Goal: Task Accomplishment & Management: Use online tool/utility

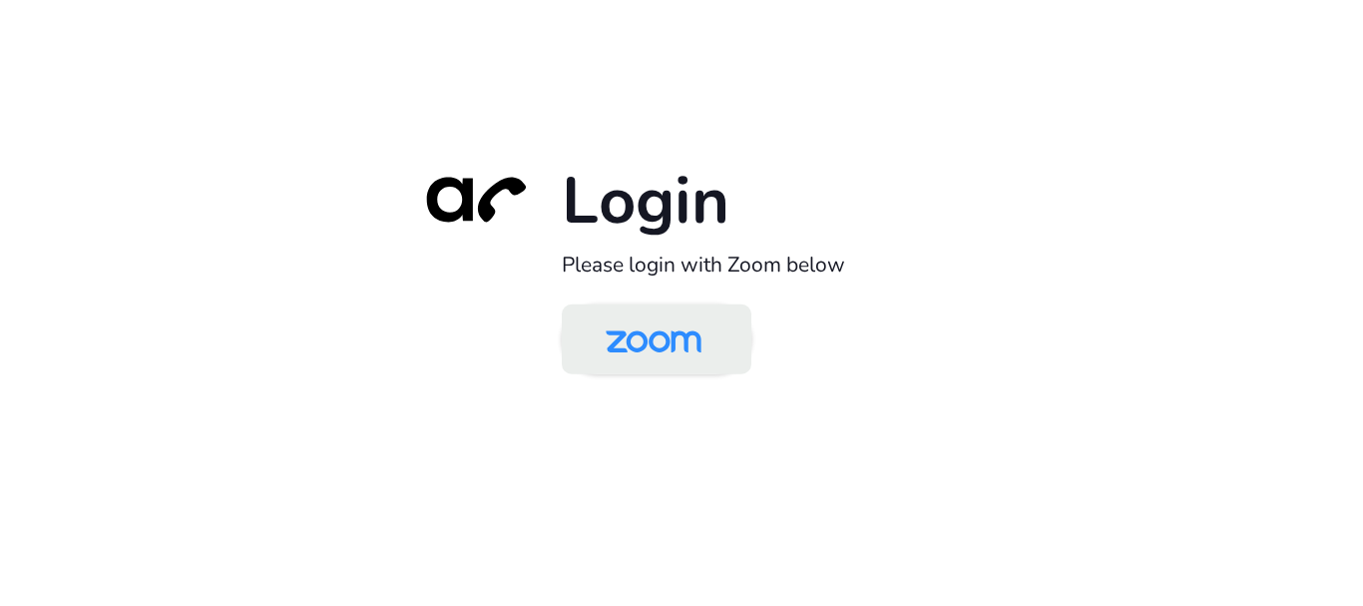
click at [683, 340] on img at bounding box center [654, 340] width 138 height 65
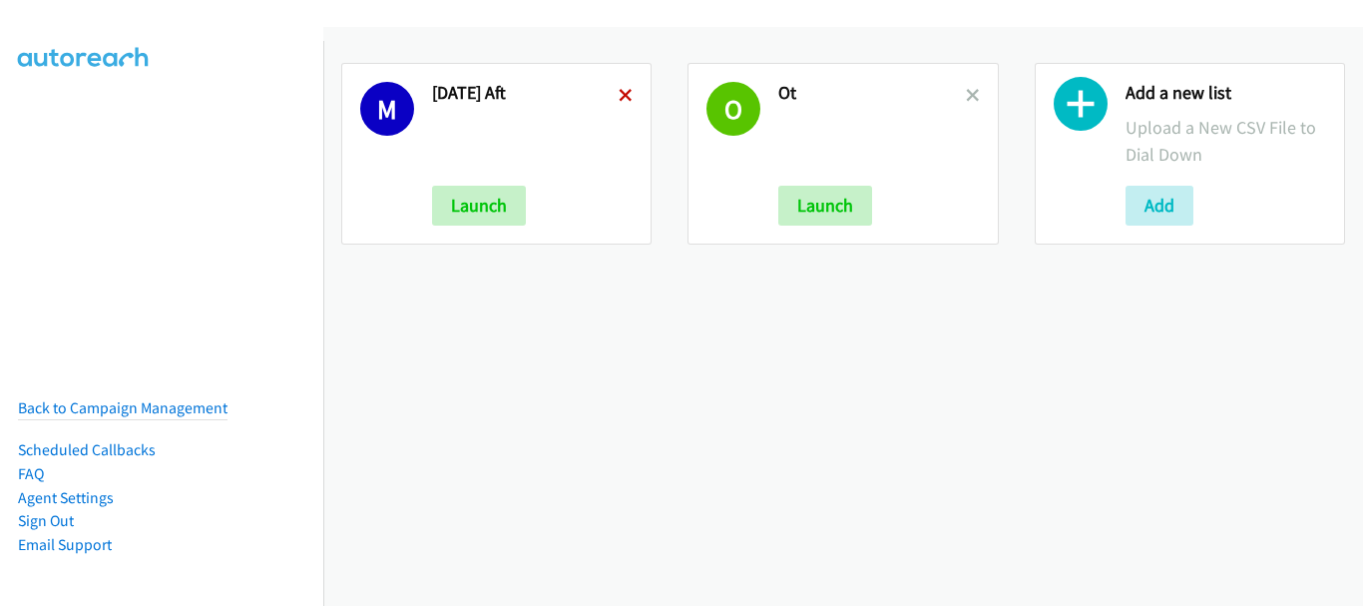
click at [622, 96] on icon at bounding box center [626, 97] width 14 height 14
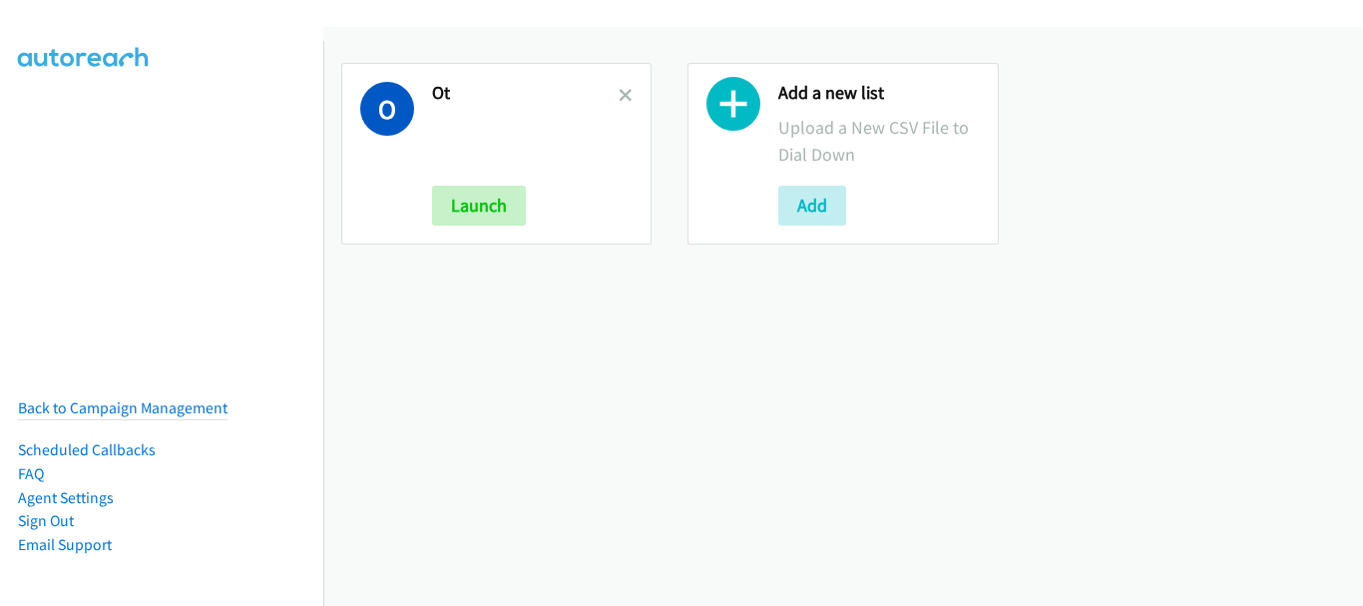
click at [622, 96] on icon at bounding box center [626, 97] width 14 height 14
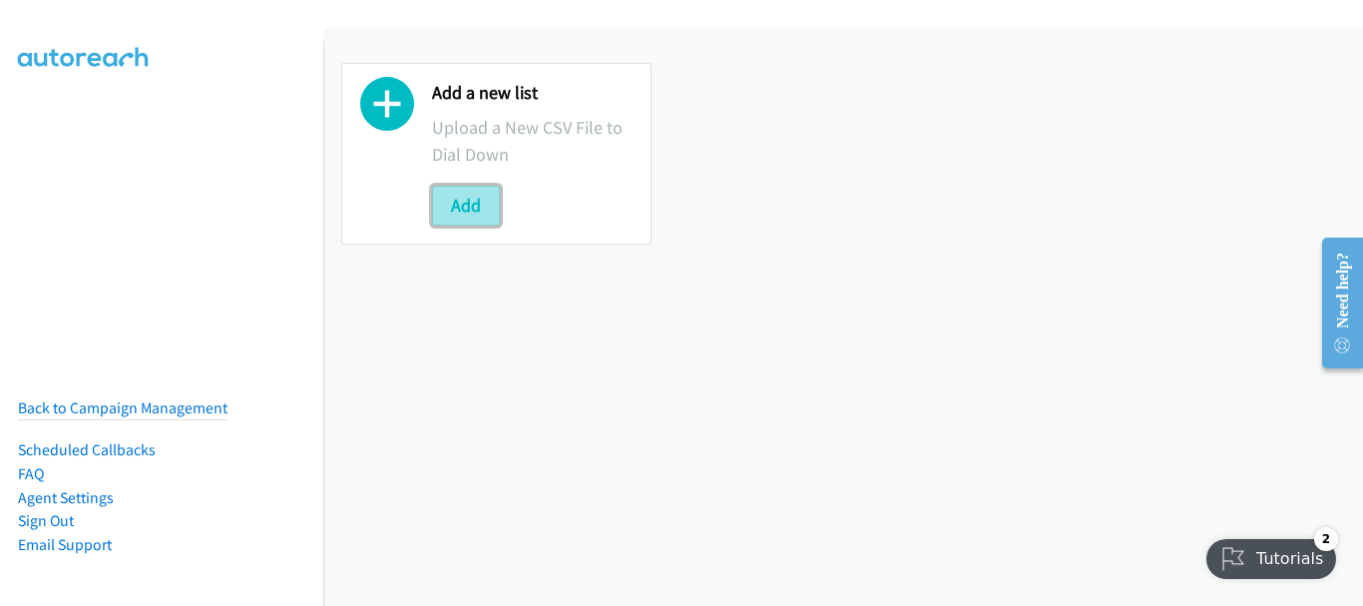
click at [483, 218] on button "Add" at bounding box center [466, 206] width 68 height 40
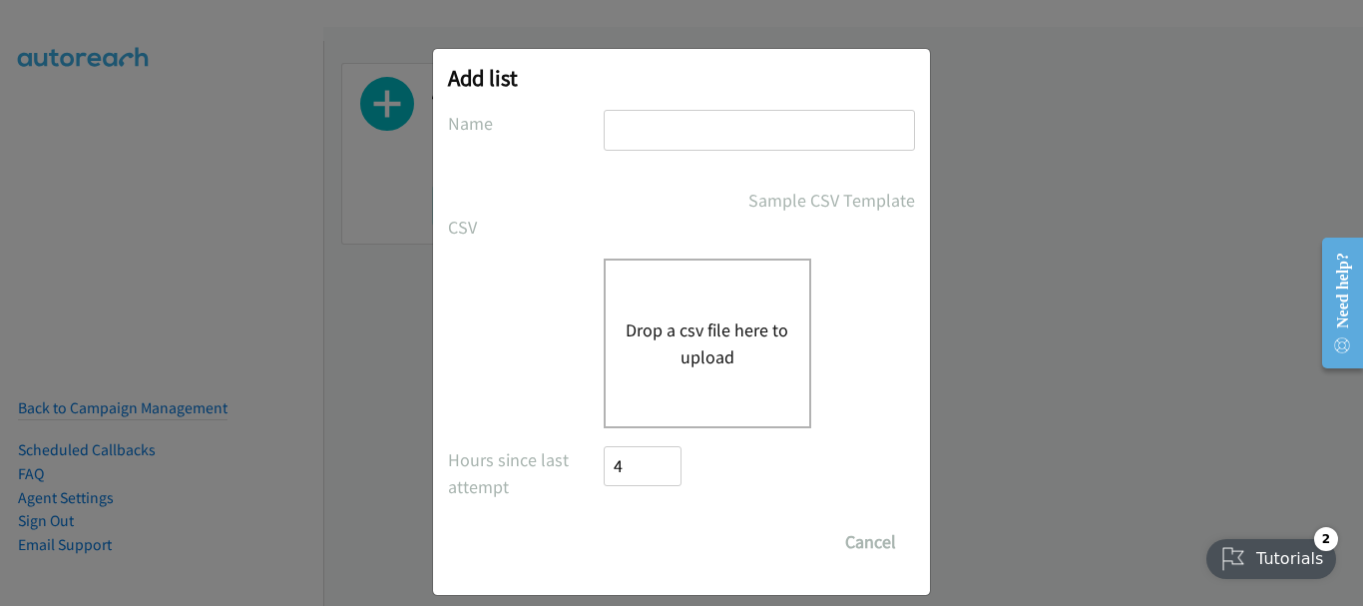
click at [710, 122] on input "text" at bounding box center [759, 130] width 311 height 41
type input "Tues morn"
click at [631, 356] on button "Drop a csv file here to upload" at bounding box center [708, 343] width 164 height 54
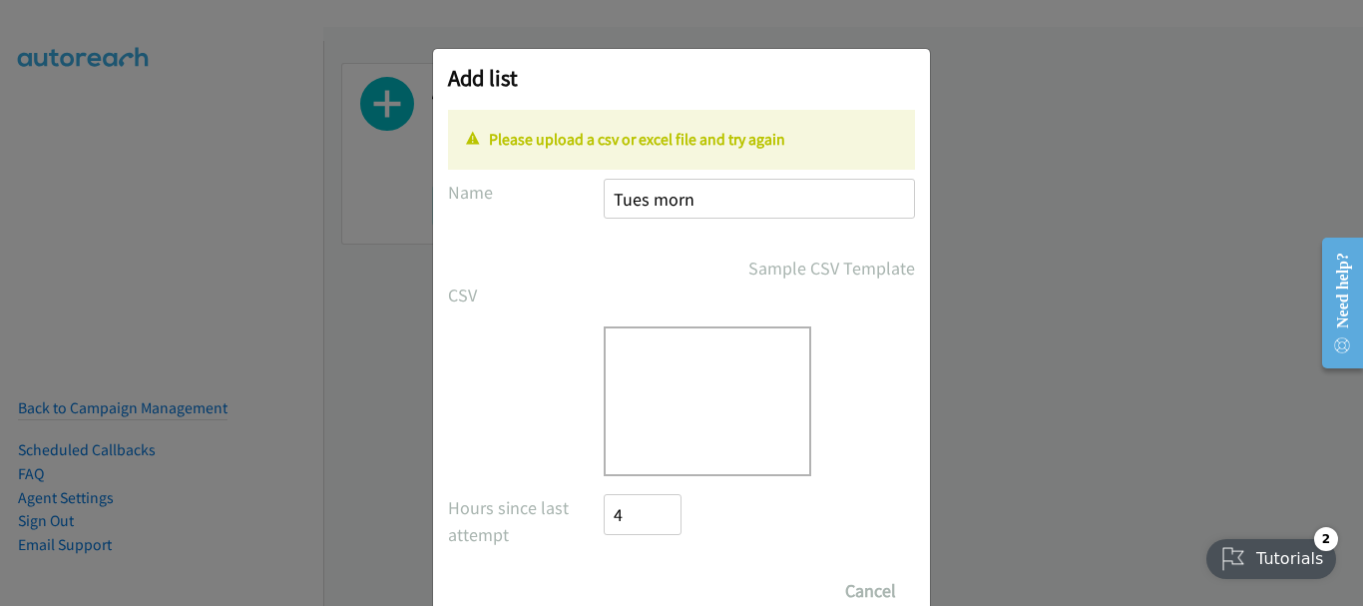
click at [659, 413] on div "Drop a csv file here to upload" at bounding box center [708, 401] width 208 height 150
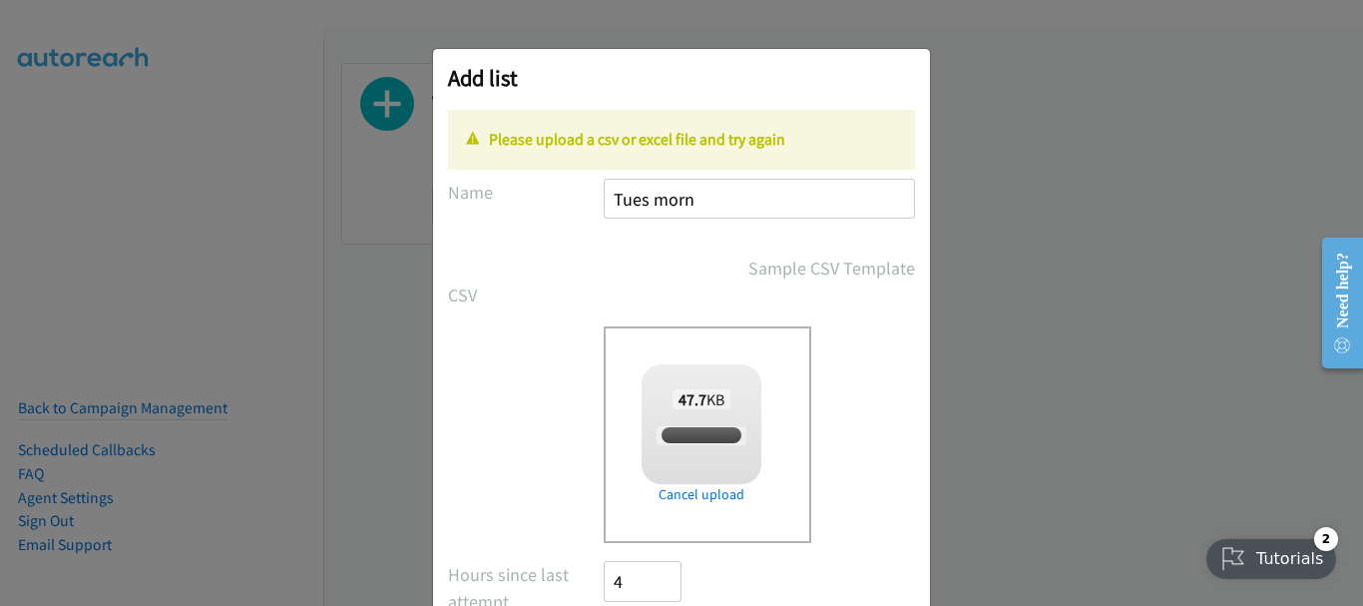
checkbox input "true"
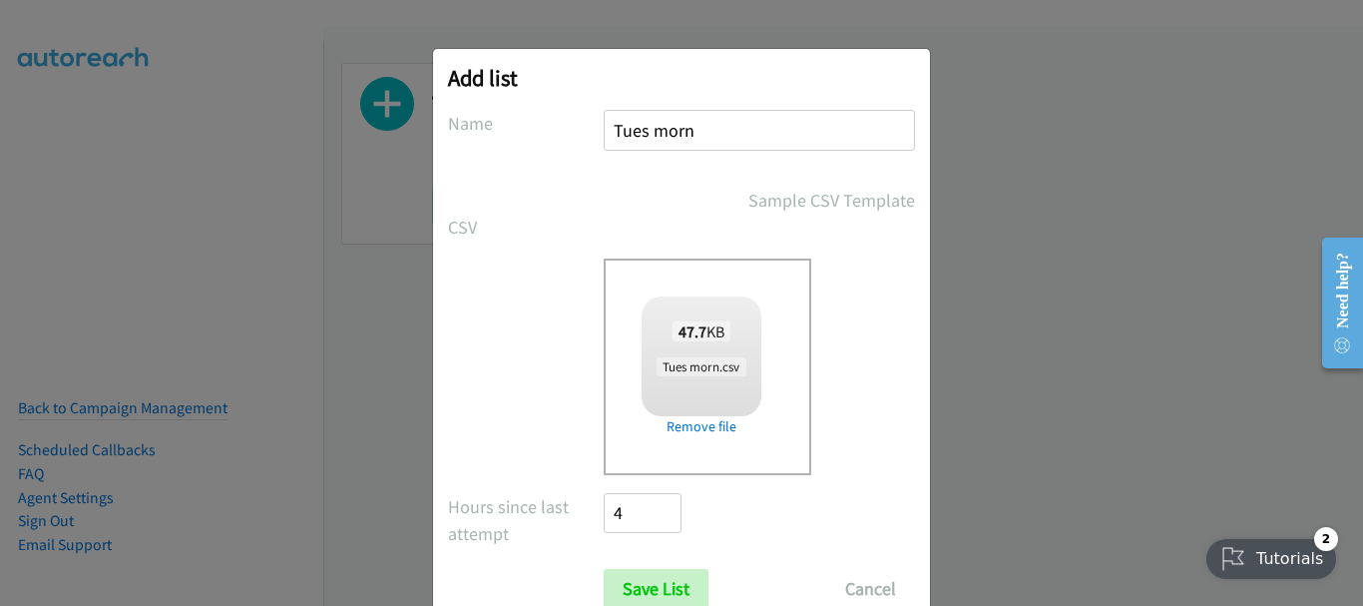
scroll to position [67, 0]
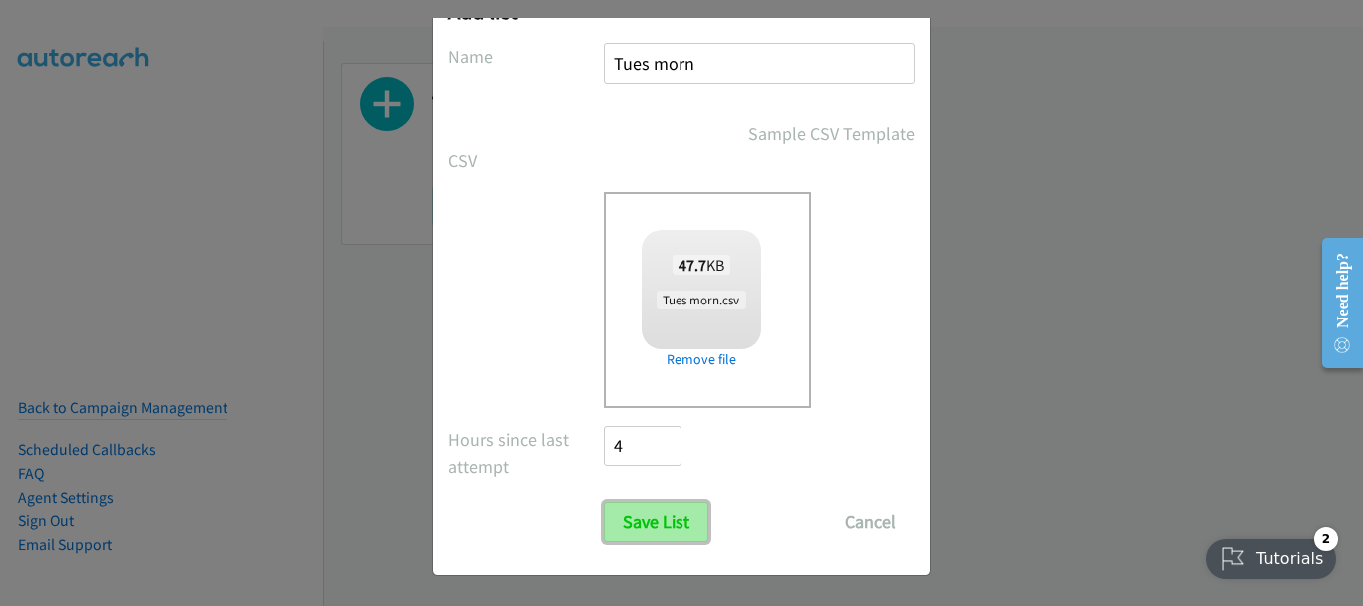
click at [687, 516] on input "Save List" at bounding box center [656, 522] width 105 height 40
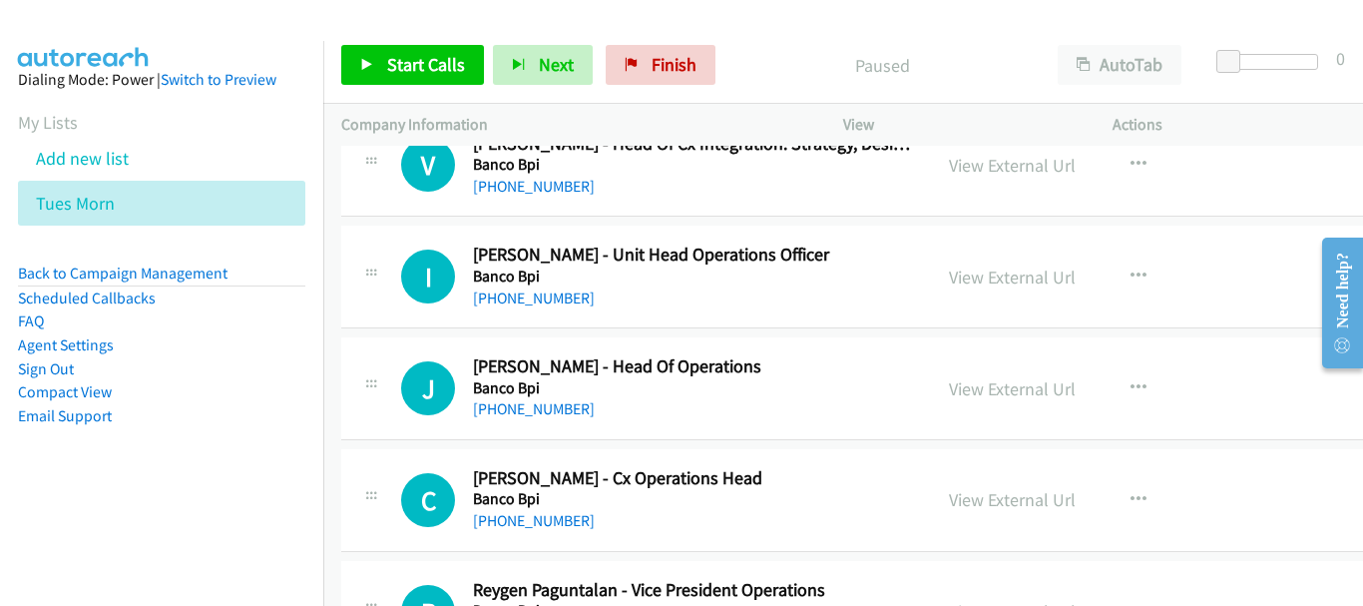
scroll to position [200, 0]
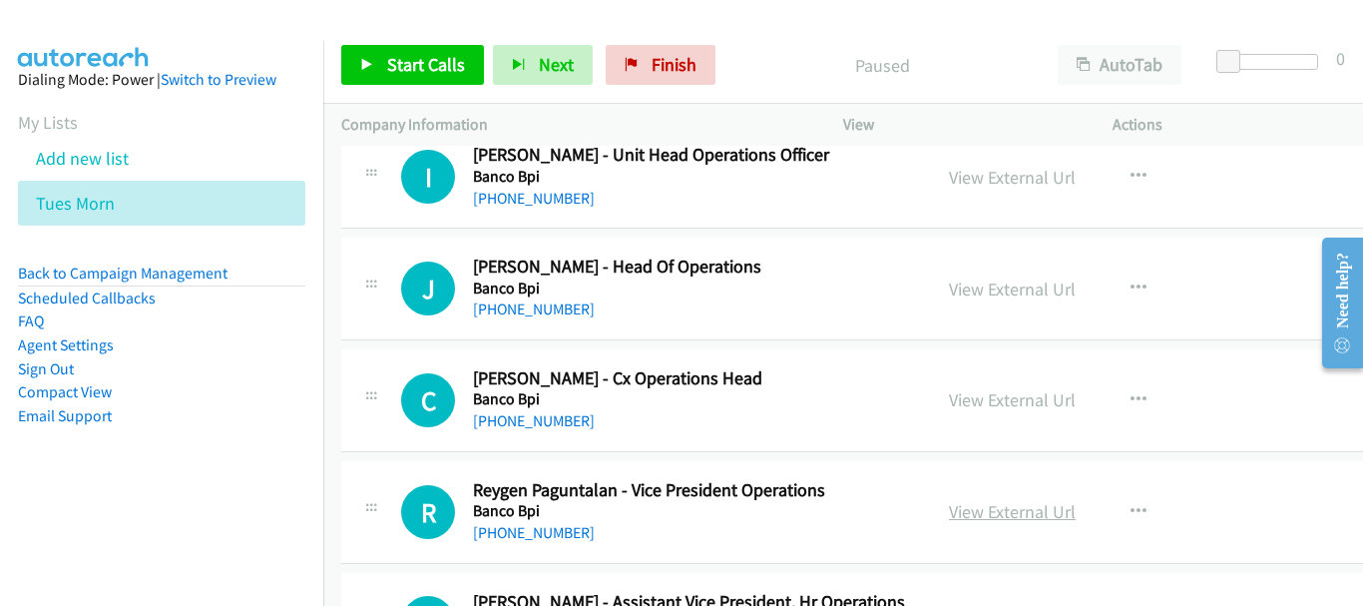
click at [965, 514] on link "View External Url" at bounding box center [1012, 511] width 127 height 23
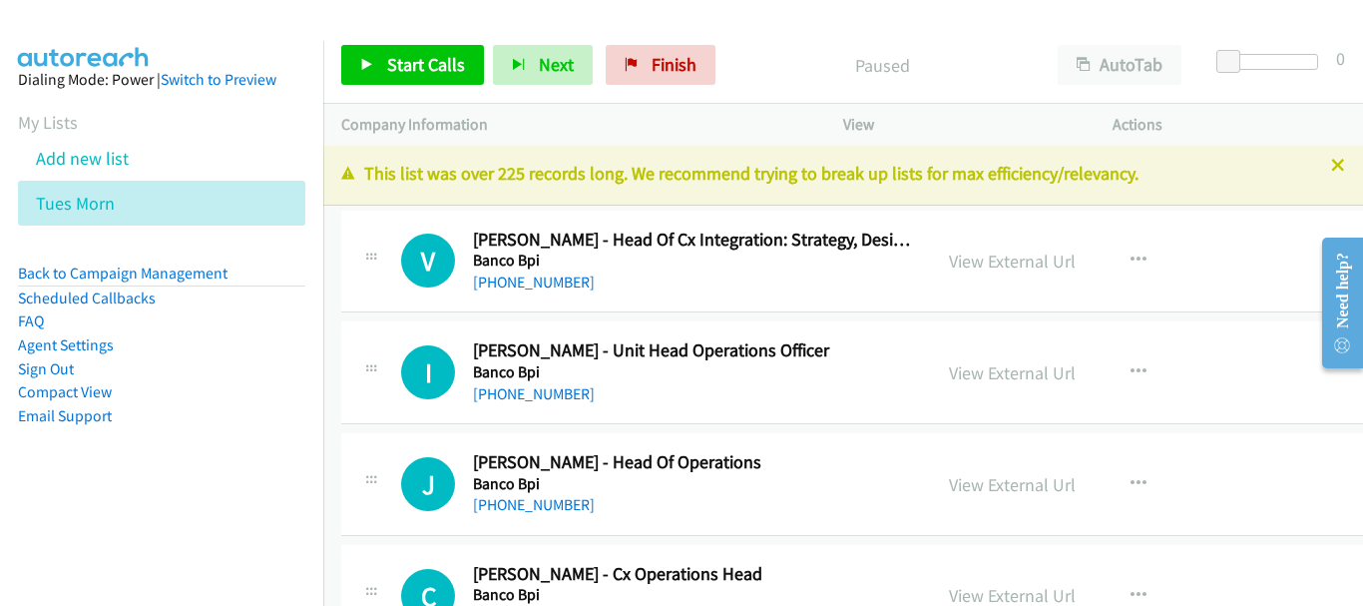
scroll to position [0, 0]
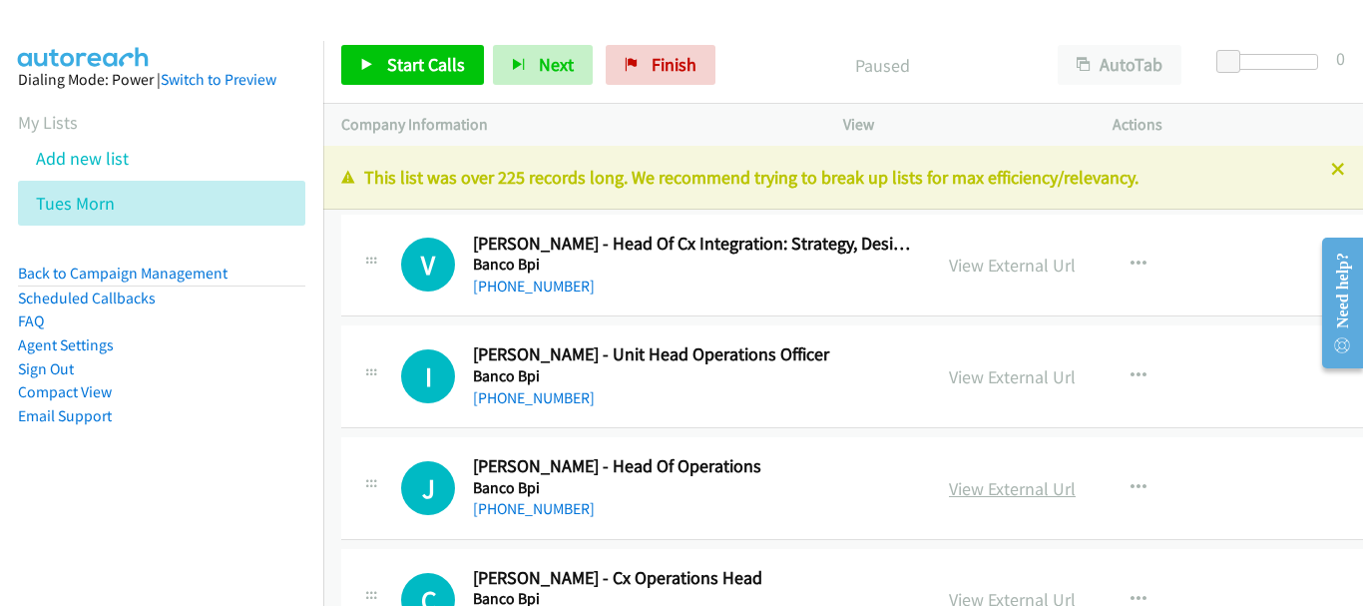
click at [964, 490] on link "View External Url" at bounding box center [1012, 488] width 127 height 23
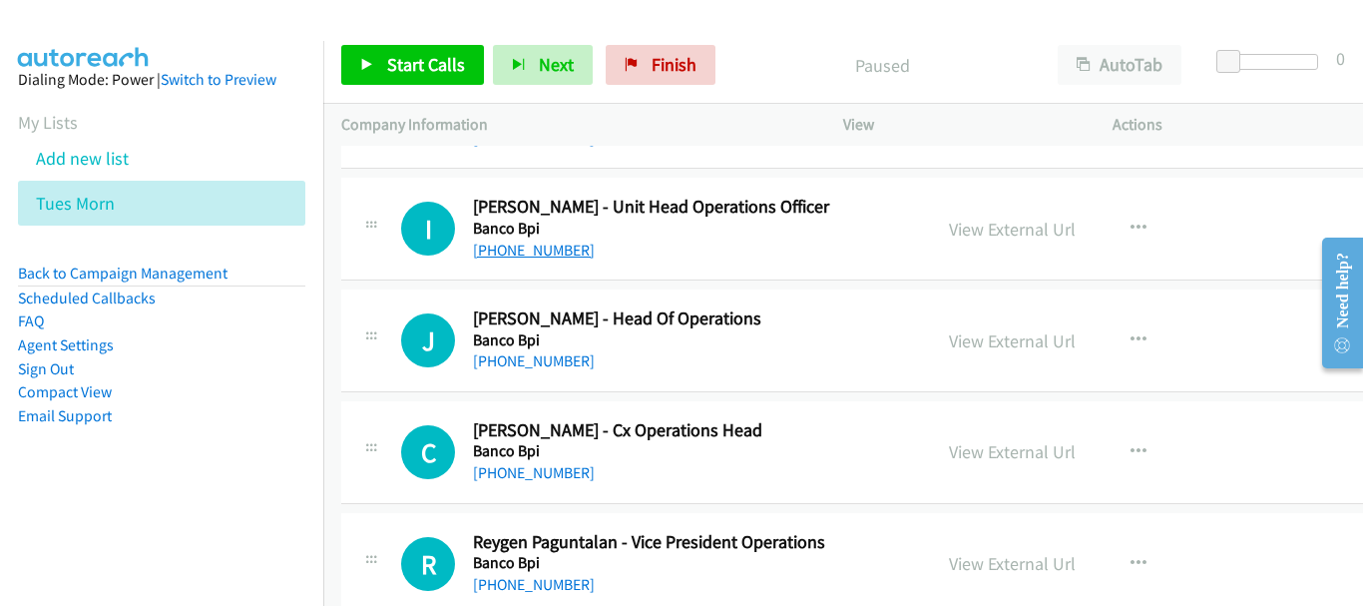
scroll to position [200, 0]
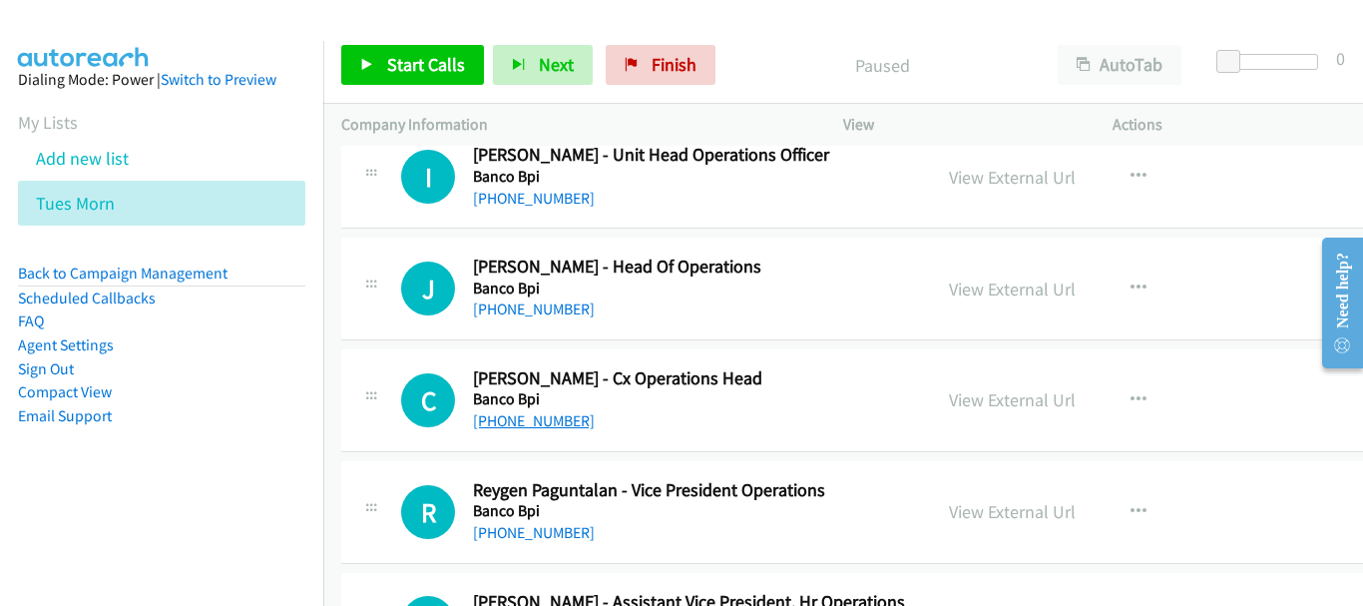
click at [554, 424] on link "[PHONE_NUMBER]" at bounding box center [534, 420] width 122 height 19
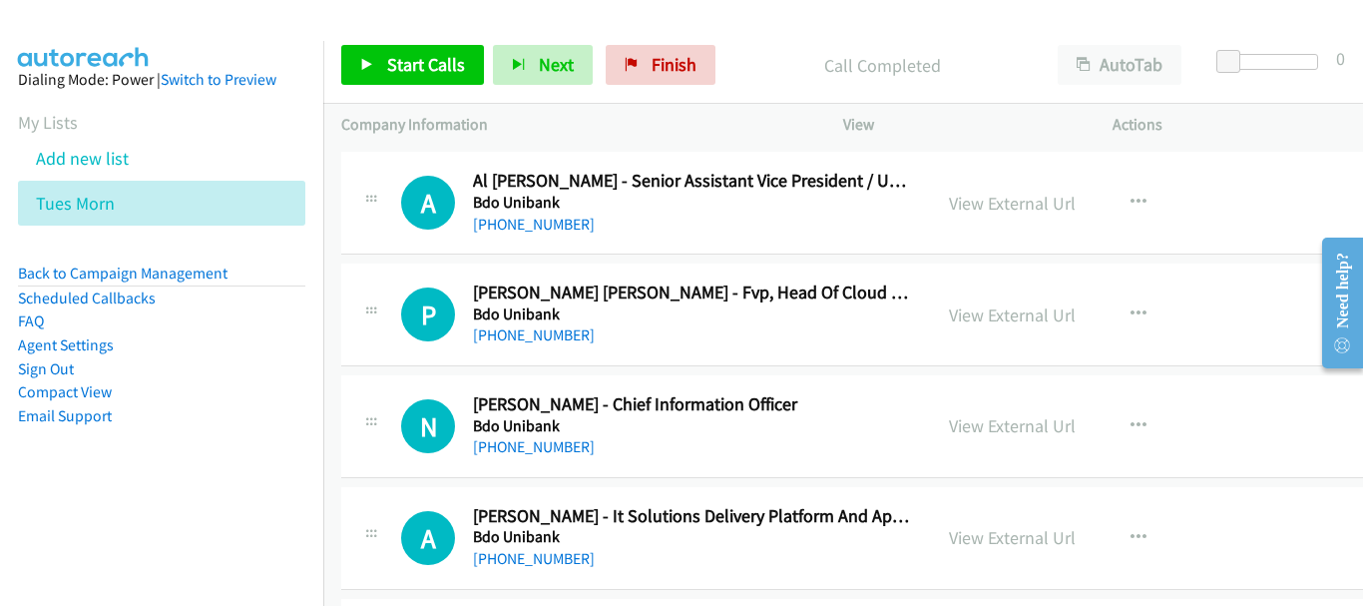
scroll to position [1297, 0]
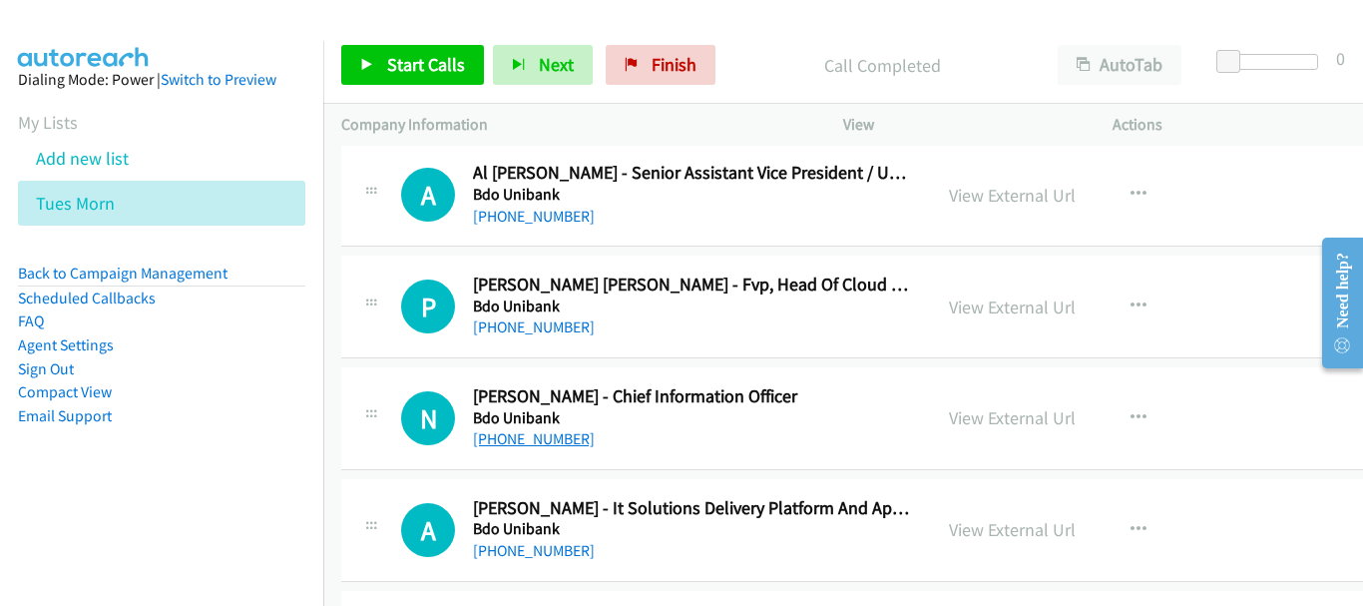
click at [565, 439] on link "[PHONE_NUMBER]" at bounding box center [534, 438] width 122 height 19
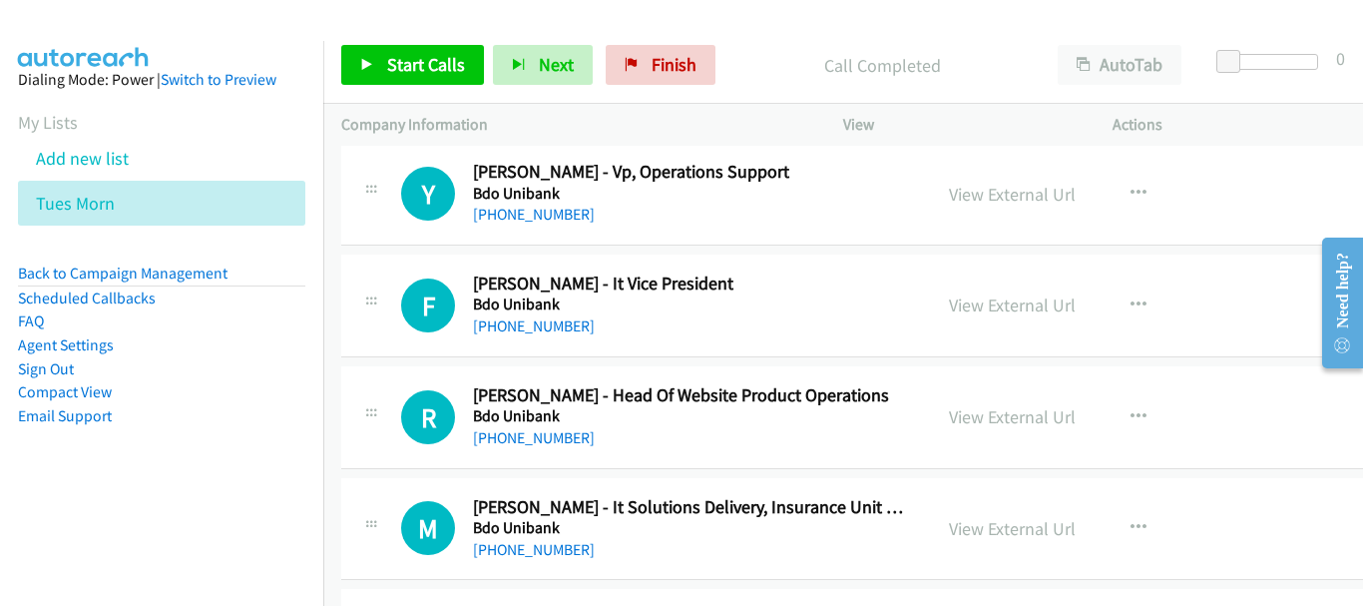
scroll to position [2096, 0]
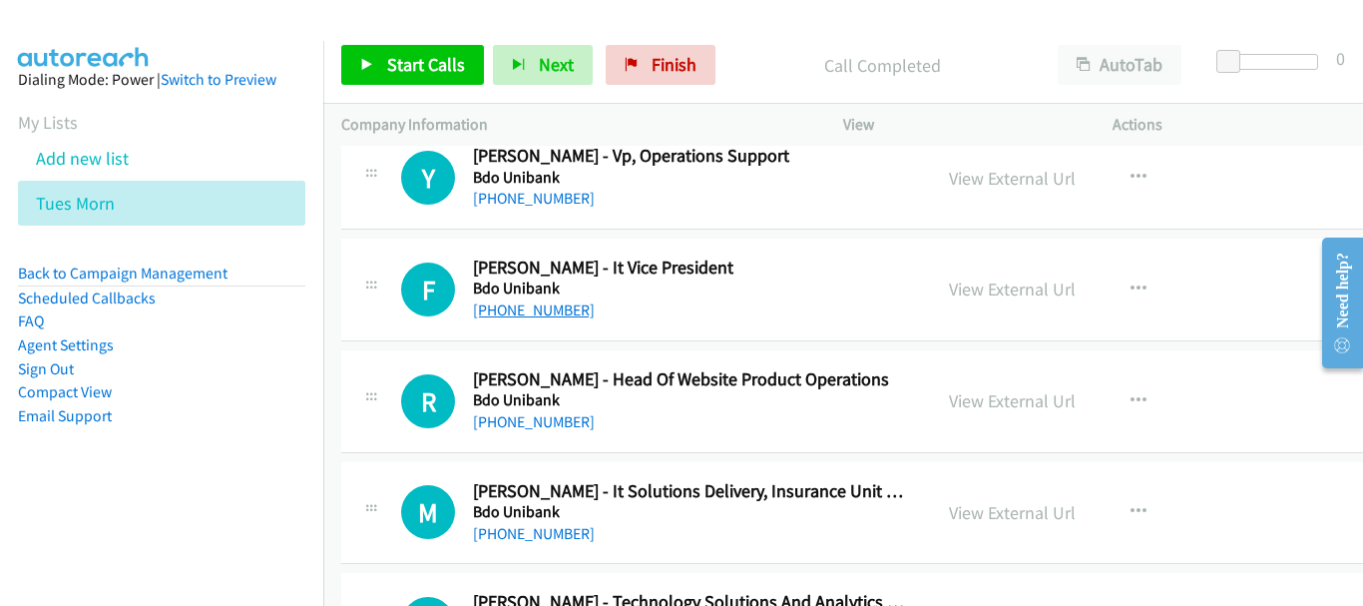
click at [562, 306] on link "[PHONE_NUMBER]" at bounding box center [534, 309] width 122 height 19
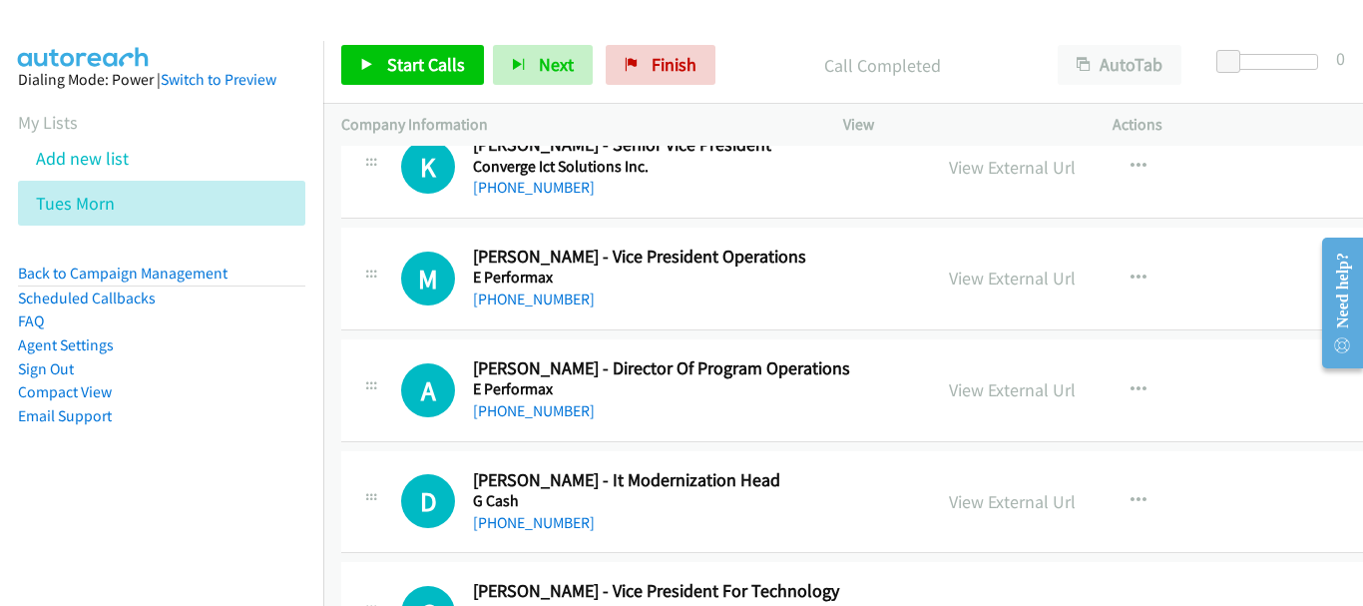
scroll to position [4092, 0]
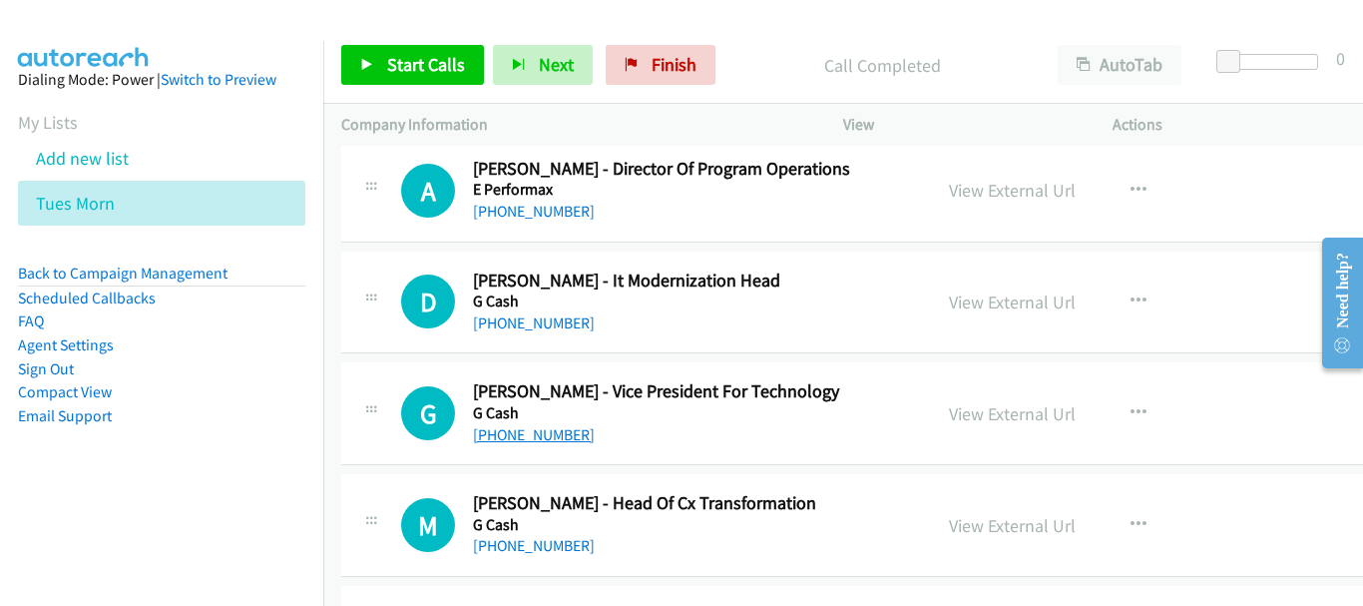
click at [541, 436] on link "[PHONE_NUMBER]" at bounding box center [534, 434] width 122 height 19
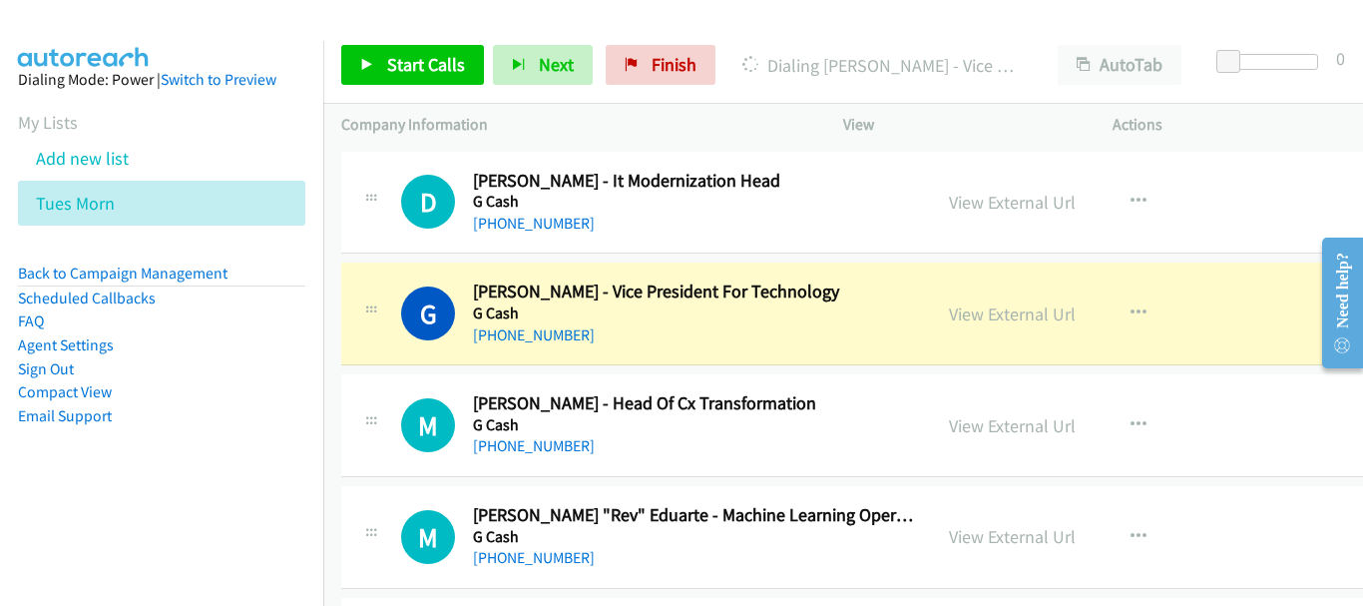
scroll to position [4291, 0]
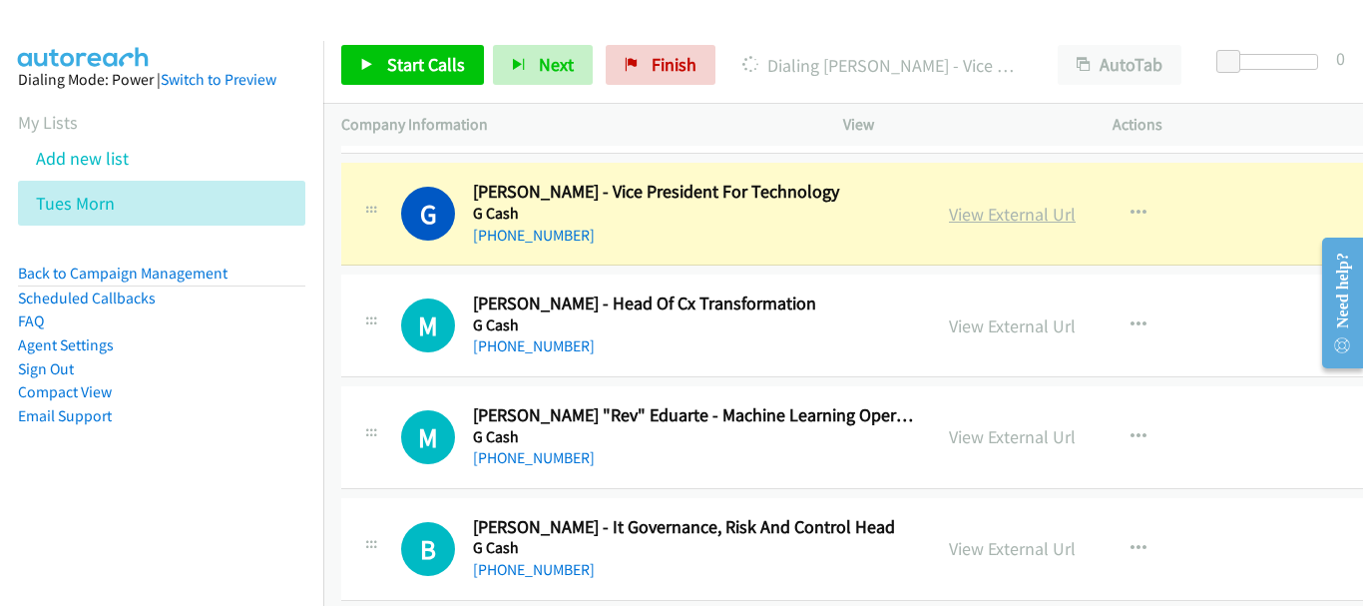
click at [983, 219] on link "View External Url" at bounding box center [1012, 214] width 127 height 23
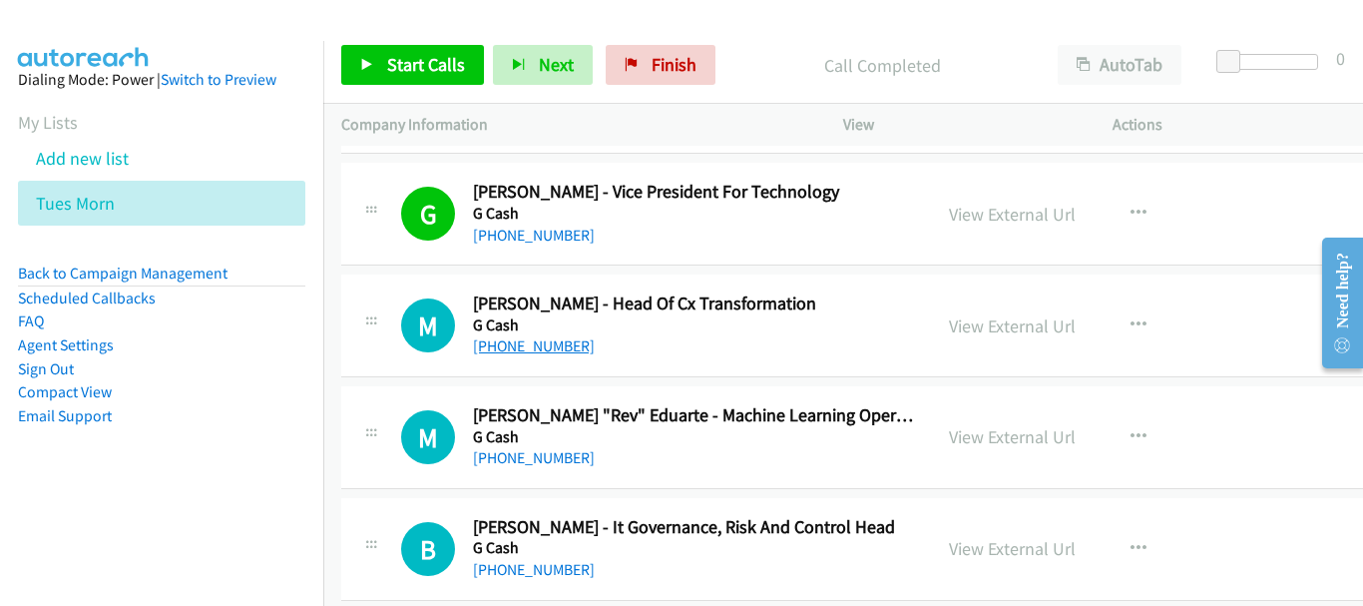
click at [560, 354] on link "[PHONE_NUMBER]" at bounding box center [534, 345] width 122 height 19
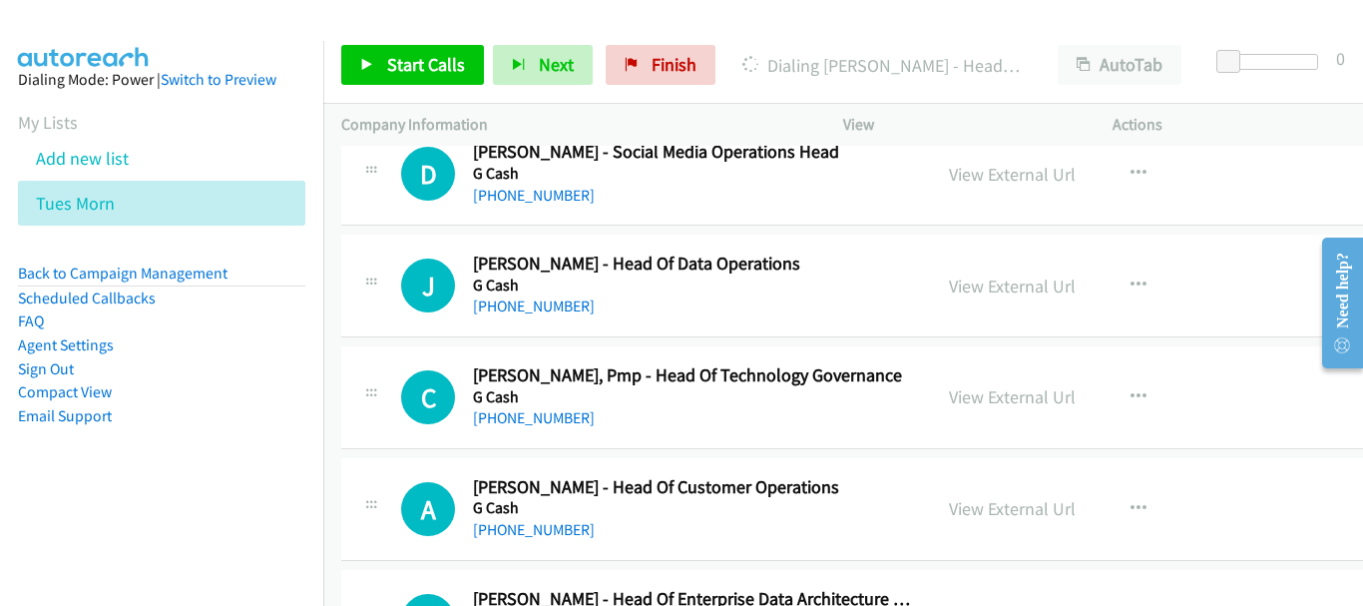
scroll to position [4890, 0]
click at [526, 539] on div "[PHONE_NUMBER]" at bounding box center [693, 529] width 440 height 24
click at [526, 530] on link "[PHONE_NUMBER]" at bounding box center [534, 528] width 122 height 19
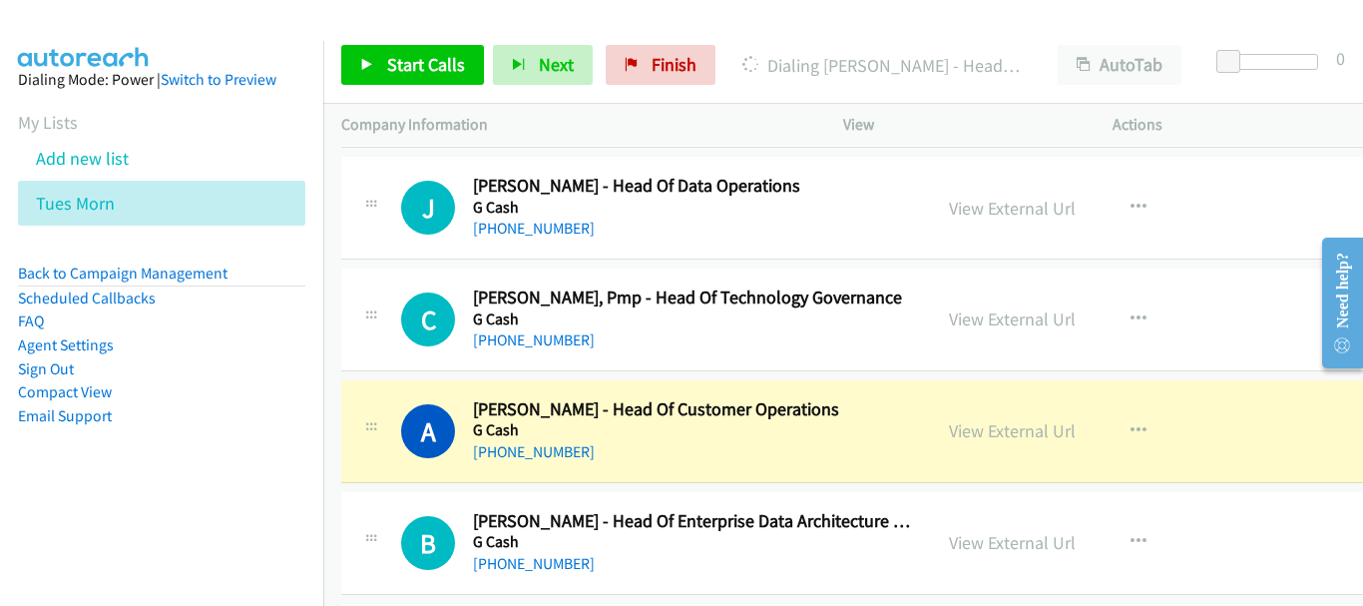
scroll to position [4990, 0]
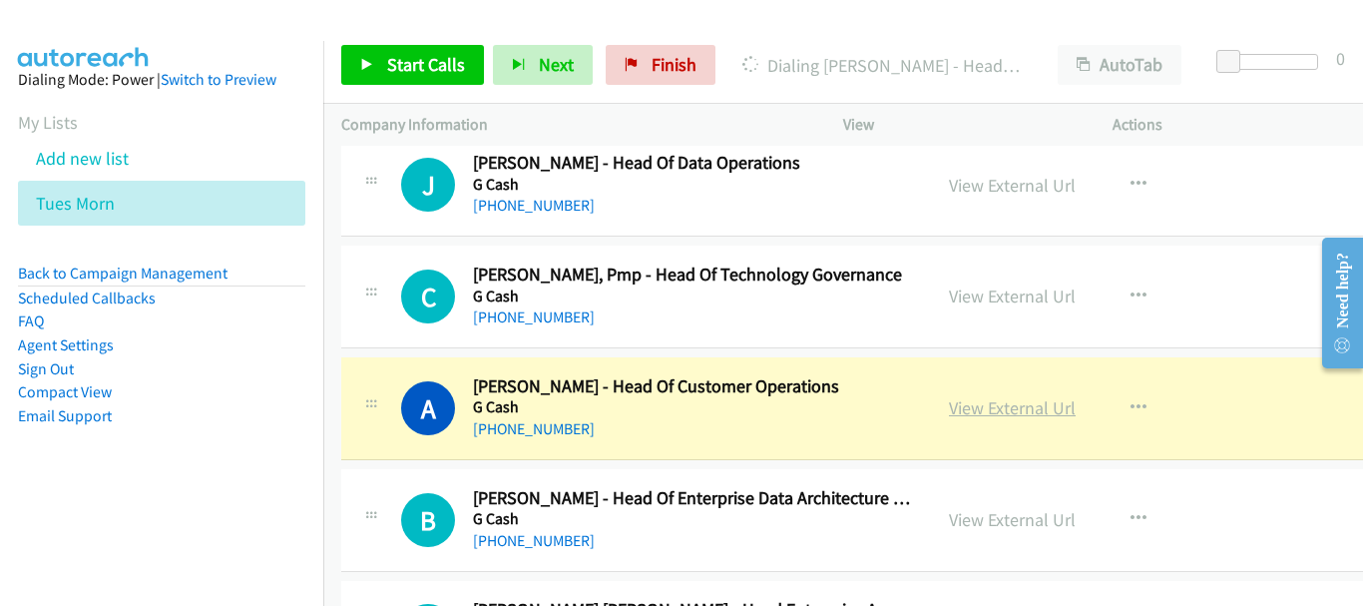
click at [954, 413] on link "View External Url" at bounding box center [1012, 407] width 127 height 23
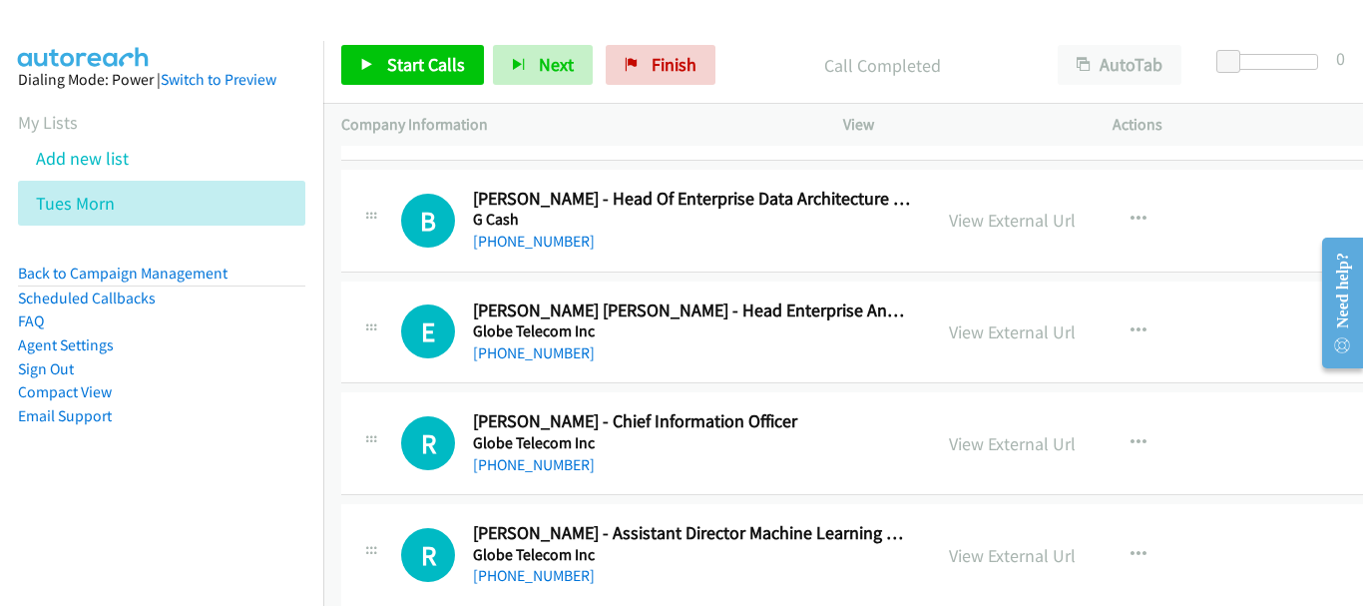
scroll to position [5389, 0]
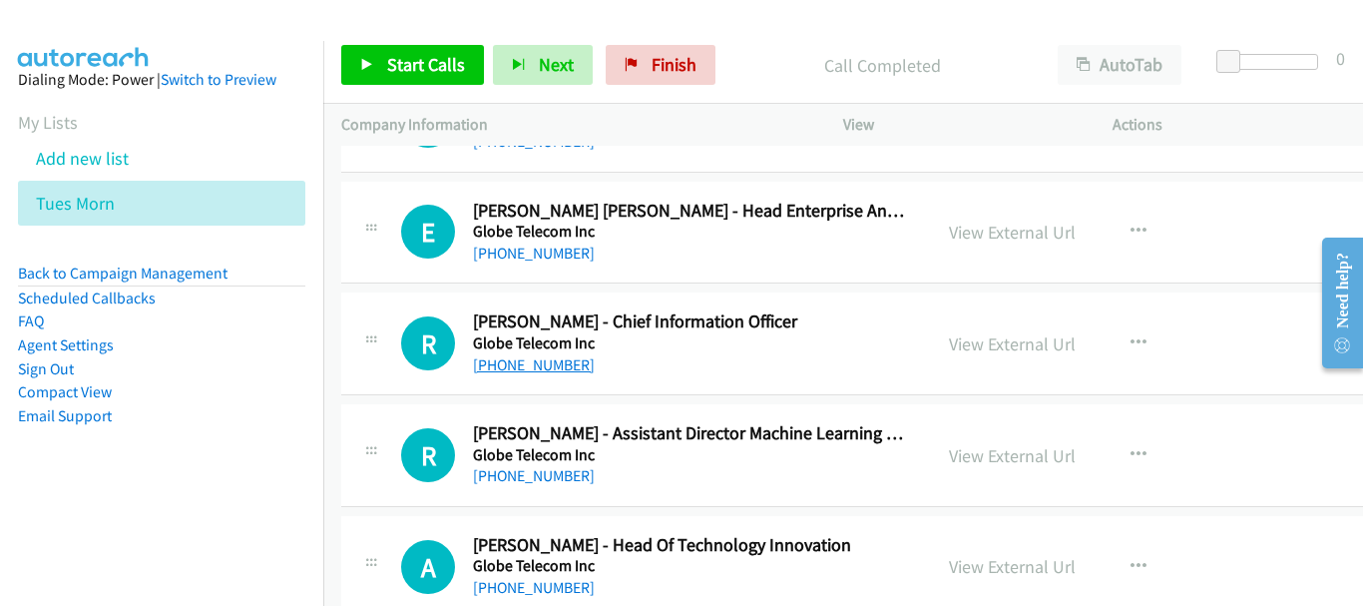
click at [572, 362] on link "[PHONE_NUMBER]" at bounding box center [534, 364] width 122 height 19
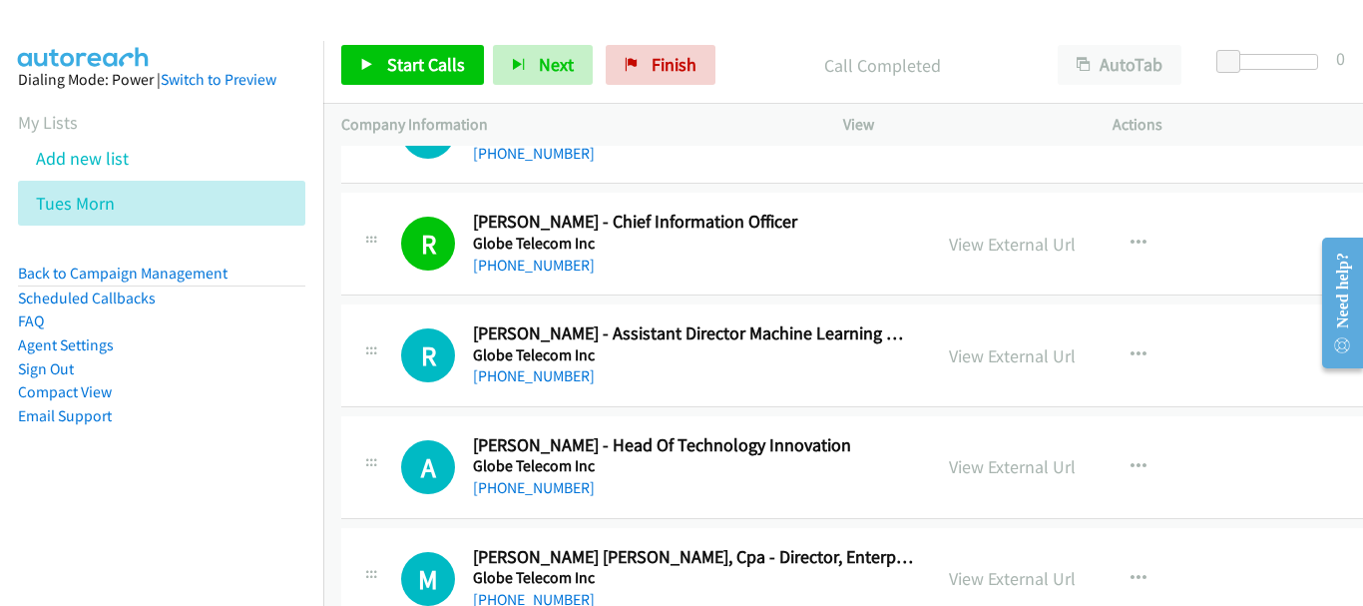
scroll to position [5589, 0]
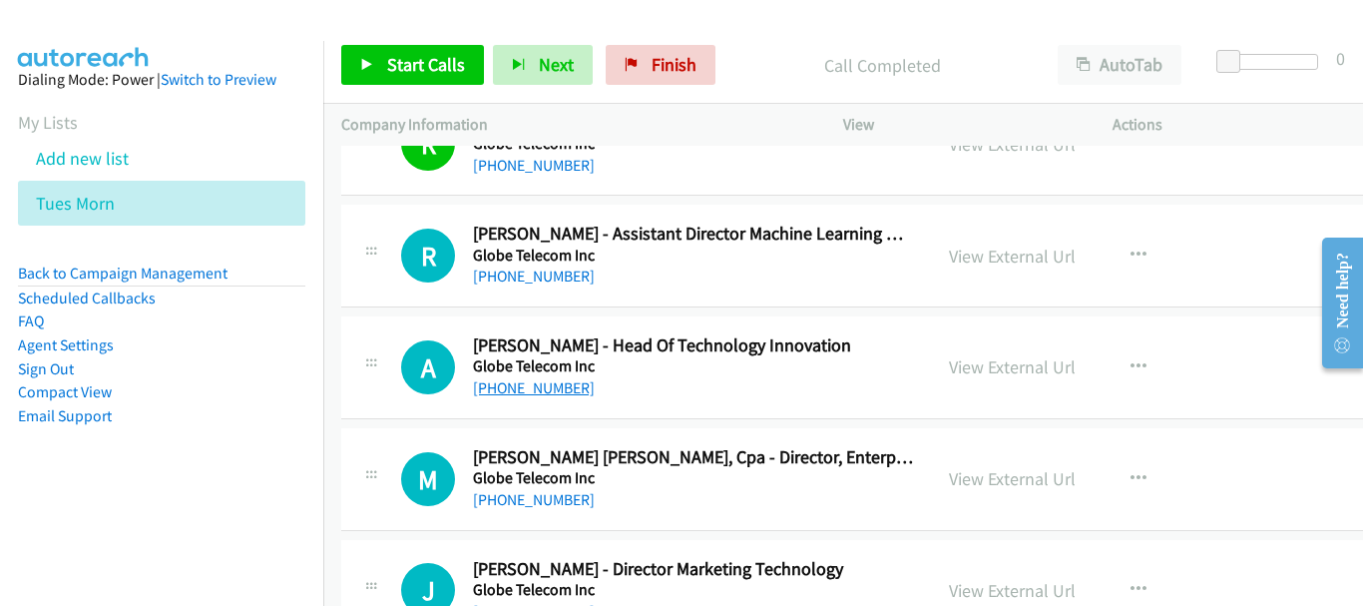
click at [527, 393] on link "[PHONE_NUMBER]" at bounding box center [534, 387] width 122 height 19
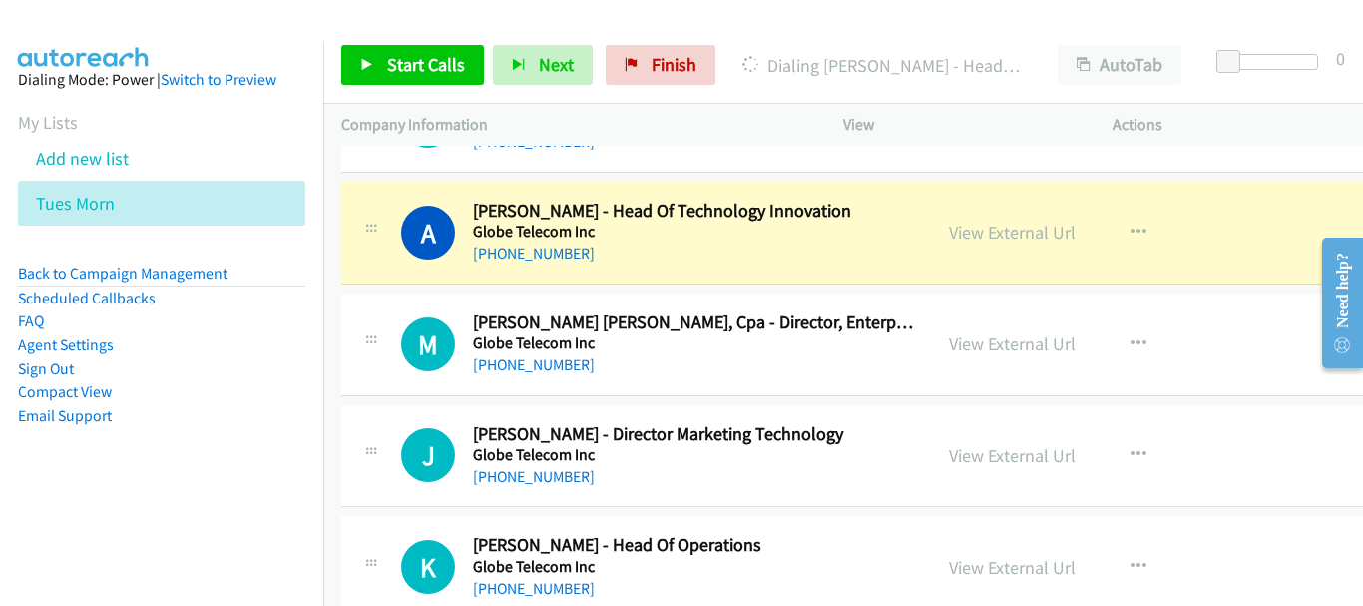
scroll to position [5689, 0]
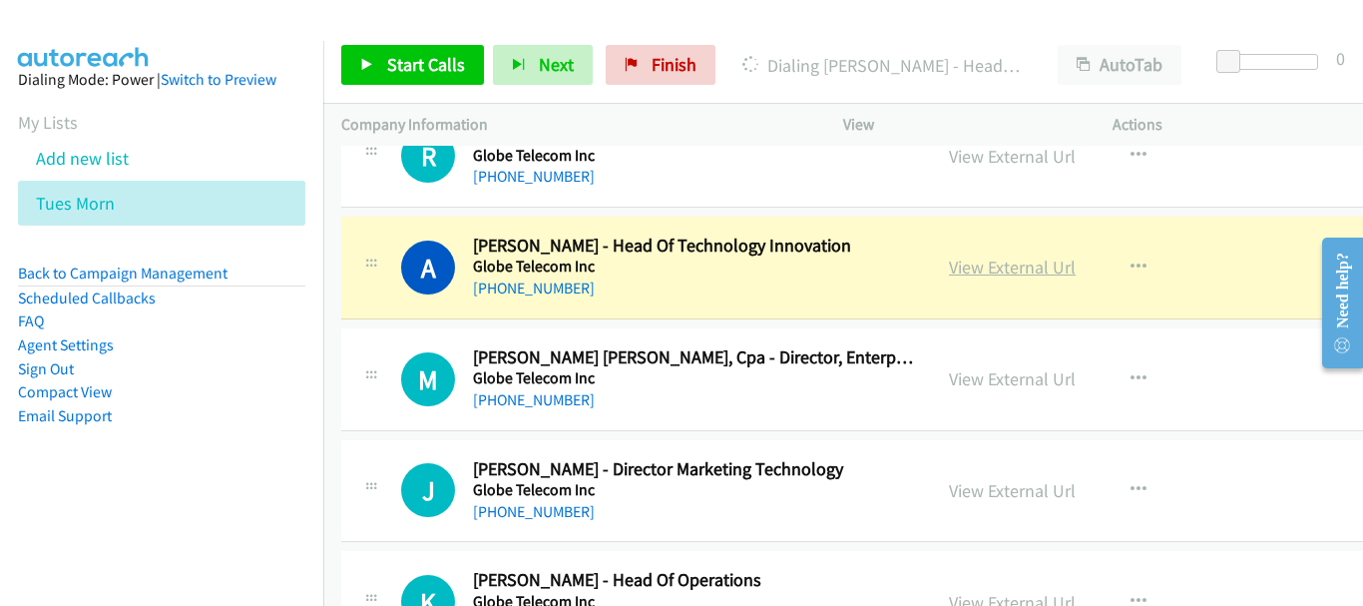
click at [949, 273] on link "View External Url" at bounding box center [1012, 266] width 127 height 23
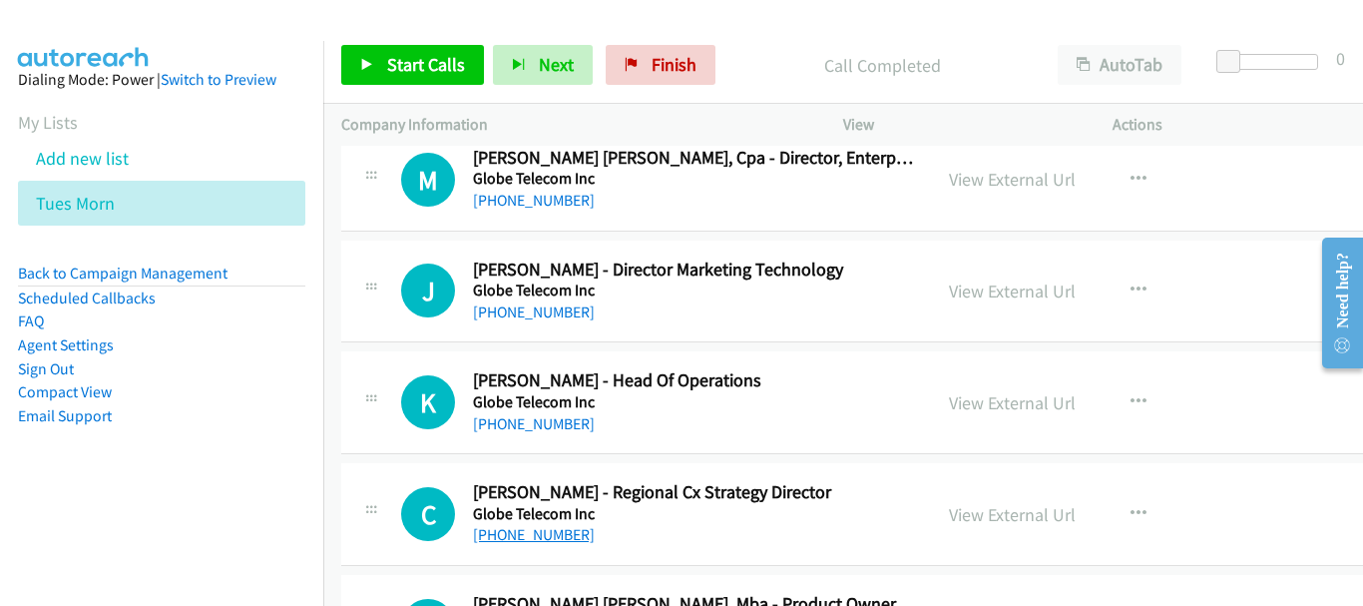
click at [515, 529] on link "[PHONE_NUMBER]" at bounding box center [534, 534] width 122 height 19
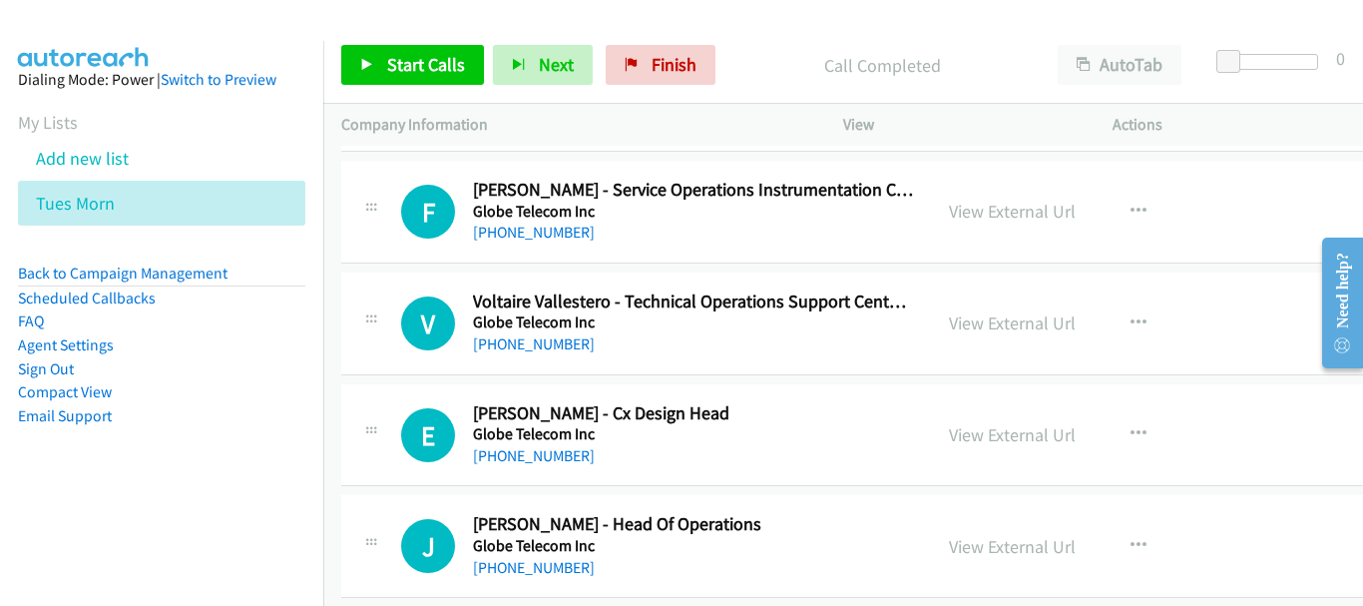
scroll to position [9980, 0]
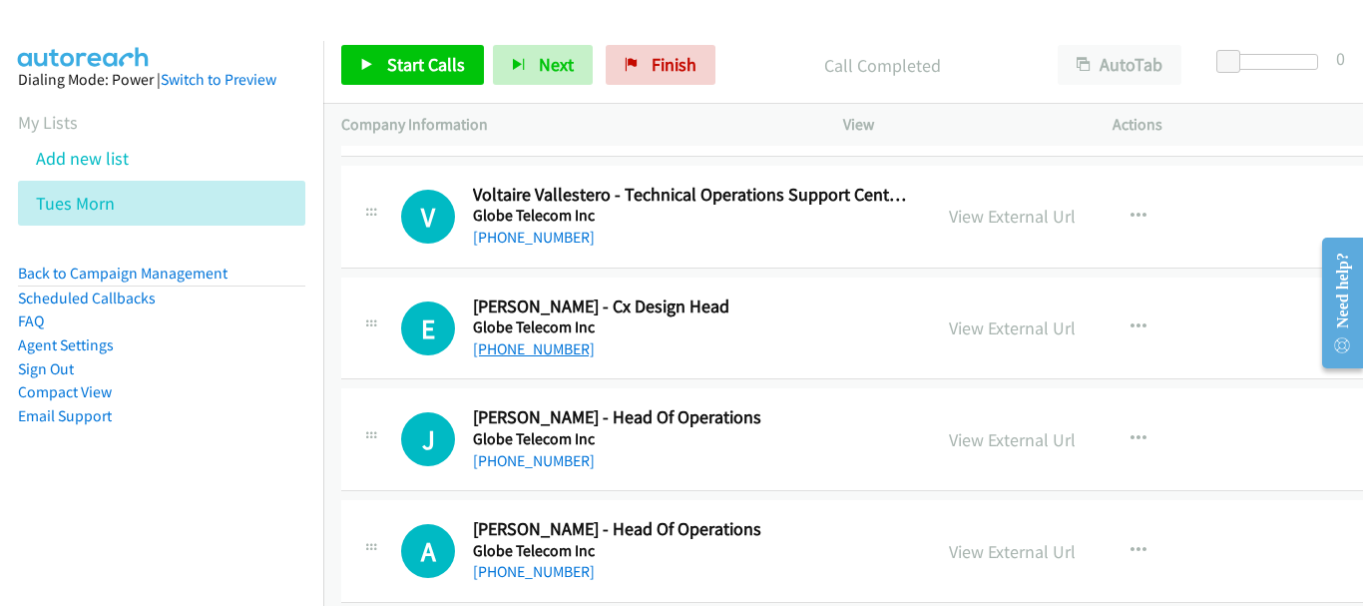
click at [559, 355] on link "[PHONE_NUMBER]" at bounding box center [534, 348] width 122 height 19
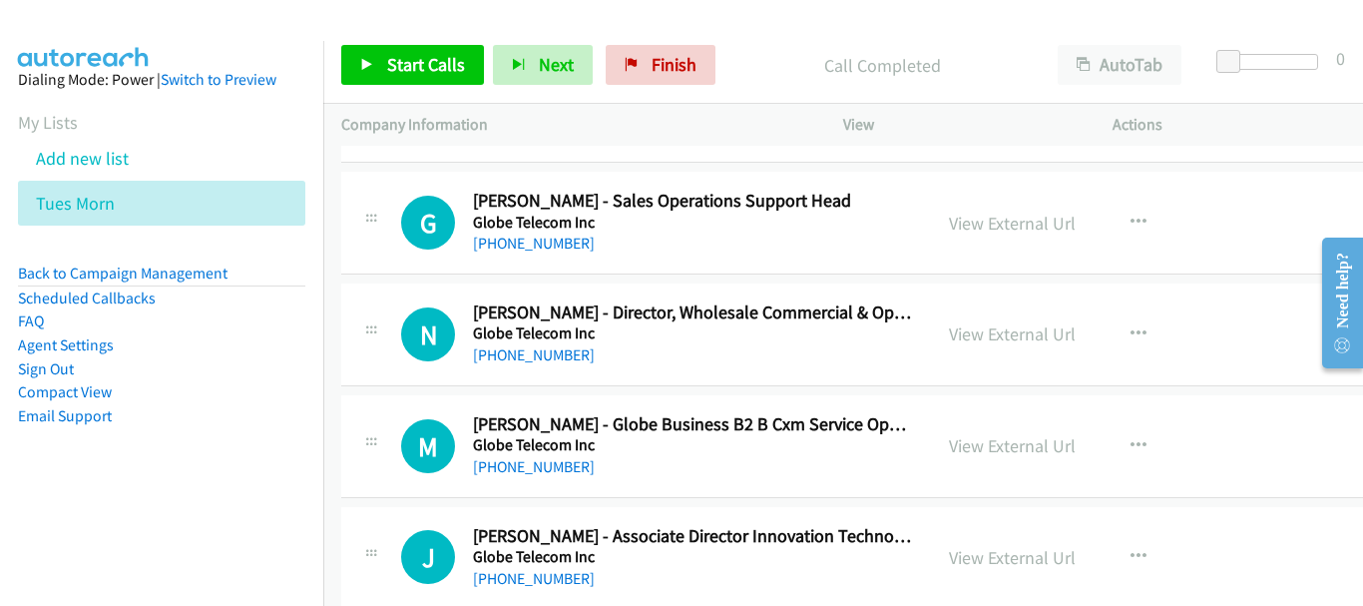
scroll to position [11178, 0]
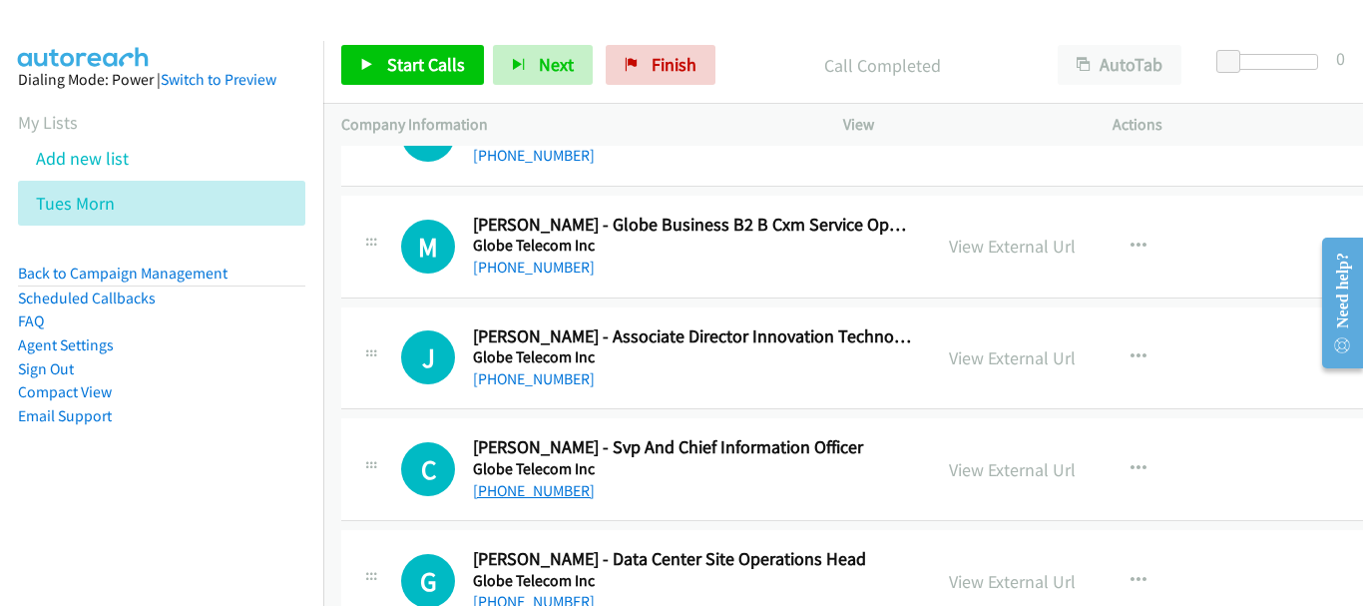
click at [540, 491] on link "[PHONE_NUMBER]" at bounding box center [534, 490] width 122 height 19
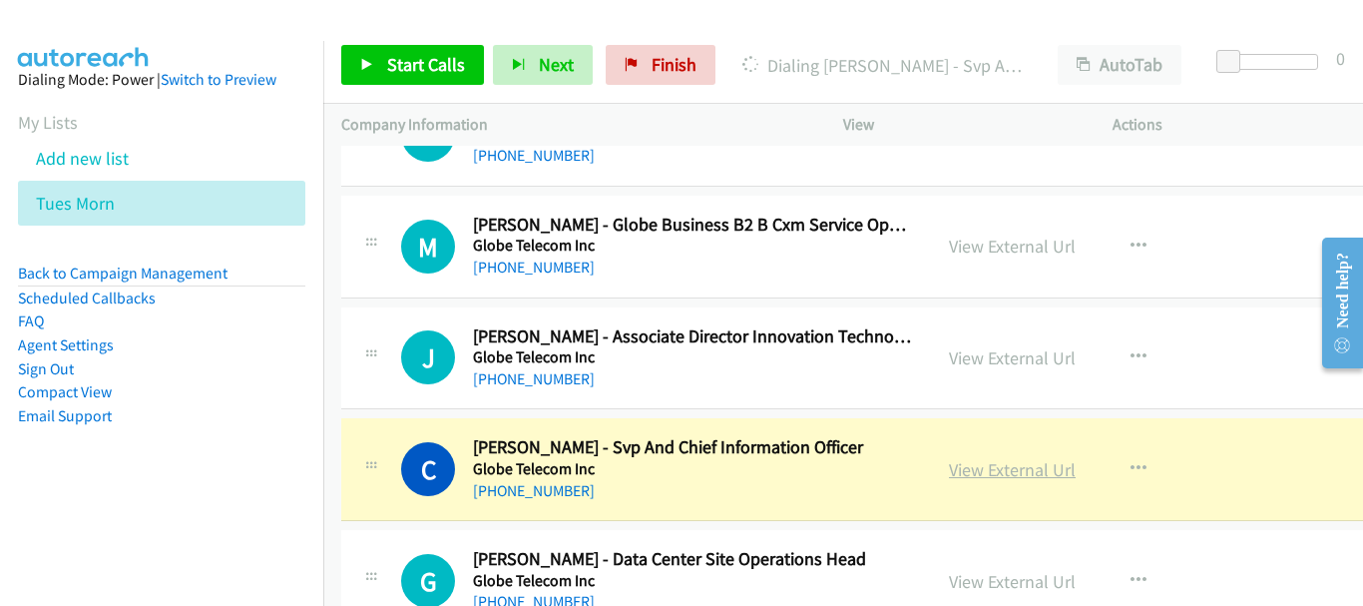
click at [975, 469] on link "View External Url" at bounding box center [1012, 469] width 127 height 23
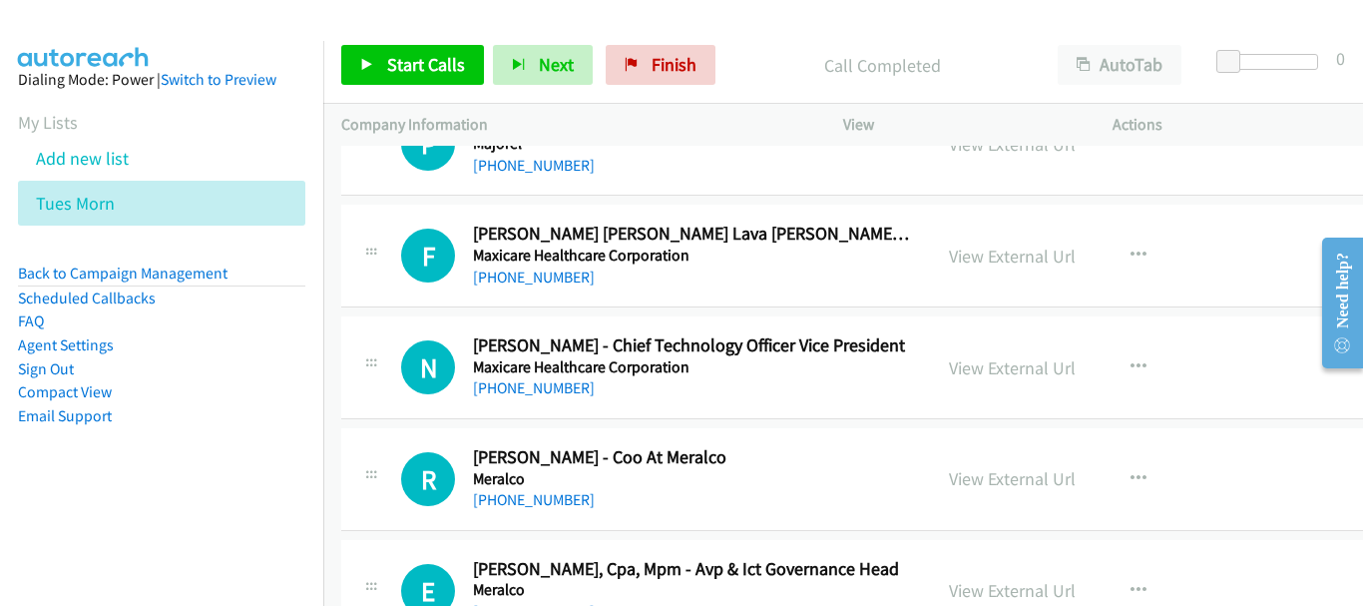
scroll to position [13274, 0]
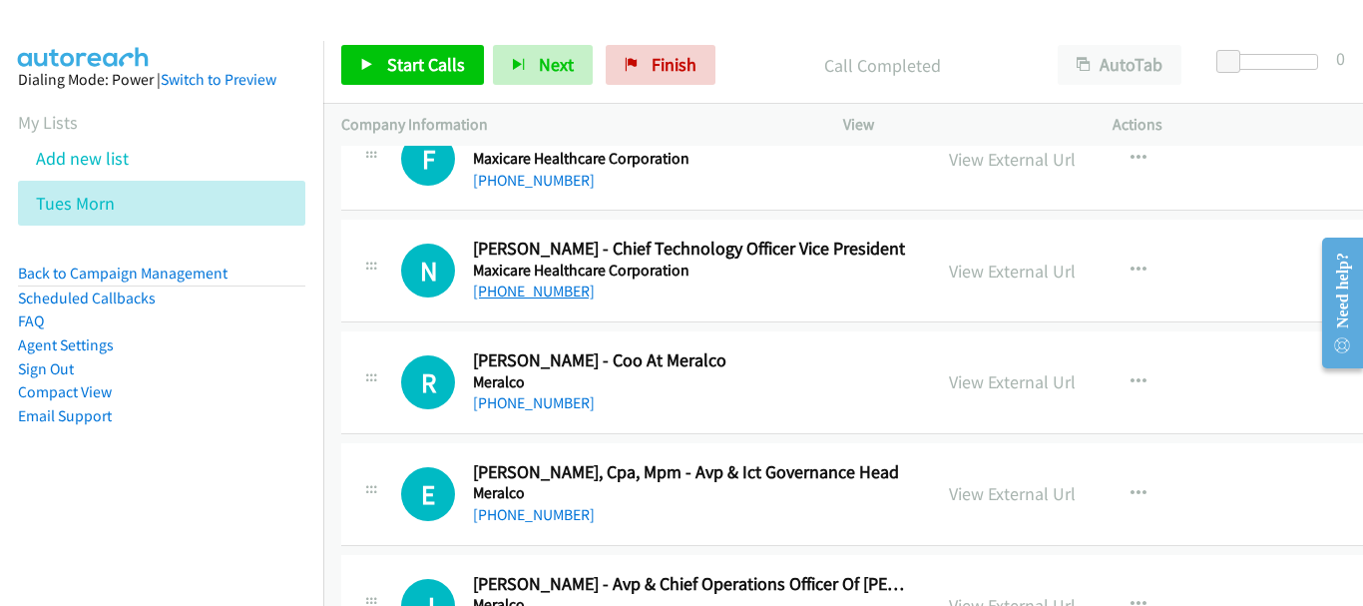
click at [533, 295] on link "[PHONE_NUMBER]" at bounding box center [534, 290] width 122 height 19
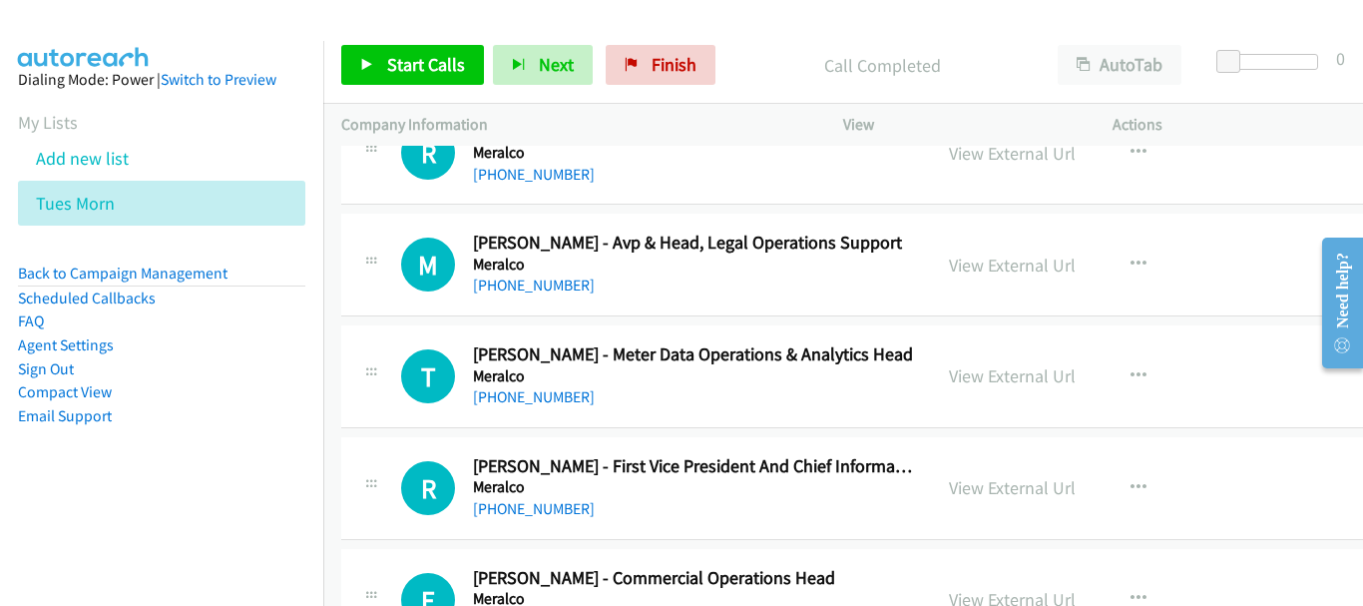
scroll to position [13872, 0]
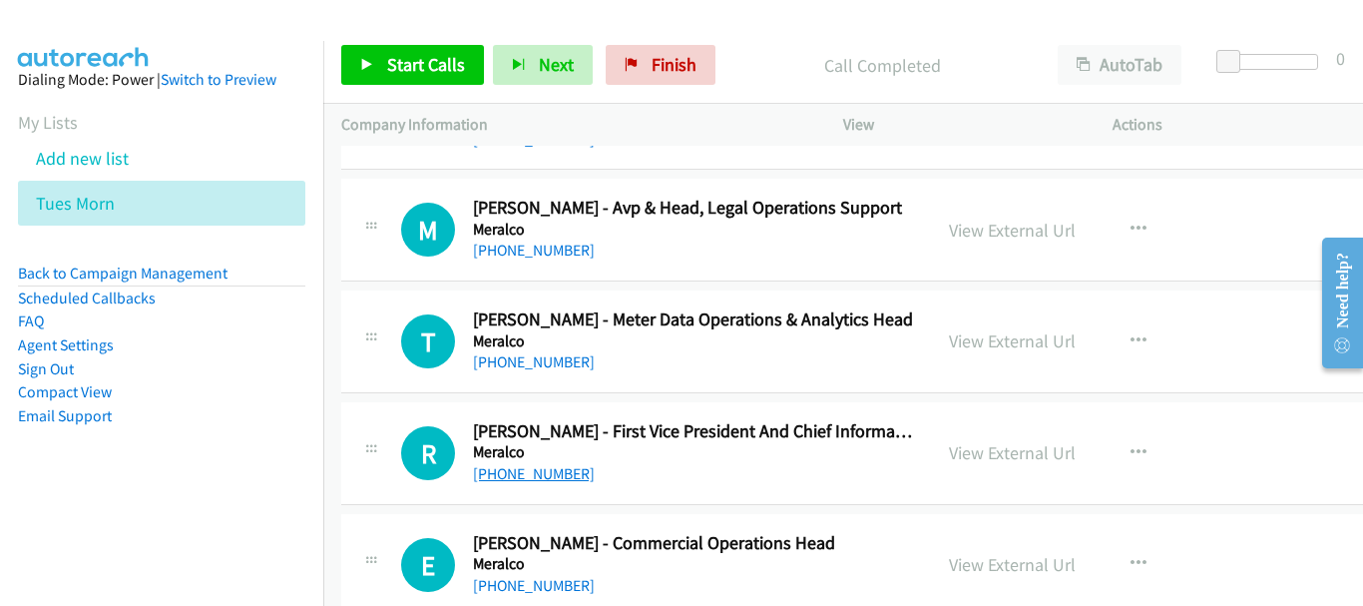
click at [515, 482] on link "[PHONE_NUMBER]" at bounding box center [534, 473] width 122 height 19
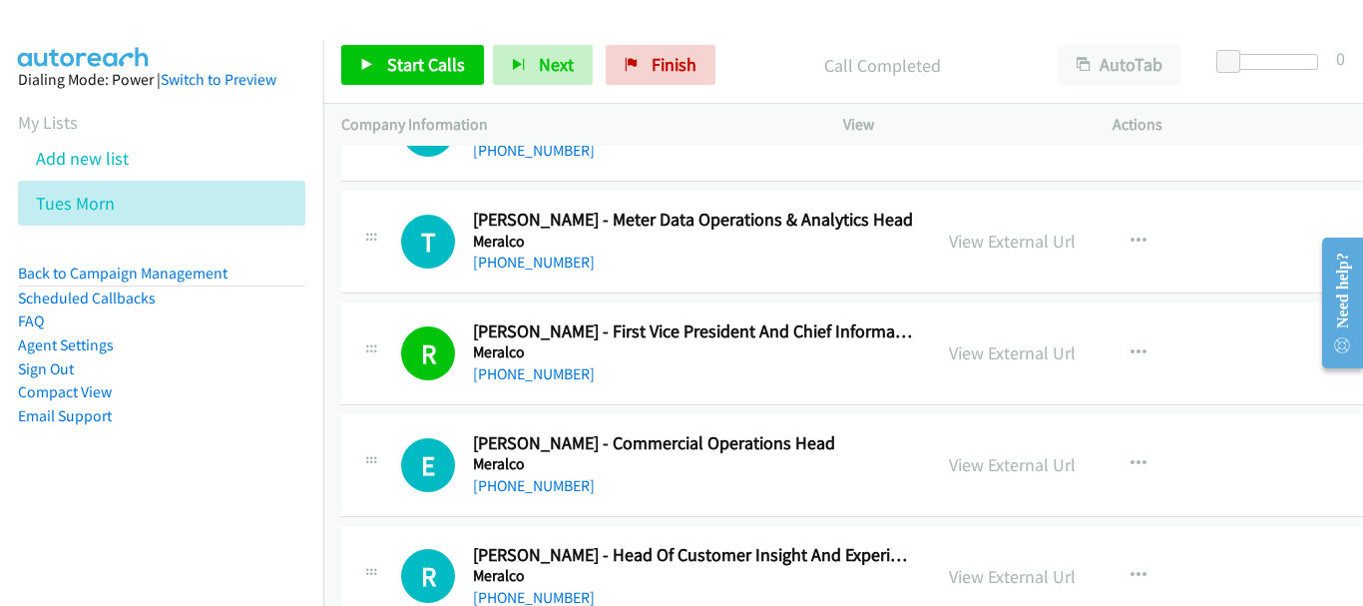
scroll to position [14072, 0]
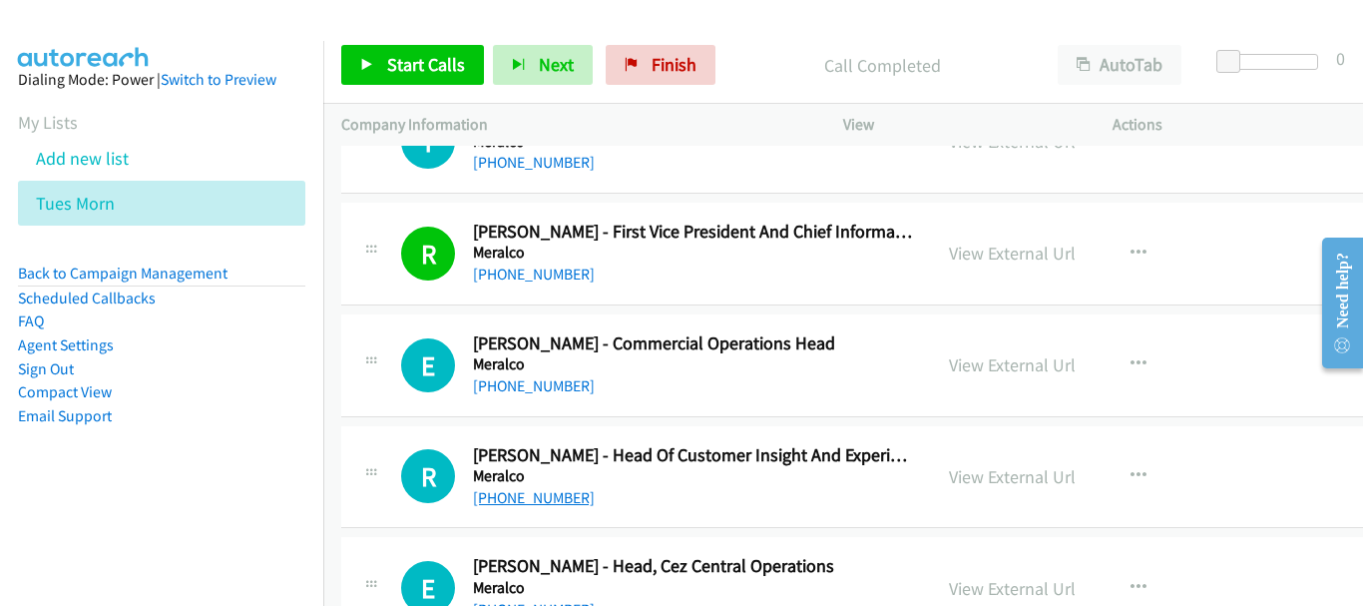
click at [543, 492] on link "[PHONE_NUMBER]" at bounding box center [534, 497] width 122 height 19
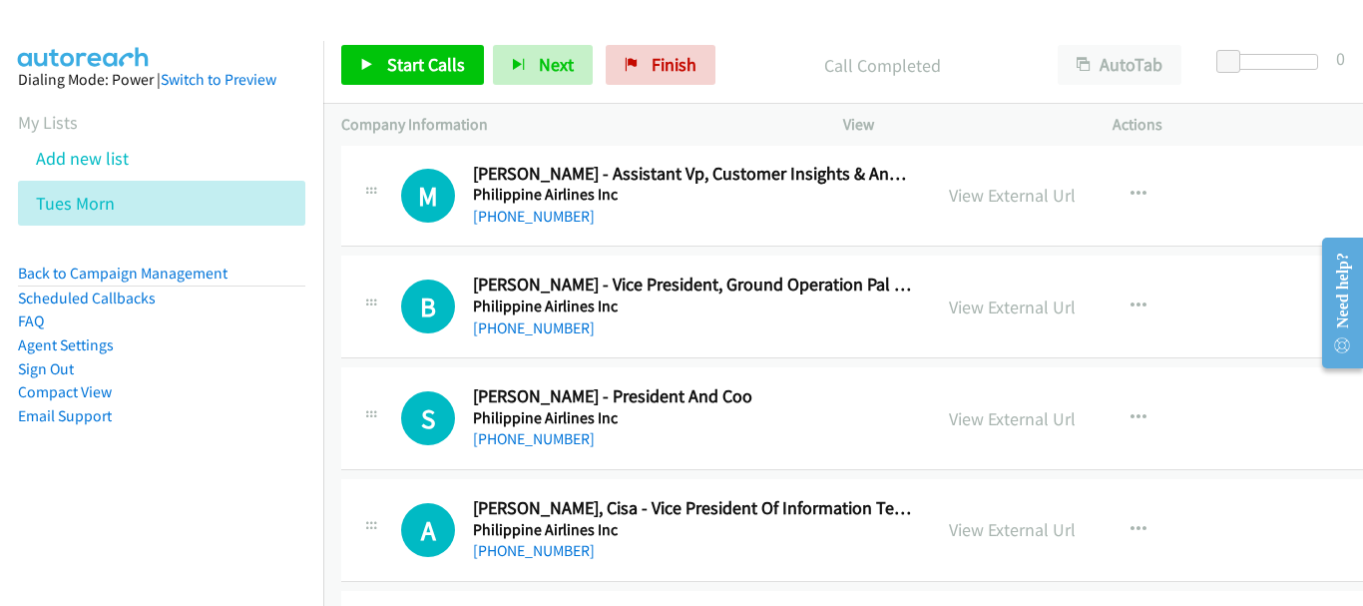
scroll to position [15569, 0]
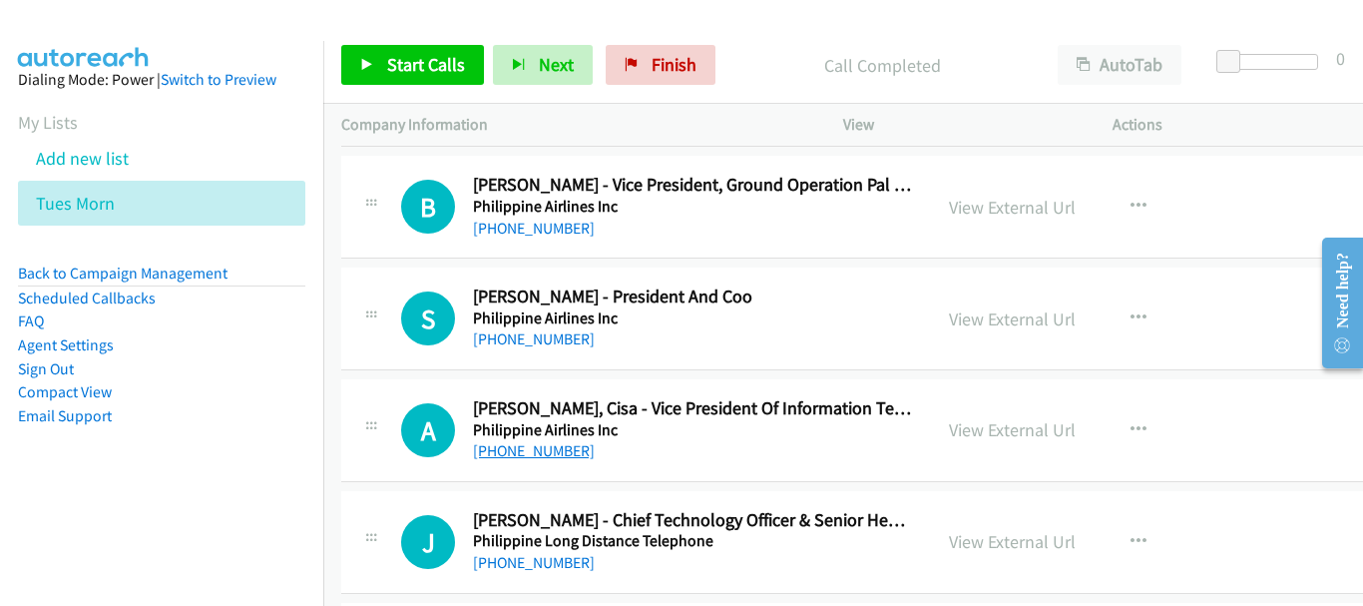
click at [569, 445] on link "[PHONE_NUMBER]" at bounding box center [534, 450] width 122 height 19
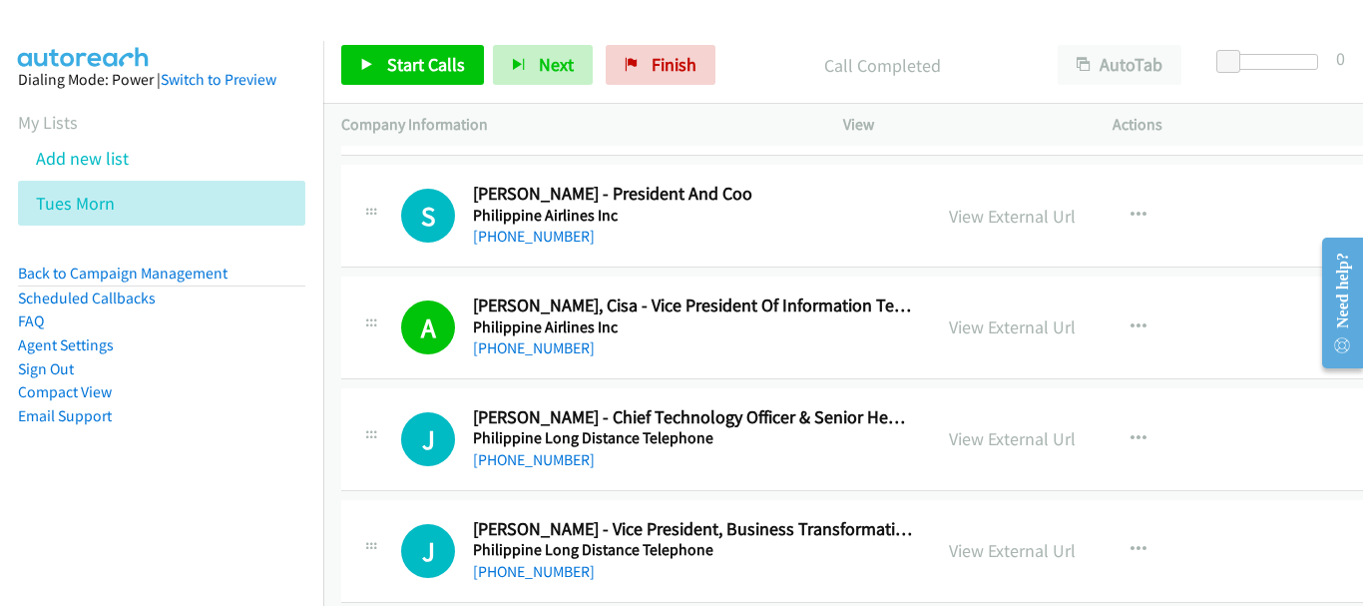
scroll to position [15769, 0]
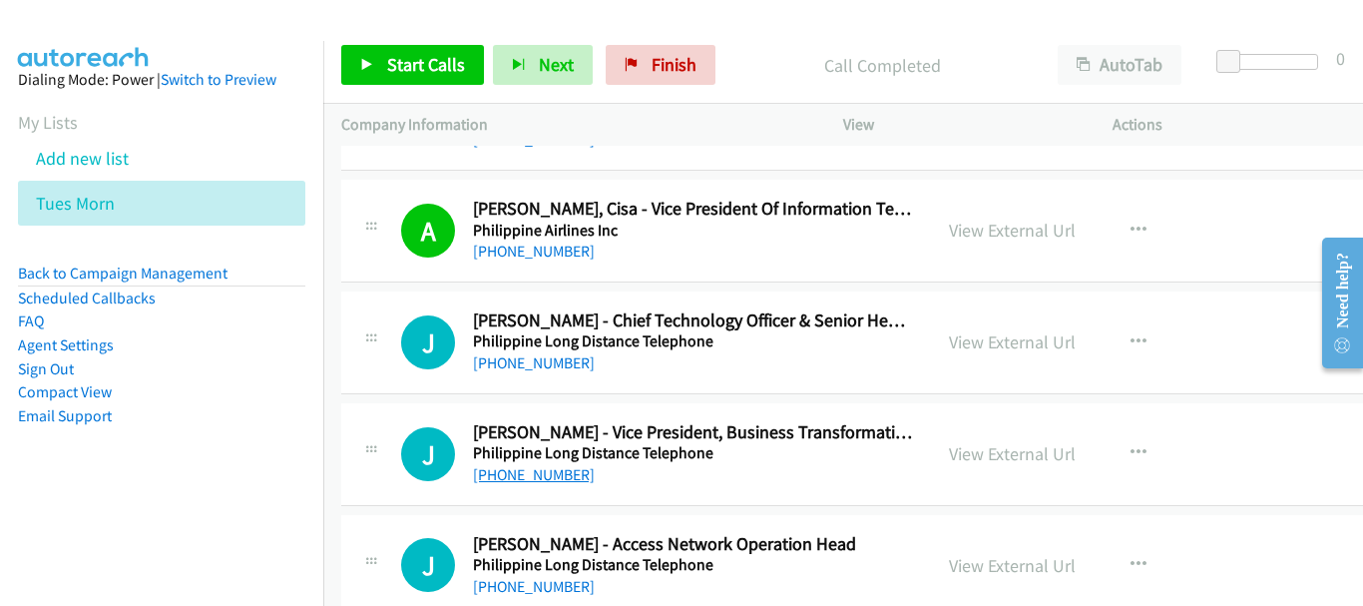
click at [573, 472] on link "[PHONE_NUMBER]" at bounding box center [534, 474] width 122 height 19
click at [514, 366] on link "[PHONE_NUMBER]" at bounding box center [534, 362] width 122 height 19
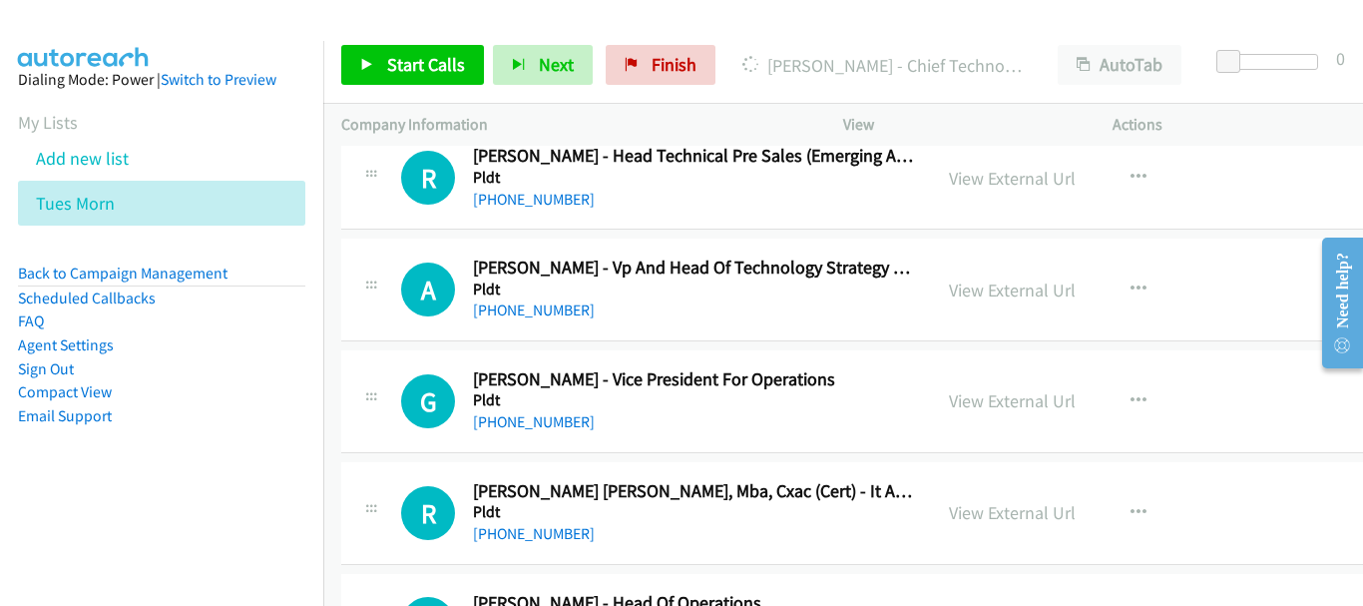
scroll to position [16168, 0]
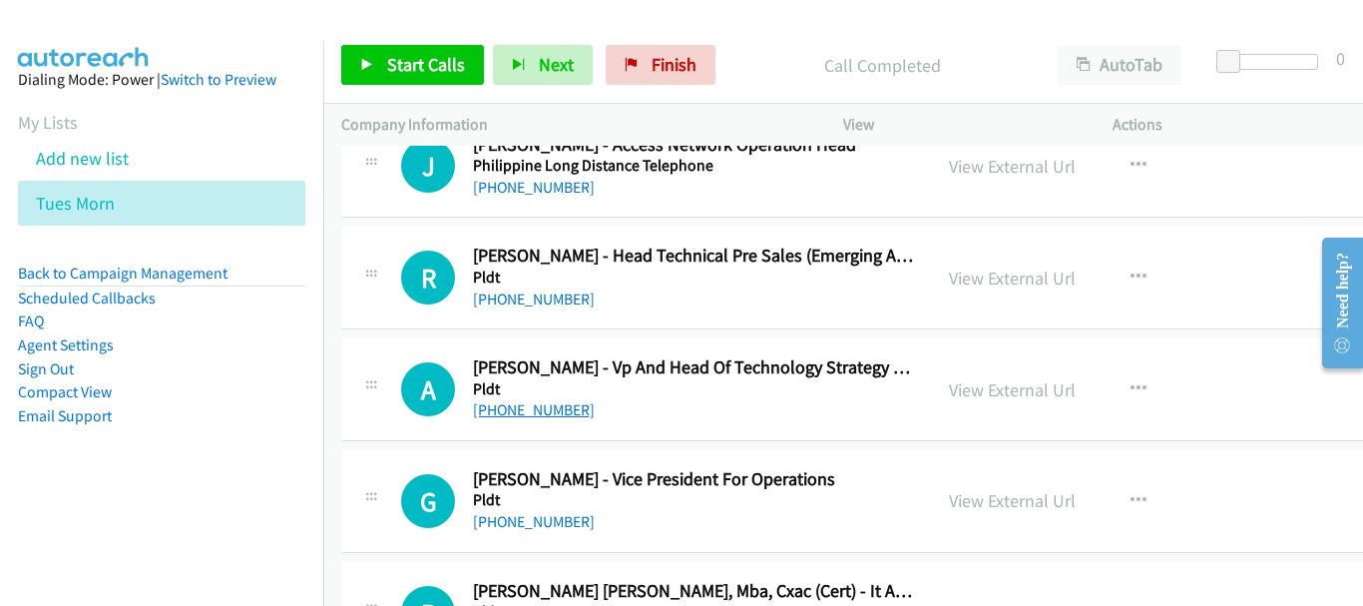
click at [498, 413] on link "[PHONE_NUMBER]" at bounding box center [534, 409] width 122 height 19
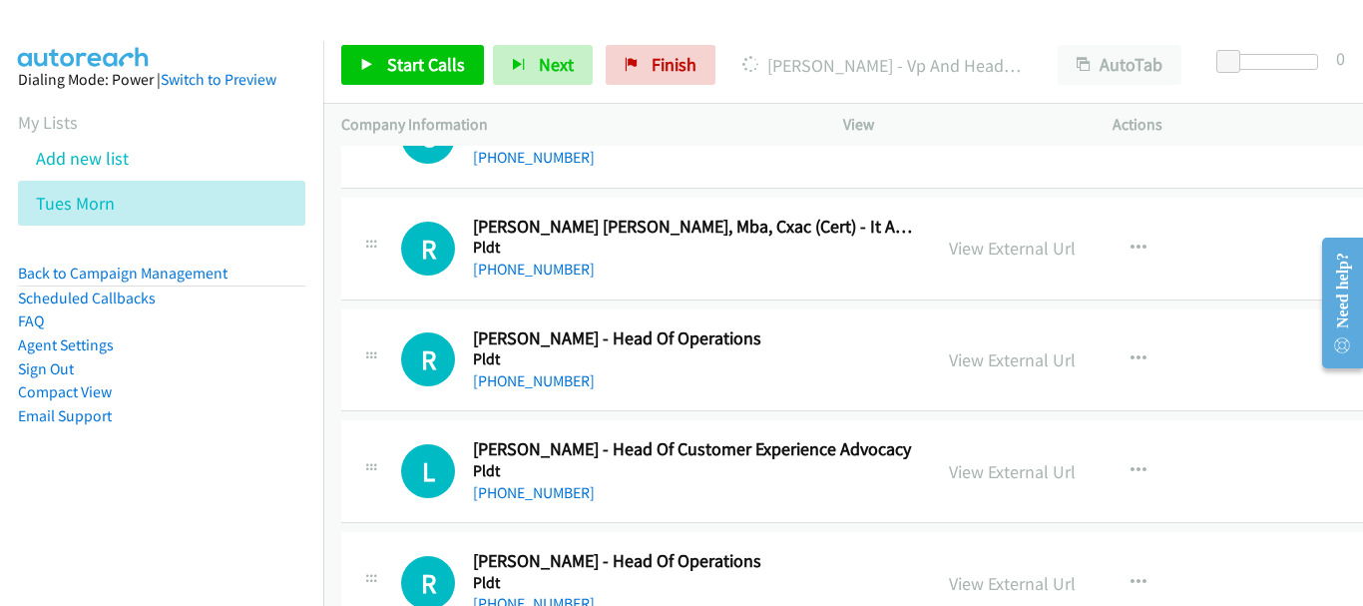
scroll to position [16567, 0]
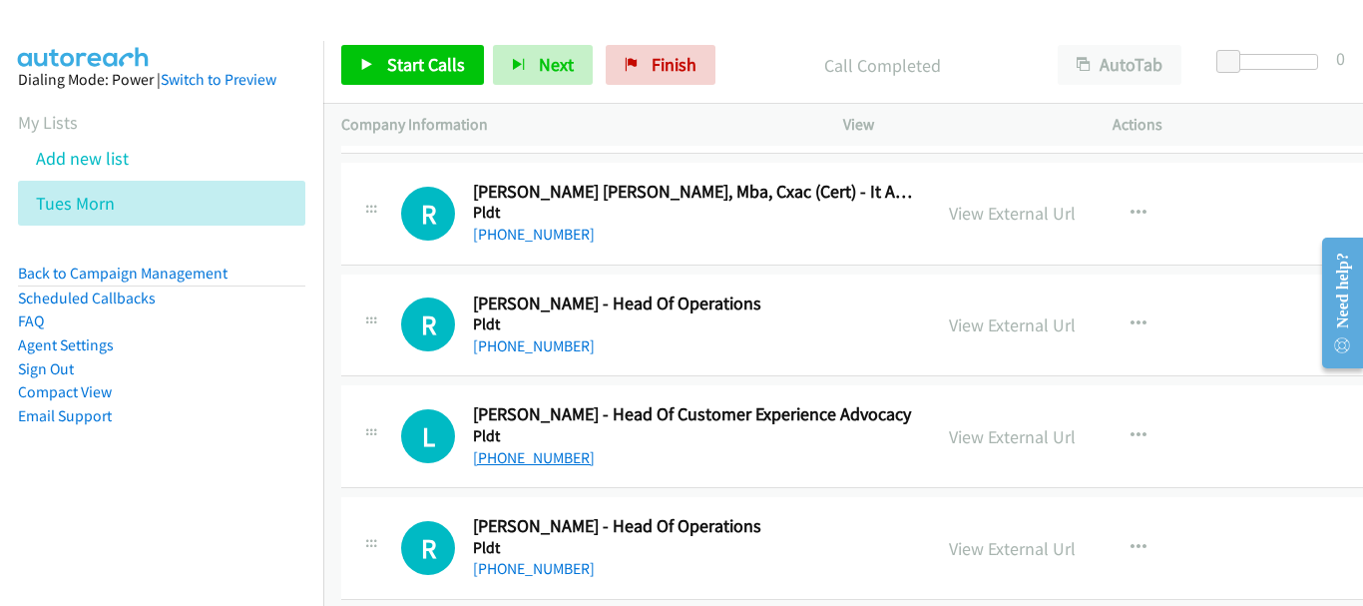
click at [562, 456] on link "[PHONE_NUMBER]" at bounding box center [534, 457] width 122 height 19
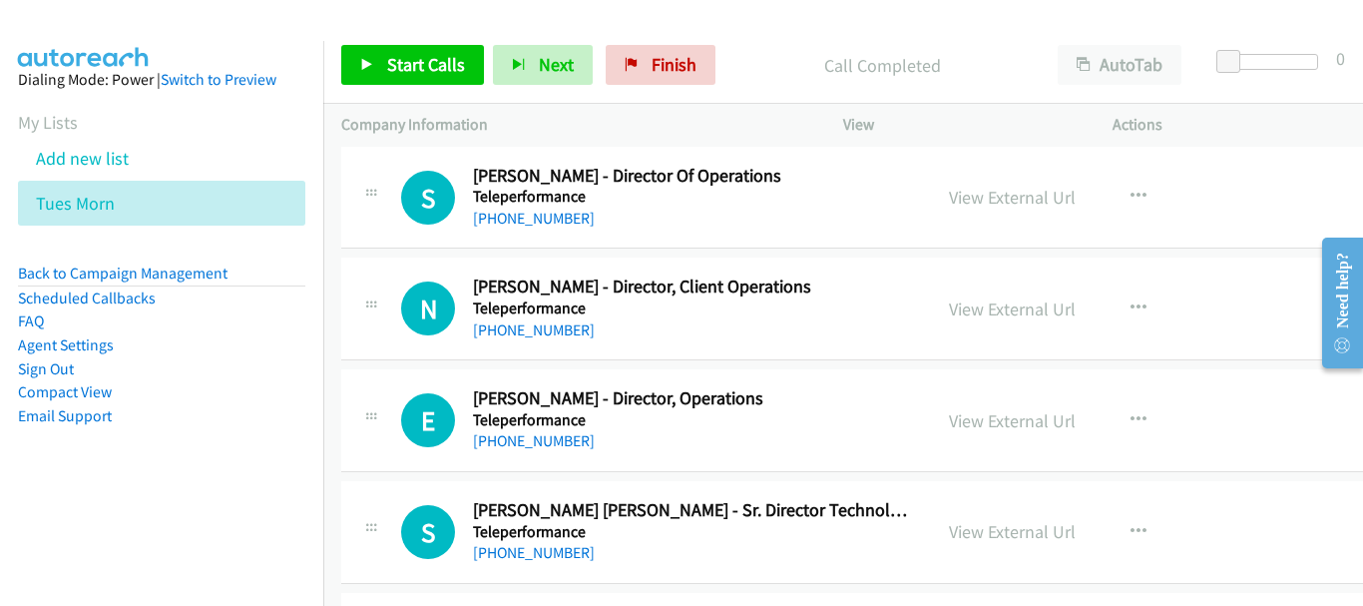
scroll to position [20859, 0]
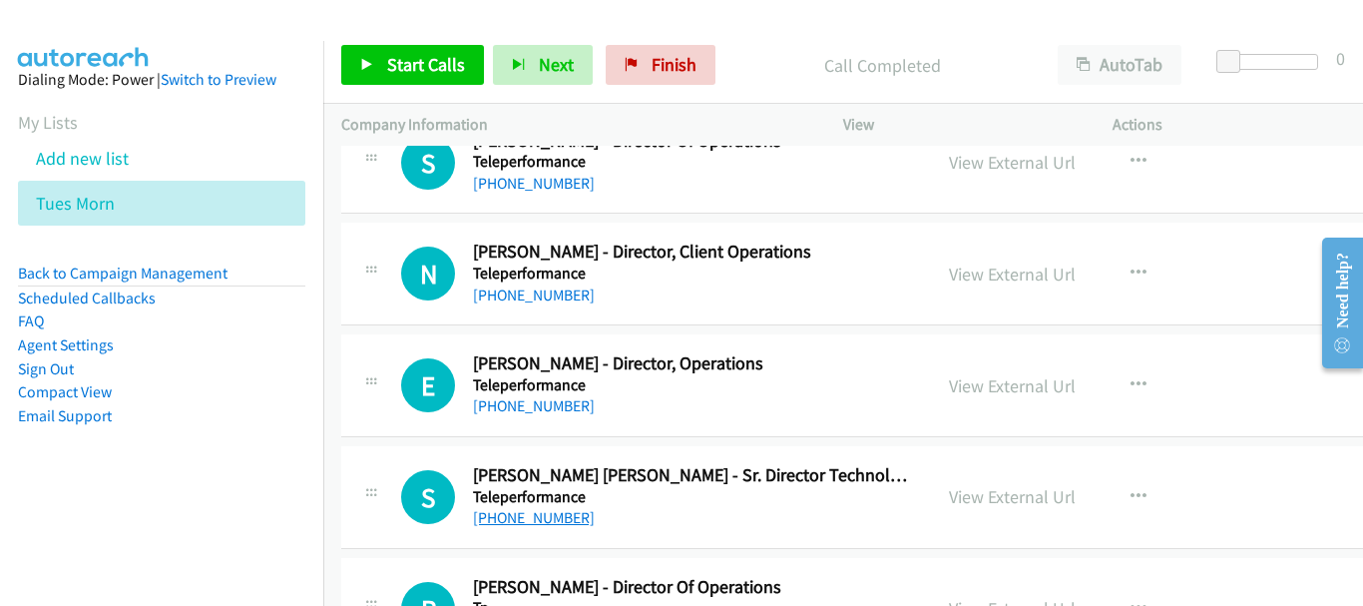
click at [533, 520] on link "[PHONE_NUMBER]" at bounding box center [534, 517] width 122 height 19
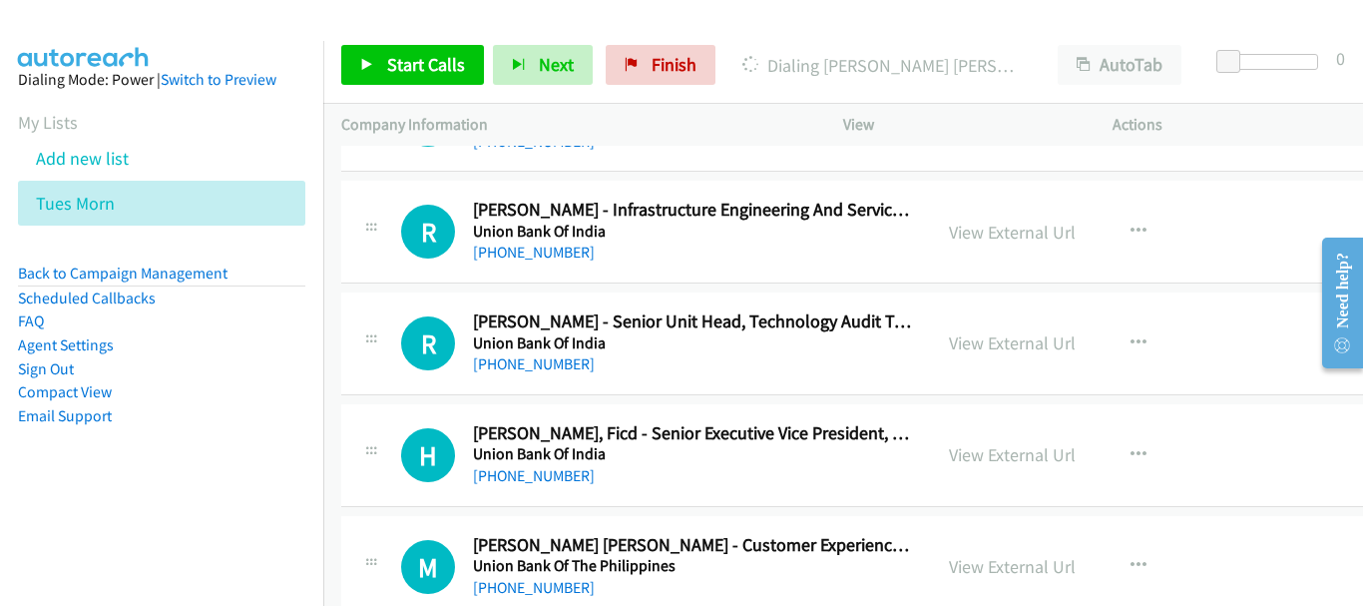
scroll to position [24152, 0]
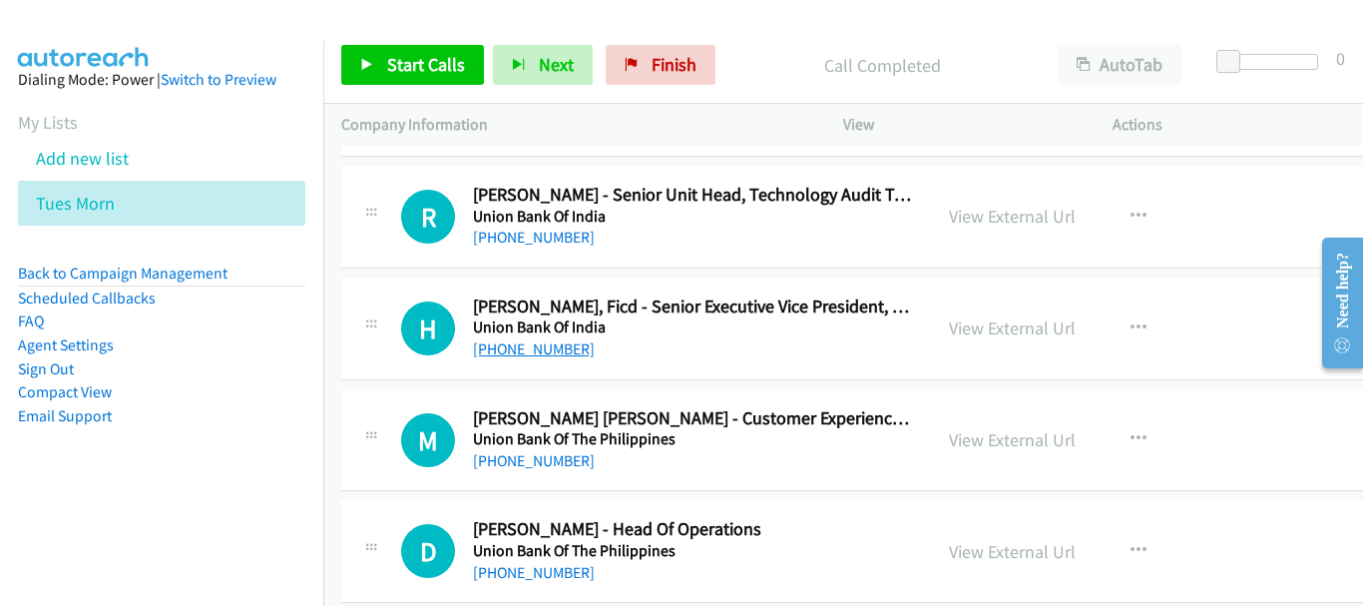
click at [488, 351] on link "[PHONE_NUMBER]" at bounding box center [534, 348] width 122 height 19
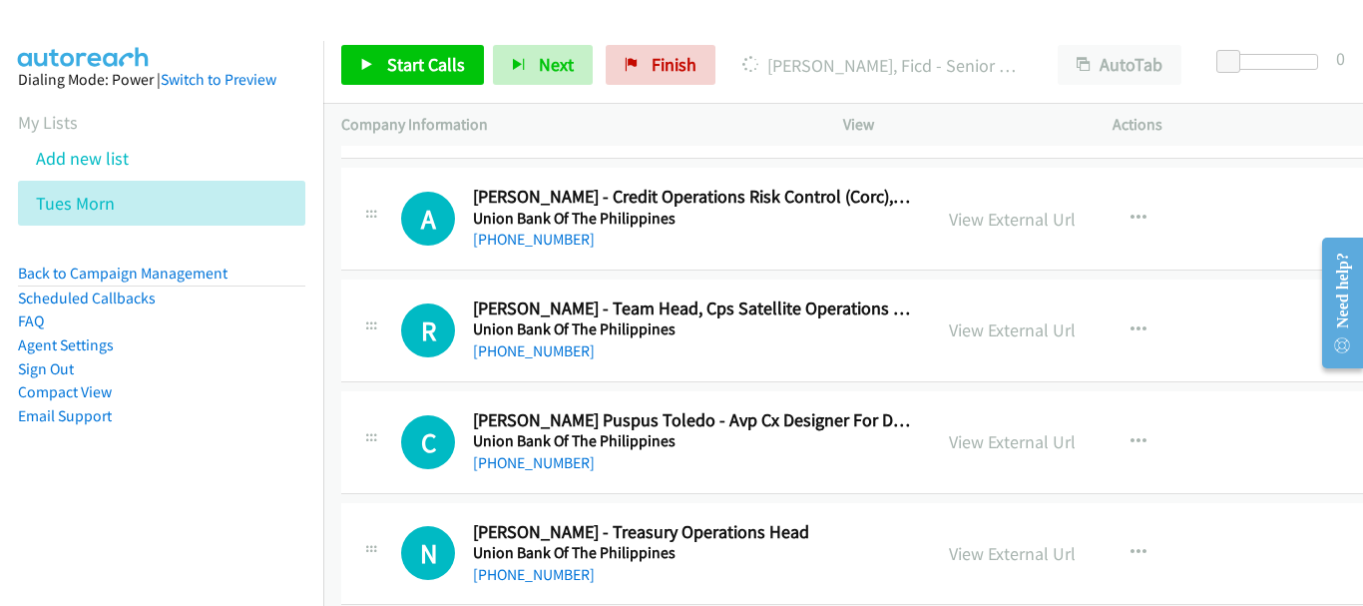
scroll to position [25289, 0]
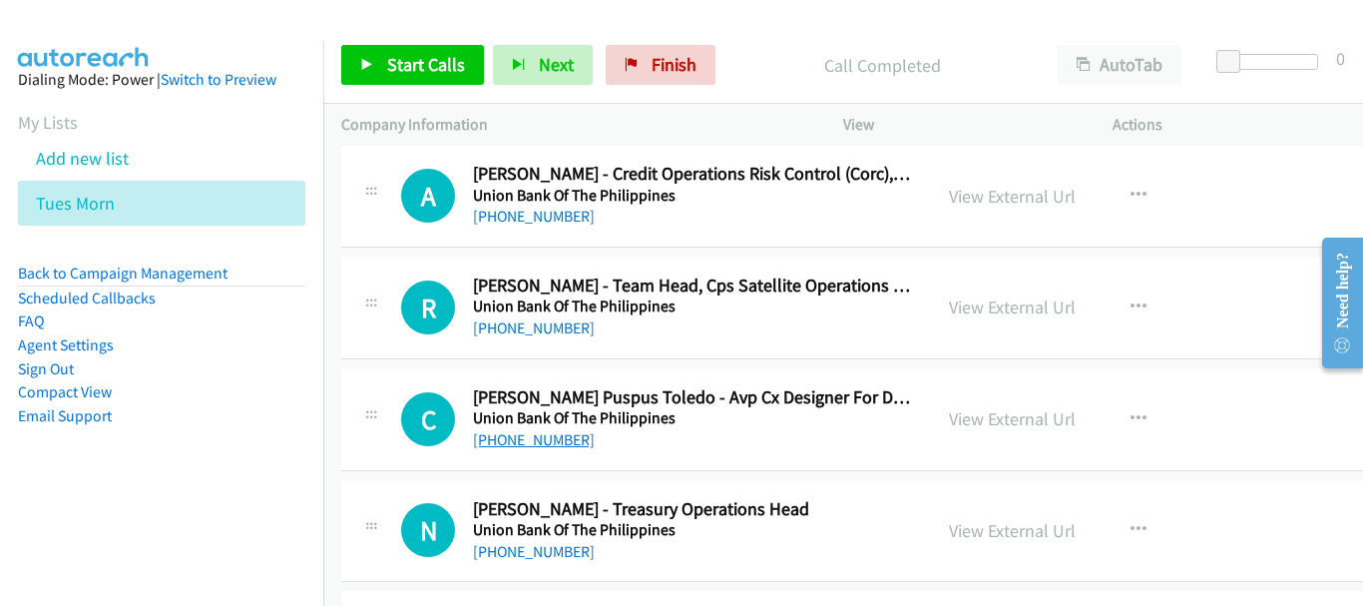
click at [568, 434] on link "[PHONE_NUMBER]" at bounding box center [534, 439] width 122 height 19
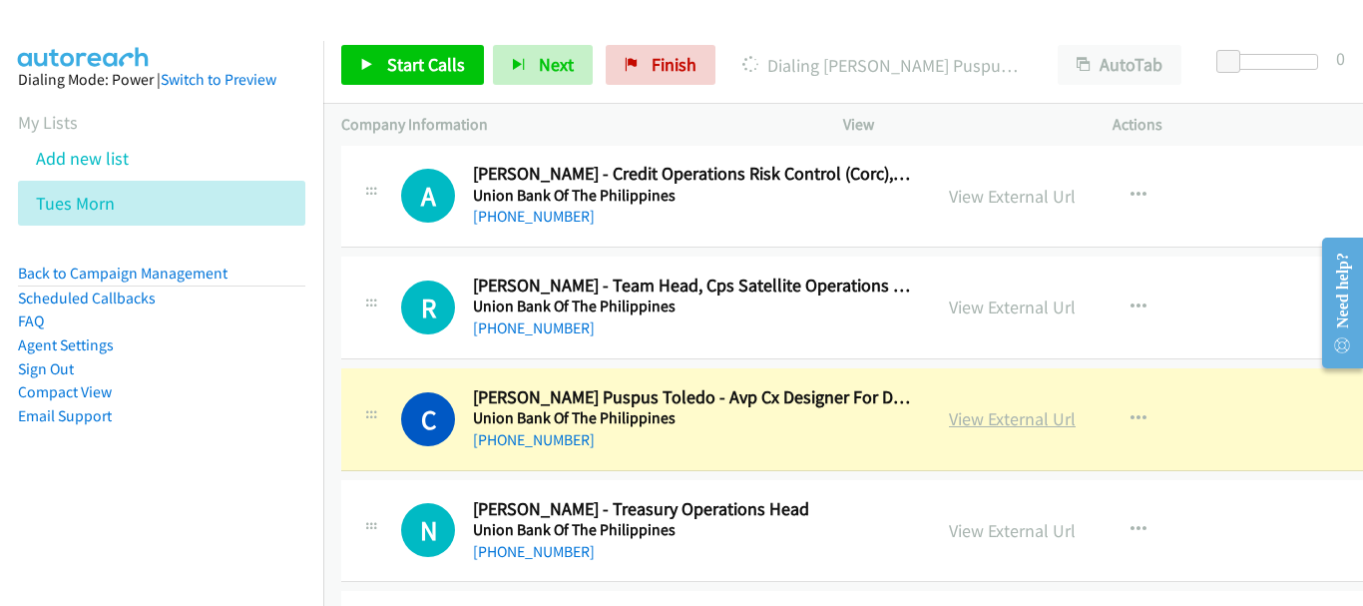
click at [967, 422] on link "View External Url" at bounding box center [1012, 418] width 127 height 23
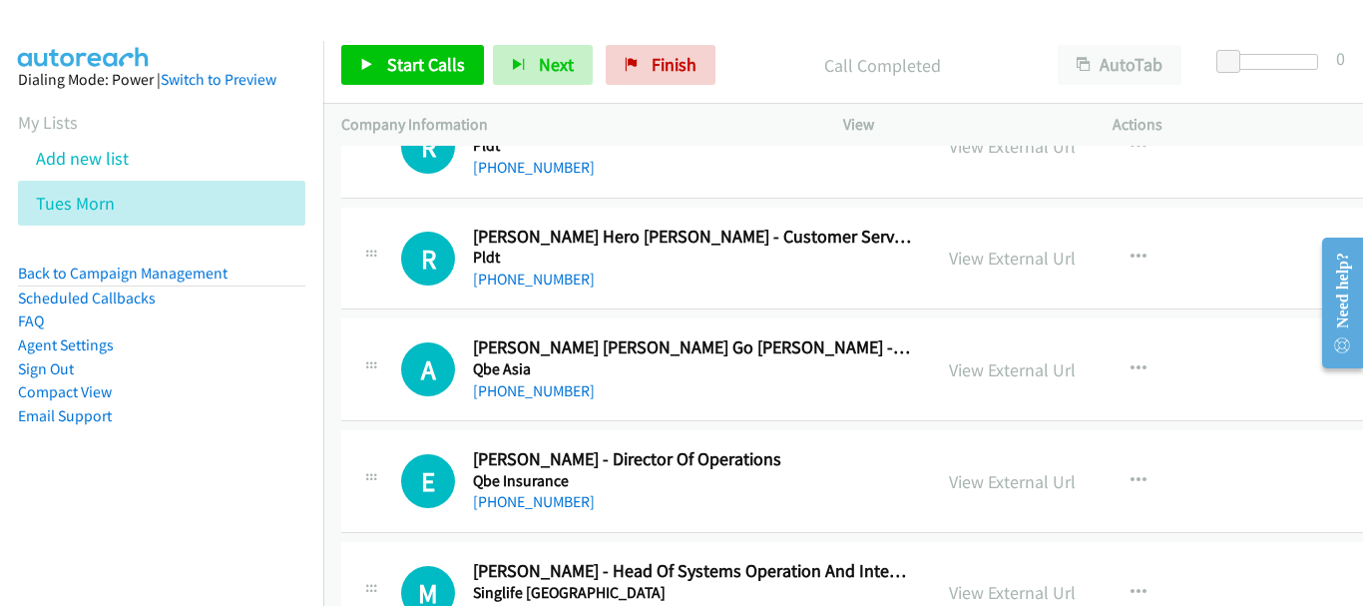
scroll to position [0, 0]
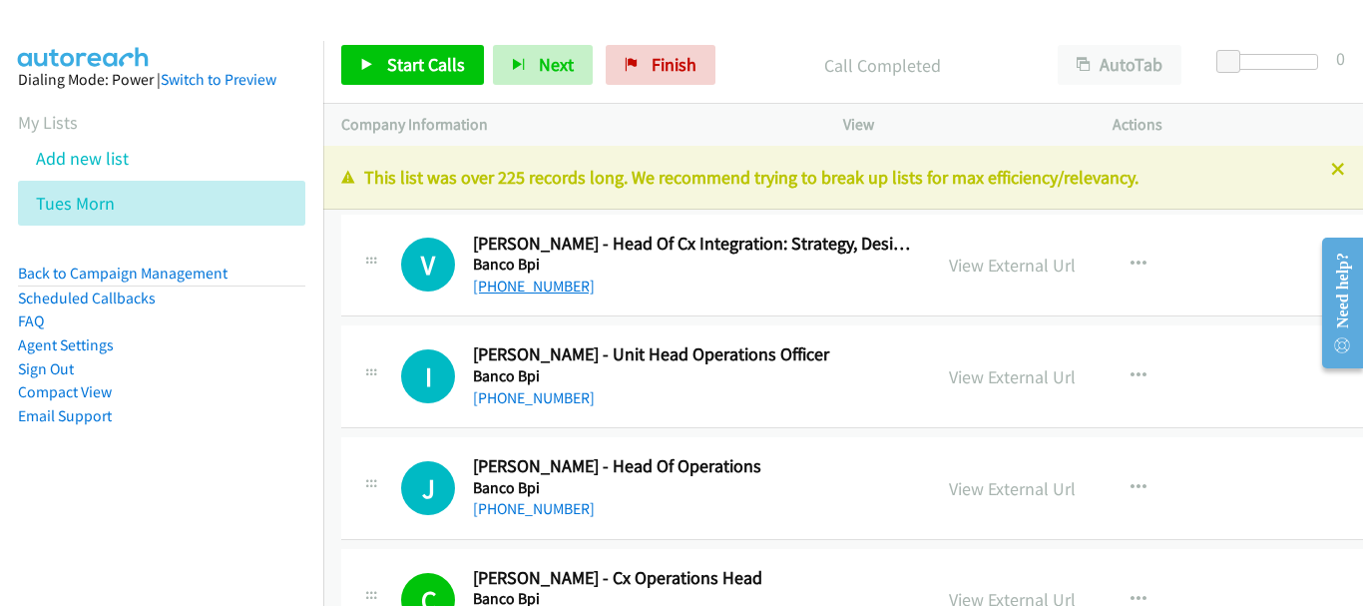
click at [557, 286] on link "[PHONE_NUMBER]" at bounding box center [534, 285] width 122 height 19
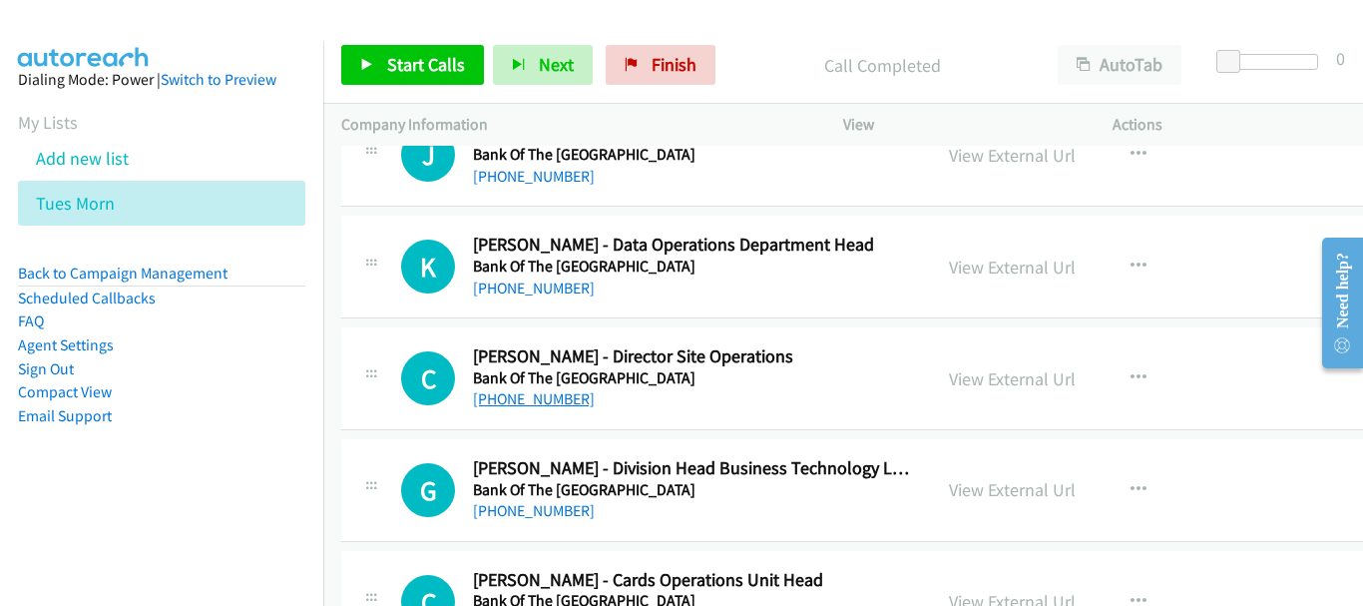
scroll to position [699, 0]
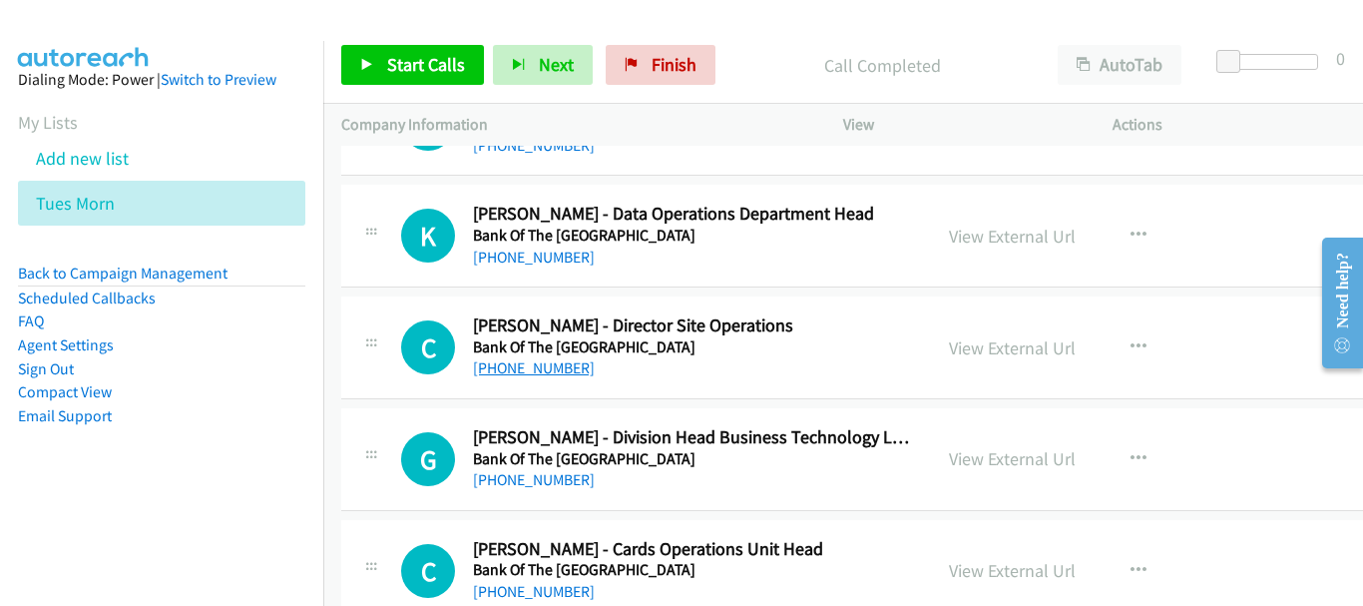
click at [563, 468] on div "[PHONE_NUMBER]" at bounding box center [693, 480] width 440 height 24
click at [563, 483] on link "[PHONE_NUMBER]" at bounding box center [534, 479] width 122 height 19
click at [548, 491] on div "[PHONE_NUMBER]" at bounding box center [693, 480] width 440 height 24
click at [548, 482] on link "[PHONE_NUMBER]" at bounding box center [534, 479] width 122 height 19
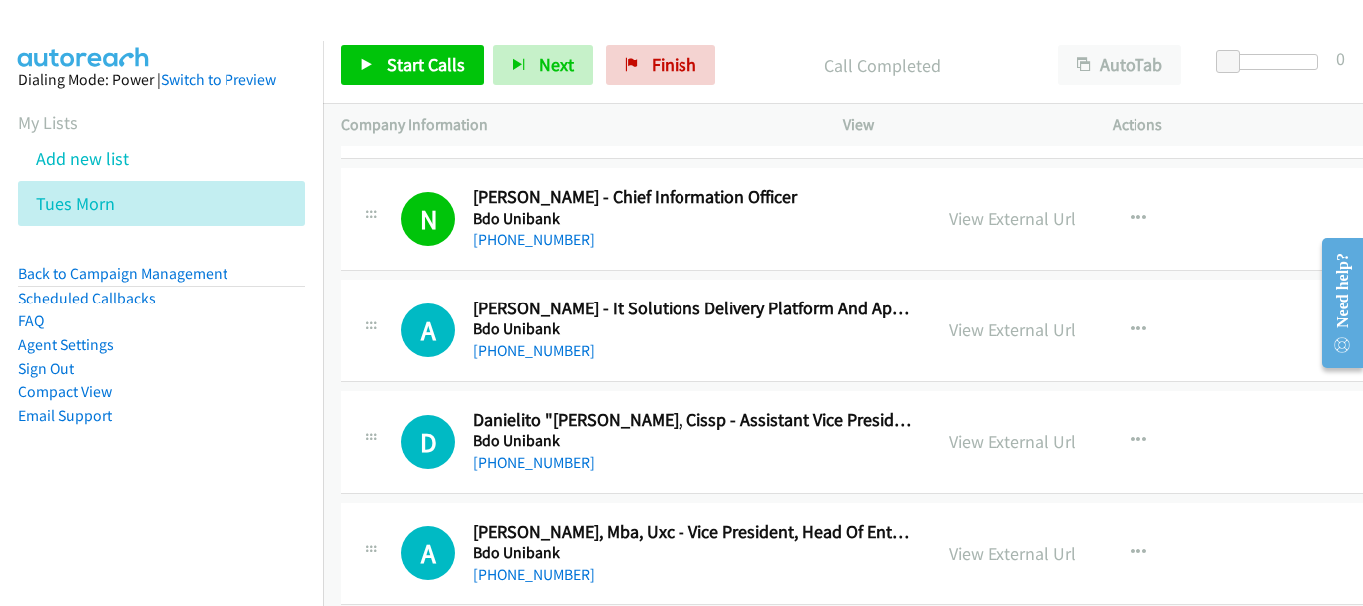
scroll to position [1597, 0]
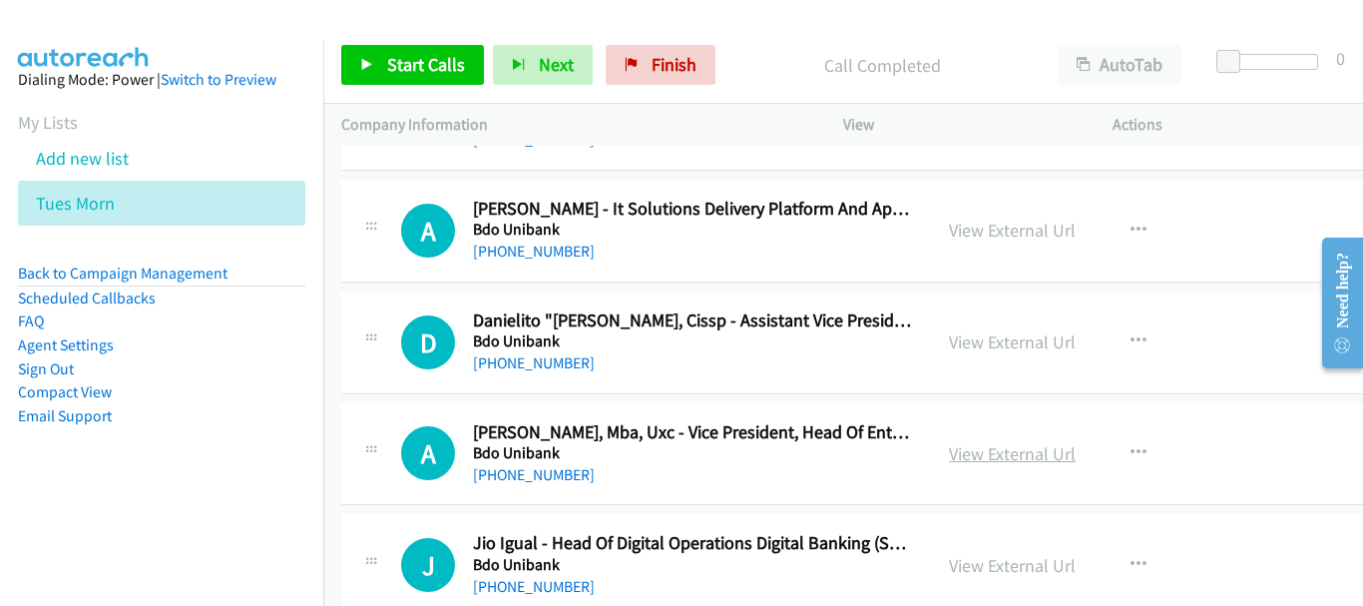
click at [970, 459] on link "View External Url" at bounding box center [1012, 453] width 127 height 23
click at [966, 336] on link "View External Url" at bounding box center [1012, 341] width 127 height 23
click at [574, 461] on h5 "Bdo Unibank" at bounding box center [693, 453] width 440 height 20
click at [572, 465] on link "[PHONE_NUMBER]" at bounding box center [534, 474] width 122 height 19
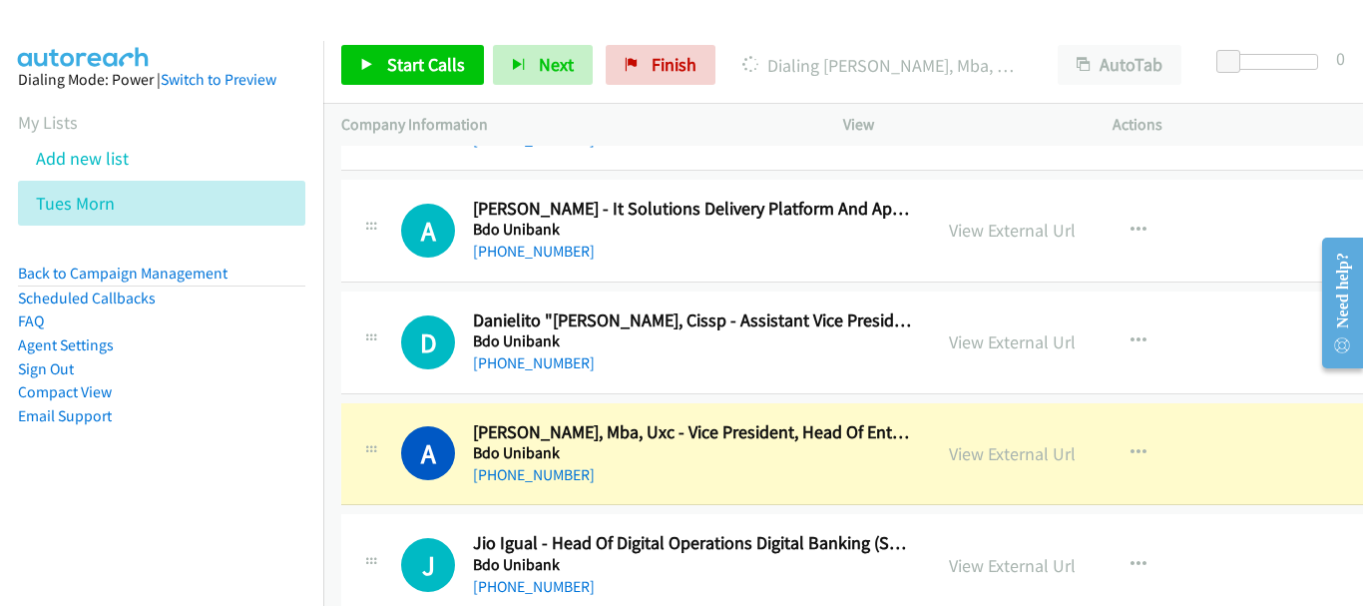
scroll to position [1896, 0]
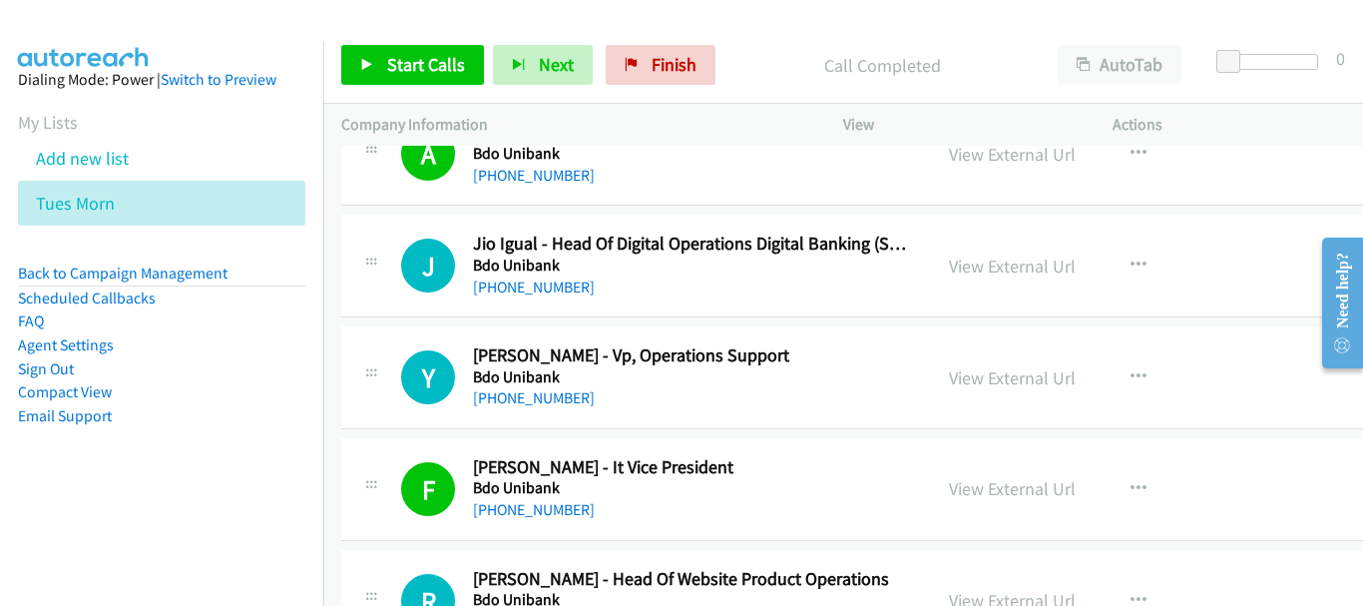
click at [545, 267] on h5 "Bdo Unibank" at bounding box center [693, 265] width 440 height 20
click at [545, 279] on link "[PHONE_NUMBER]" at bounding box center [534, 286] width 122 height 19
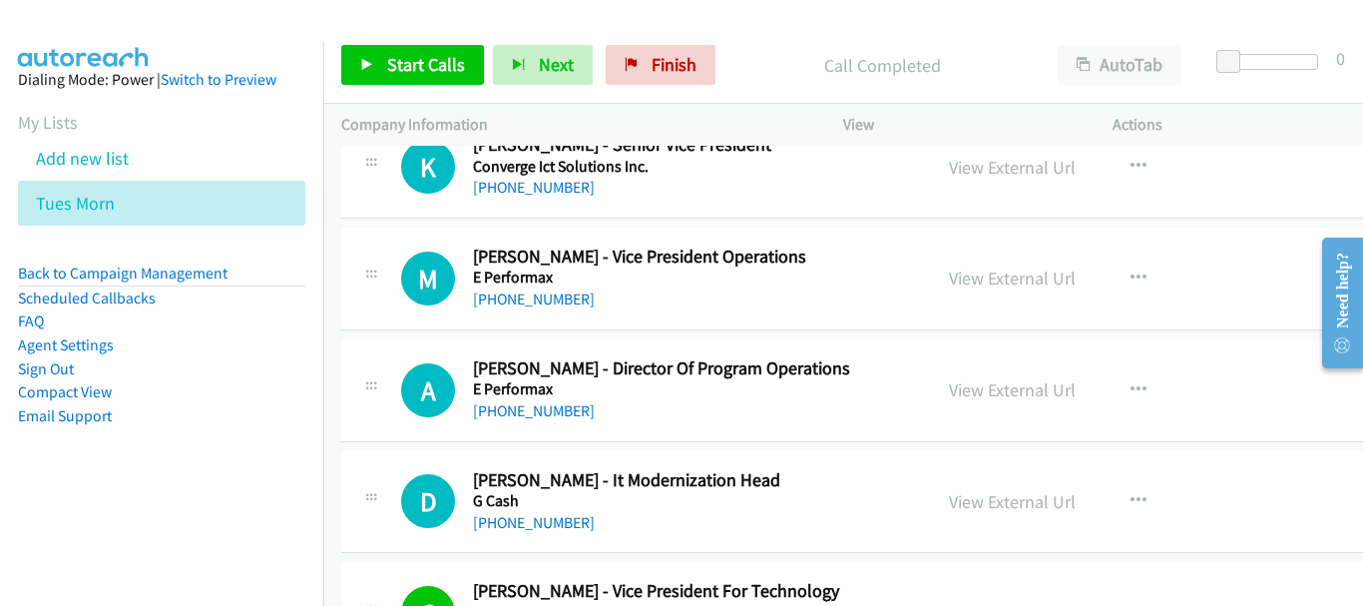
scroll to position [3992, 0]
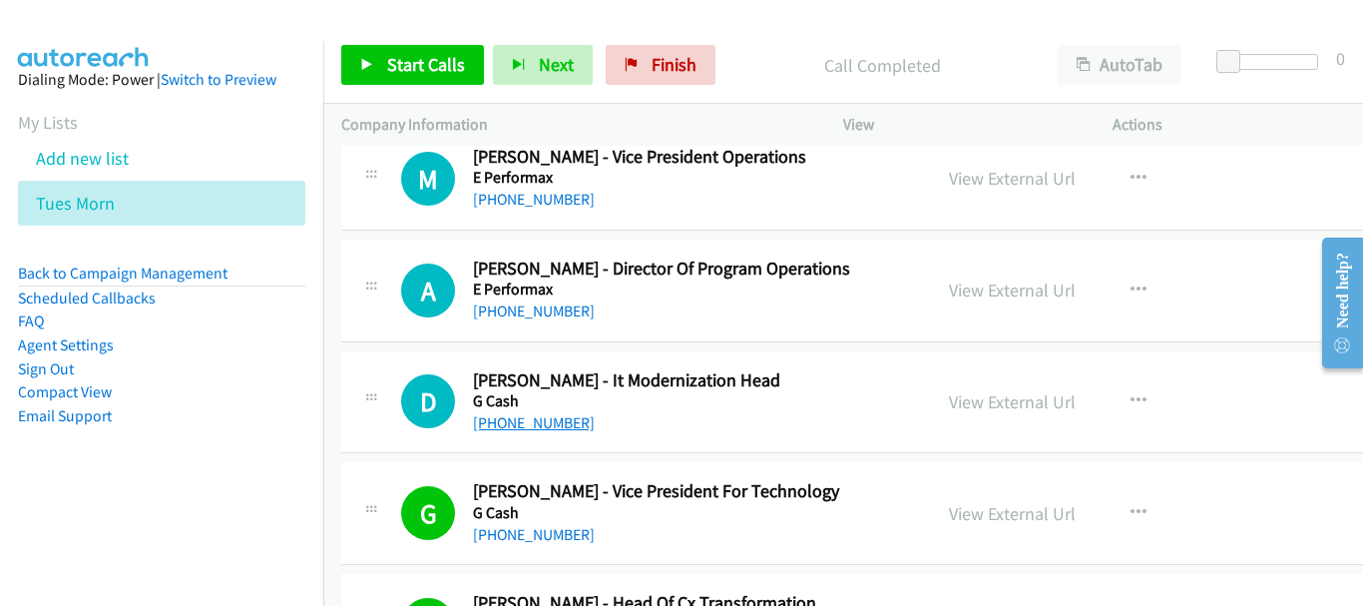
click at [573, 426] on link "[PHONE_NUMBER]" at bounding box center [534, 422] width 122 height 19
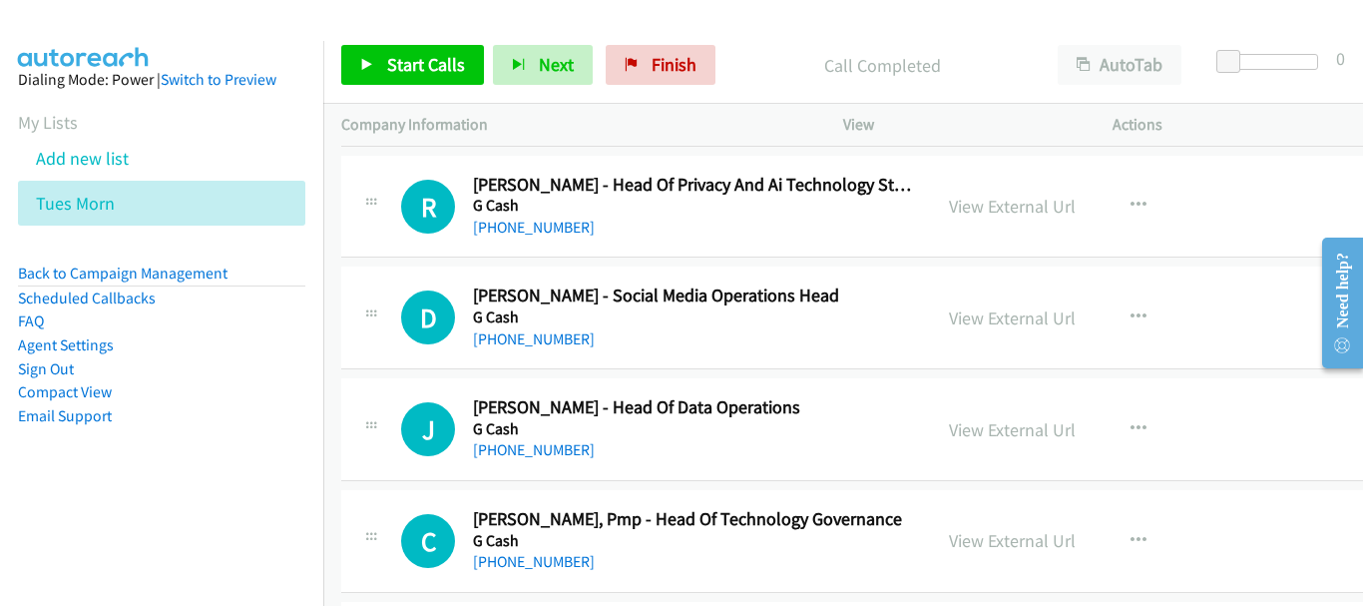
scroll to position [4790, 0]
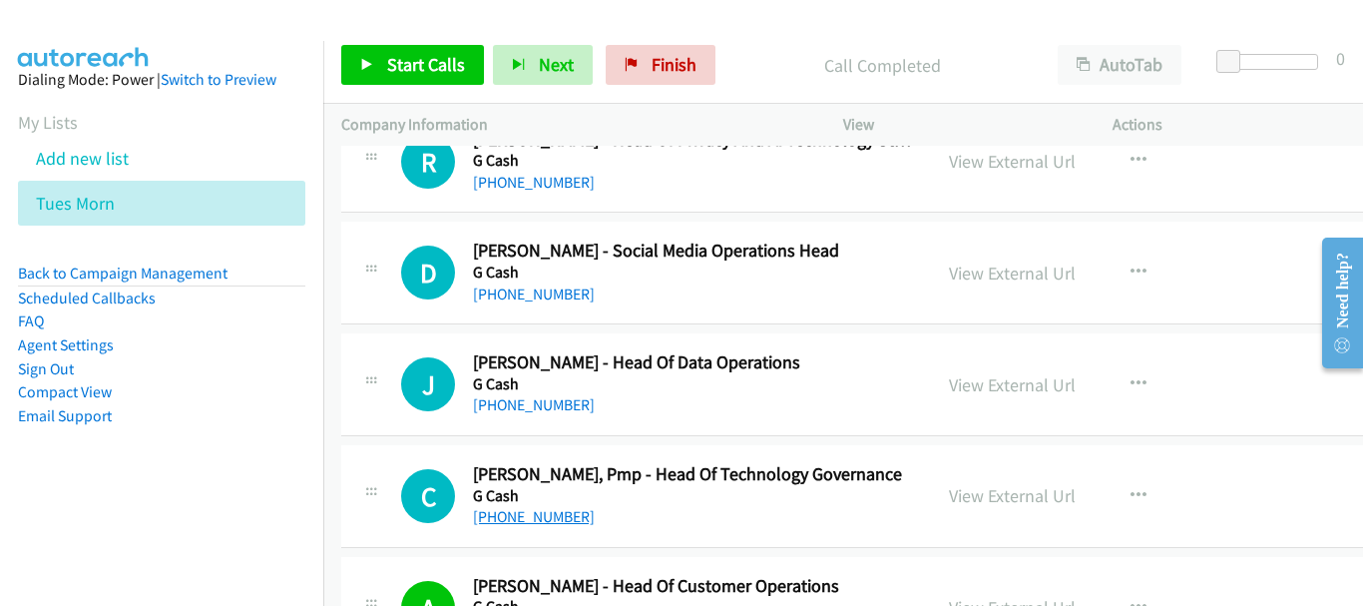
click at [527, 508] on link "[PHONE_NUMBER]" at bounding box center [534, 516] width 122 height 19
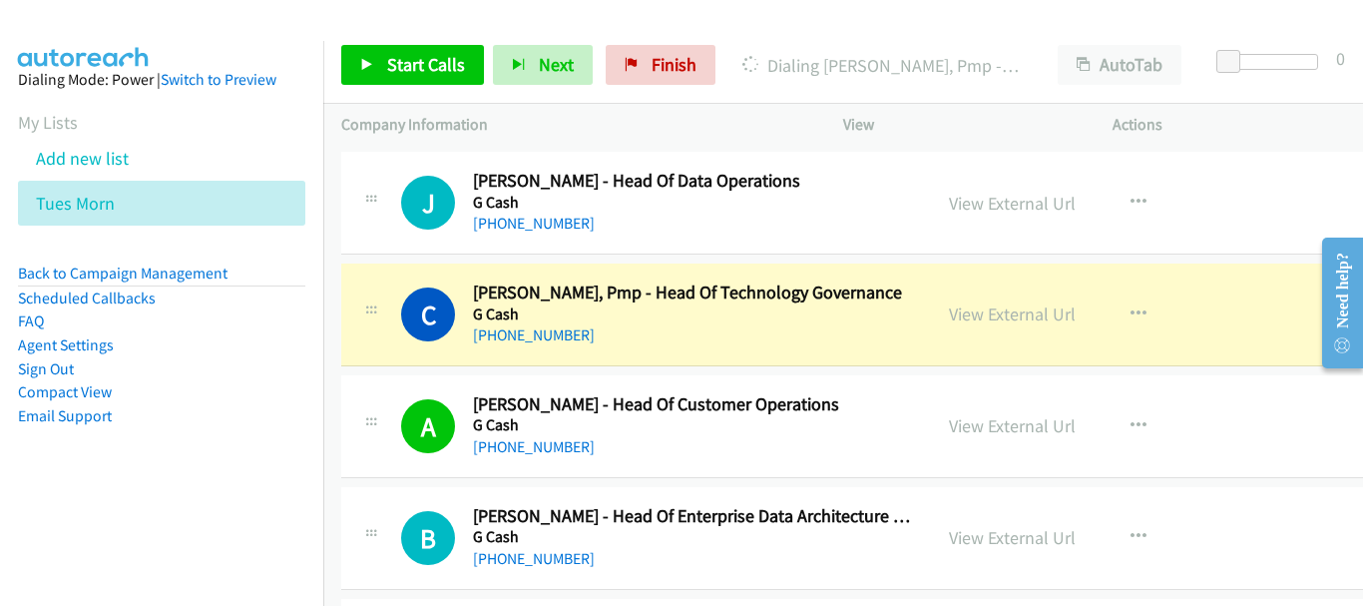
scroll to position [4990, 0]
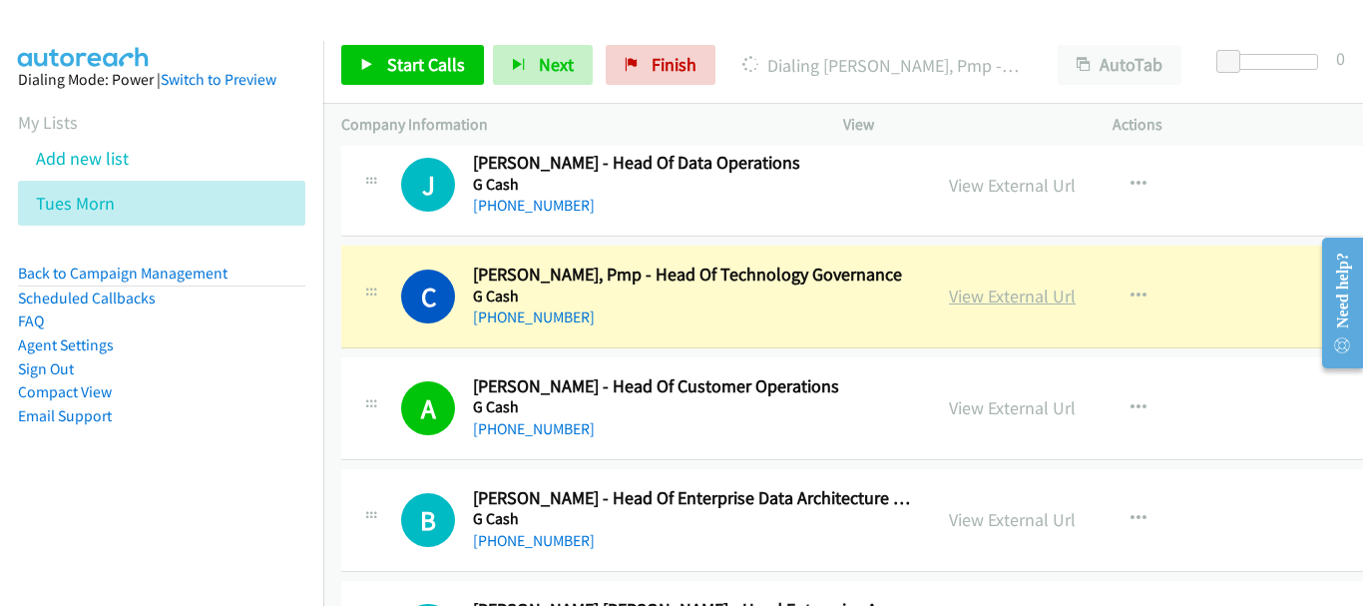
click at [1042, 295] on link "View External Url" at bounding box center [1012, 295] width 127 height 23
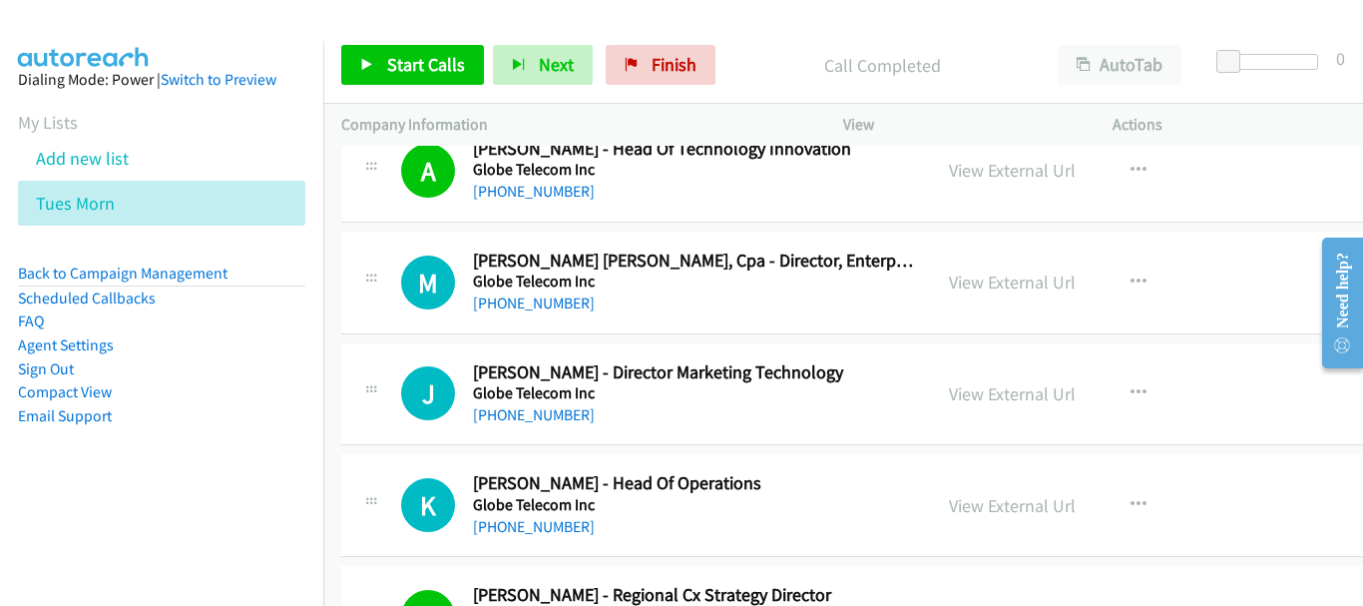
scroll to position [5789, 0]
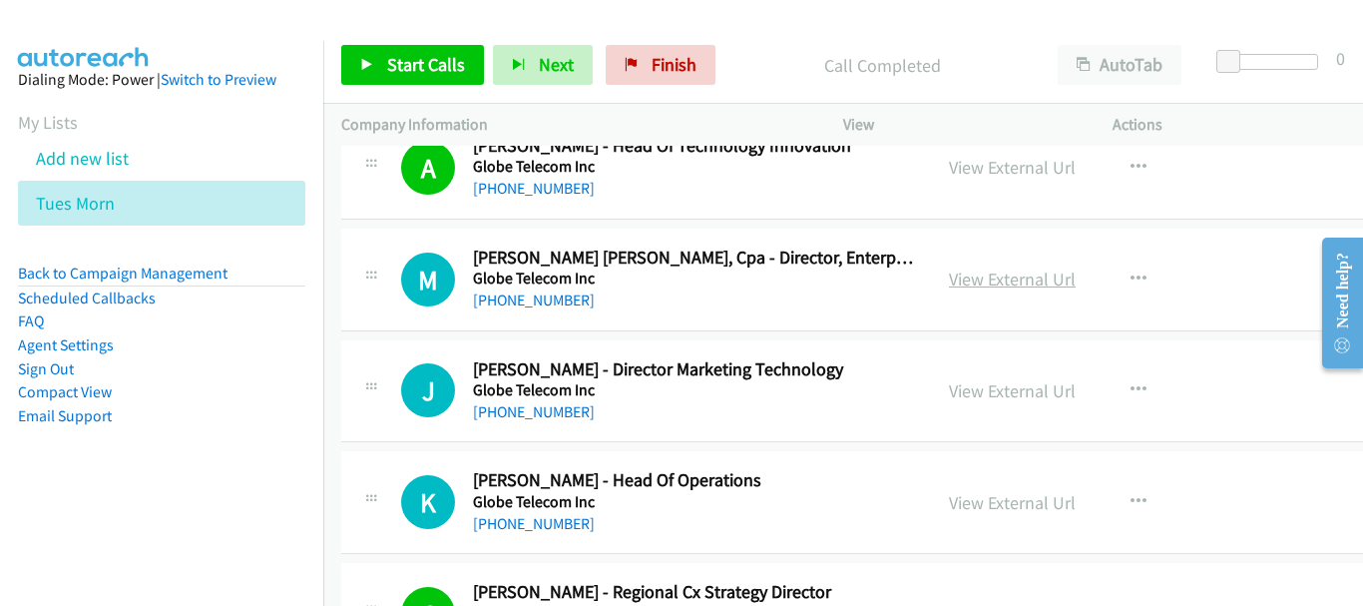
click at [976, 280] on link "View External Url" at bounding box center [1012, 278] width 127 height 23
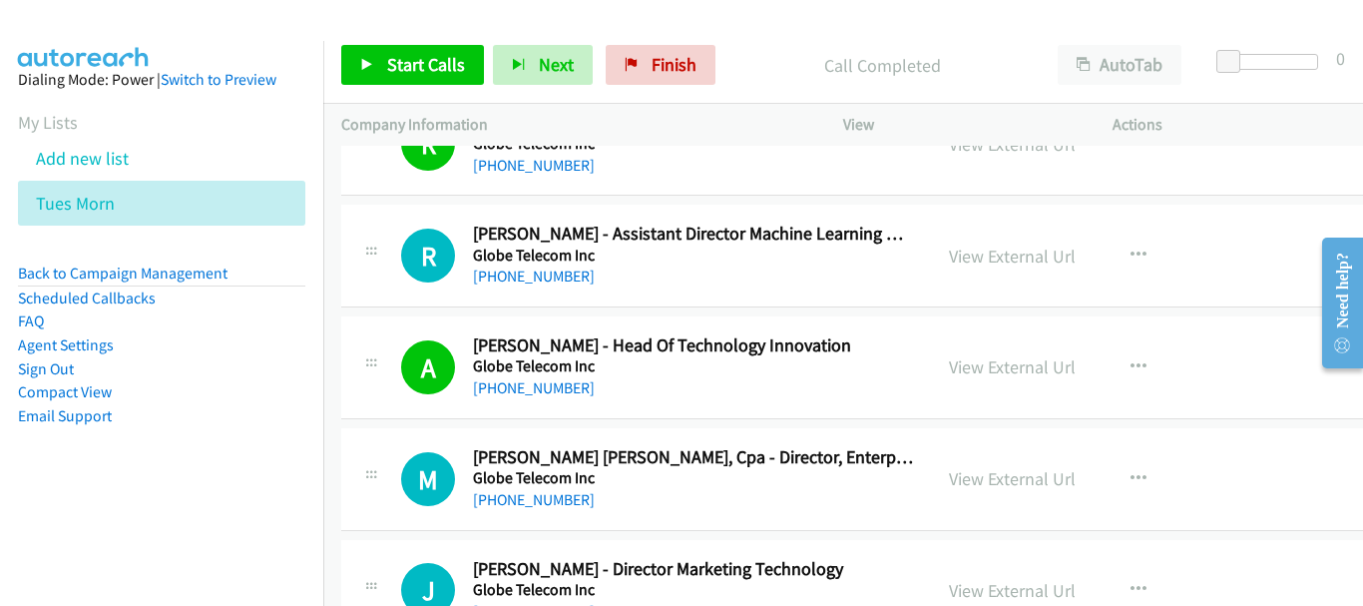
scroll to position [5689, 0]
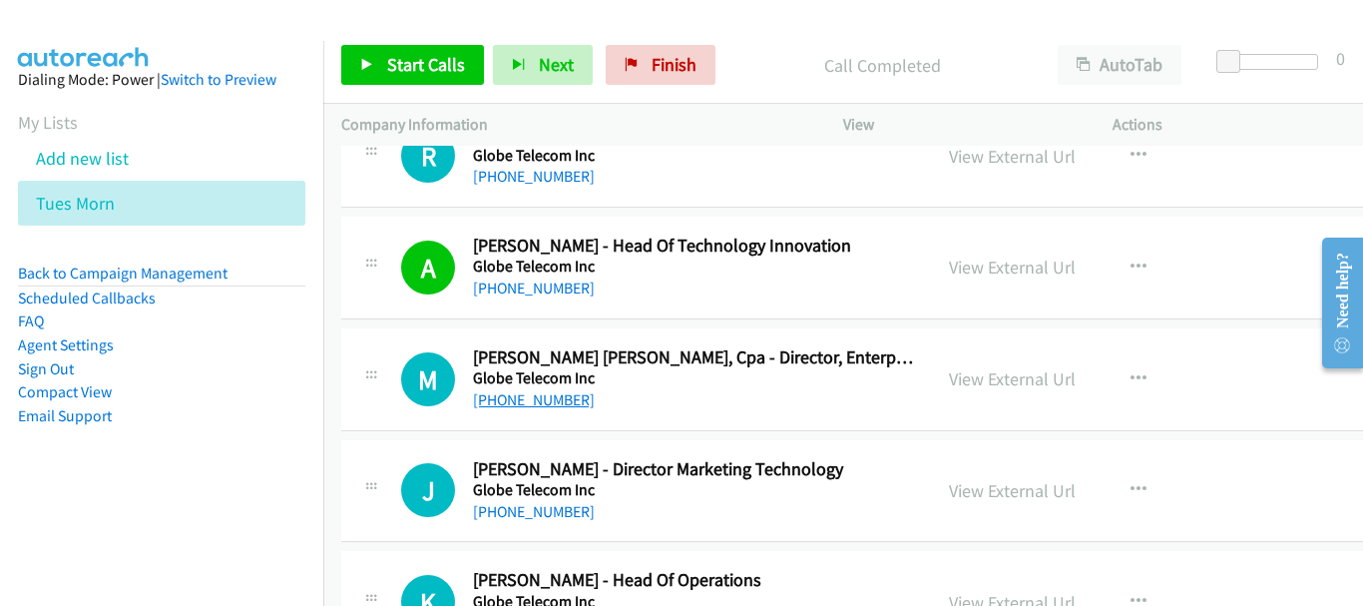
click at [549, 397] on link "[PHONE_NUMBER]" at bounding box center [534, 399] width 122 height 19
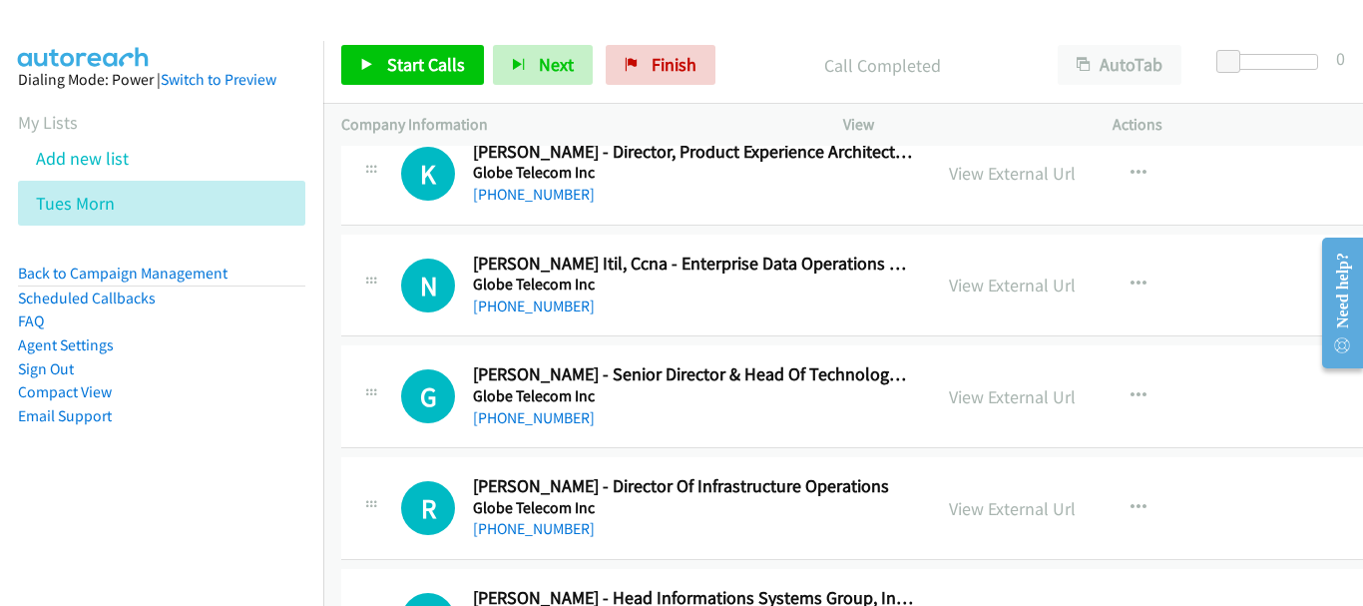
scroll to position [6487, 0]
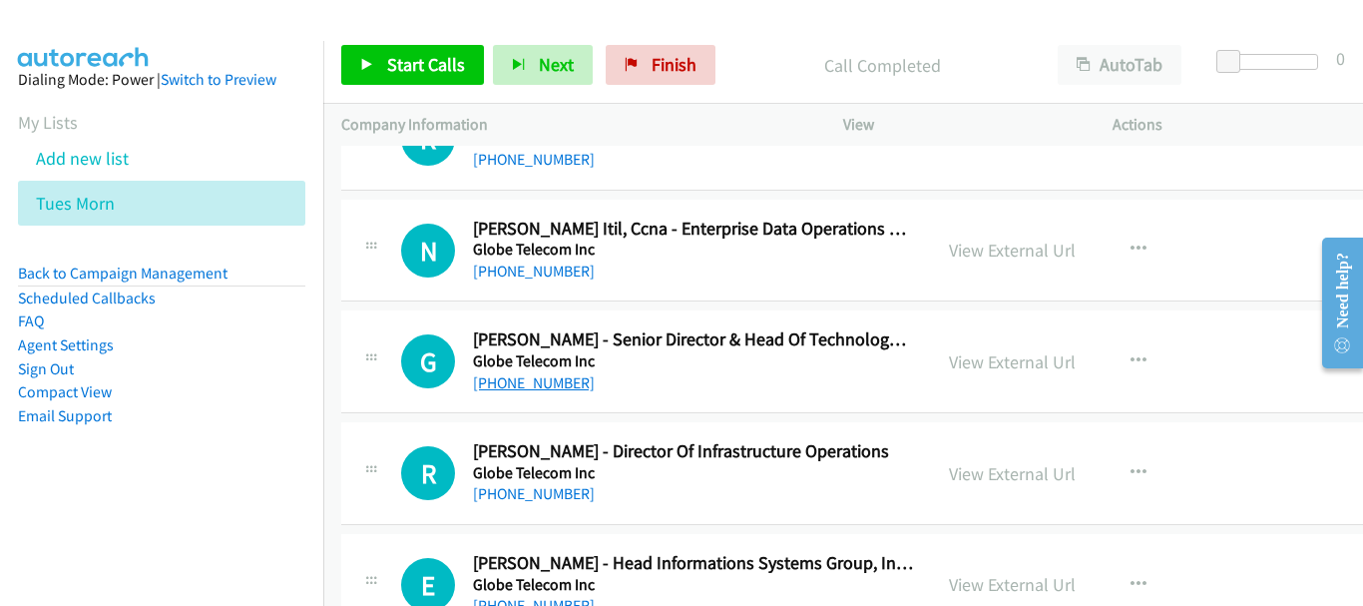
click at [552, 384] on link "[PHONE_NUMBER]" at bounding box center [534, 382] width 122 height 19
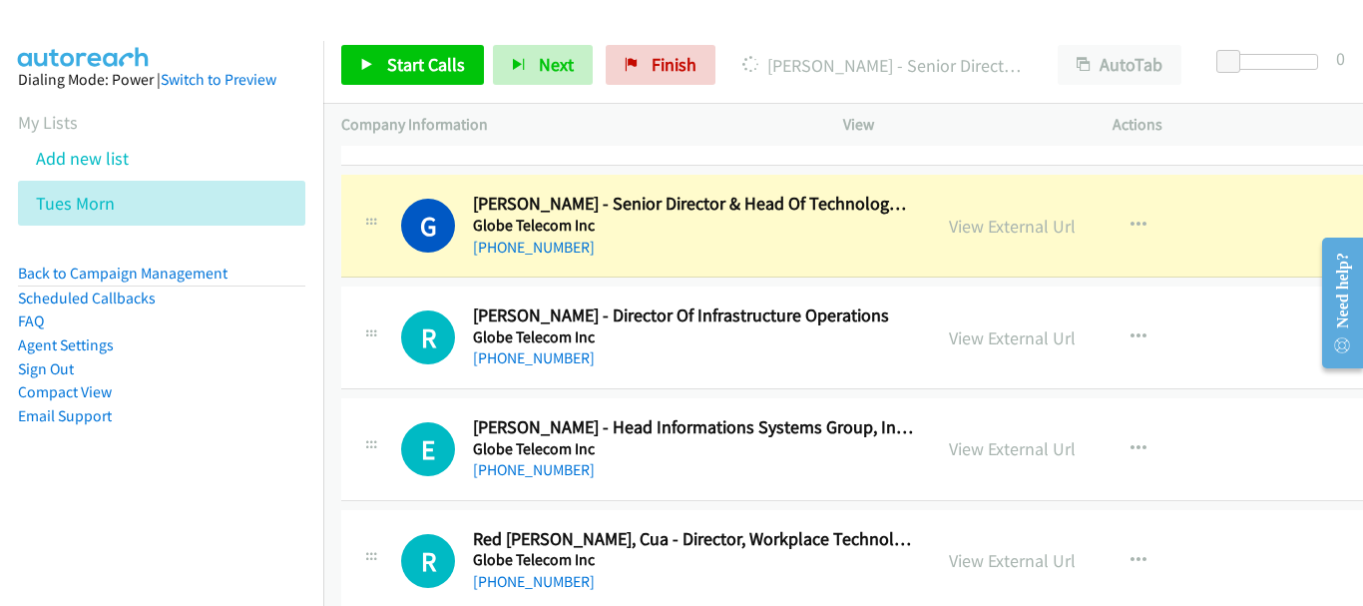
scroll to position [6587, 0]
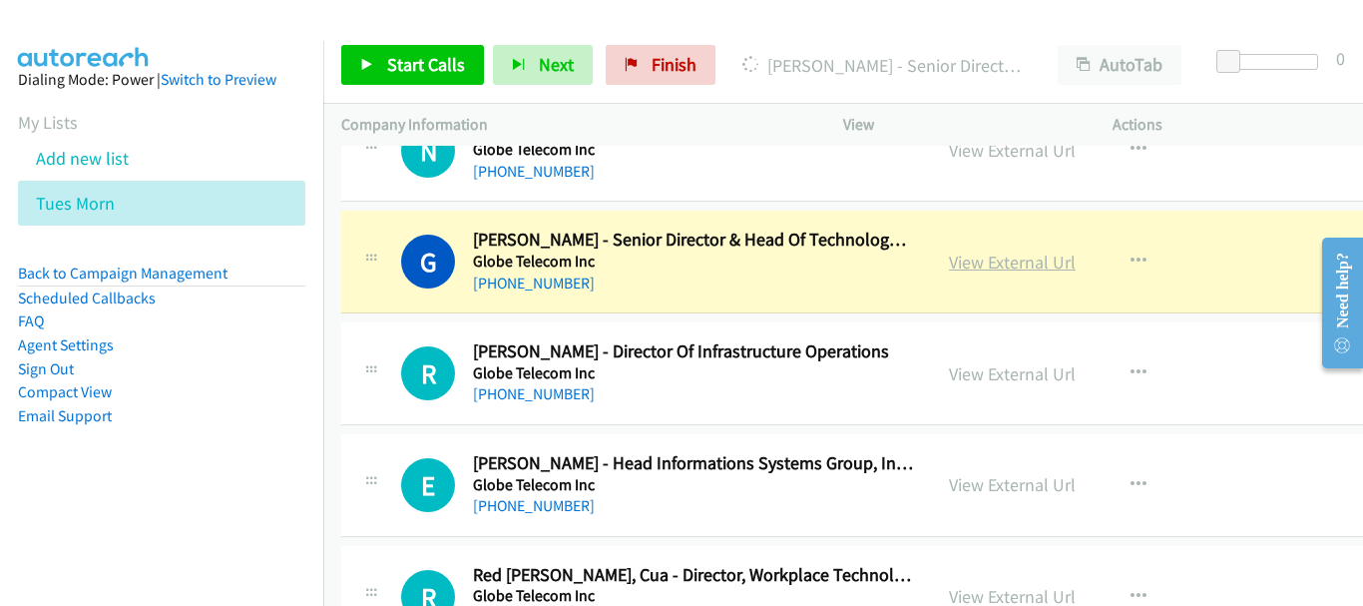
click at [985, 264] on link "View External Url" at bounding box center [1012, 262] width 127 height 23
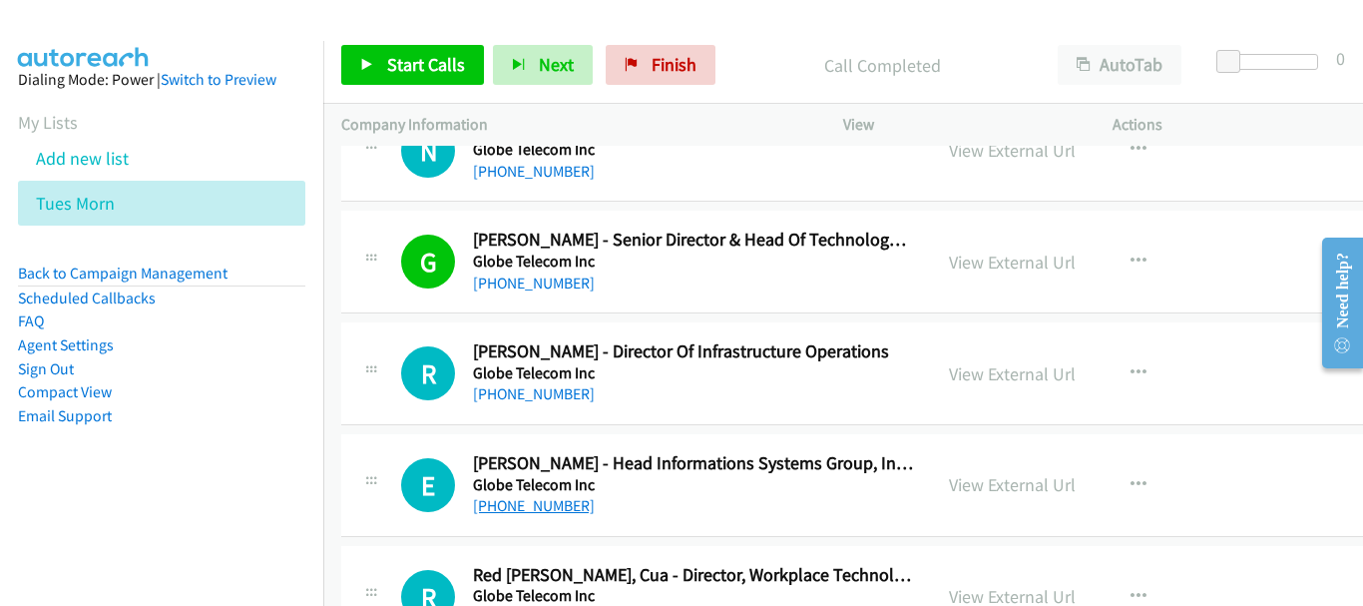
click at [535, 500] on link "[PHONE_NUMBER]" at bounding box center [534, 505] width 122 height 19
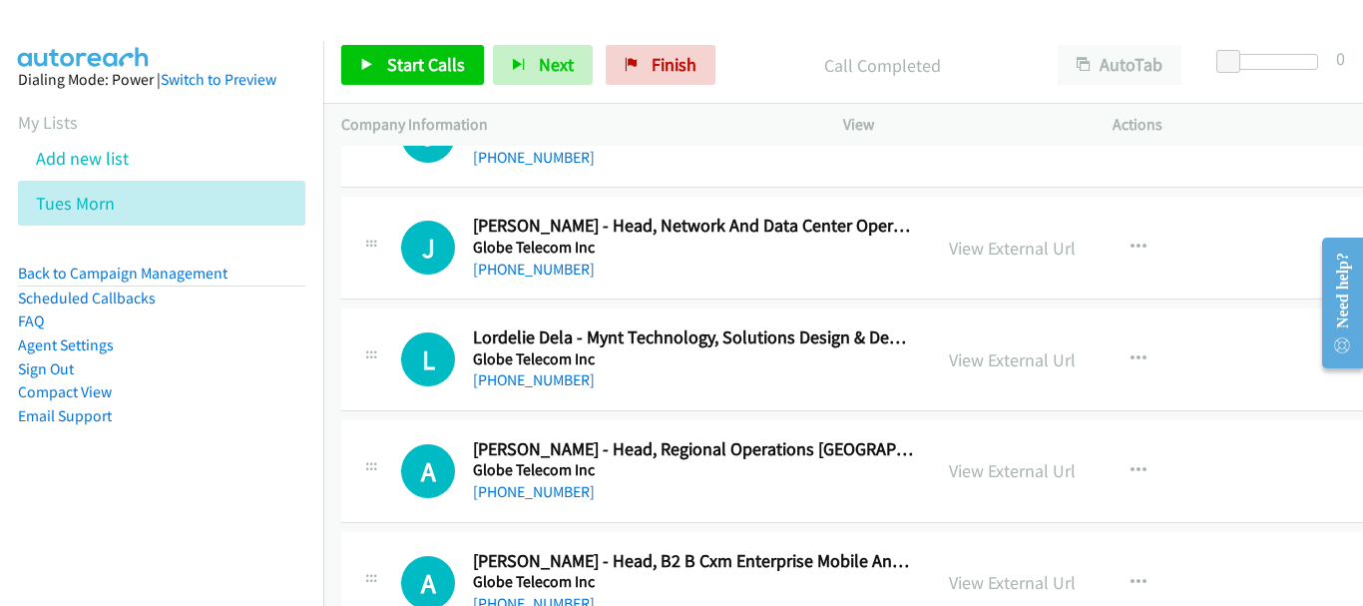
scroll to position [7286, 0]
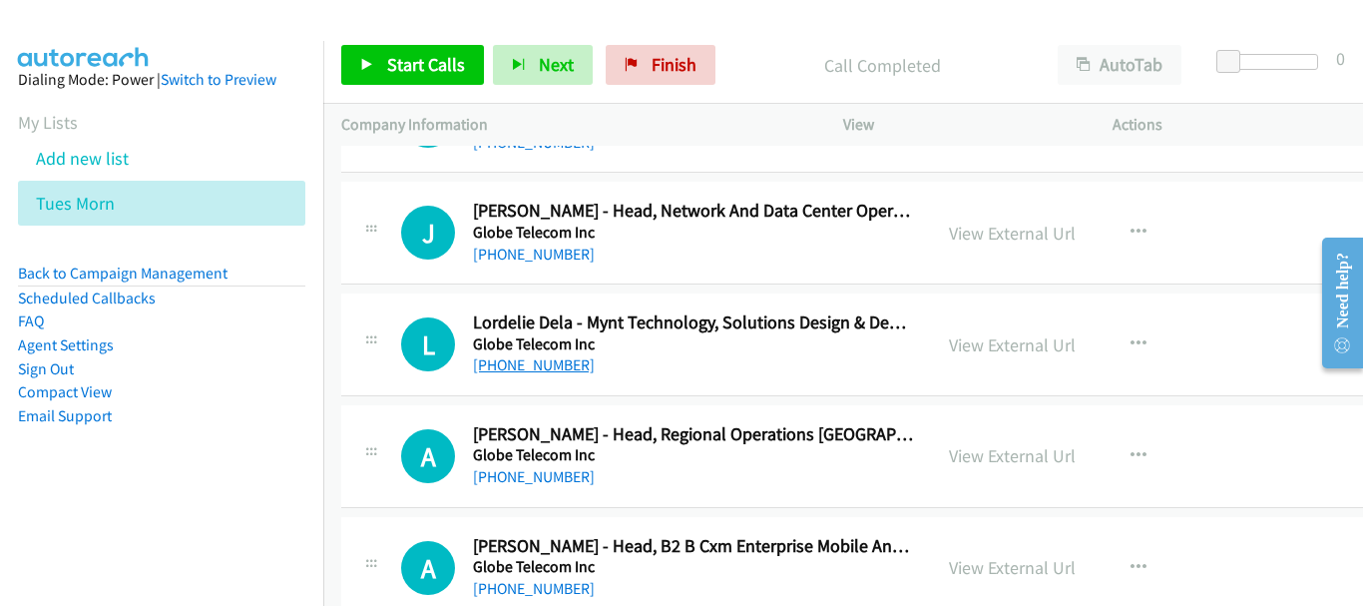
click at [499, 370] on link "[PHONE_NUMBER]" at bounding box center [534, 364] width 122 height 19
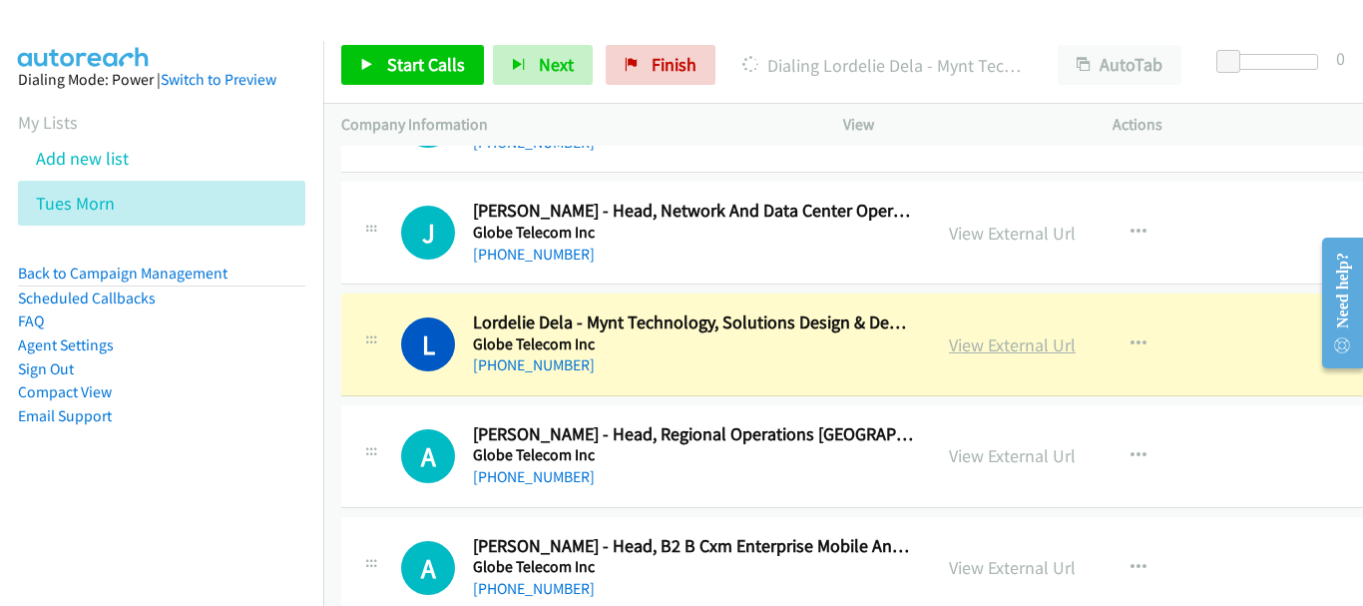
click at [1001, 337] on link "View External Url" at bounding box center [1012, 344] width 127 height 23
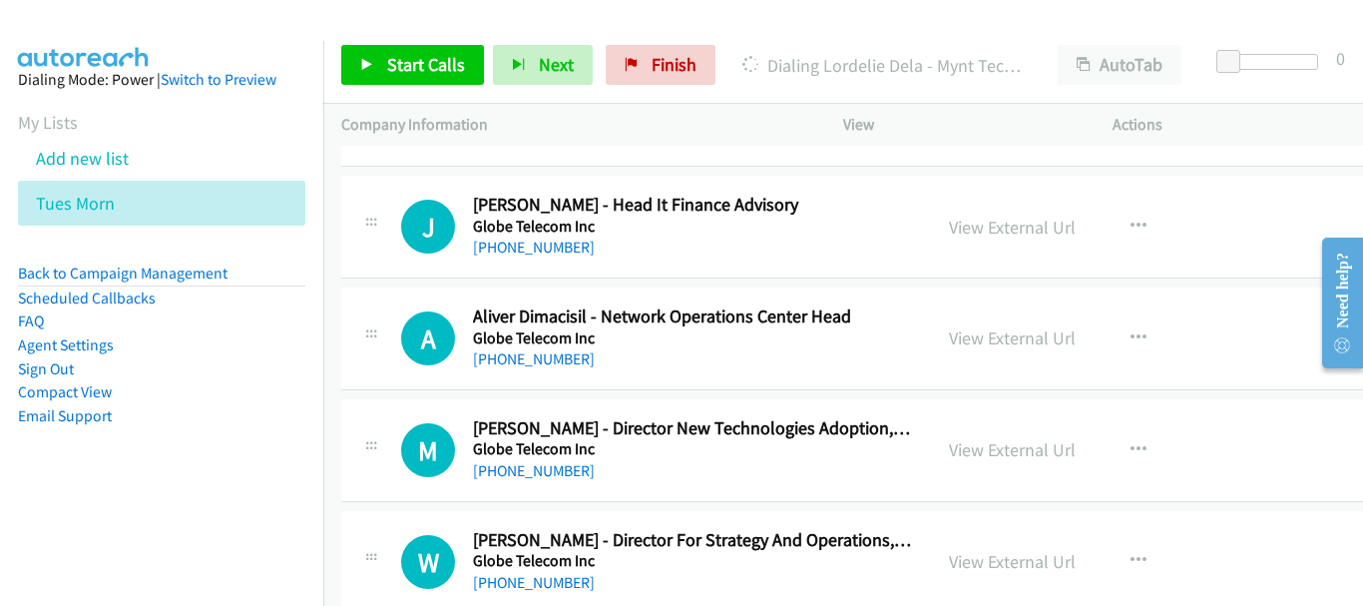
scroll to position [7984, 0]
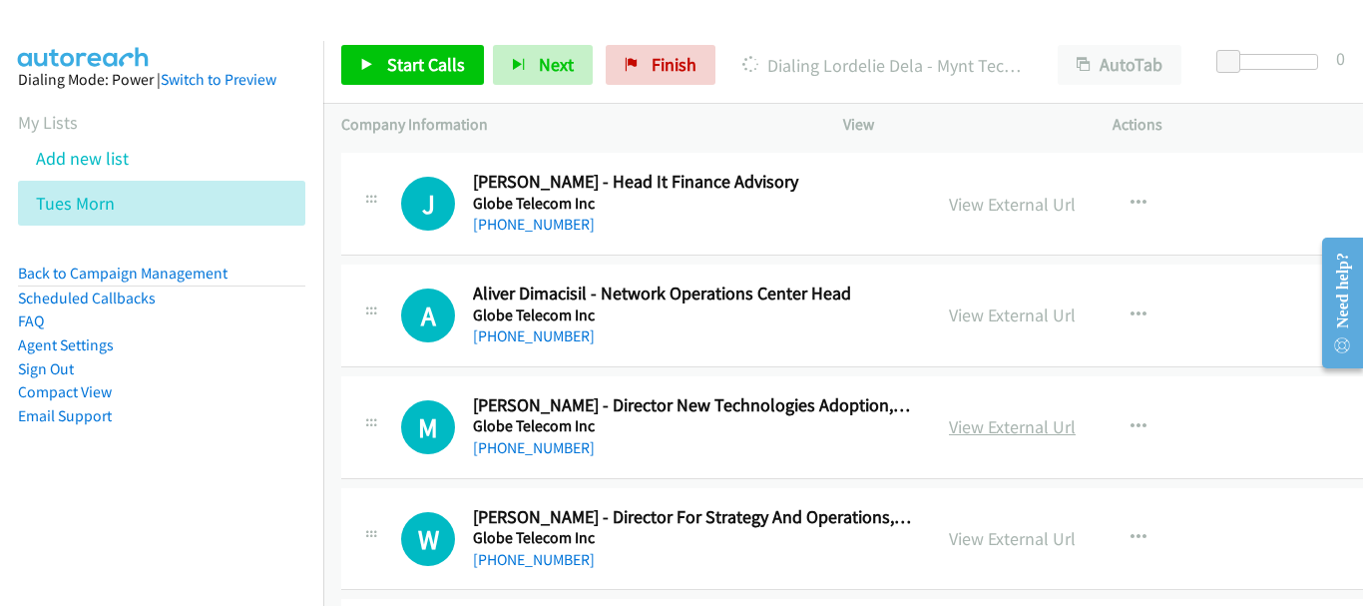
click at [949, 422] on link "View External Url" at bounding box center [1012, 426] width 127 height 23
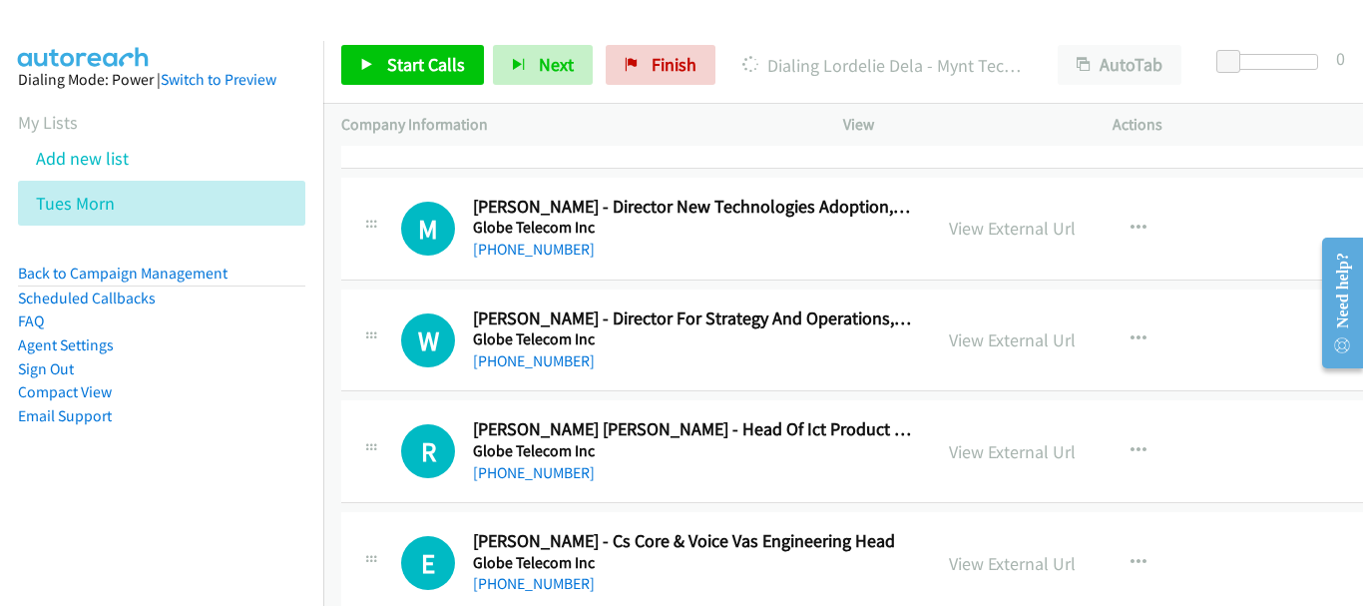
scroll to position [8184, 0]
click at [1007, 452] on link "View External Url" at bounding box center [1012, 450] width 127 height 23
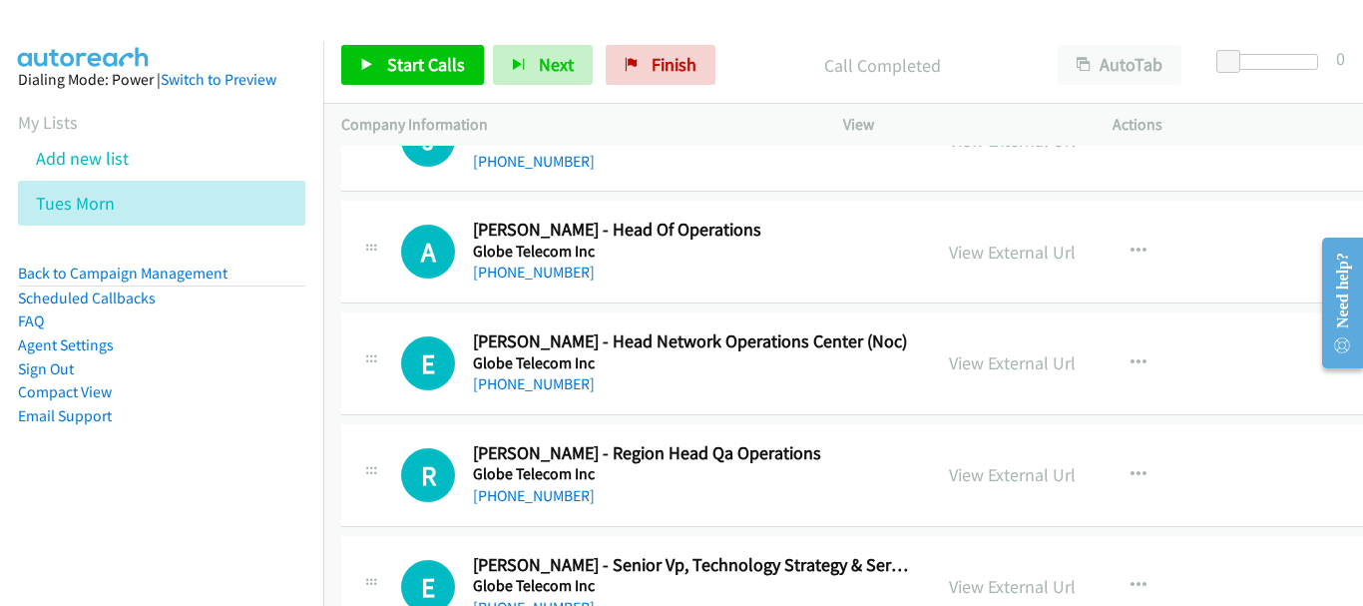
scroll to position [10379, 0]
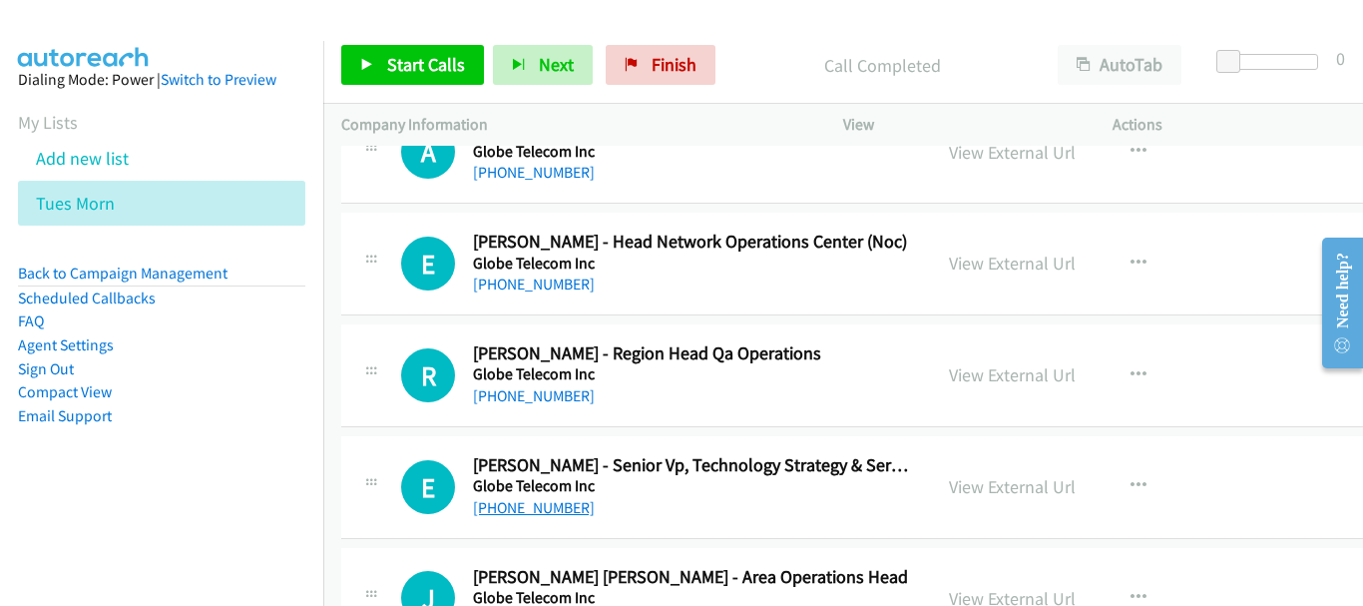
click at [560, 504] on link "[PHONE_NUMBER]" at bounding box center [534, 507] width 122 height 19
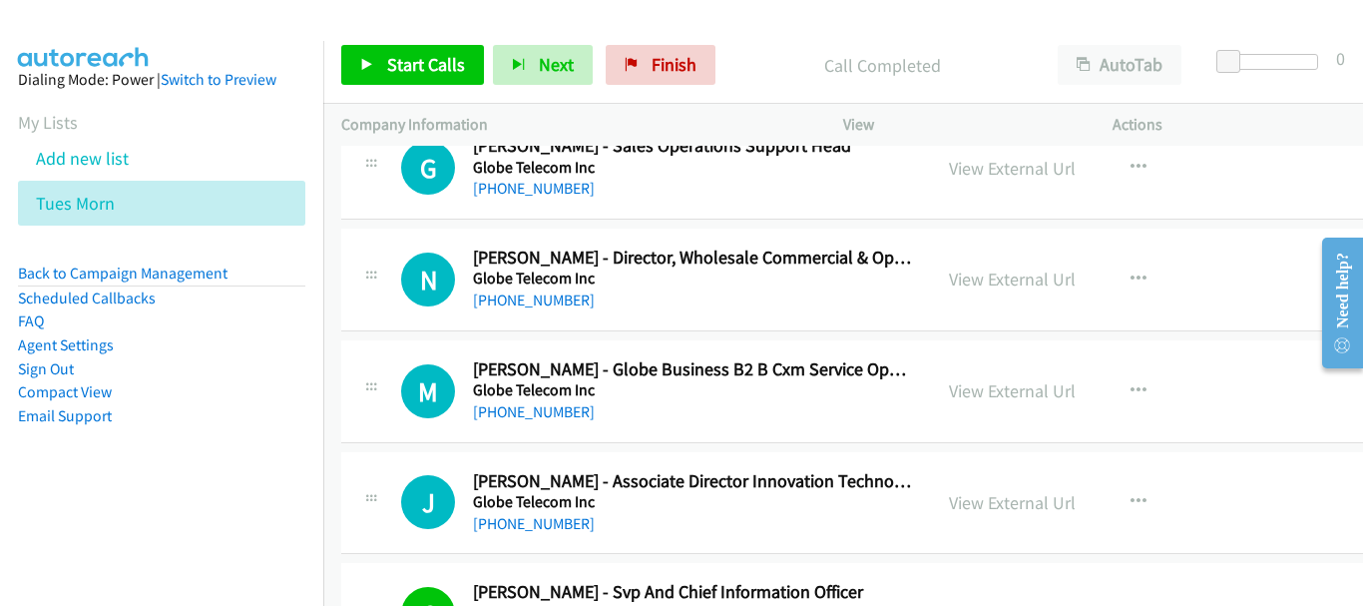
scroll to position [11078, 0]
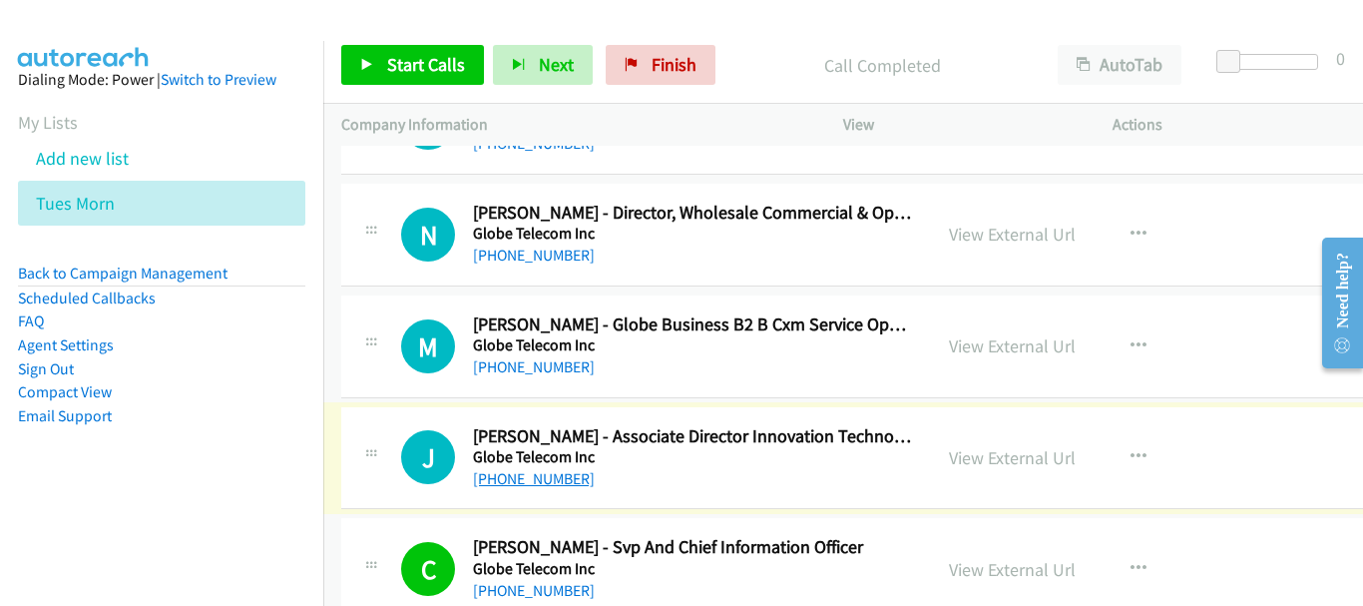
click at [555, 478] on link "[PHONE_NUMBER]" at bounding box center [534, 478] width 122 height 19
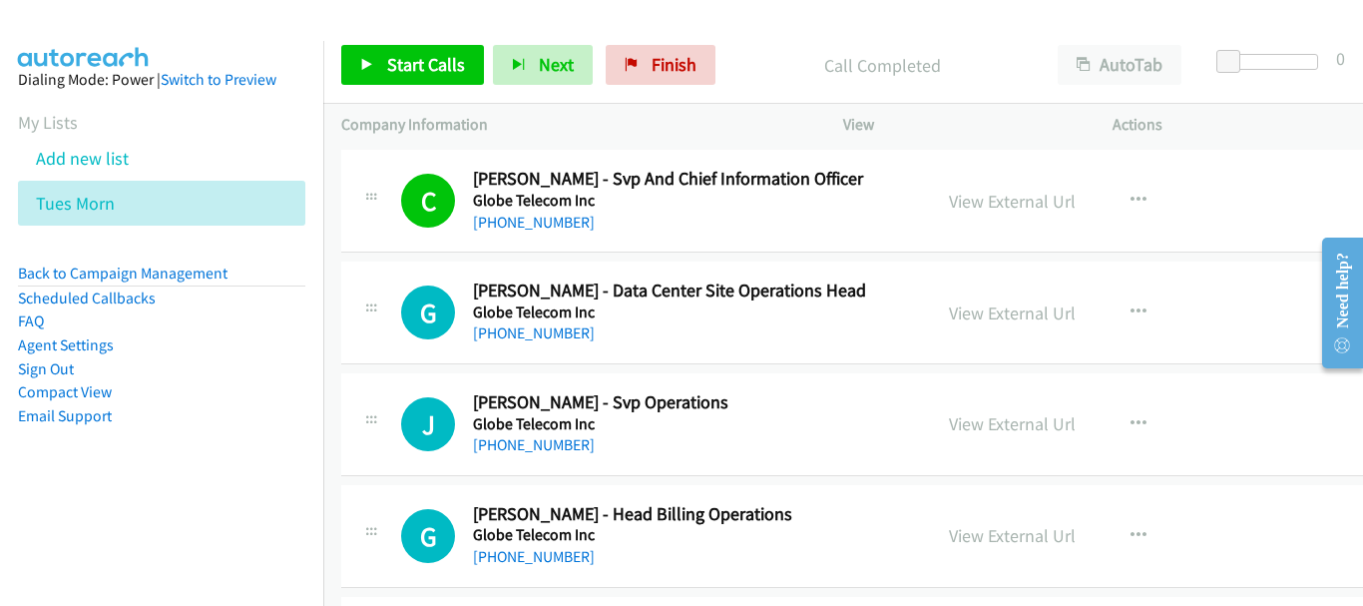
scroll to position [11477, 0]
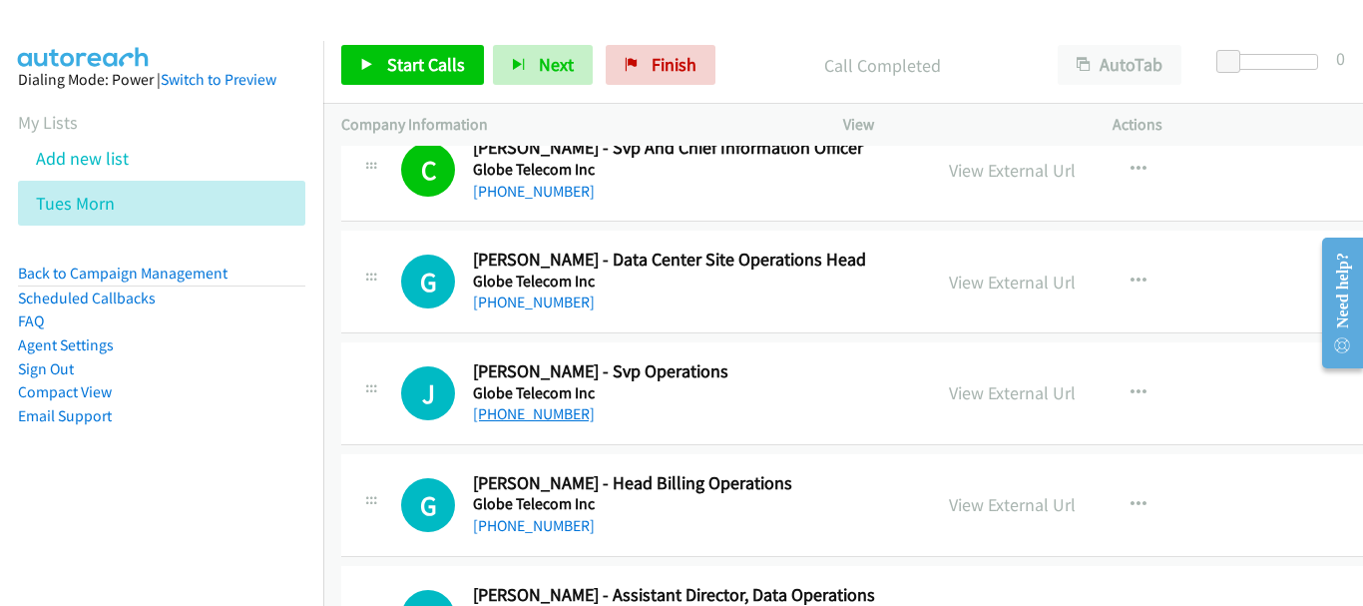
click at [561, 423] on link "[PHONE_NUMBER]" at bounding box center [534, 413] width 122 height 19
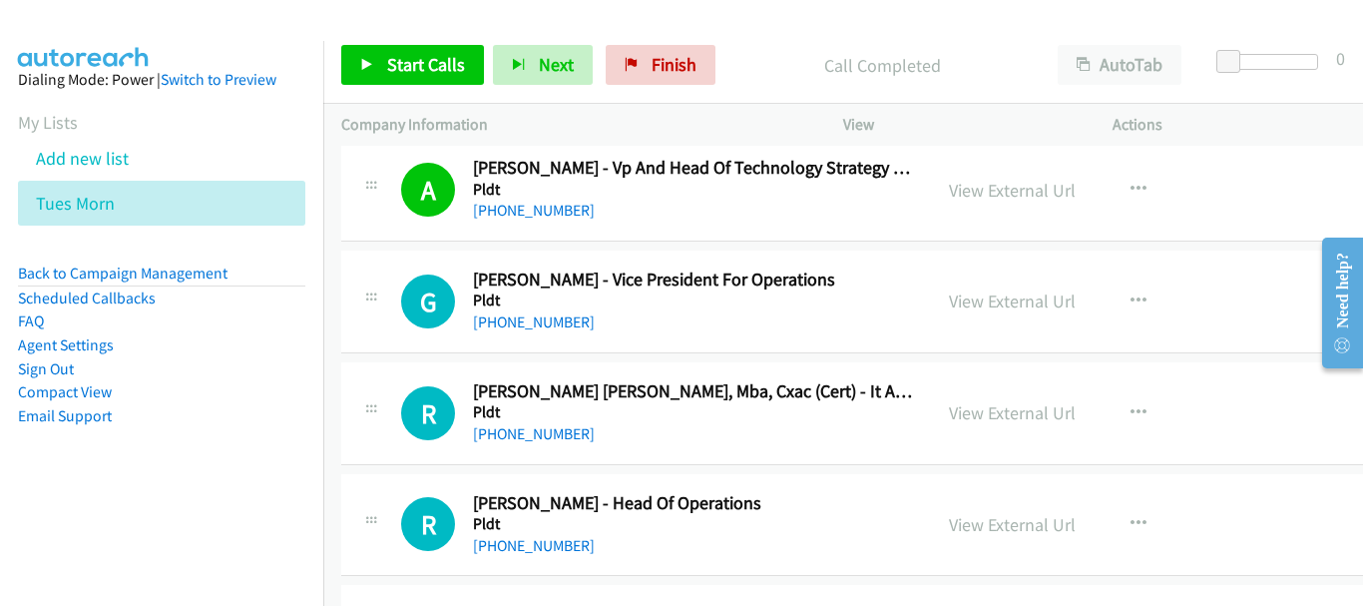
scroll to position [26187, 0]
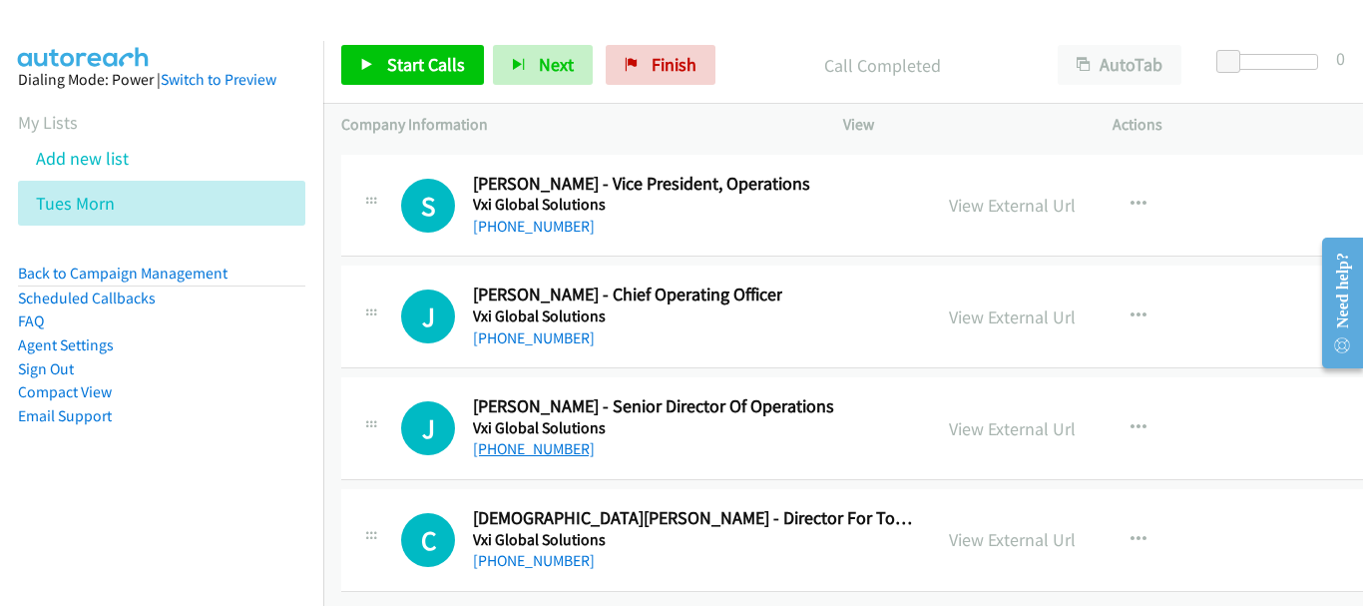
click at [558, 439] on link "[PHONE_NUMBER]" at bounding box center [534, 448] width 122 height 19
click at [532, 331] on link "[PHONE_NUMBER]" at bounding box center [534, 337] width 122 height 19
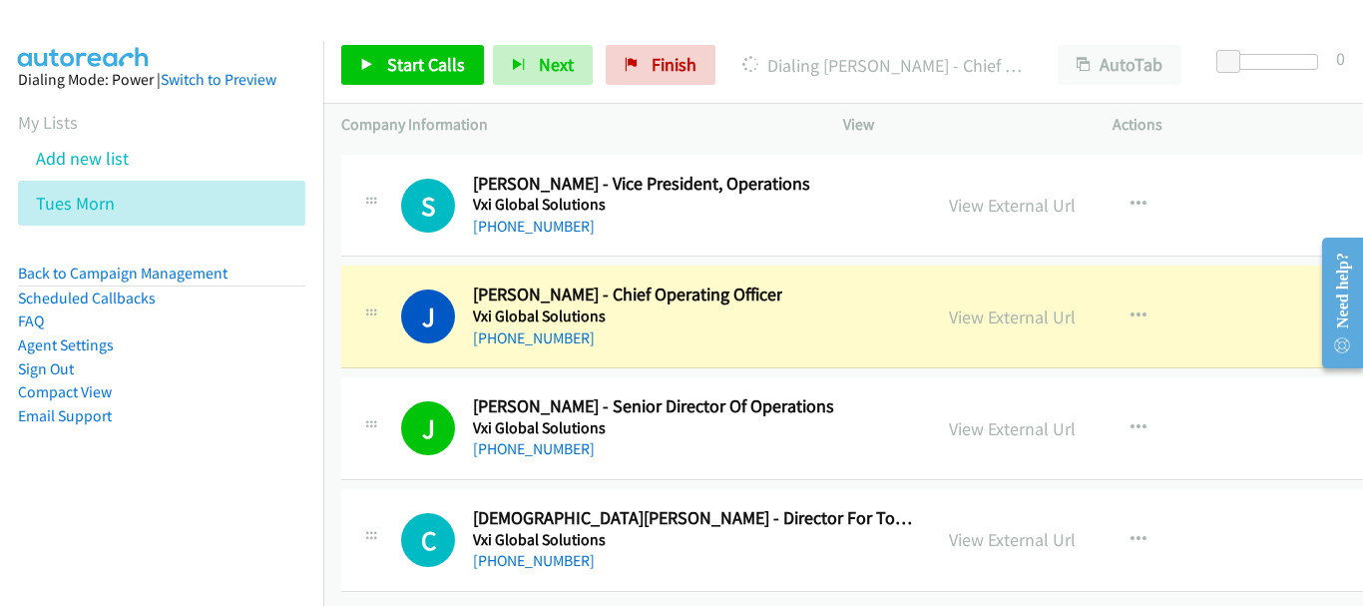
scroll to position [25987, 0]
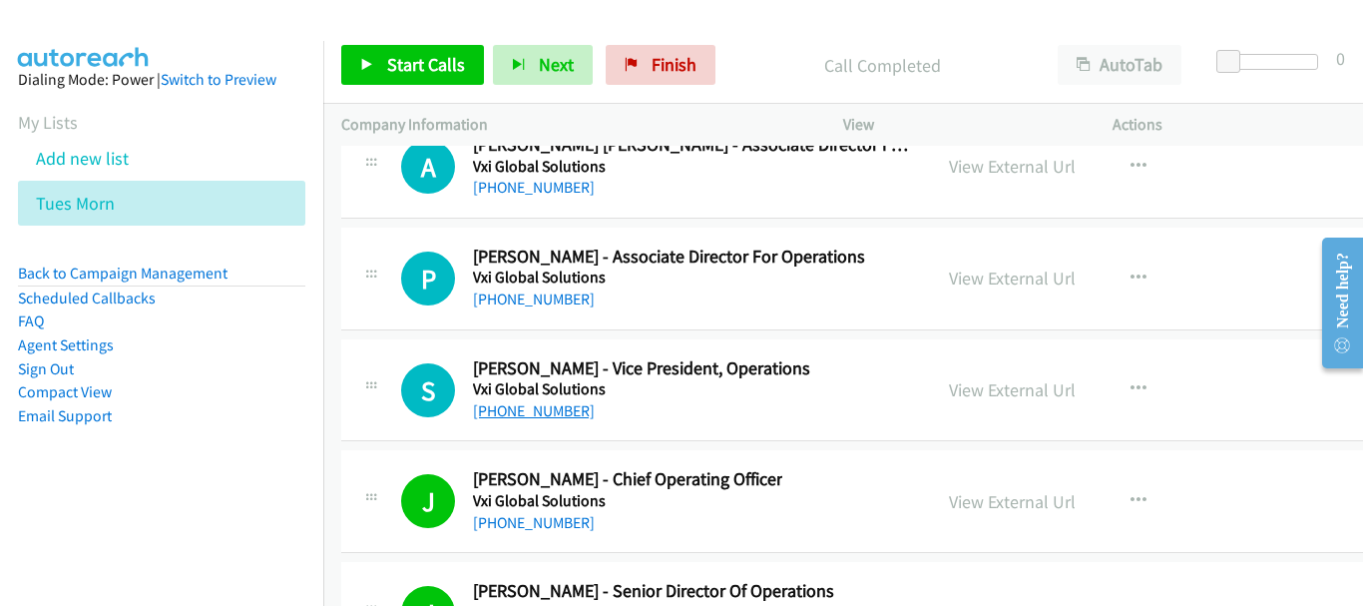
click at [547, 413] on link "[PHONE_NUMBER]" at bounding box center [534, 410] width 122 height 19
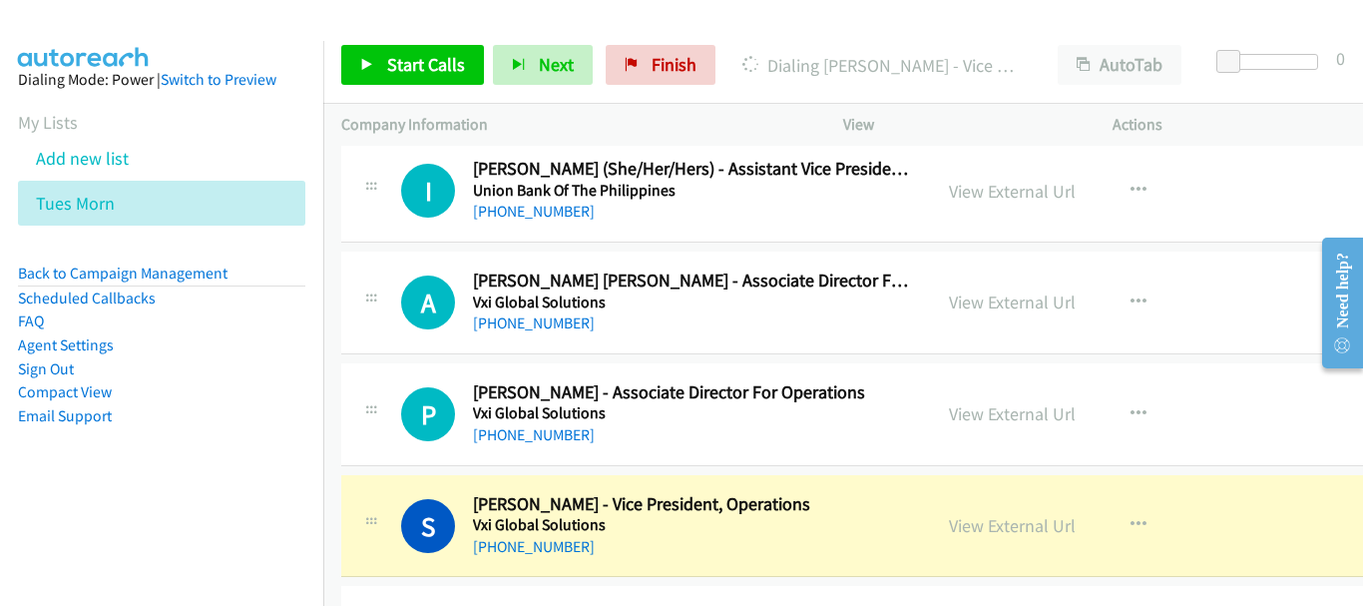
scroll to position [25888, 0]
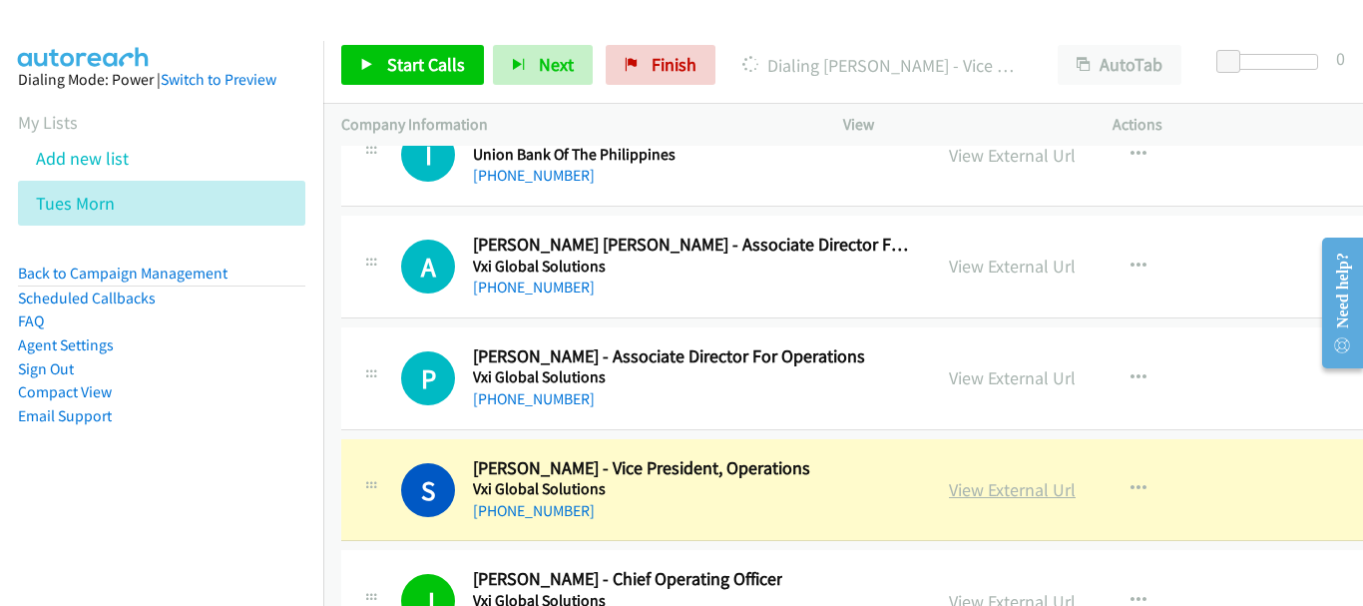
click at [989, 481] on link "View External Url" at bounding box center [1012, 489] width 127 height 23
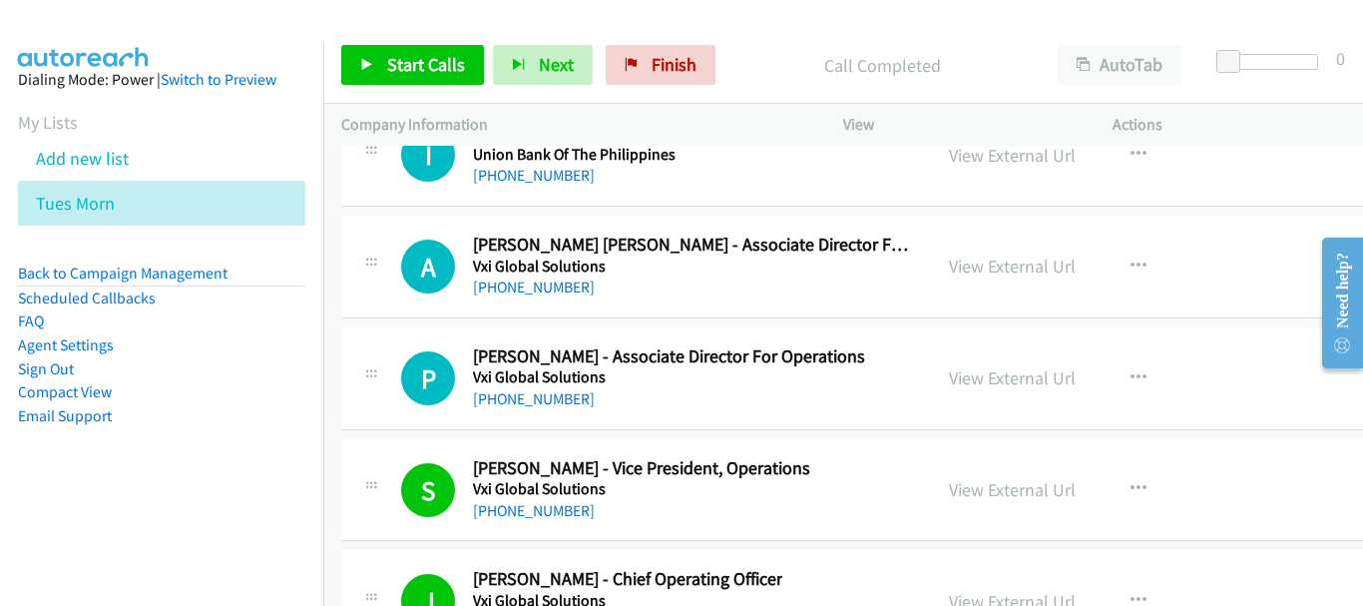
scroll to position [25788, 0]
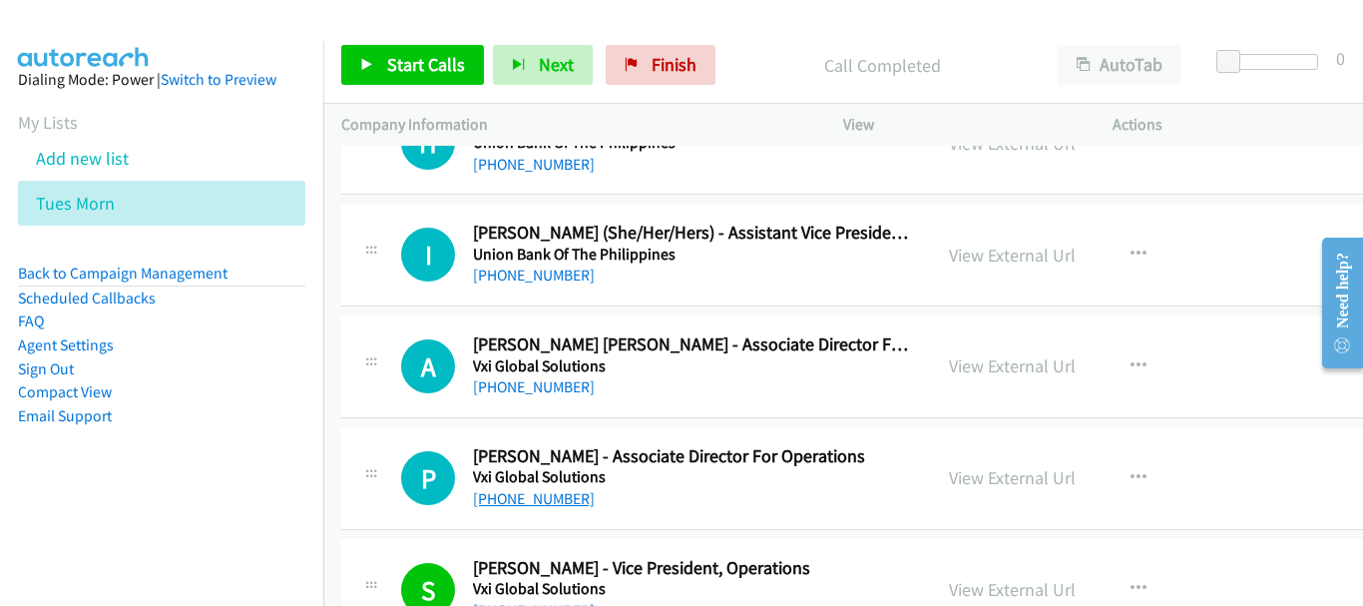
click at [581, 505] on link "[PHONE_NUMBER]" at bounding box center [534, 498] width 122 height 19
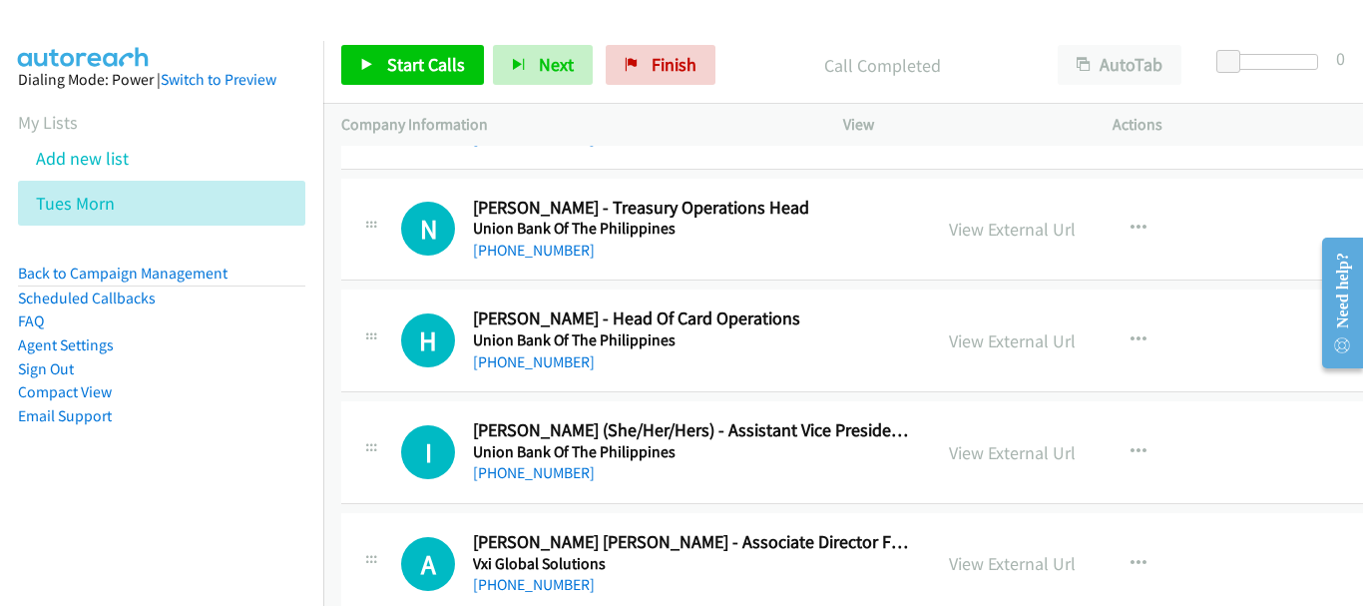
scroll to position [25588, 0]
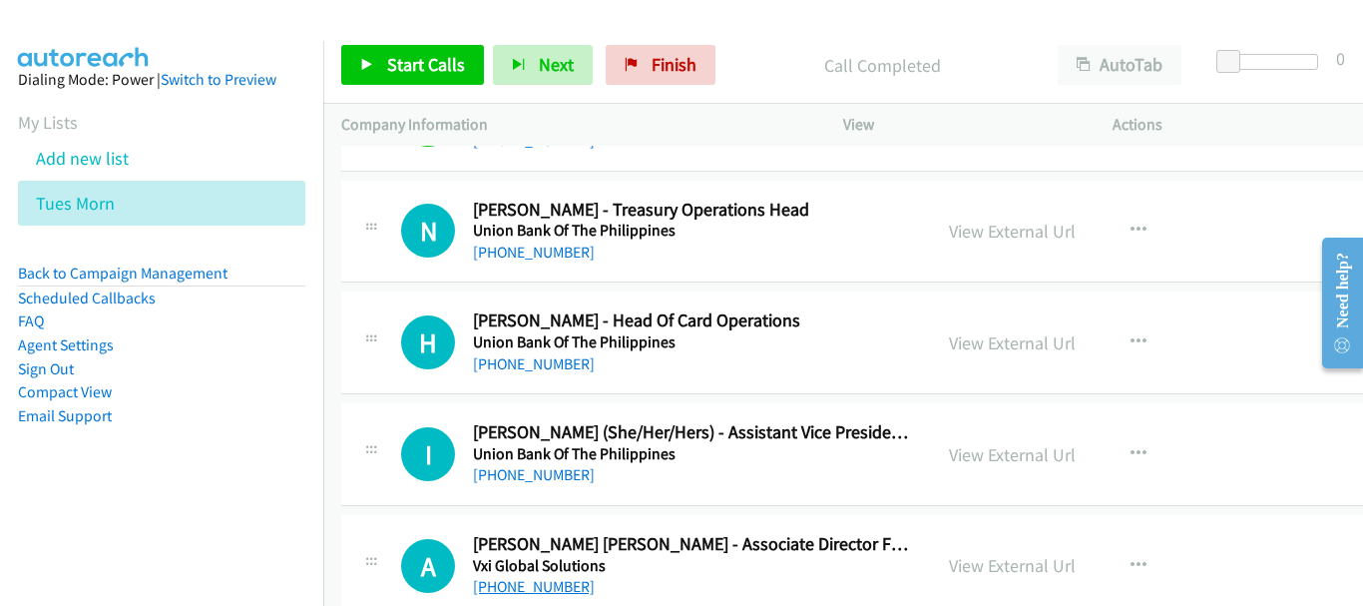
click at [521, 584] on link "[PHONE_NUMBER]" at bounding box center [534, 586] width 122 height 19
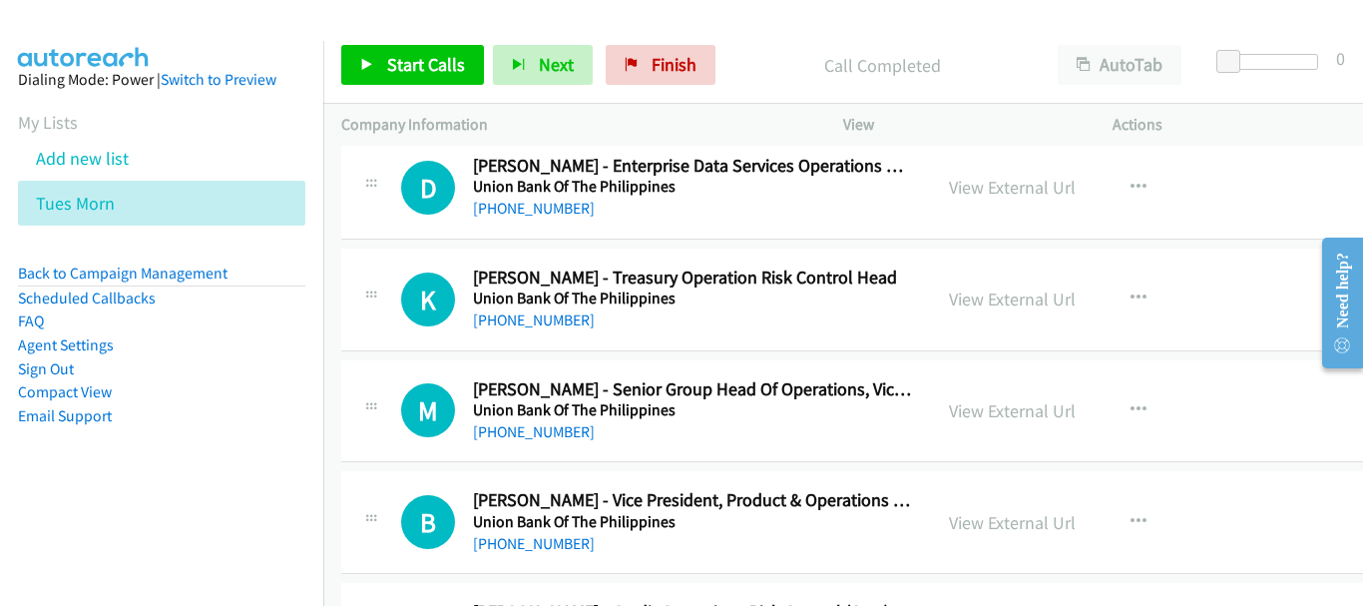
scroll to position [24790, 0]
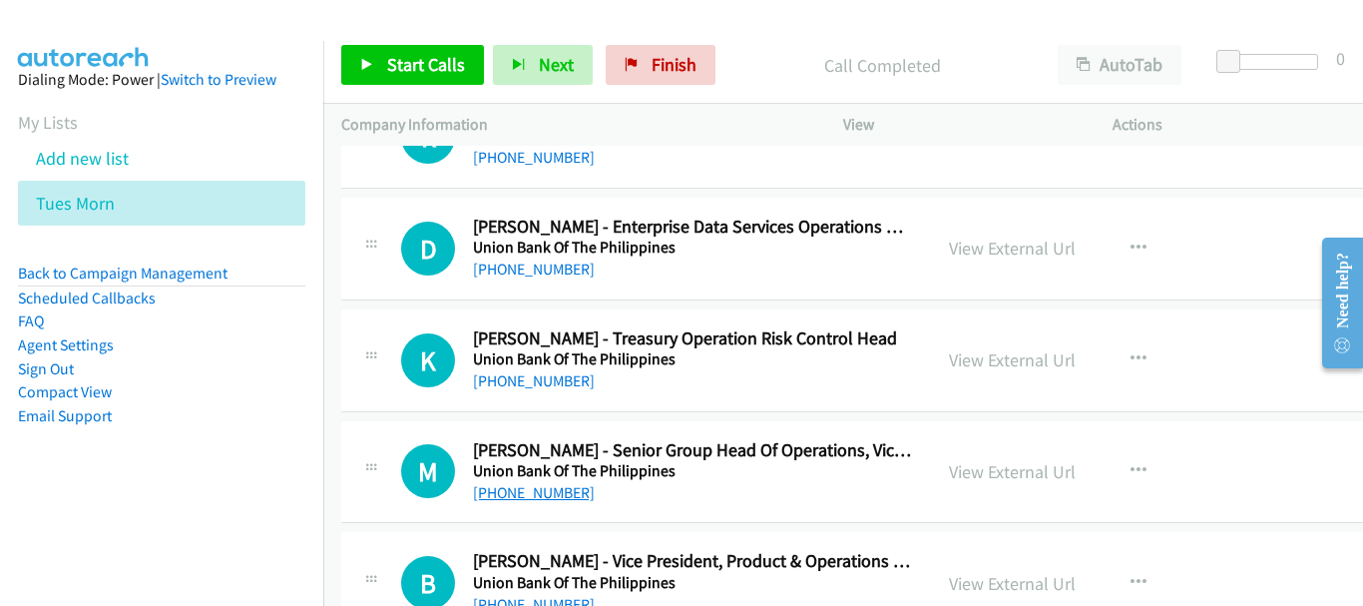
click at [540, 490] on link "[PHONE_NUMBER]" at bounding box center [534, 492] width 122 height 19
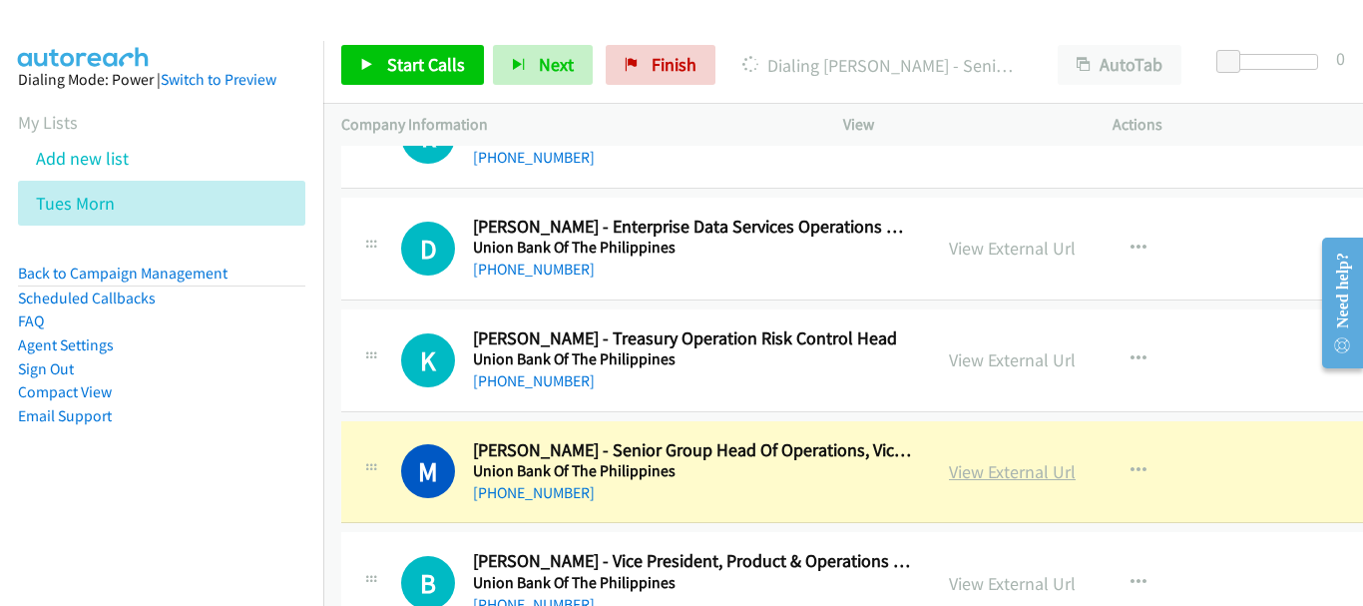
click at [995, 482] on link "View External Url" at bounding box center [1012, 471] width 127 height 23
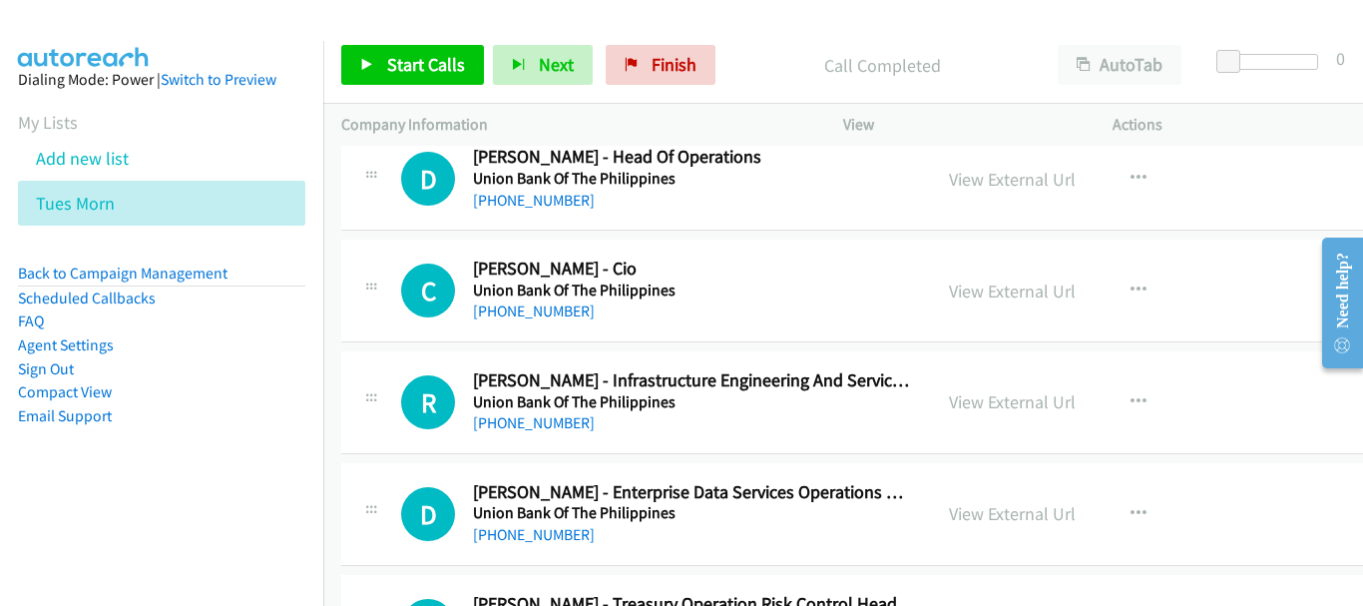
scroll to position [24490, 0]
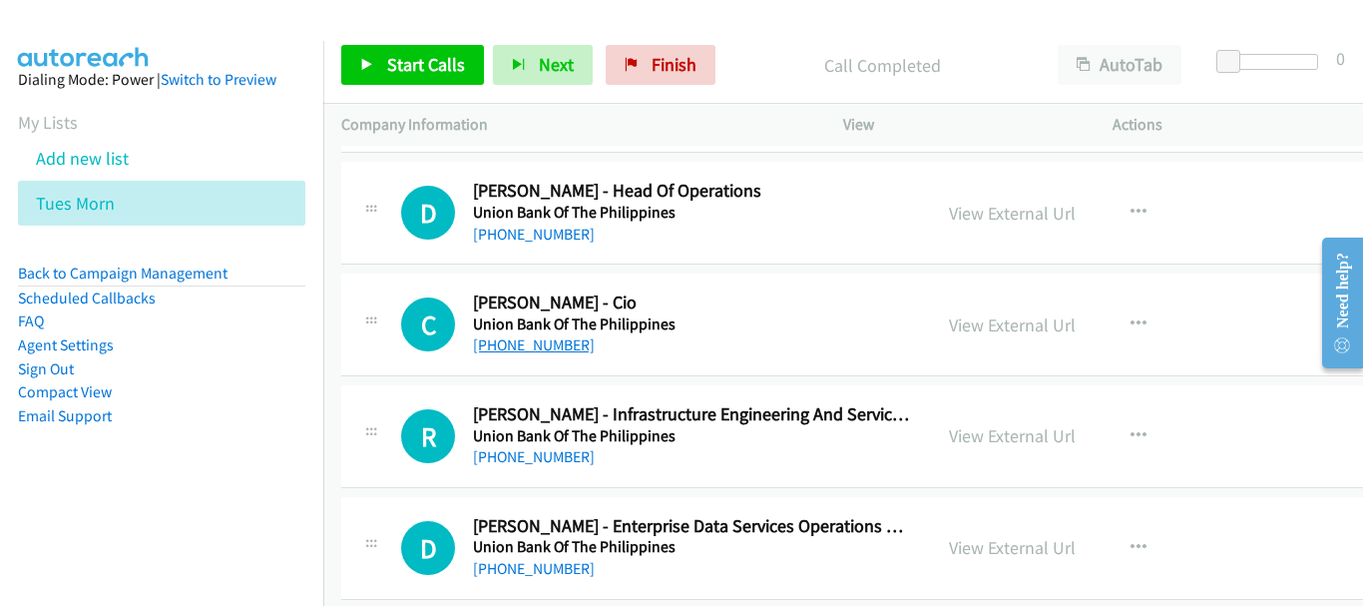
click at [502, 341] on link "[PHONE_NUMBER]" at bounding box center [534, 344] width 122 height 19
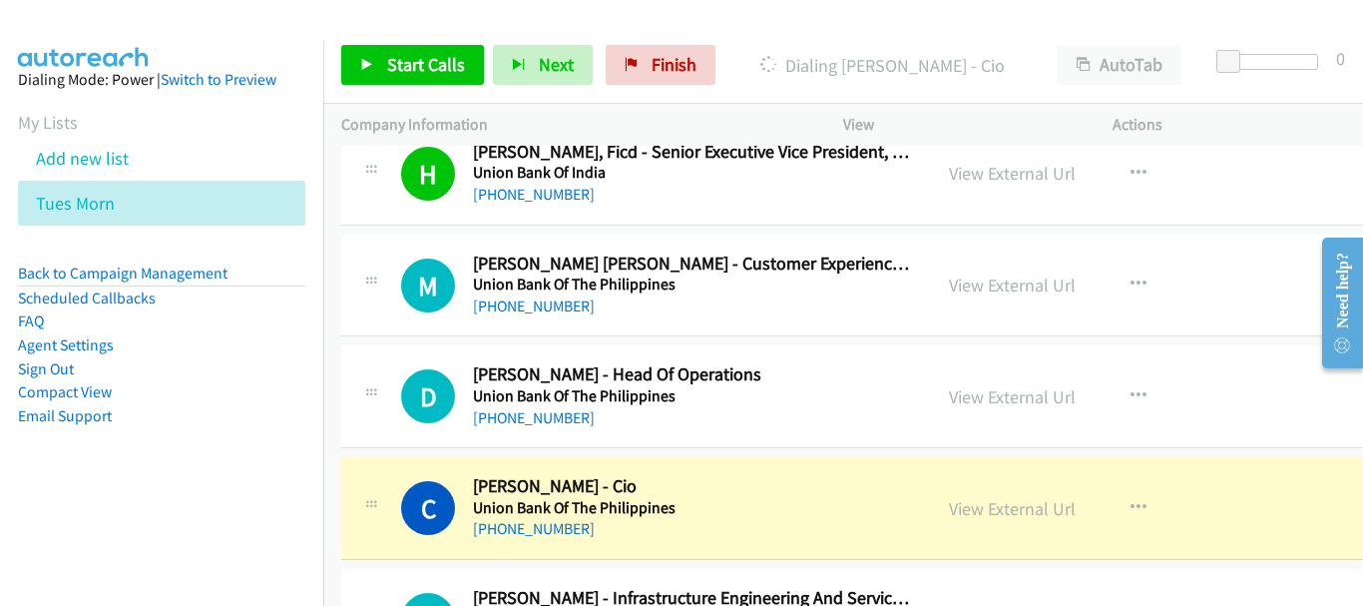
scroll to position [24291, 0]
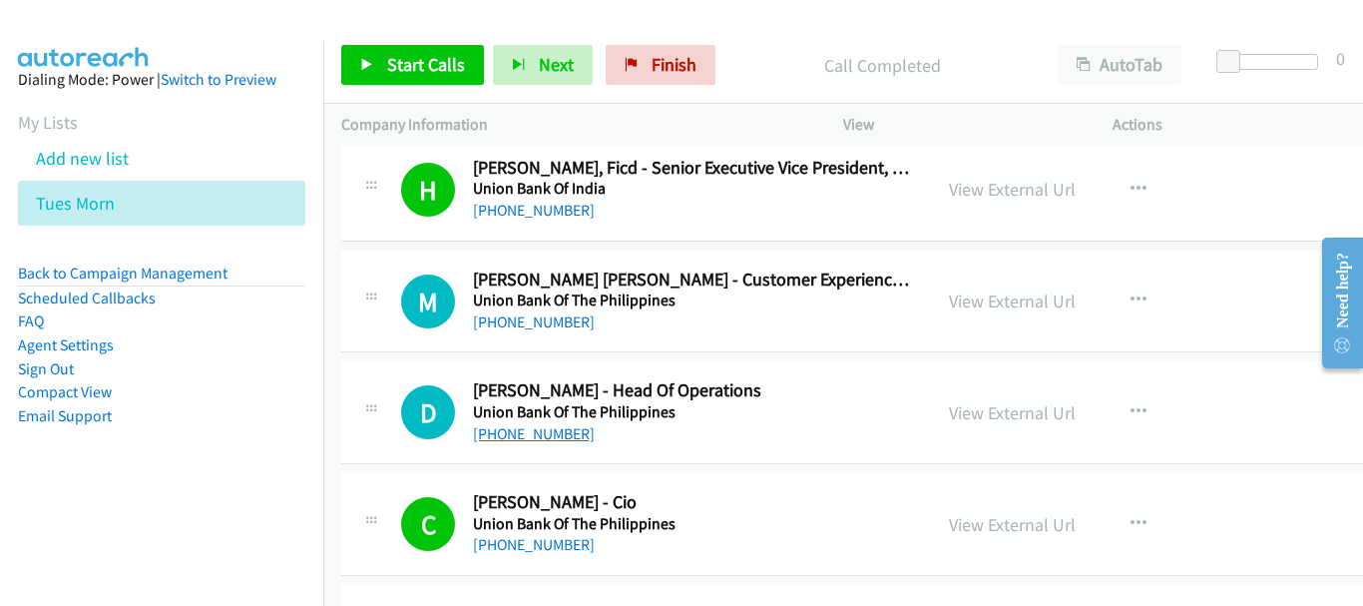
click at [551, 429] on link "[PHONE_NUMBER]" at bounding box center [534, 433] width 122 height 19
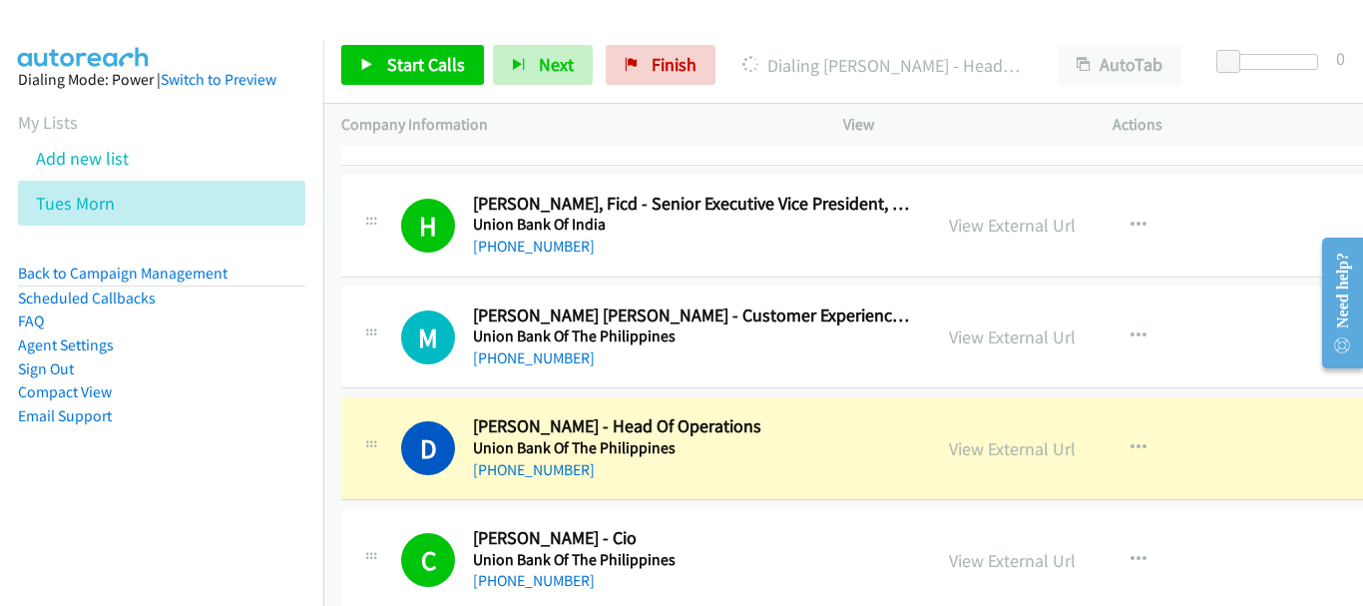
scroll to position [24191, 0]
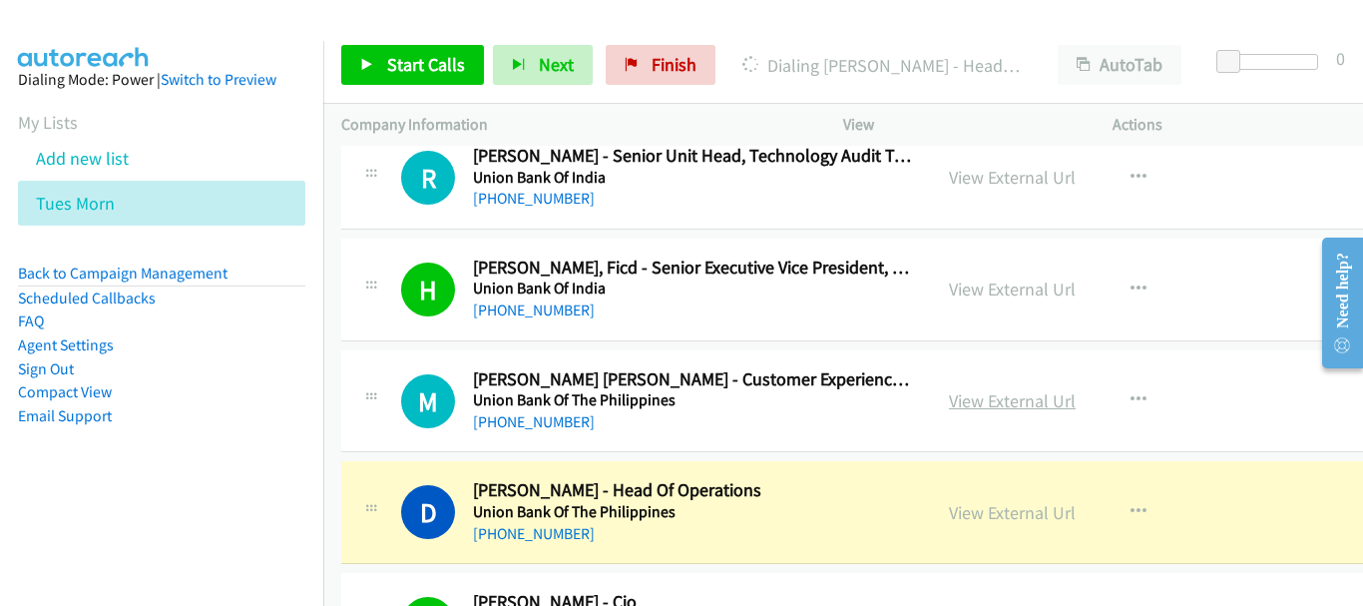
click at [949, 400] on link "View External Url" at bounding box center [1012, 400] width 127 height 23
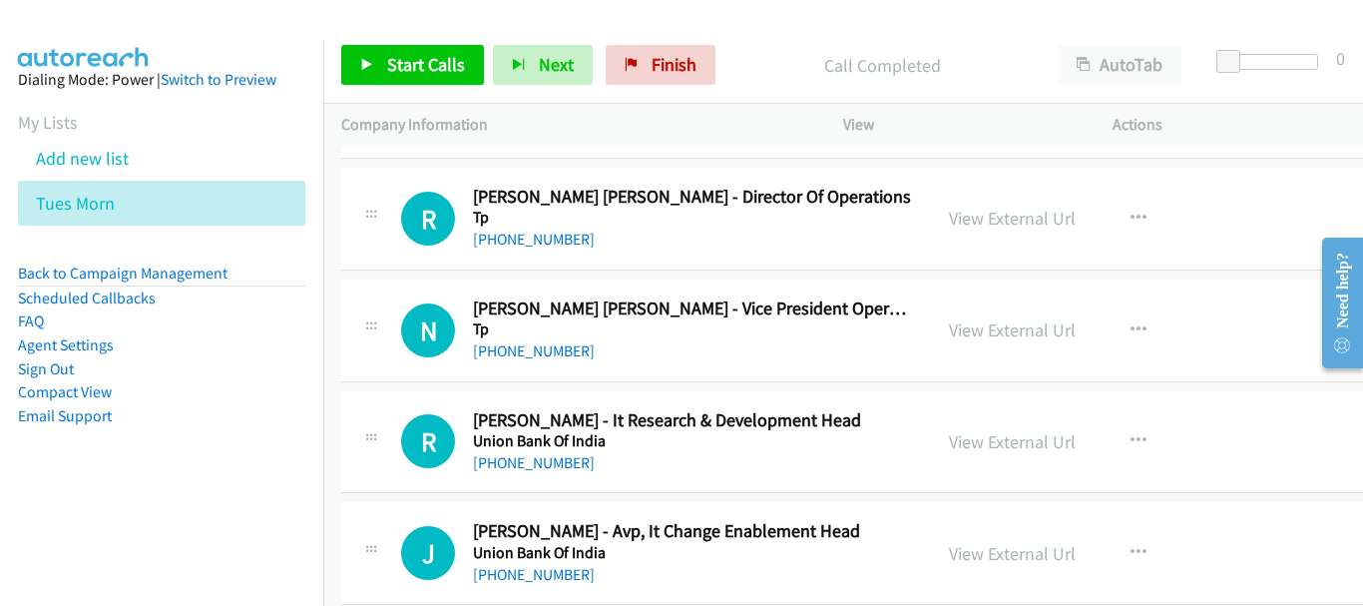
scroll to position [23492, 0]
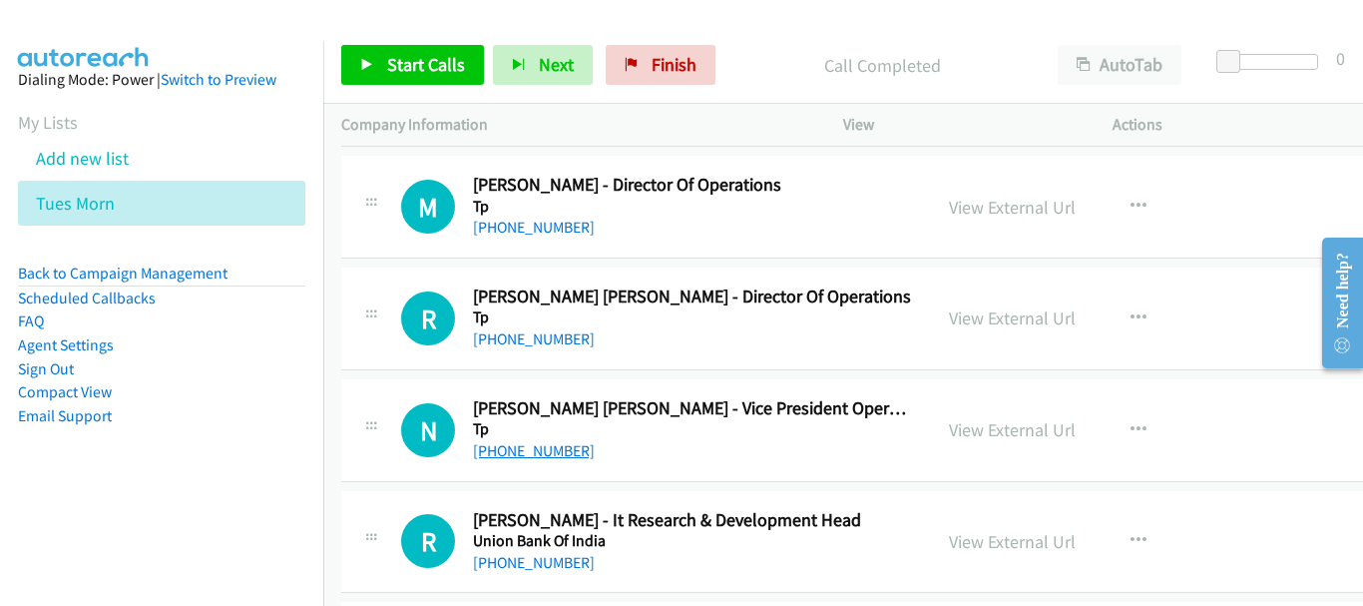
click at [525, 449] on link "[PHONE_NUMBER]" at bounding box center [534, 450] width 122 height 19
click at [549, 341] on link "[PHONE_NUMBER]" at bounding box center [534, 338] width 122 height 19
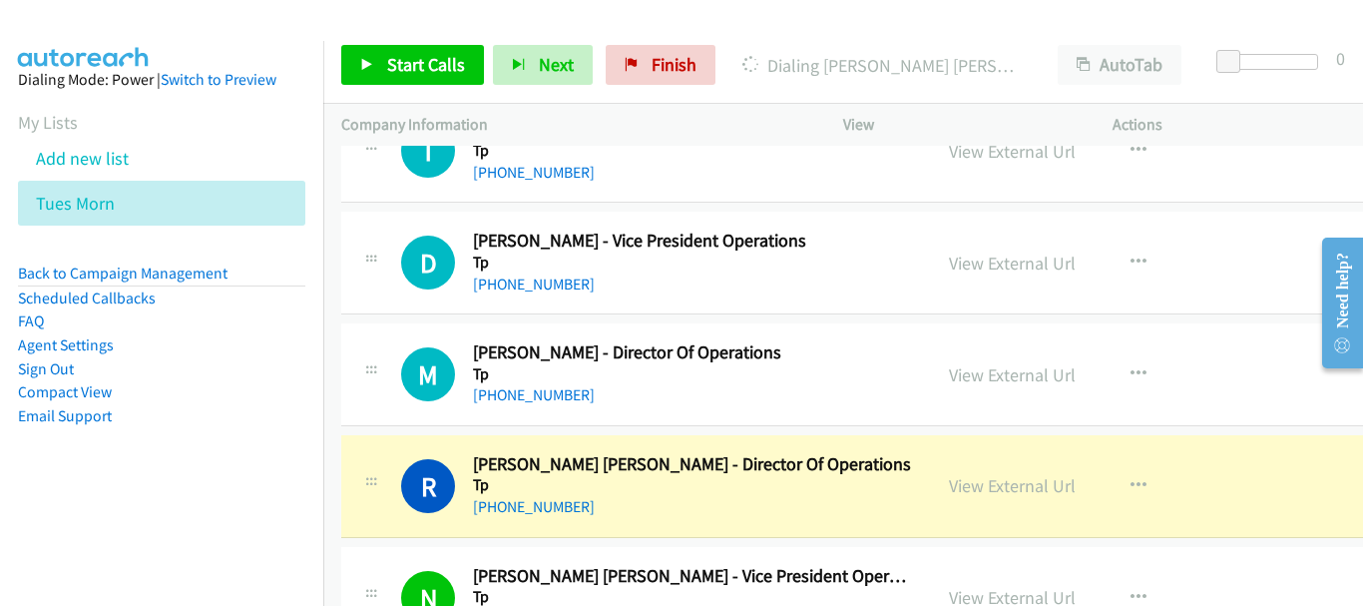
scroll to position [23293, 0]
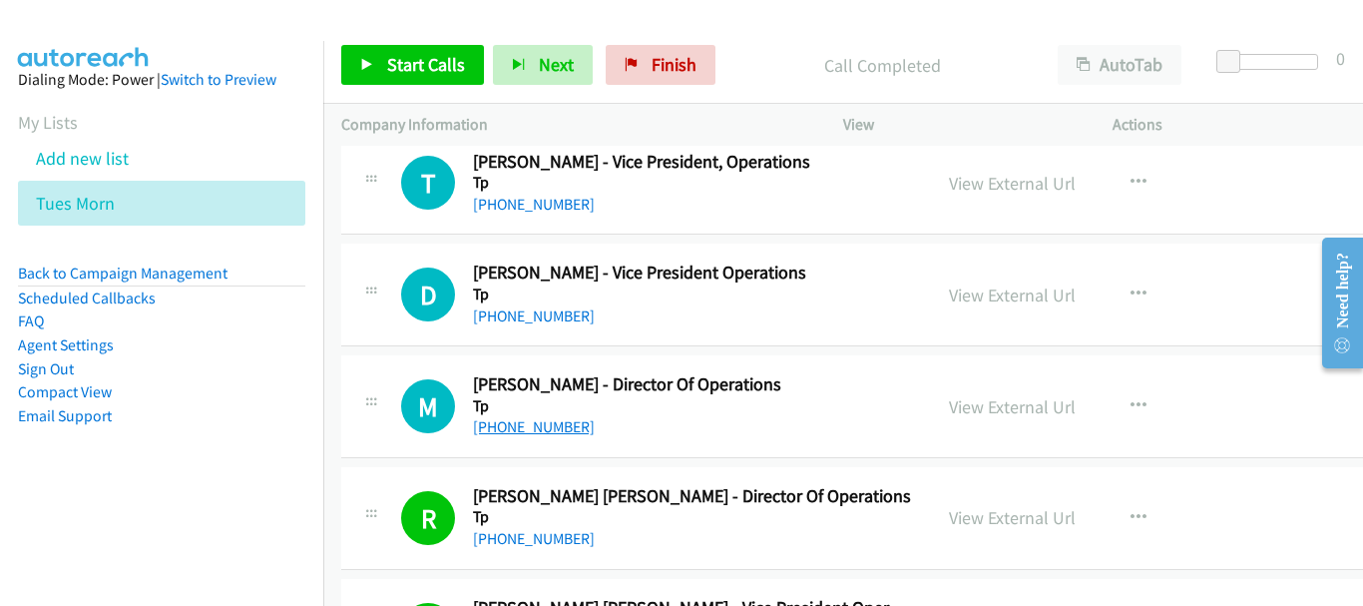
click at [497, 435] on link "[PHONE_NUMBER]" at bounding box center [534, 426] width 122 height 19
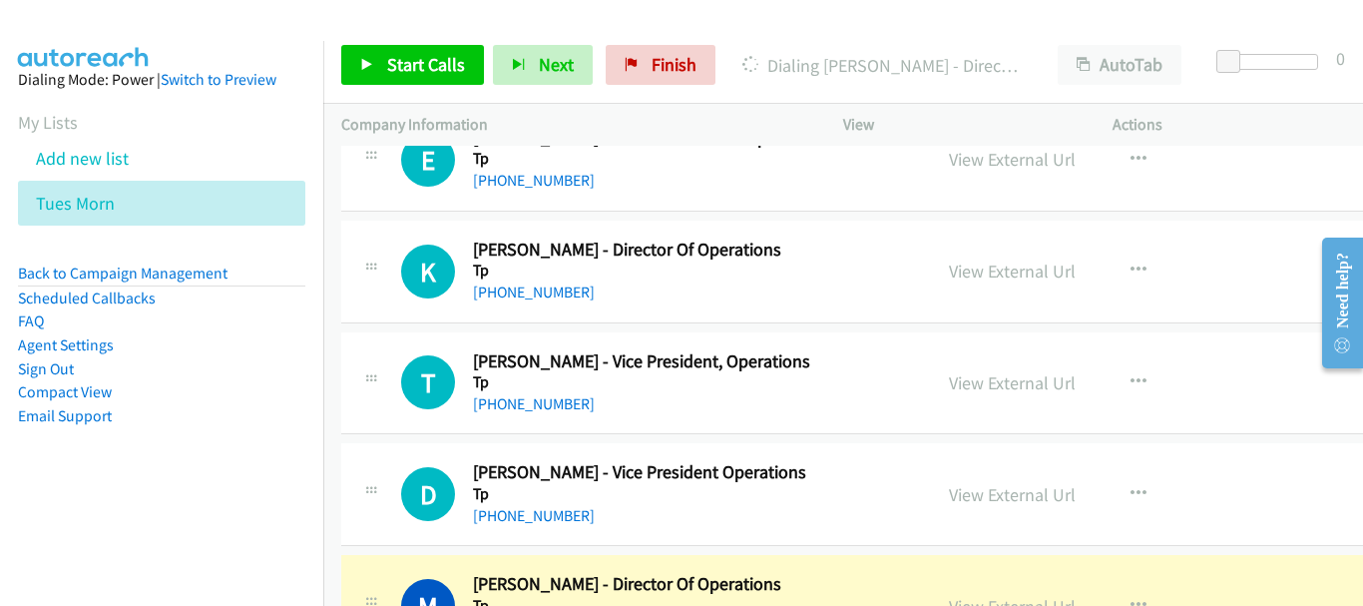
scroll to position [23193, 0]
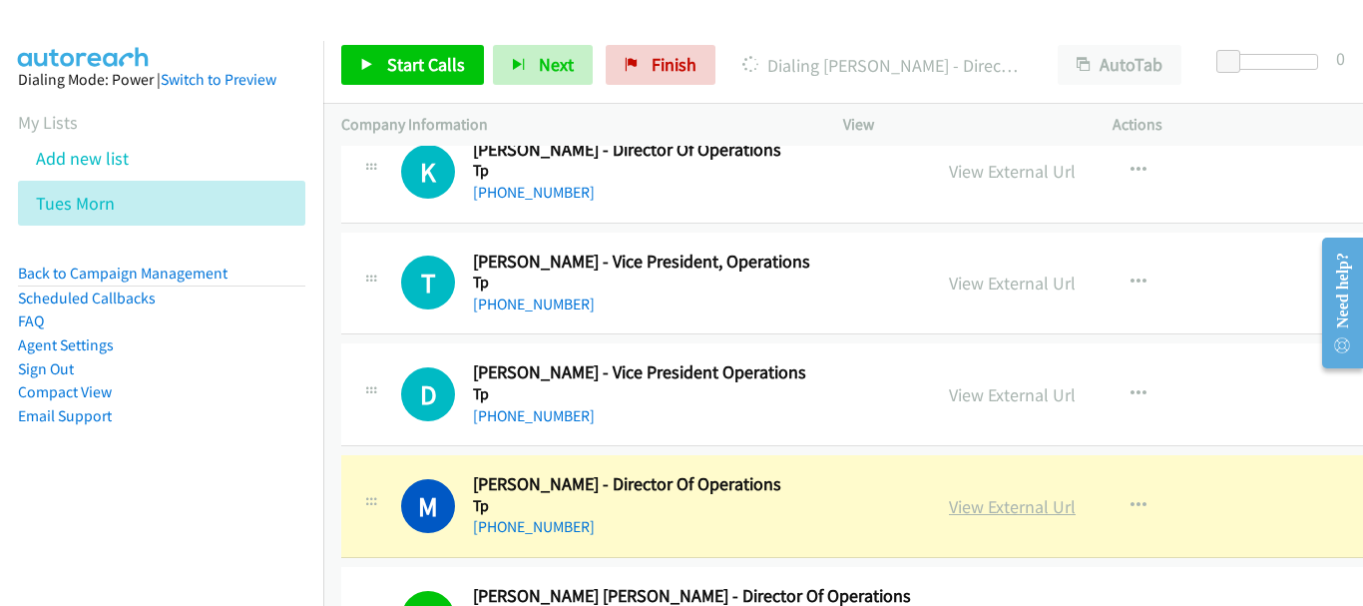
click at [978, 515] on link "View External Url" at bounding box center [1012, 506] width 127 height 23
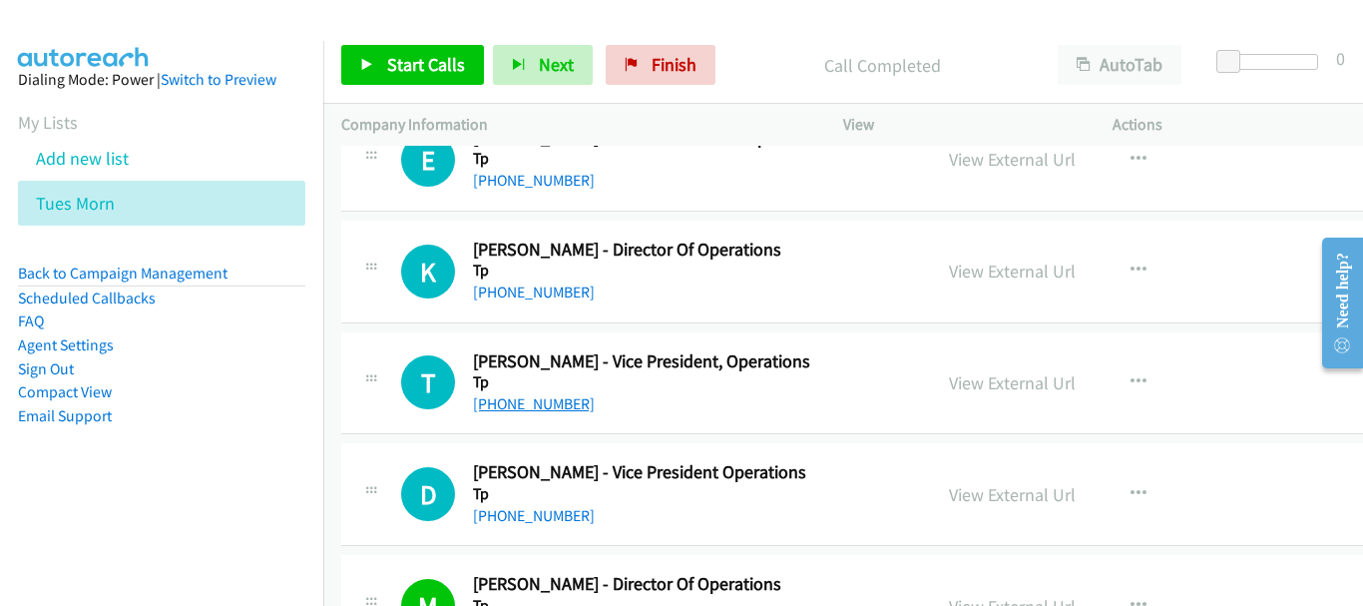
scroll to position [22993, 0]
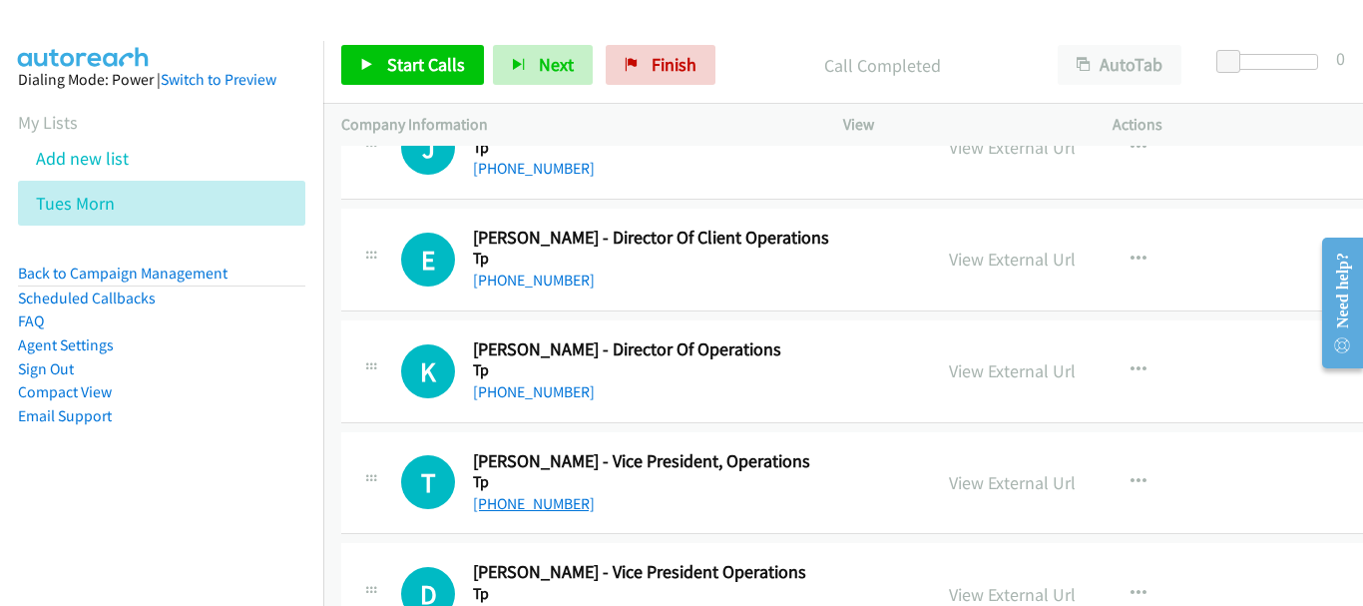
click at [558, 499] on link "[PHONE_NUMBER]" at bounding box center [534, 503] width 122 height 19
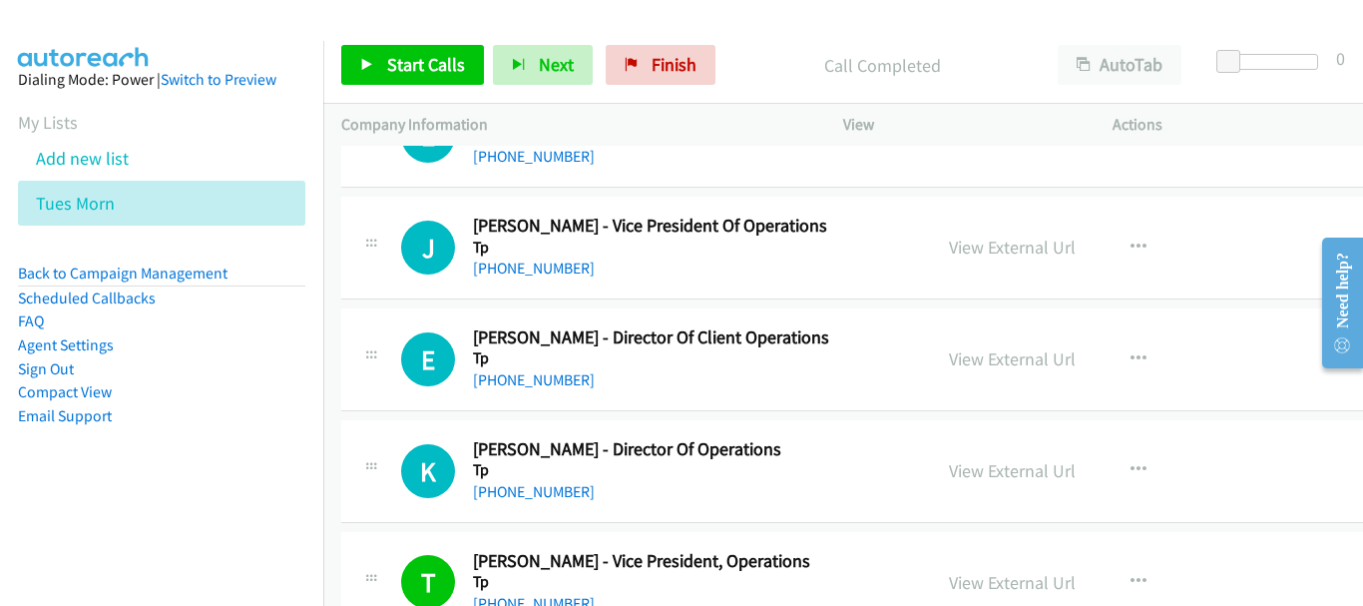
click at [535, 476] on h5 "Tp" at bounding box center [693, 470] width 440 height 20
click at [541, 492] on link "[PHONE_NUMBER]" at bounding box center [534, 491] width 122 height 19
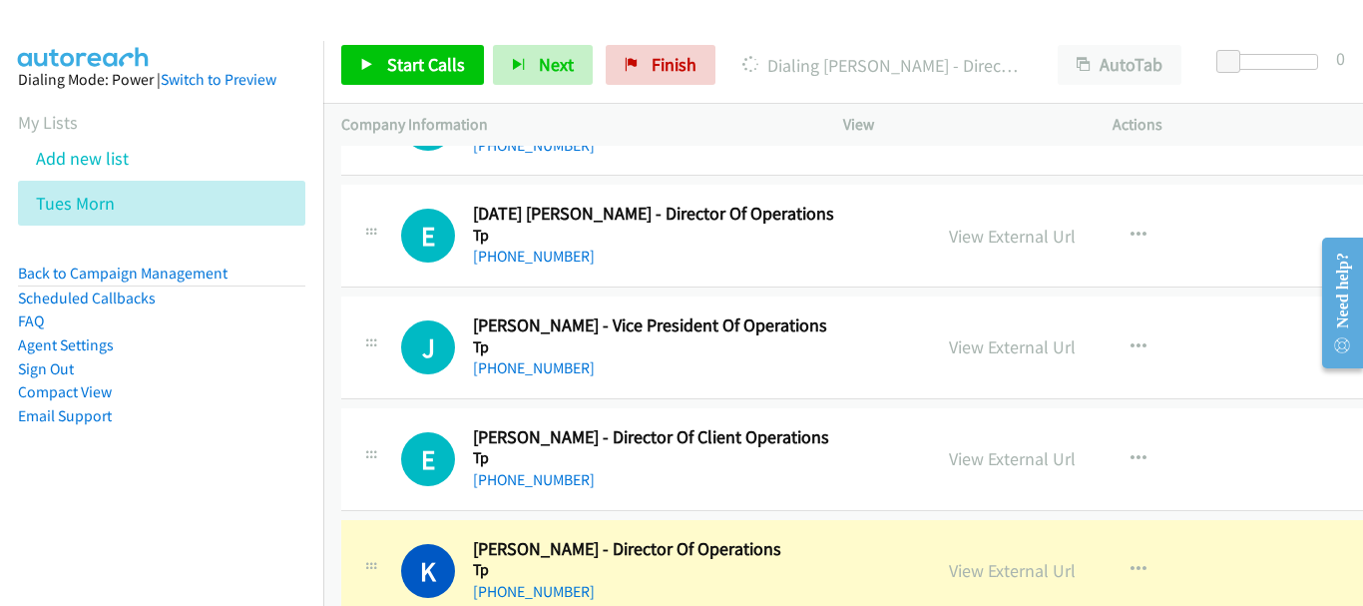
scroll to position [22694, 0]
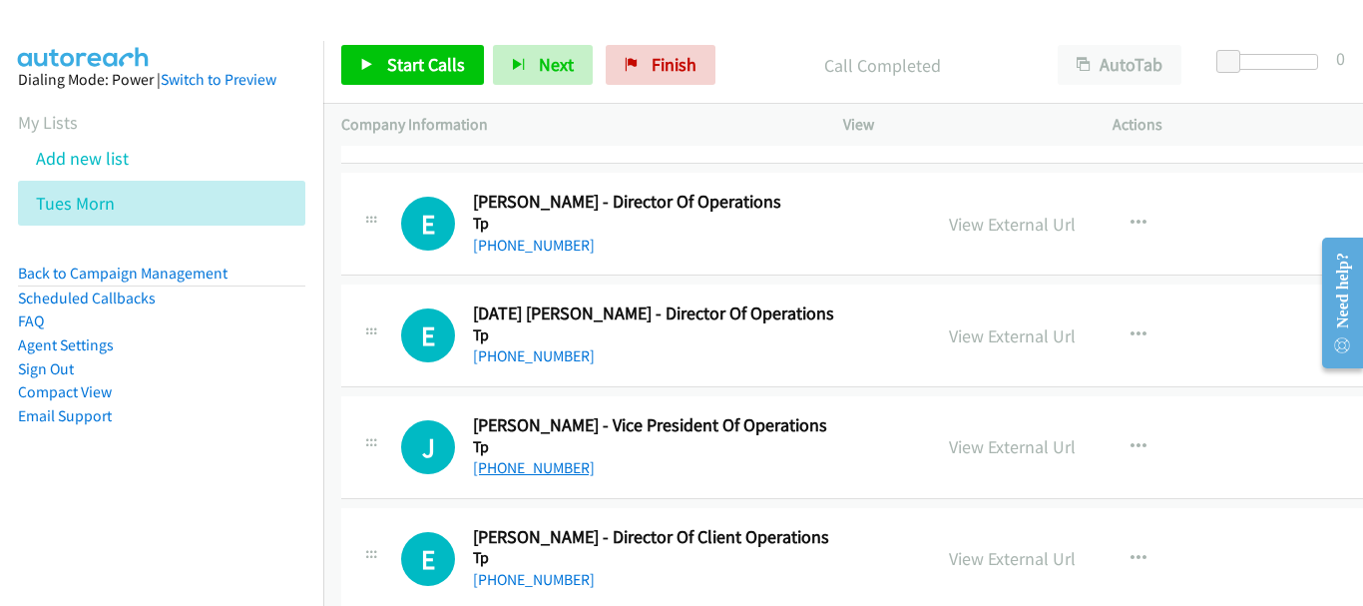
click at [554, 462] on link "[PHONE_NUMBER]" at bounding box center [534, 467] width 122 height 19
click at [527, 354] on link "[PHONE_NUMBER]" at bounding box center [534, 355] width 122 height 19
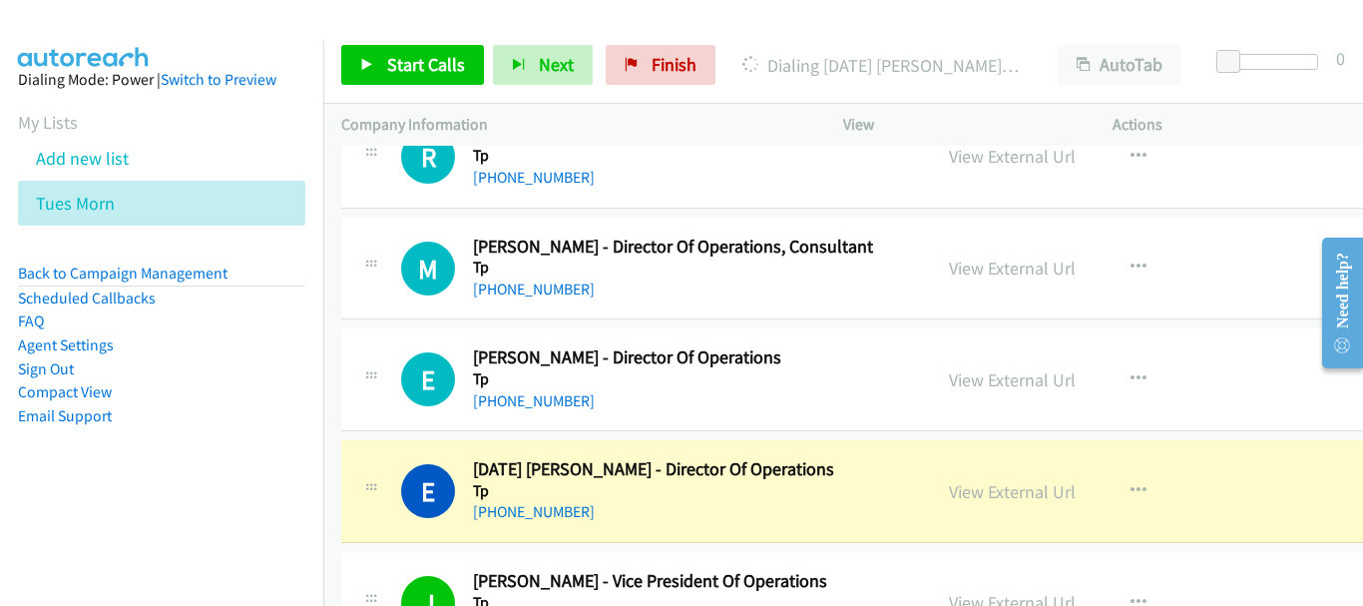
scroll to position [22494, 0]
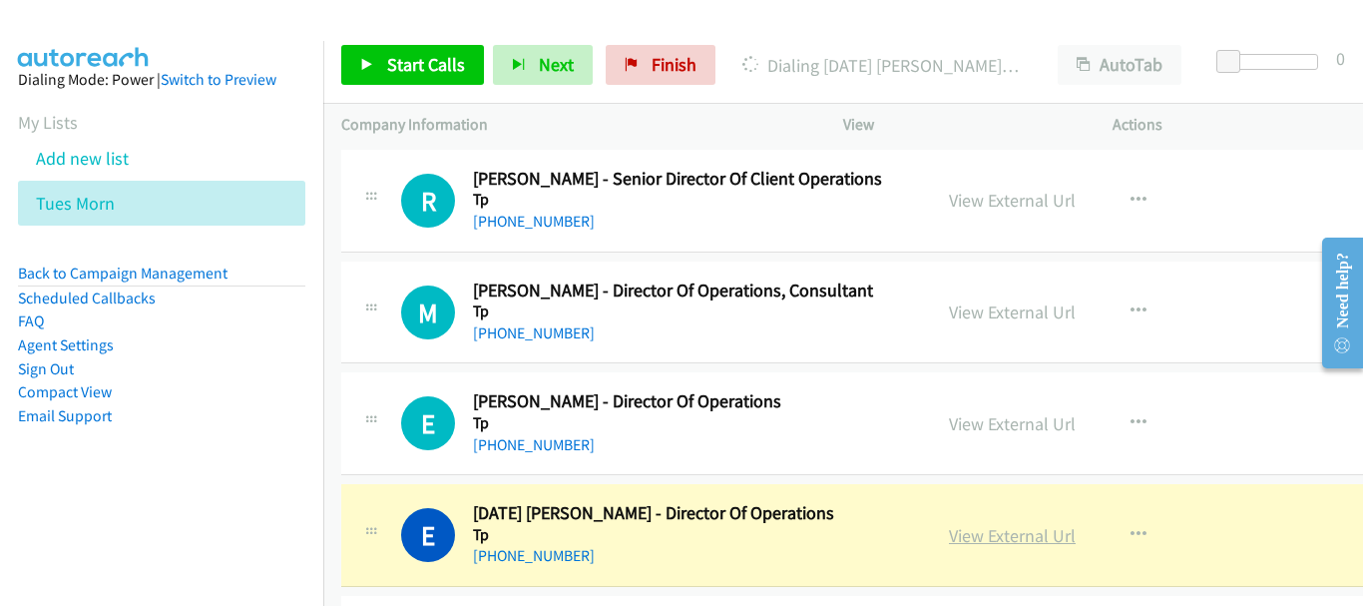
click at [1019, 534] on link "View External Url" at bounding box center [1012, 535] width 127 height 23
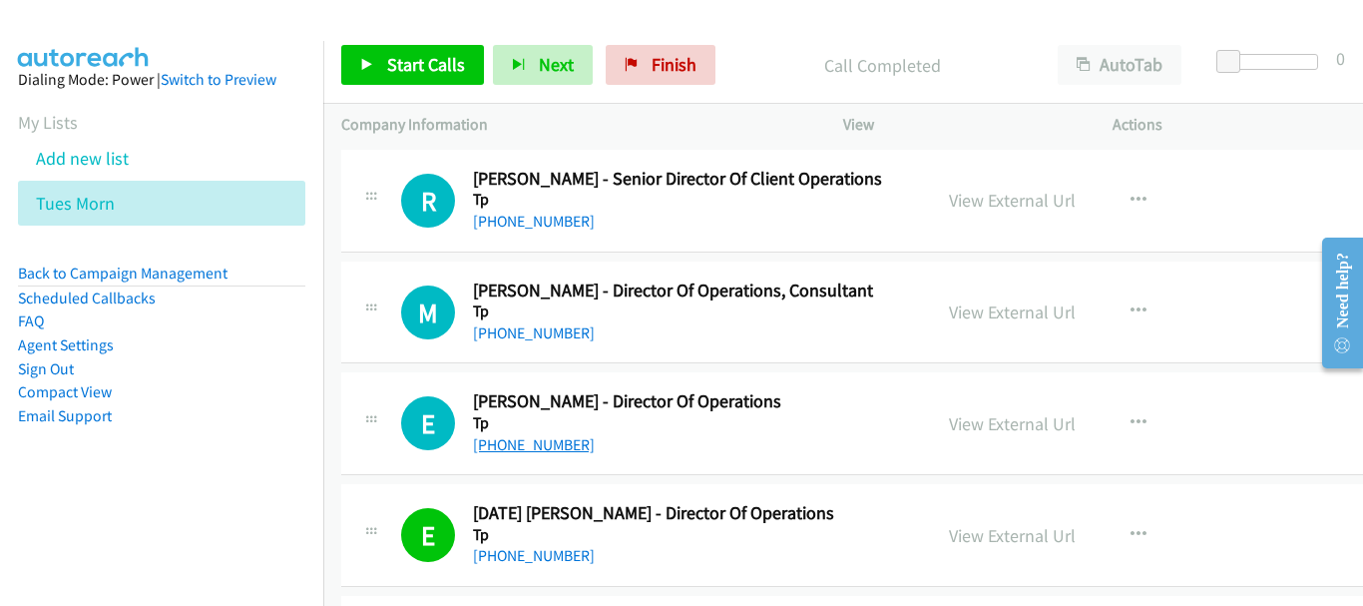
click at [551, 435] on link "[PHONE_NUMBER]" at bounding box center [534, 444] width 122 height 19
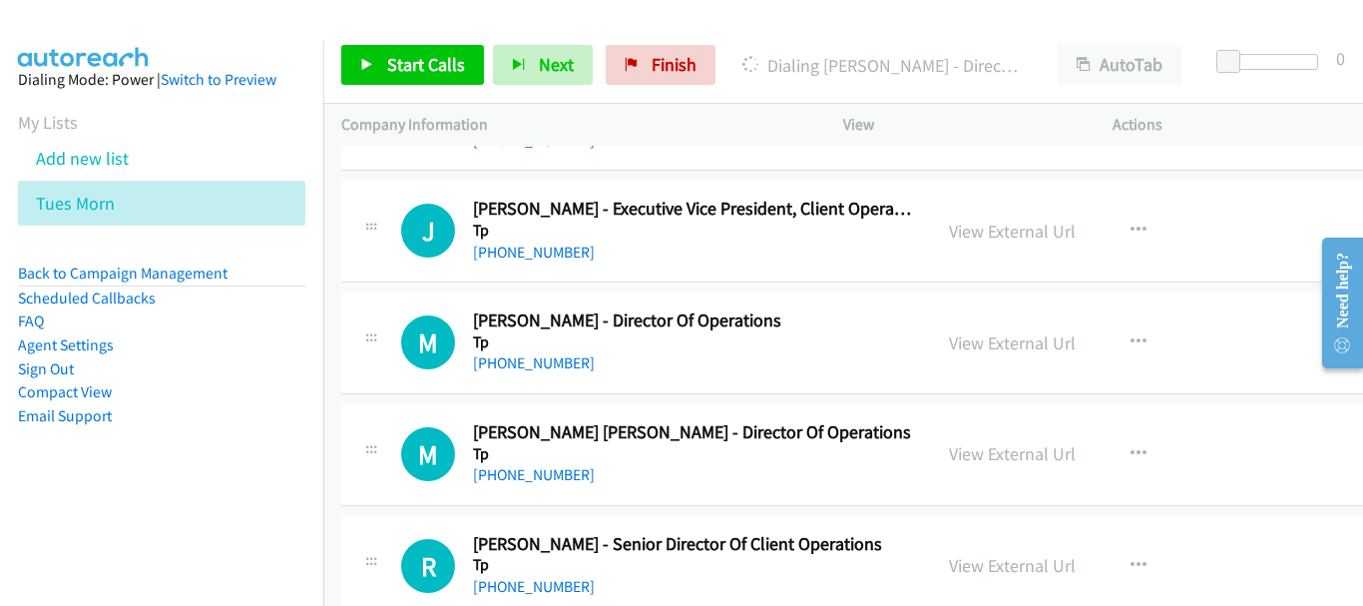
scroll to position [22095, 0]
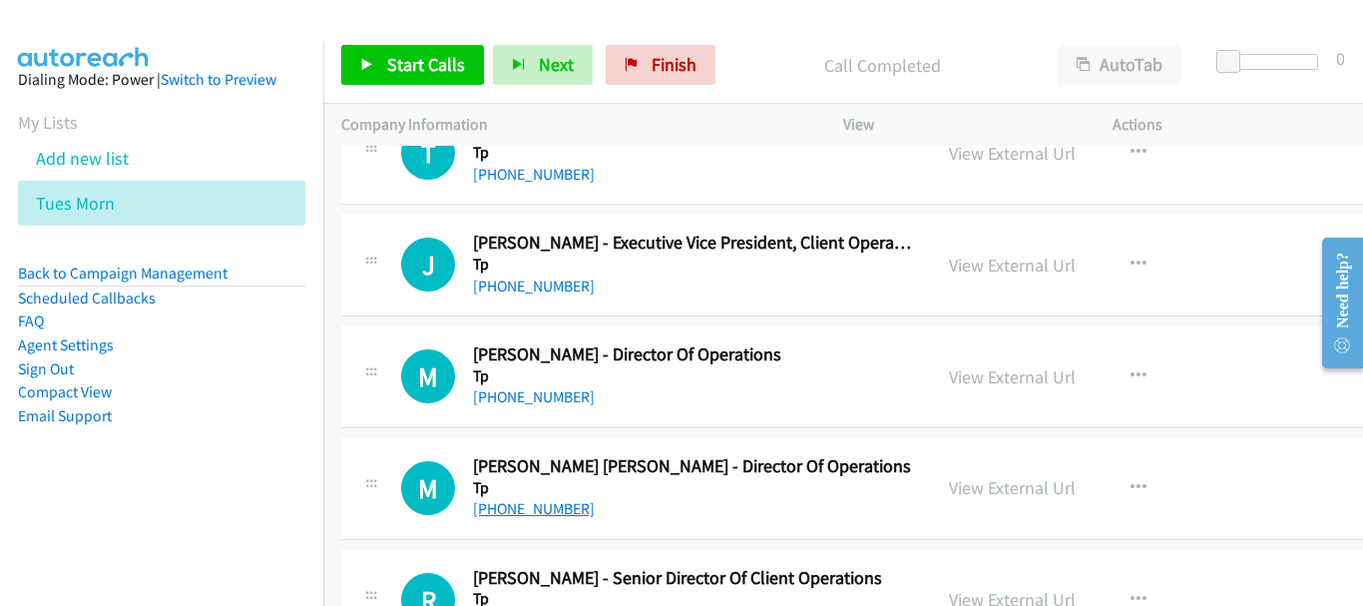
click at [548, 513] on link "[PHONE_NUMBER]" at bounding box center [534, 508] width 122 height 19
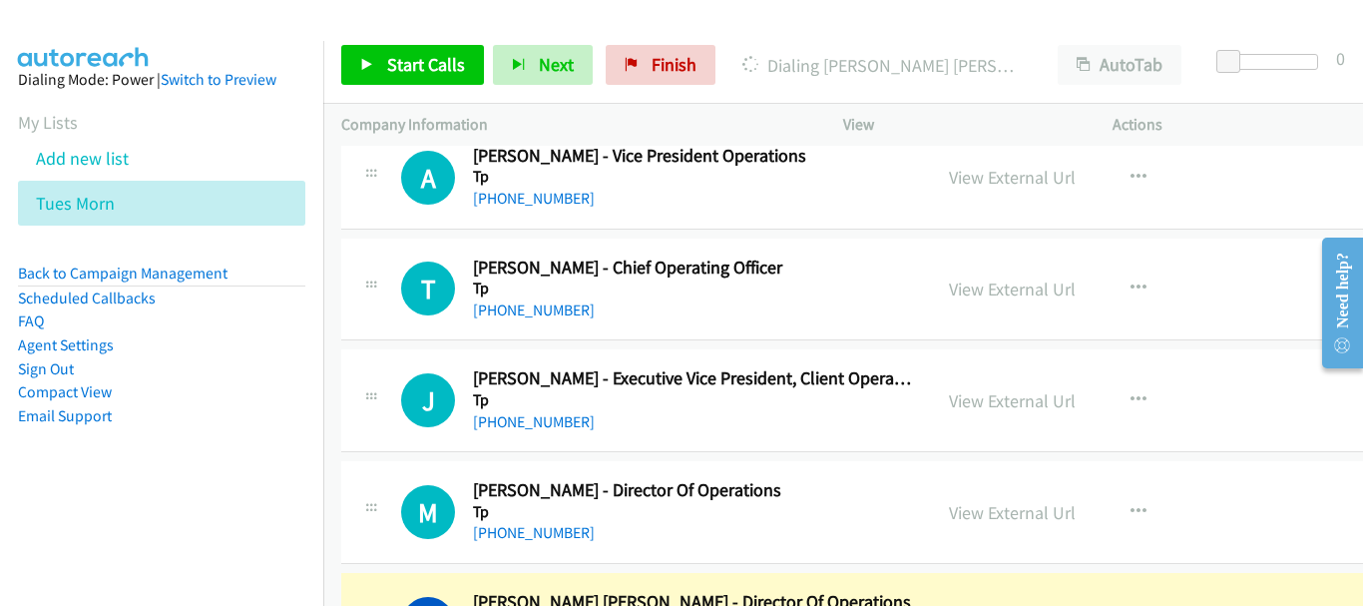
scroll to position [21995, 0]
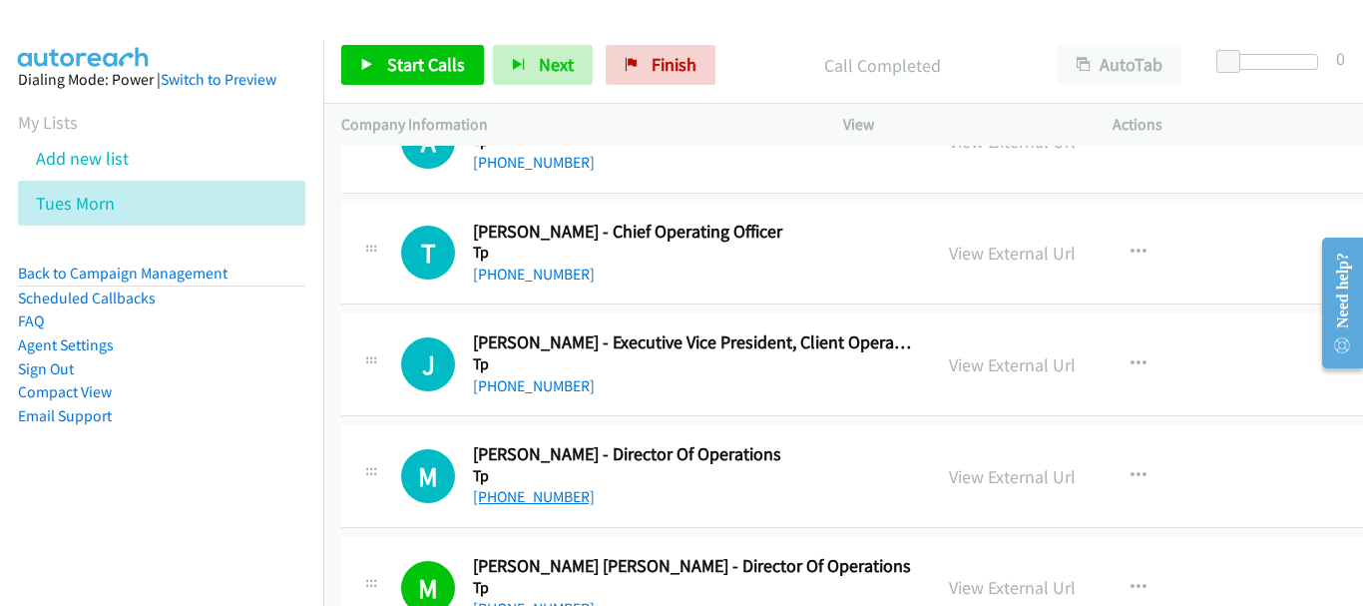
click at [561, 505] on link "[PHONE_NUMBER]" at bounding box center [534, 496] width 122 height 19
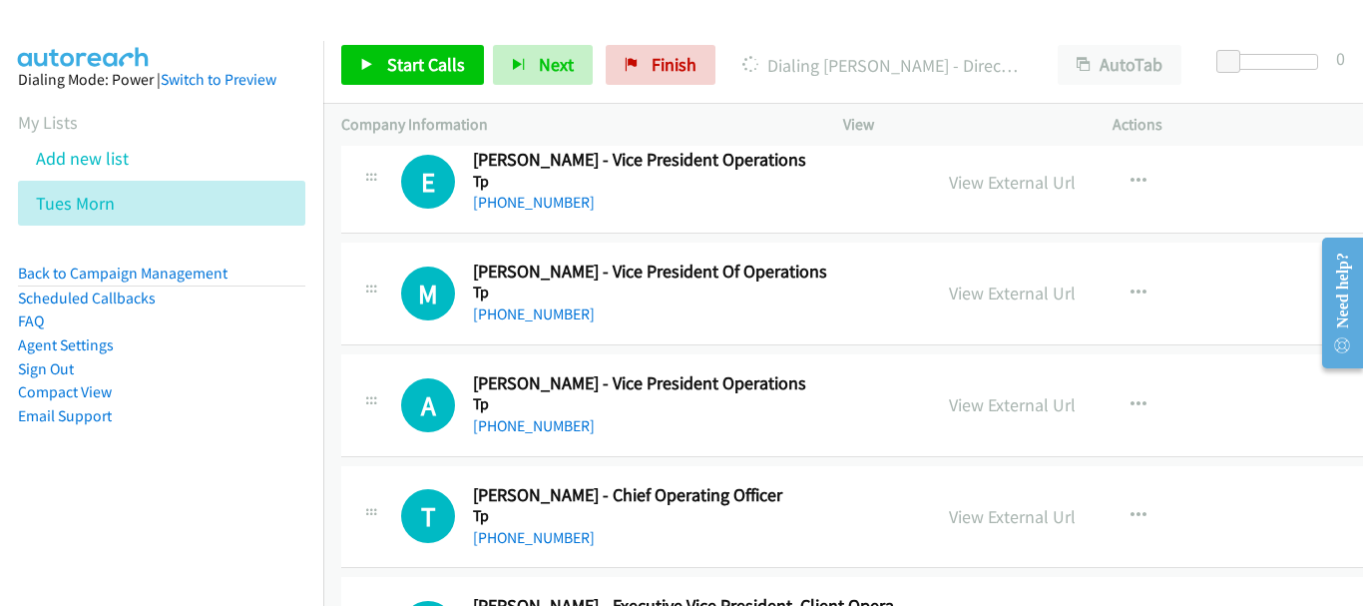
scroll to position [21696, 0]
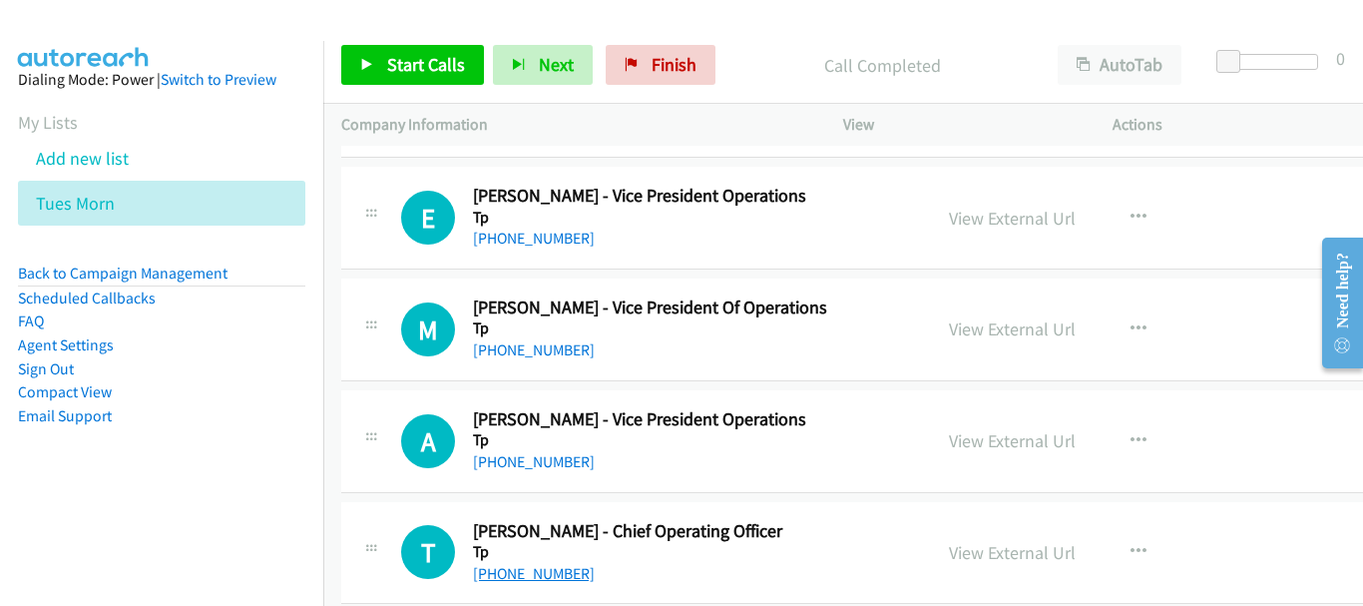
click at [554, 565] on link "[PHONE_NUMBER]" at bounding box center [534, 573] width 122 height 19
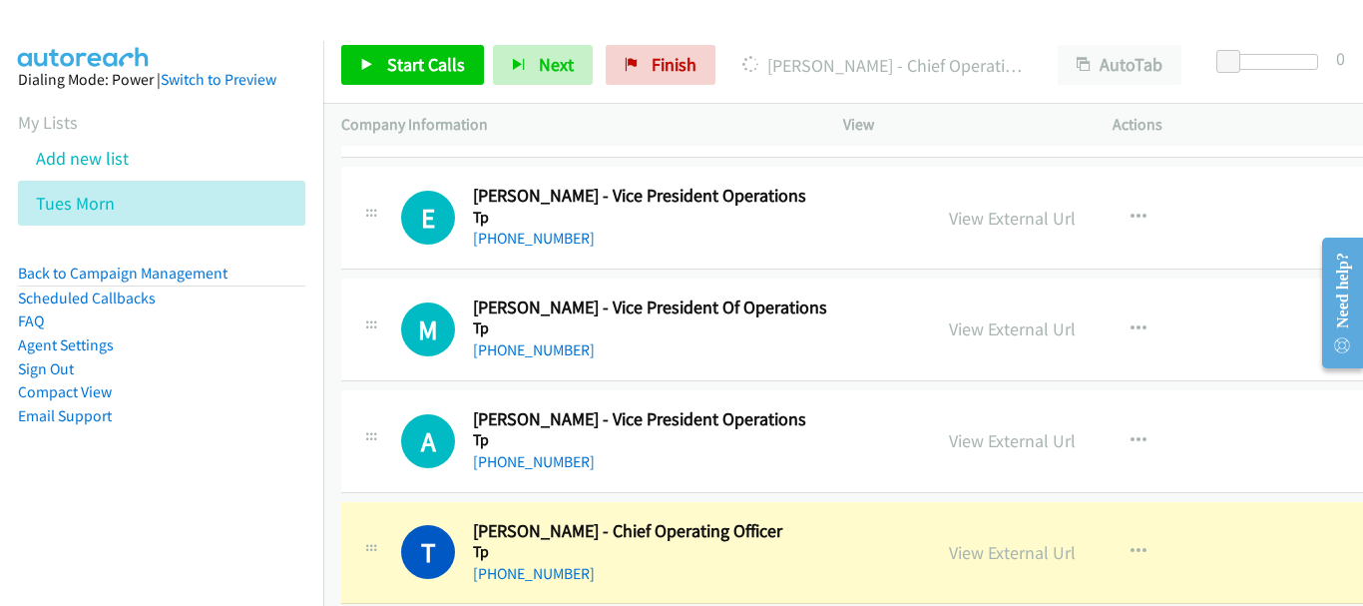
scroll to position [21596, 0]
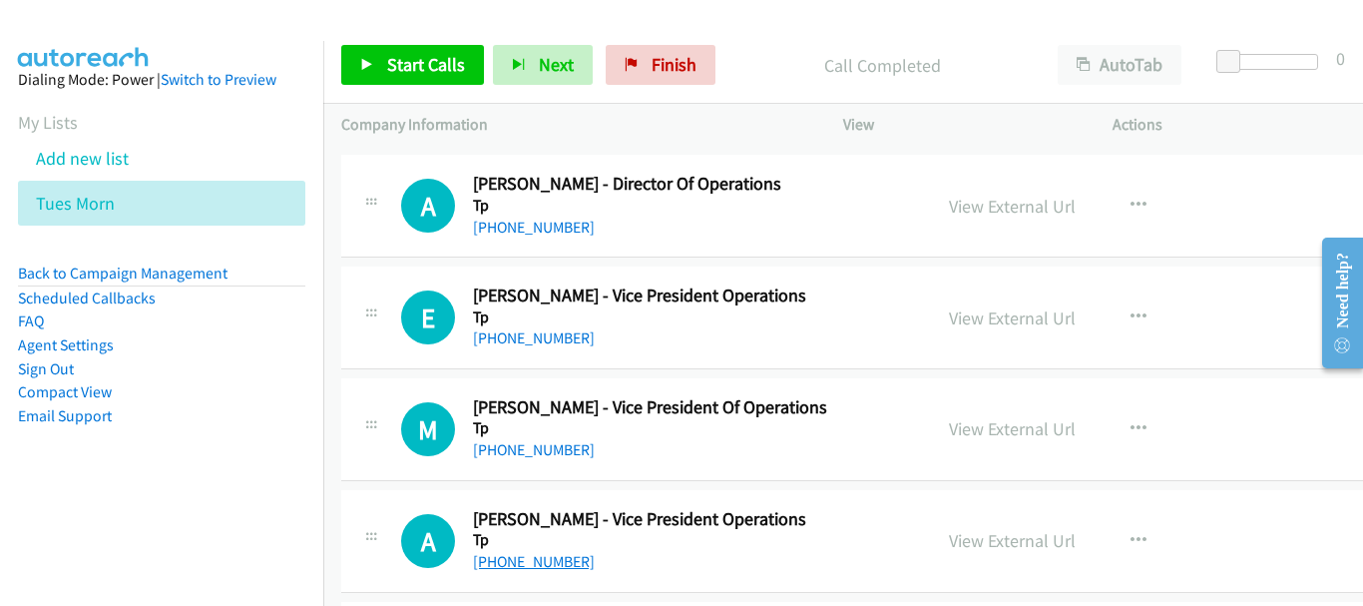
click at [544, 569] on link "[PHONE_NUMBER]" at bounding box center [534, 561] width 122 height 19
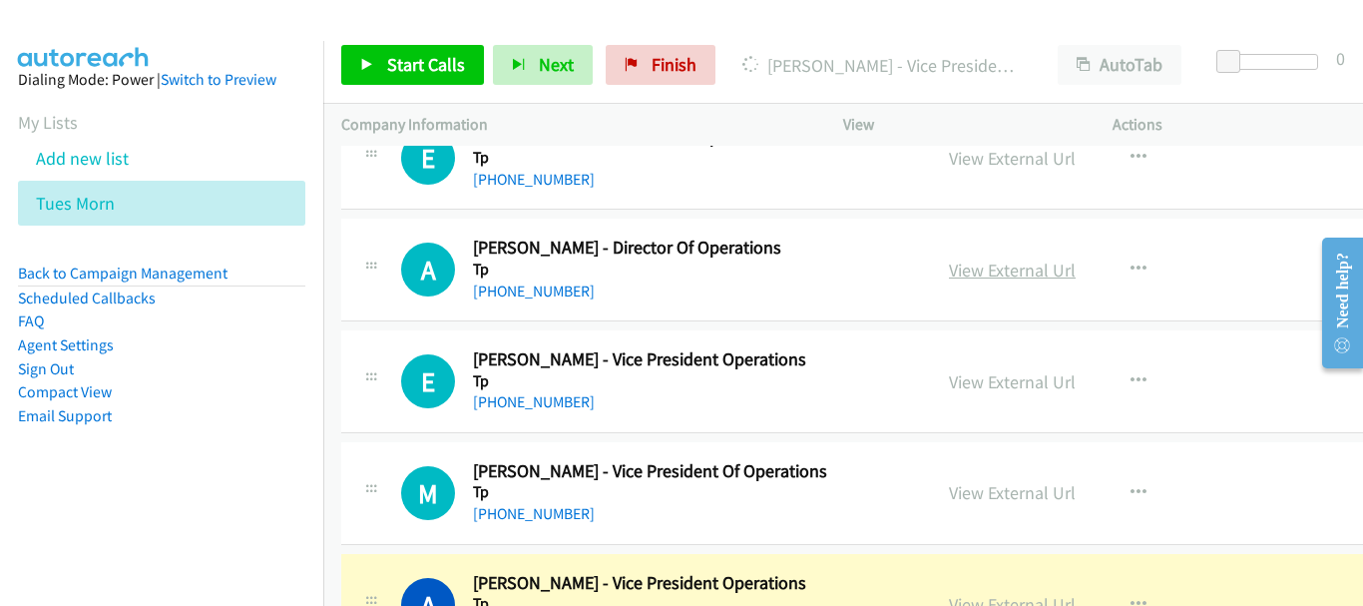
scroll to position [21496, 0]
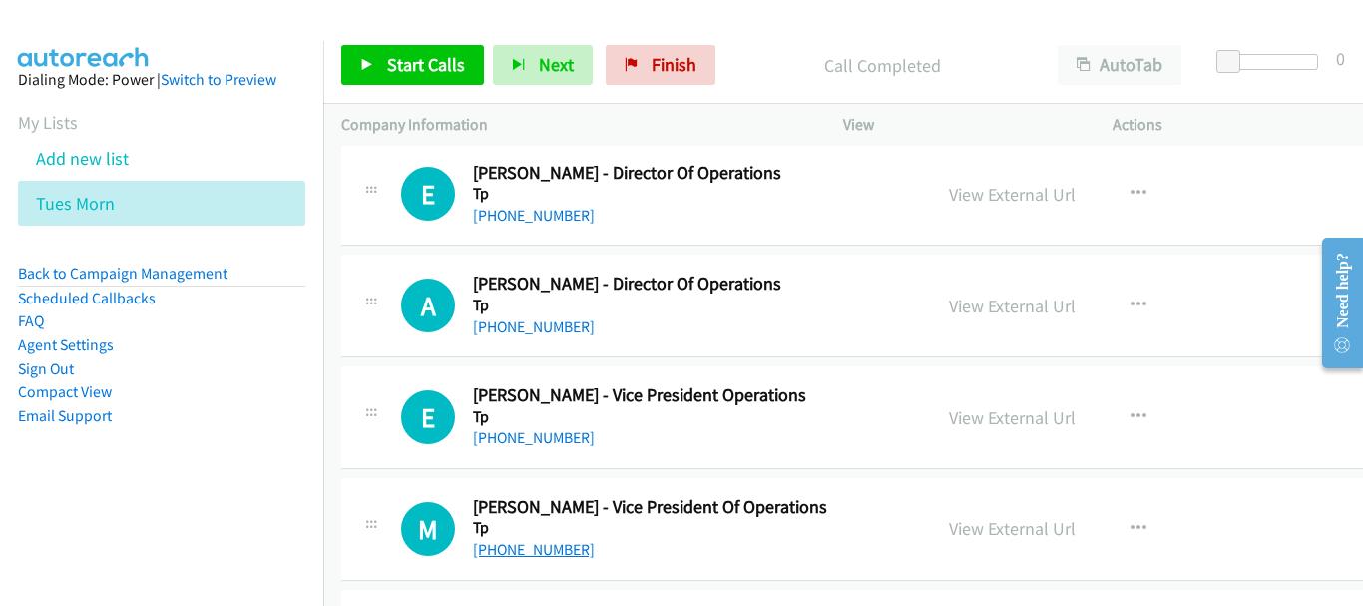
click at [511, 549] on link "[PHONE_NUMBER]" at bounding box center [534, 549] width 122 height 19
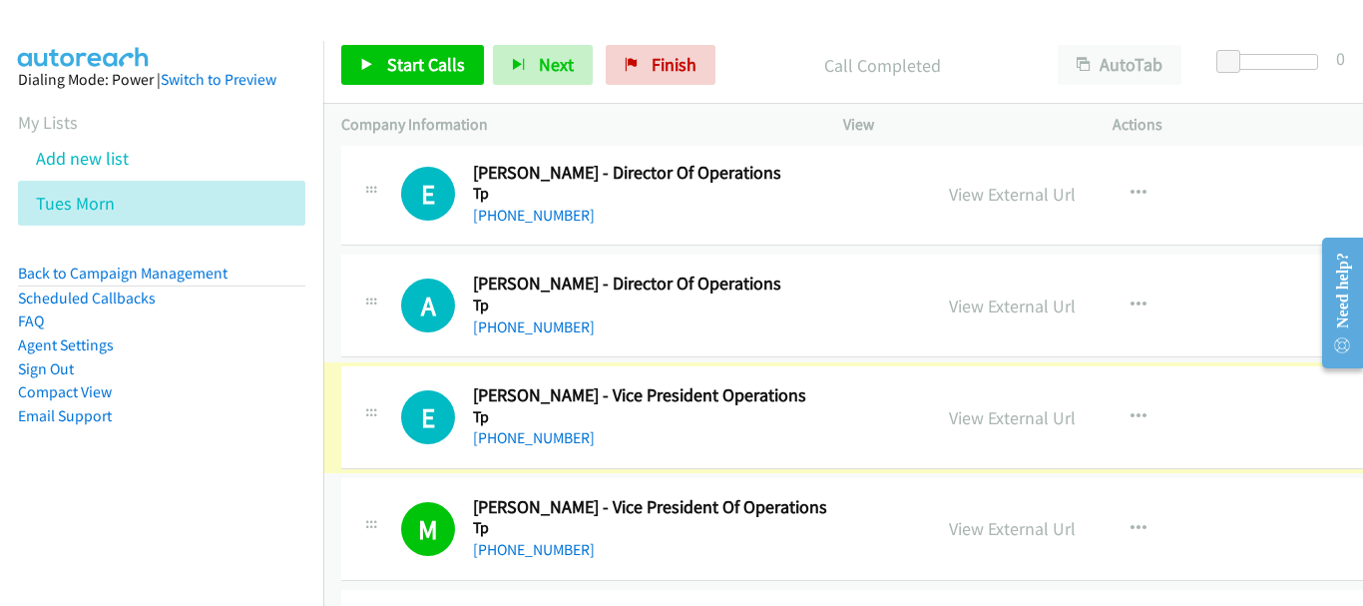
click at [554, 443] on link "[PHONE_NUMBER]" at bounding box center [534, 437] width 122 height 19
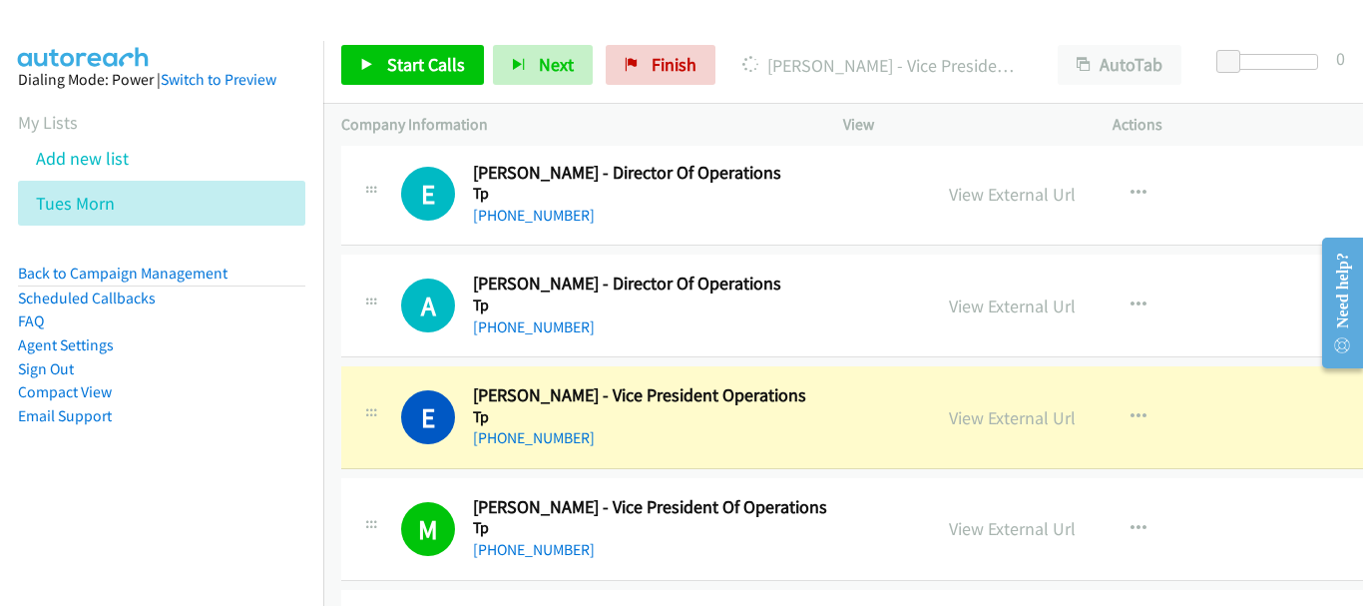
scroll to position [21397, 0]
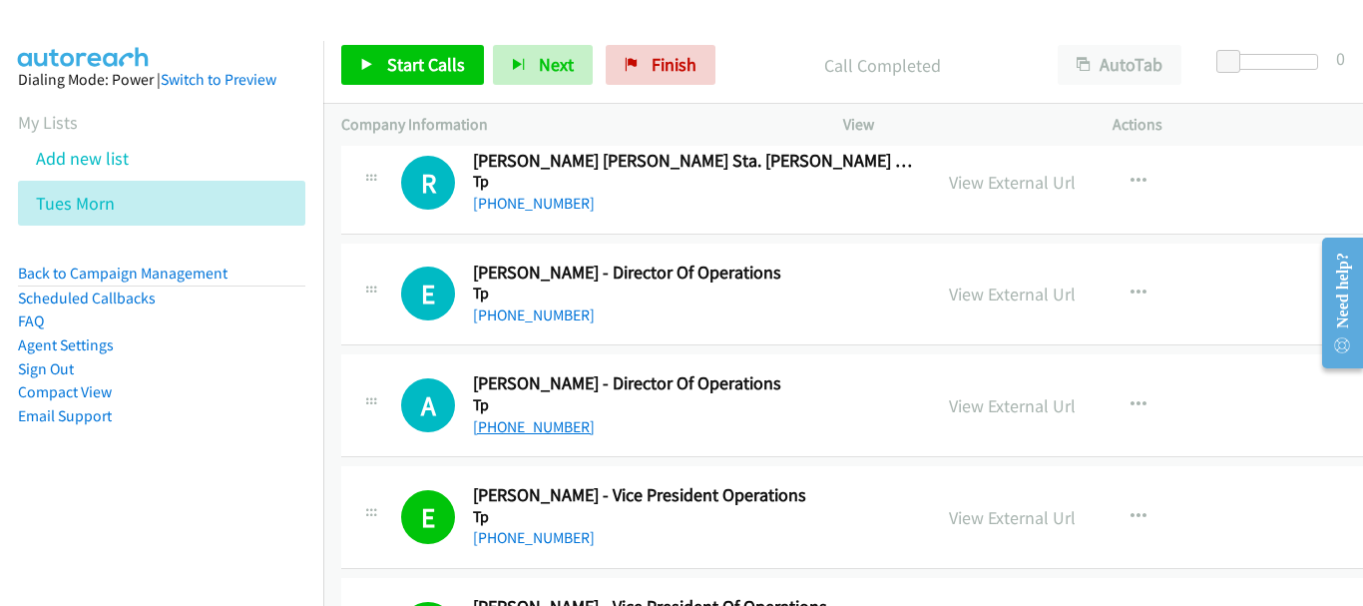
click at [566, 428] on link "[PHONE_NUMBER]" at bounding box center [534, 426] width 122 height 19
click at [545, 421] on link "[PHONE_NUMBER]" at bounding box center [534, 426] width 122 height 19
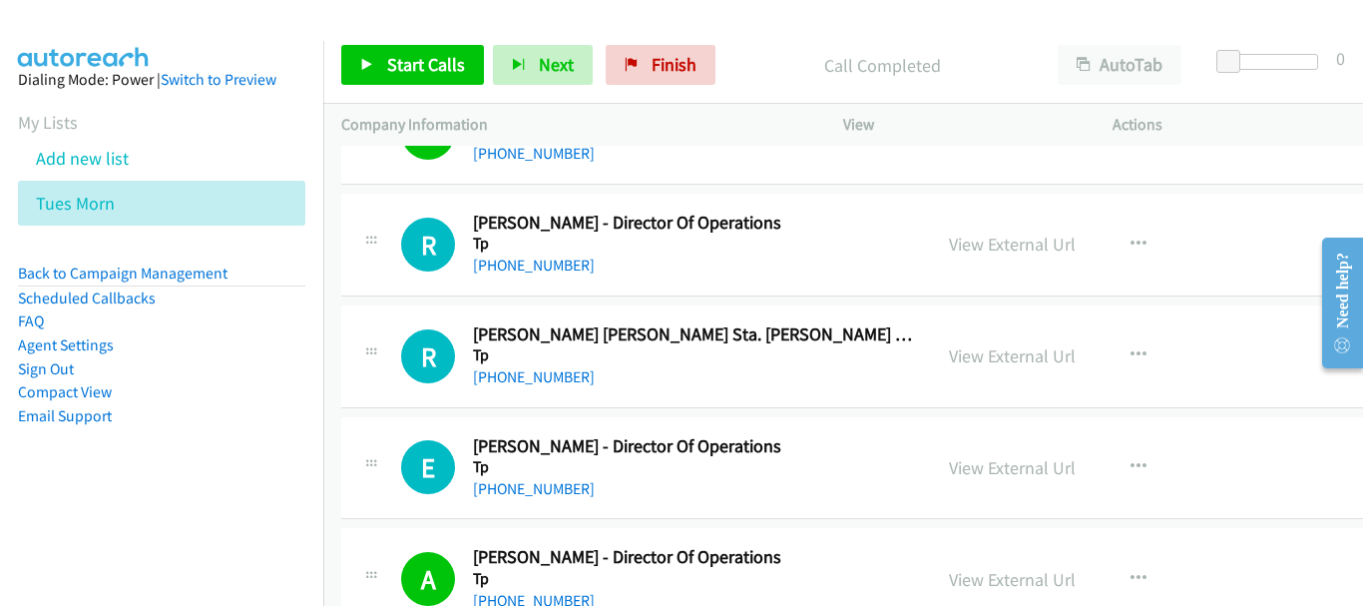
scroll to position [21197, 0]
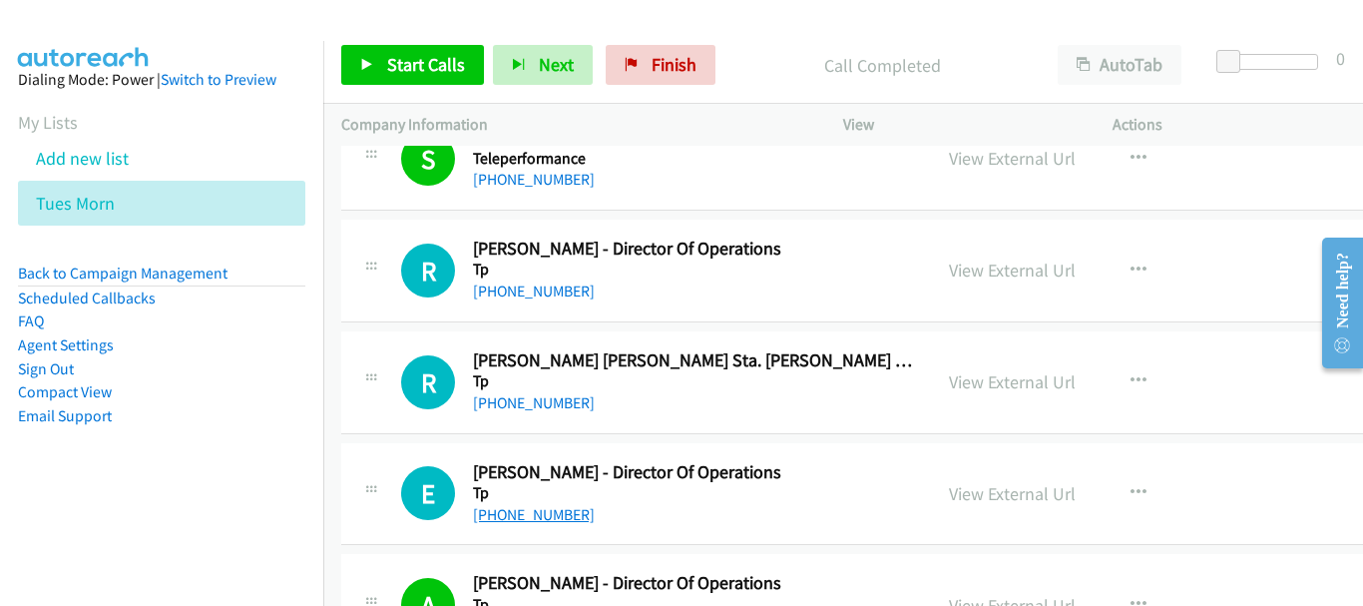
click at [543, 512] on link "[PHONE_NUMBER]" at bounding box center [534, 514] width 122 height 19
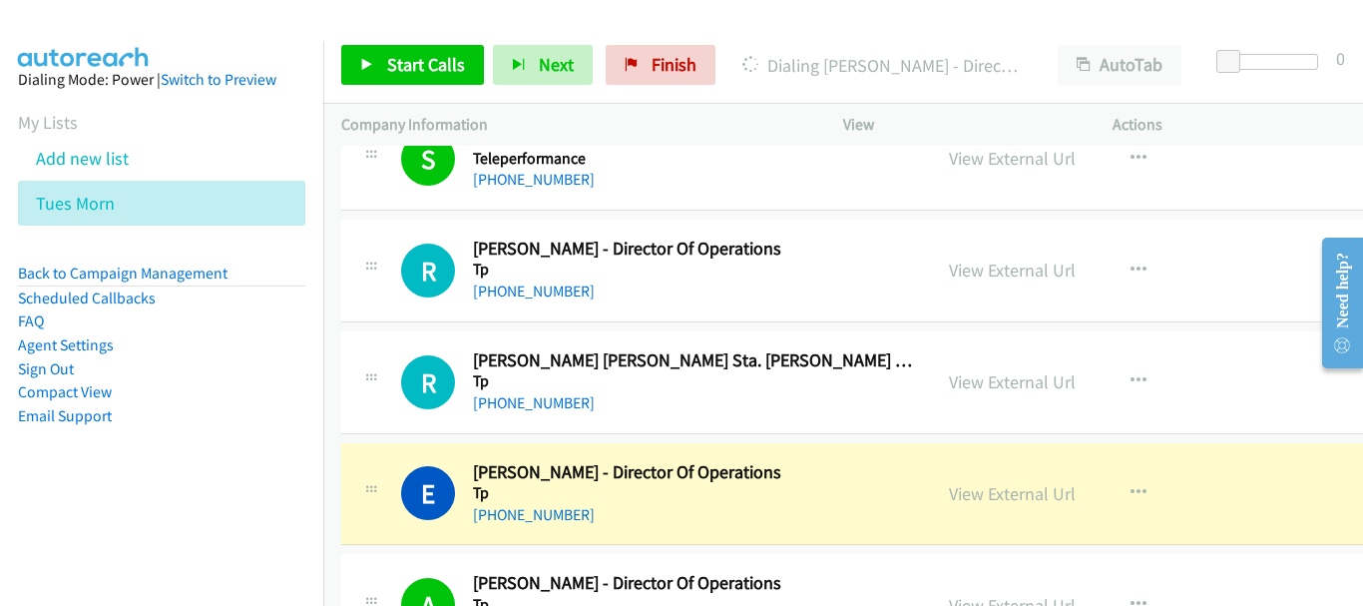
scroll to position [21097, 0]
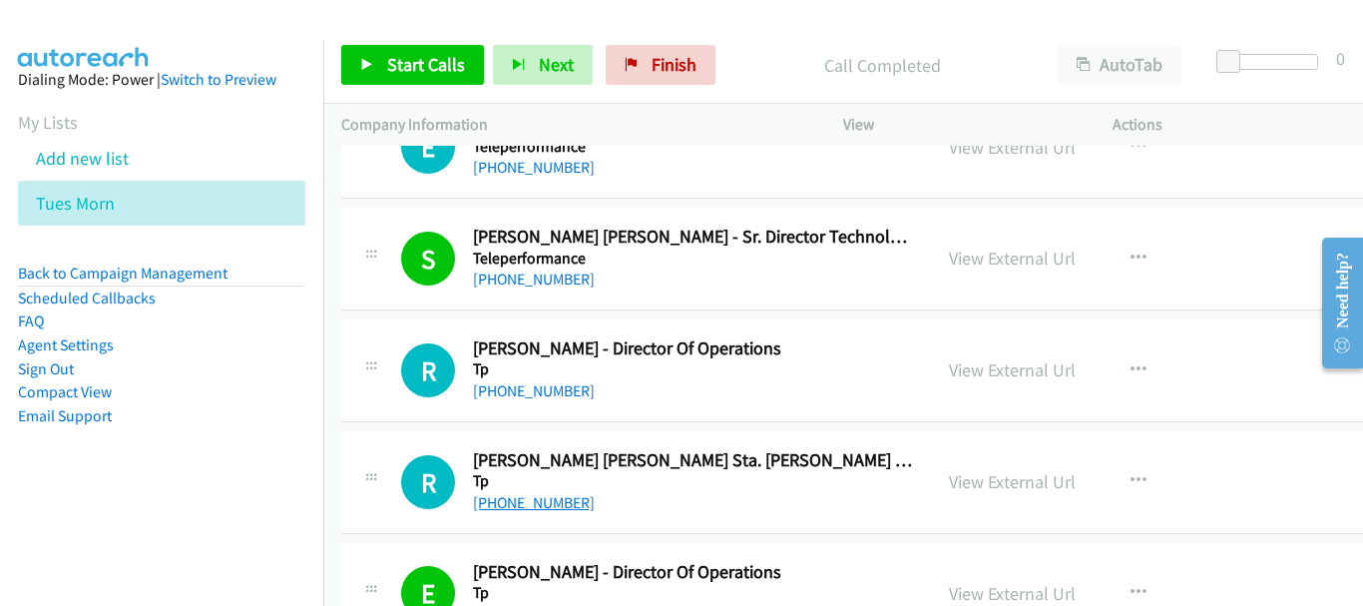
click at [579, 504] on link "[PHONE_NUMBER]" at bounding box center [534, 502] width 122 height 19
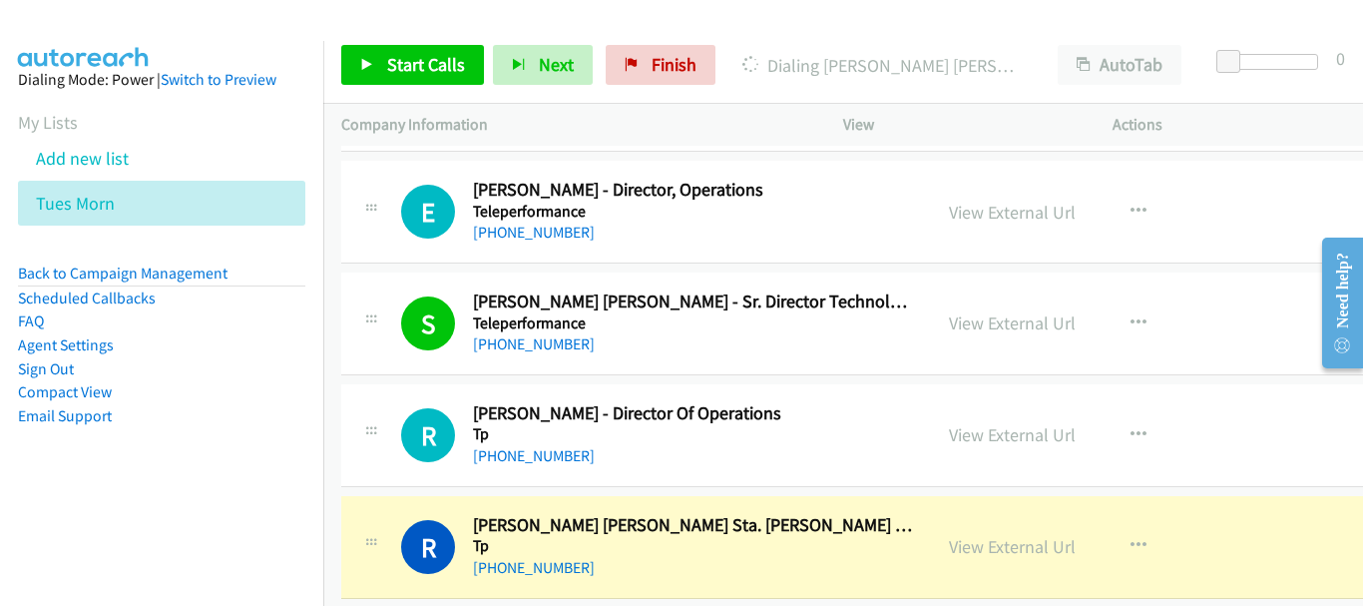
scroll to position [20997, 0]
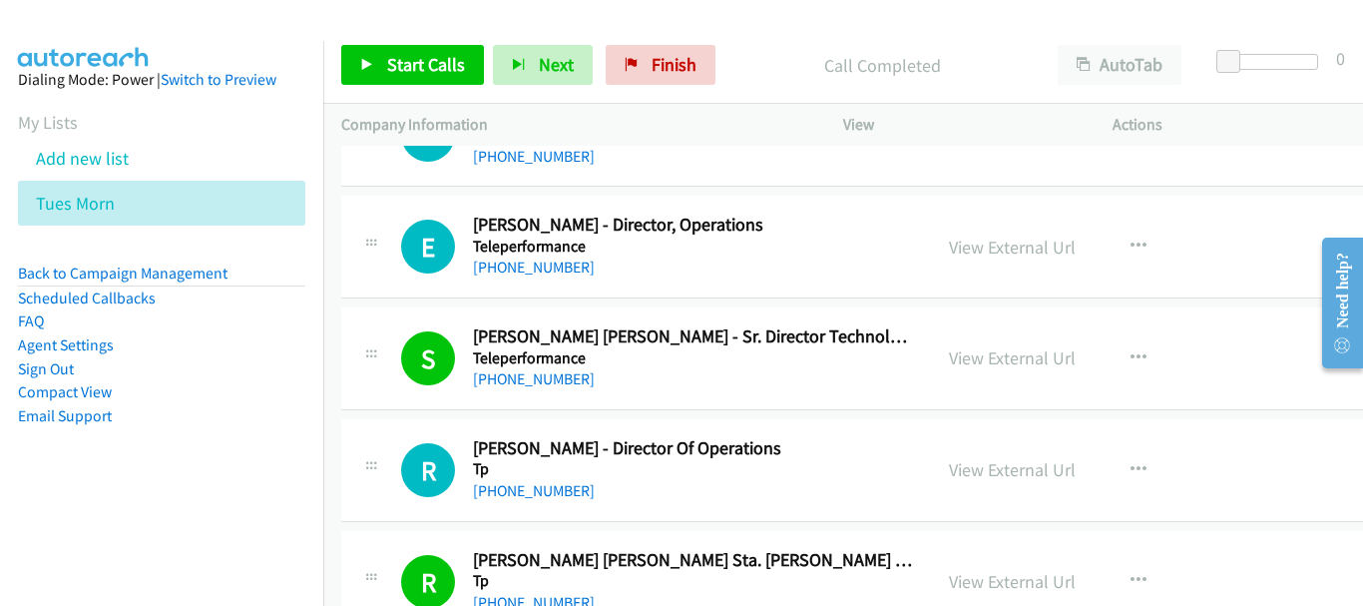
click at [538, 502] on div "[PHONE_NUMBER]" at bounding box center [693, 491] width 440 height 24
click at [526, 497] on link "[PHONE_NUMBER]" at bounding box center [534, 490] width 122 height 19
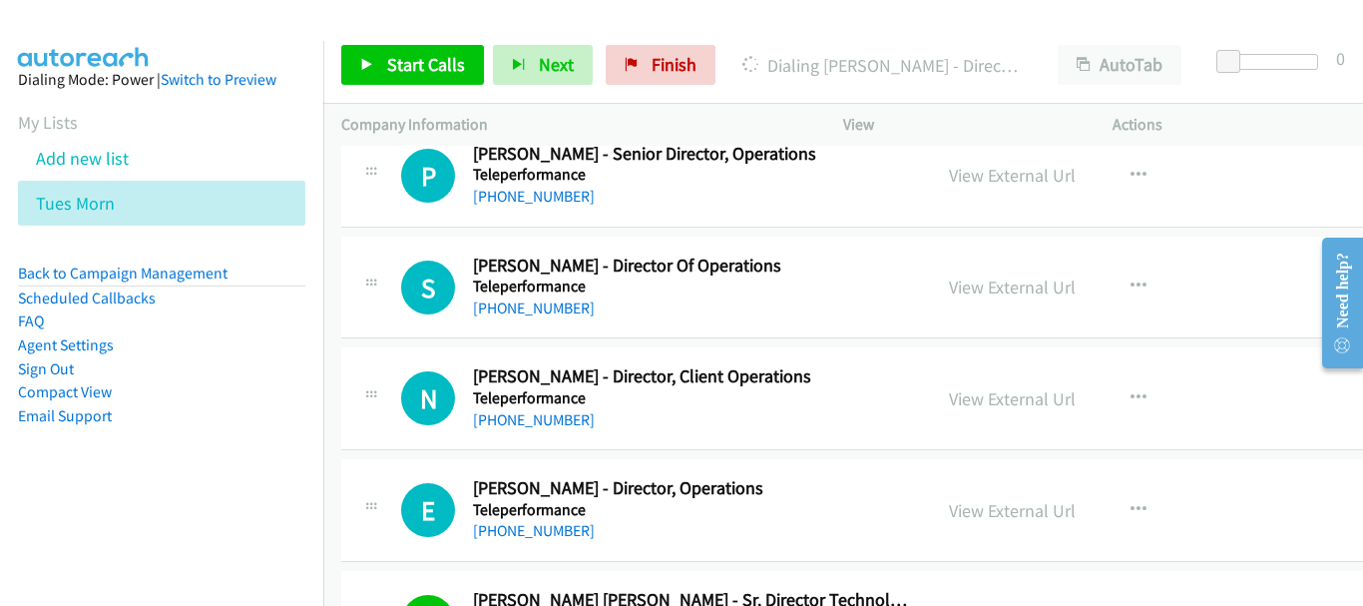
scroll to position [20698, 0]
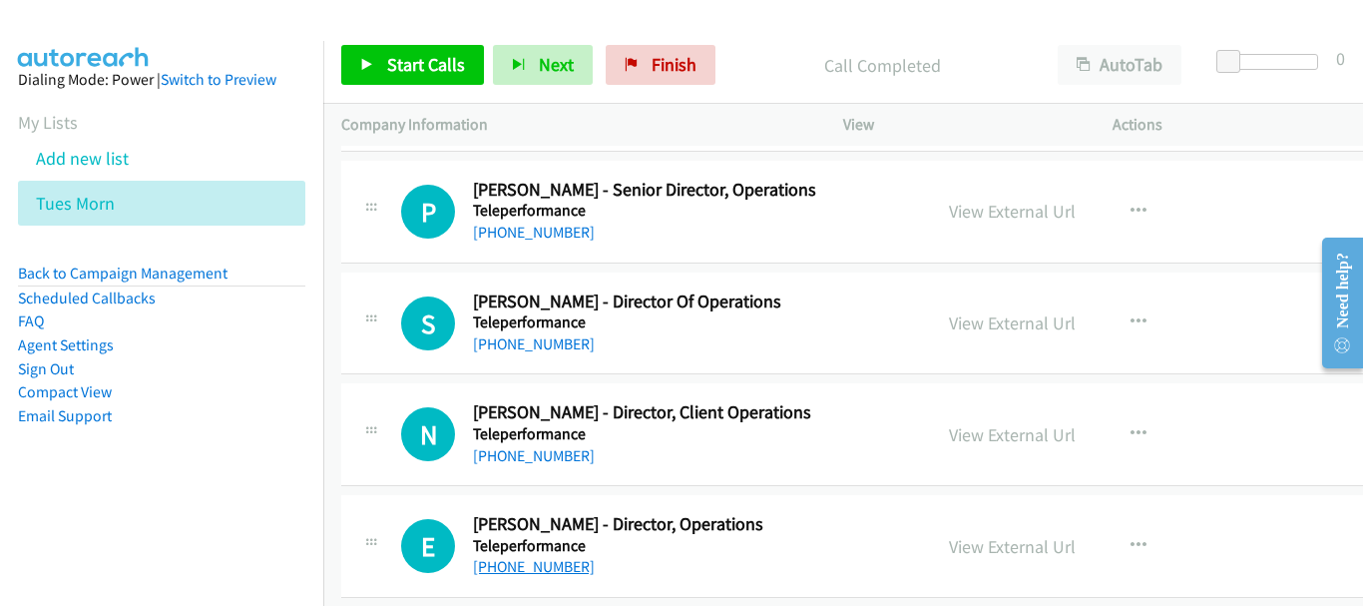
click at [564, 567] on link "[PHONE_NUMBER]" at bounding box center [534, 566] width 122 height 19
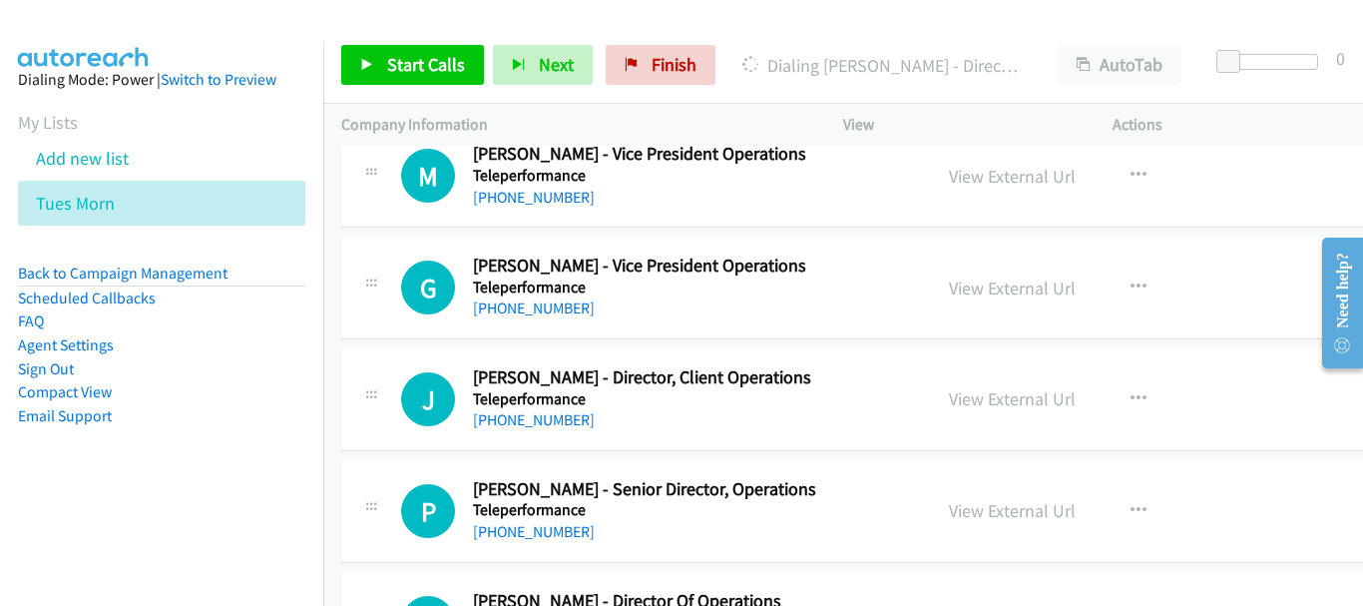
scroll to position [20498, 0]
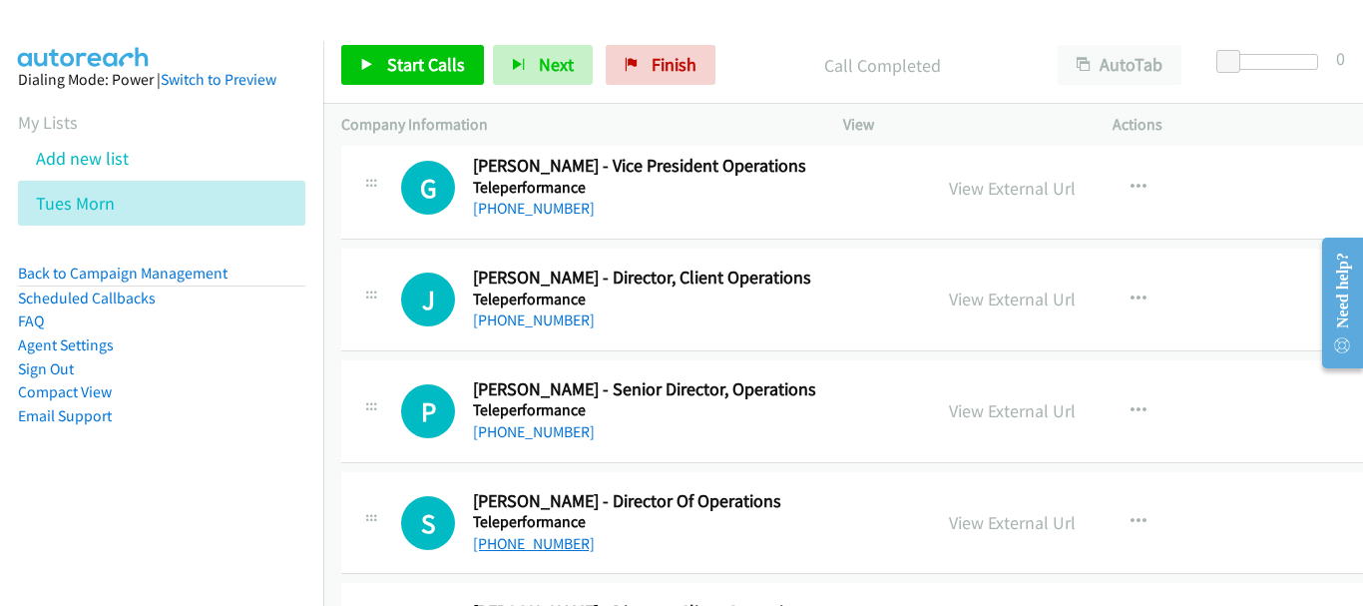
click at [554, 542] on link "[PHONE_NUMBER]" at bounding box center [534, 543] width 122 height 19
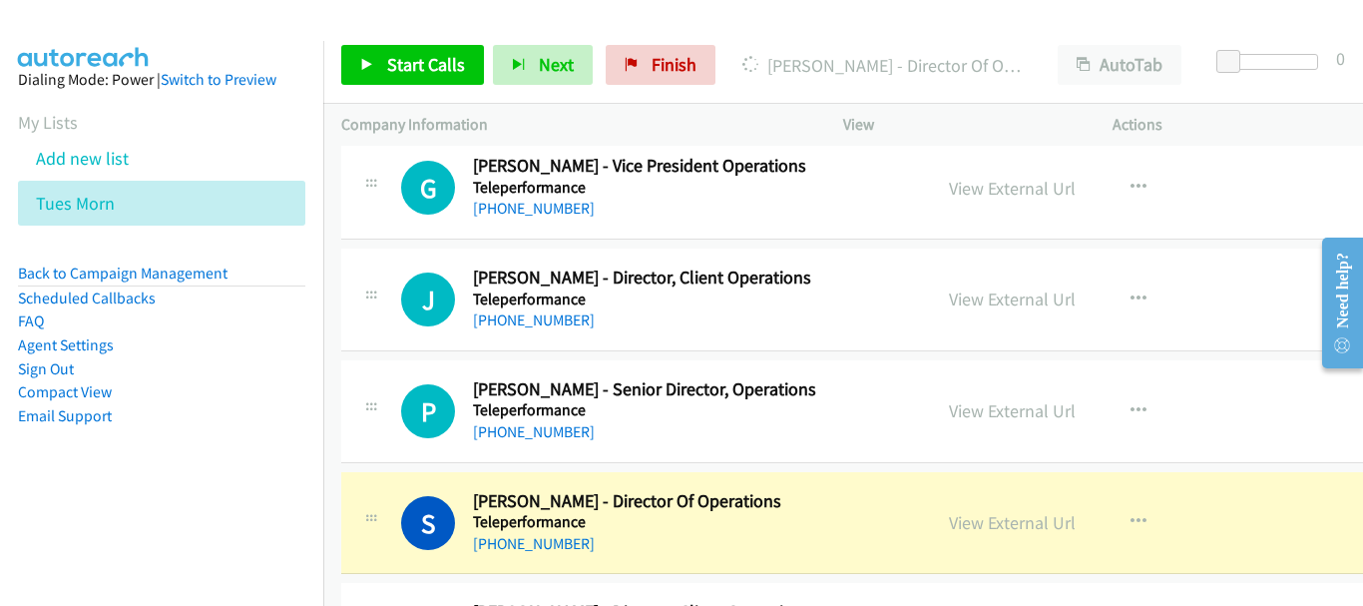
scroll to position [20399, 0]
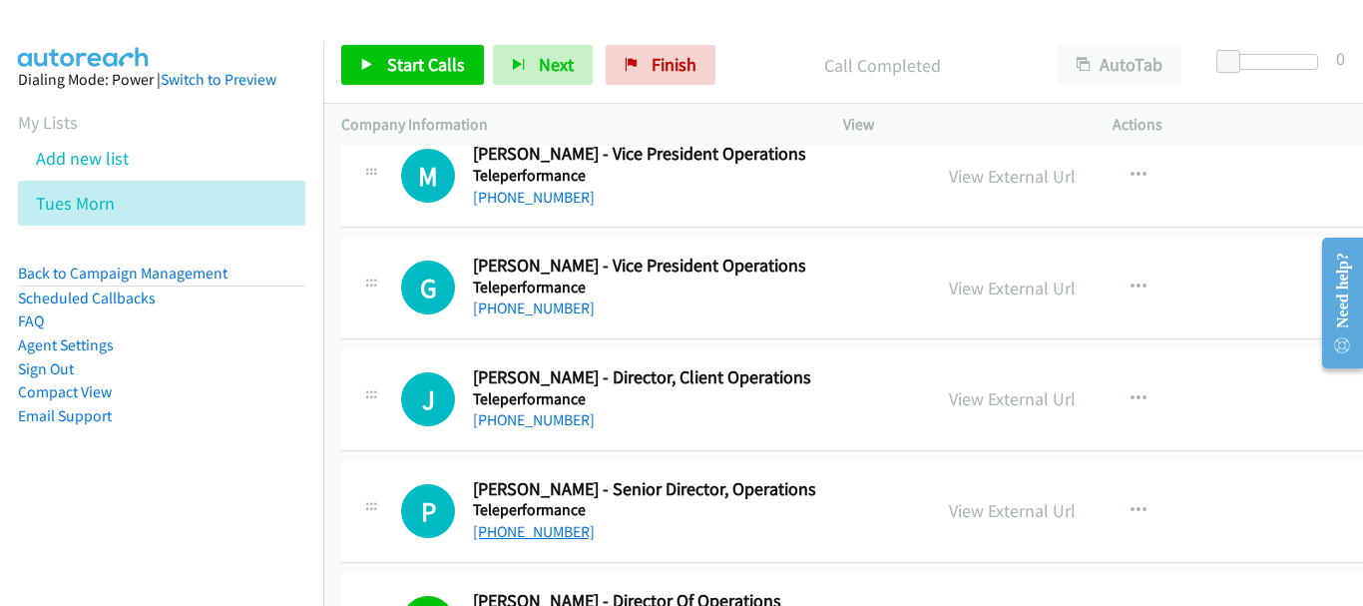
click at [561, 539] on link "[PHONE_NUMBER]" at bounding box center [534, 531] width 122 height 19
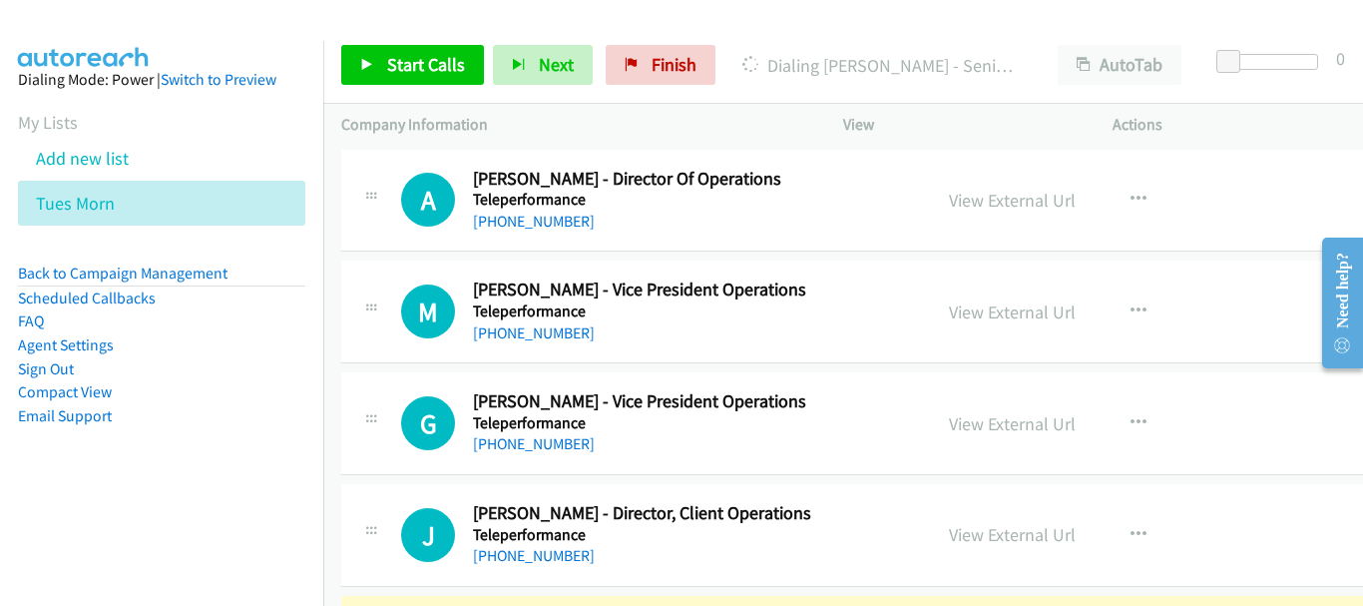
scroll to position [20299, 0]
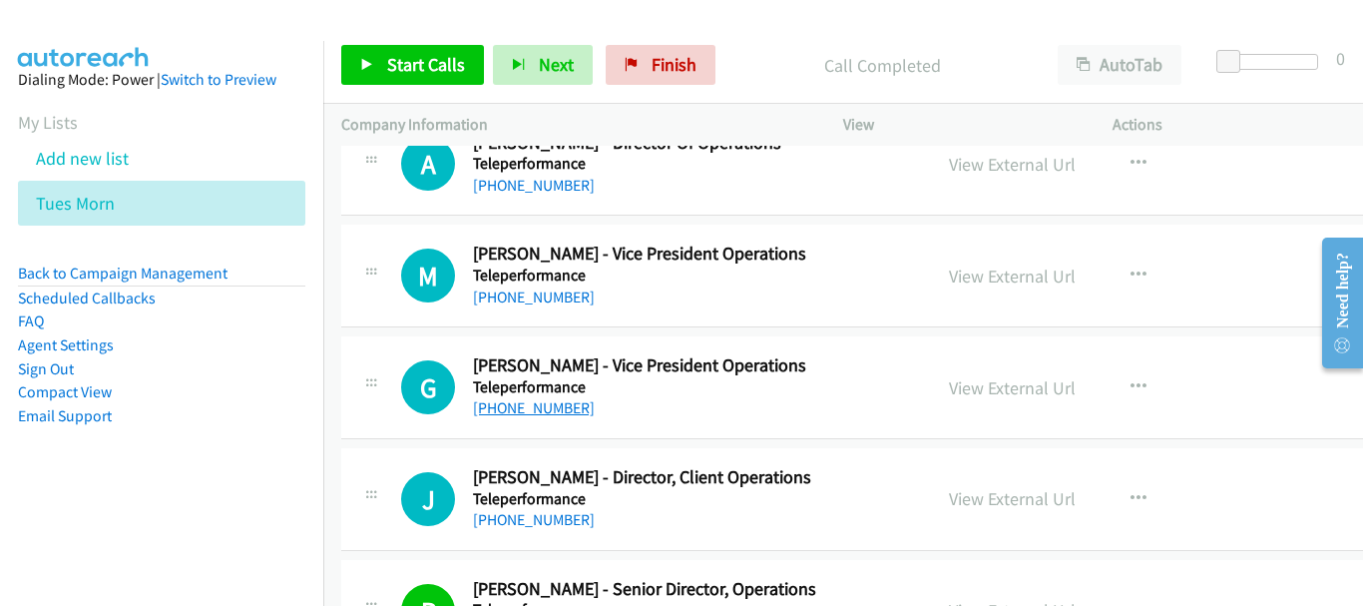
click at [527, 410] on link "[PHONE_NUMBER]" at bounding box center [534, 407] width 122 height 19
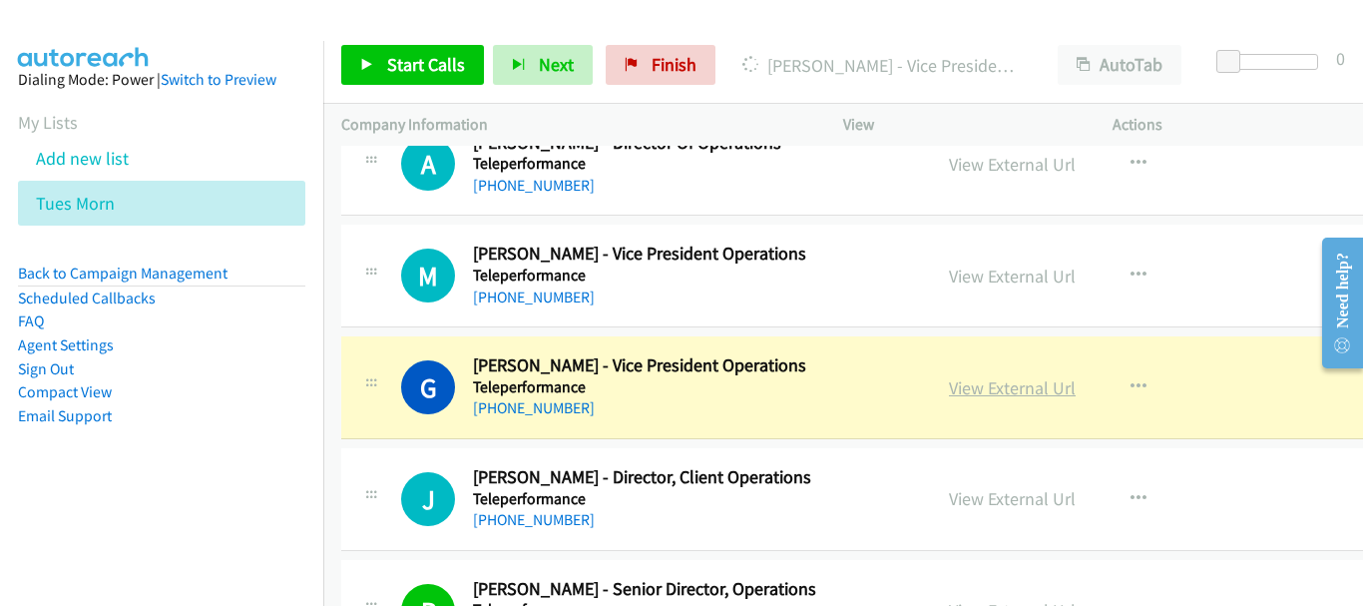
click at [956, 397] on link "View External Url" at bounding box center [1012, 387] width 127 height 23
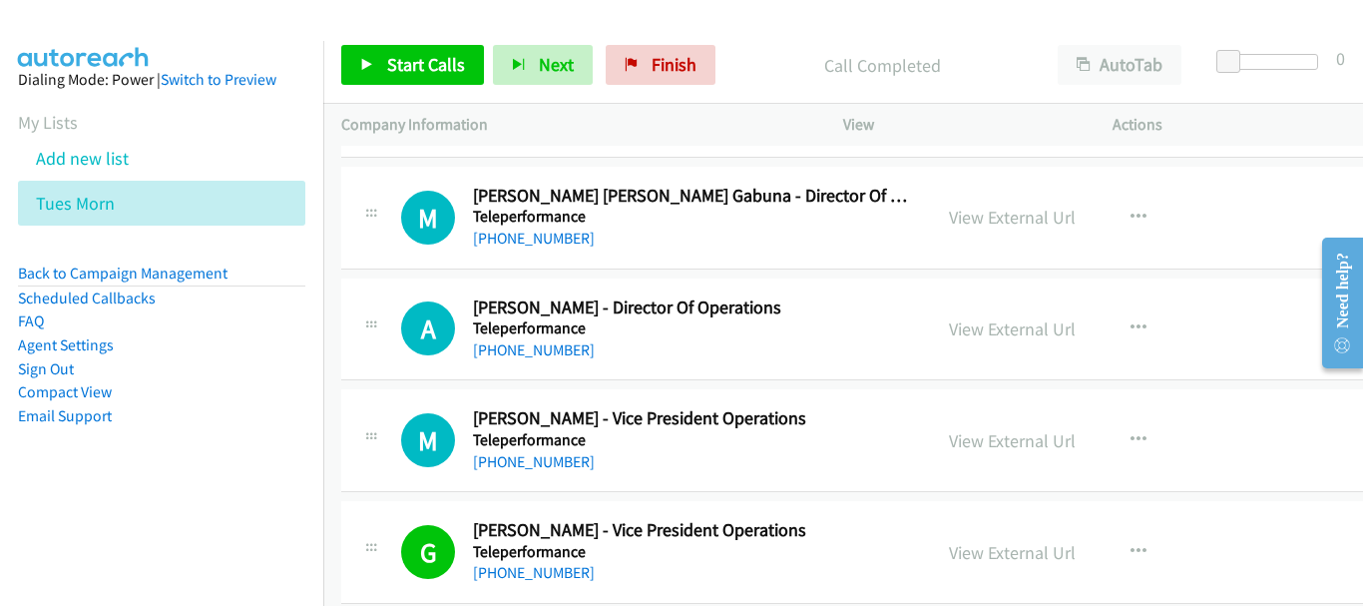
scroll to position [20099, 0]
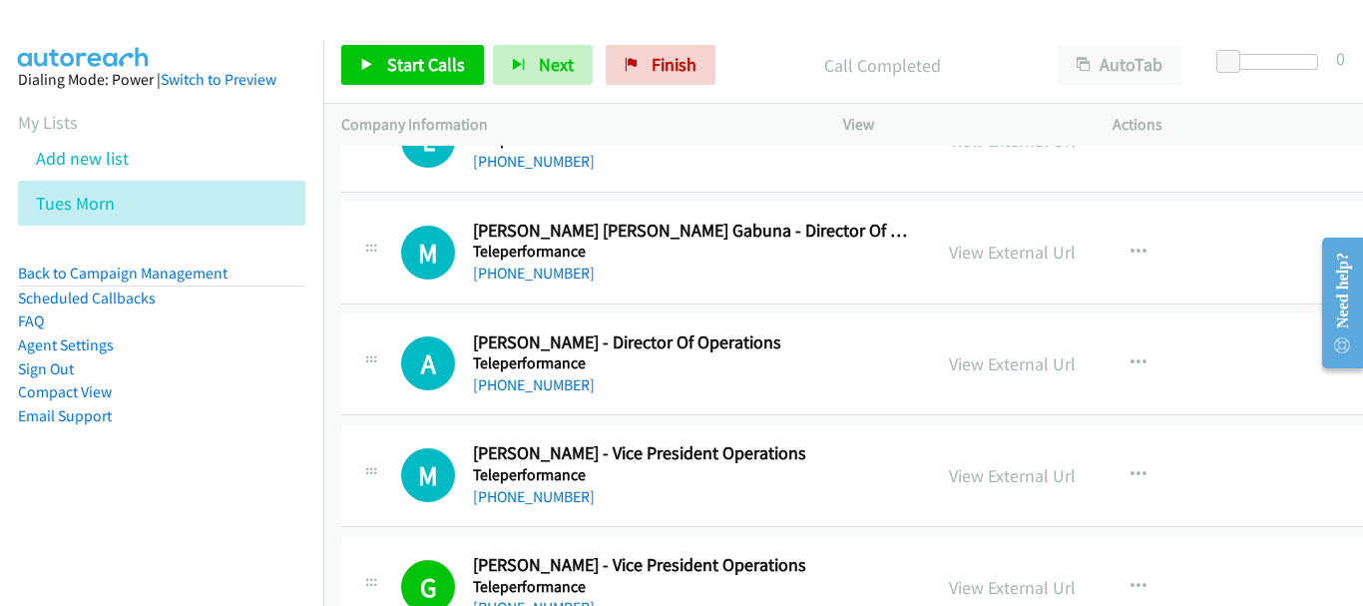
click at [550, 517] on div "M Callback Scheduled [PERSON_NAME] - Vice President Operations Teleperformance …" at bounding box center [895, 475] width 1108 height 103
click at [566, 490] on link "[PHONE_NUMBER]" at bounding box center [534, 496] width 122 height 19
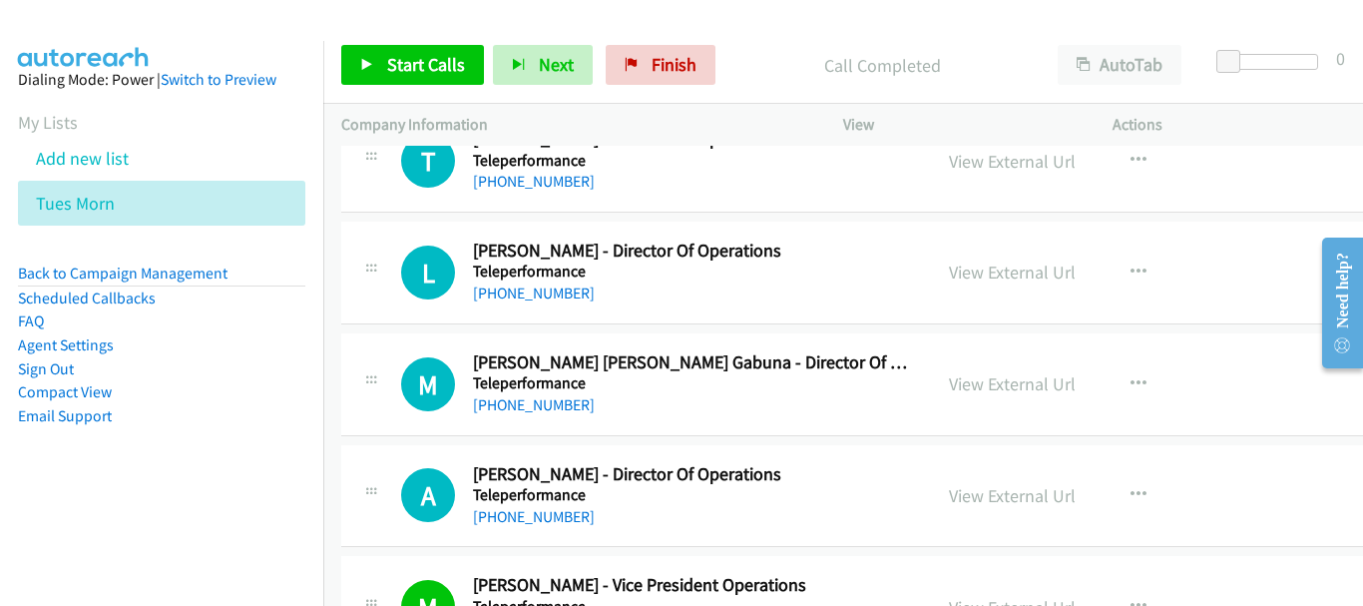
scroll to position [19999, 0]
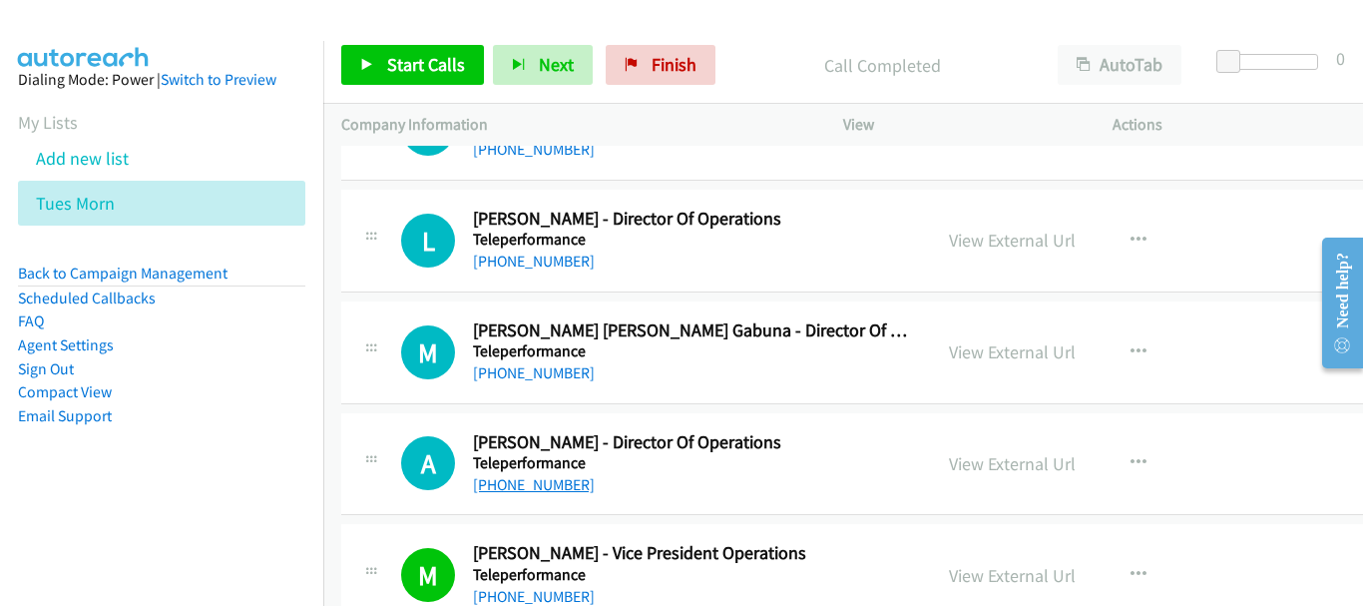
click at [558, 492] on link "[PHONE_NUMBER]" at bounding box center [534, 484] width 122 height 19
click at [583, 372] on link "[PHONE_NUMBER]" at bounding box center [534, 372] width 122 height 19
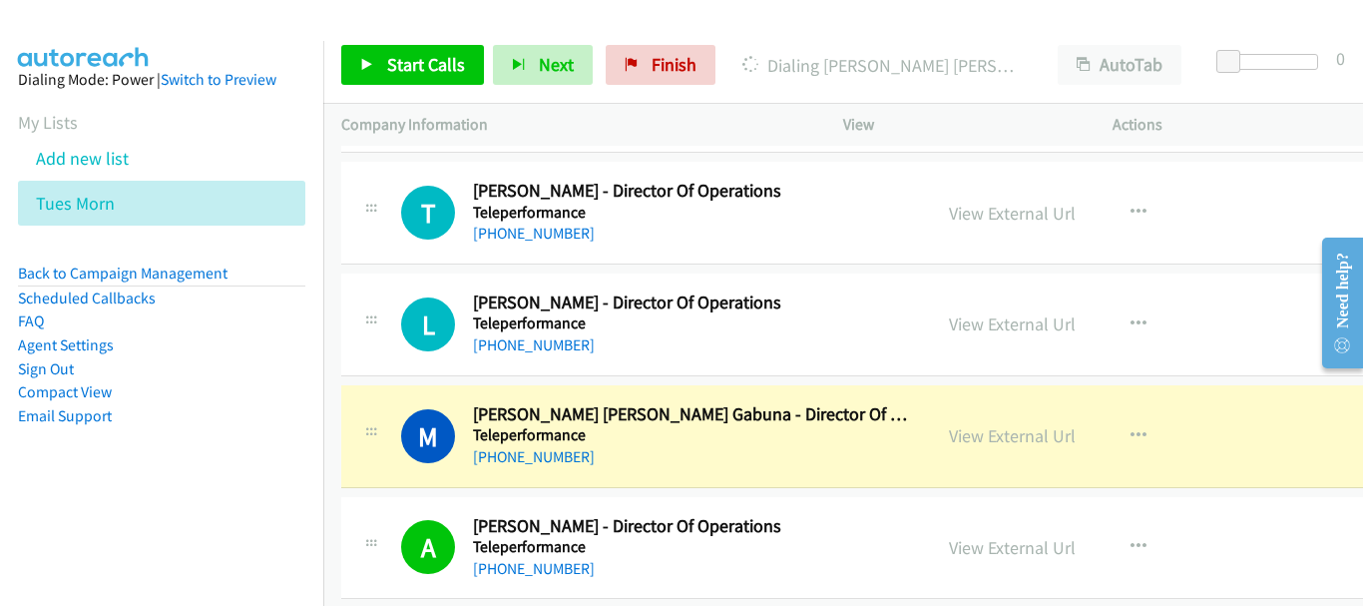
scroll to position [19800, 0]
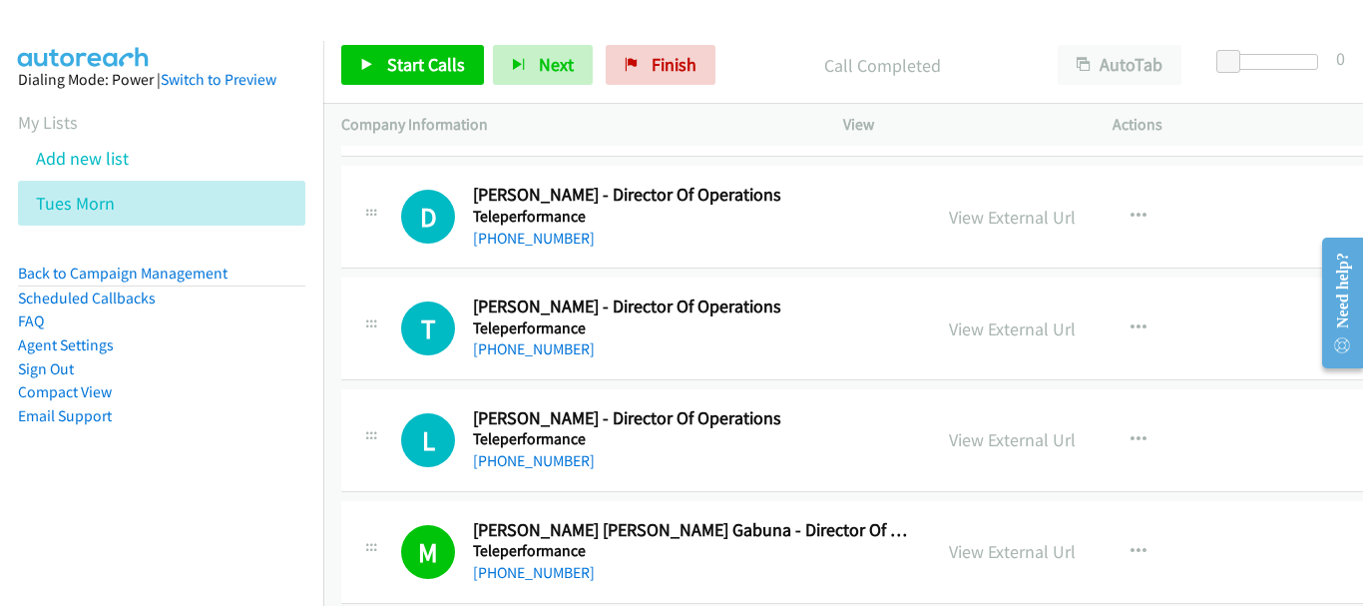
click at [556, 448] on h5 "Teleperformance" at bounding box center [693, 439] width 440 height 20
click at [552, 465] on link "[PHONE_NUMBER]" at bounding box center [534, 460] width 122 height 19
click at [529, 356] on link "[PHONE_NUMBER]" at bounding box center [534, 348] width 122 height 19
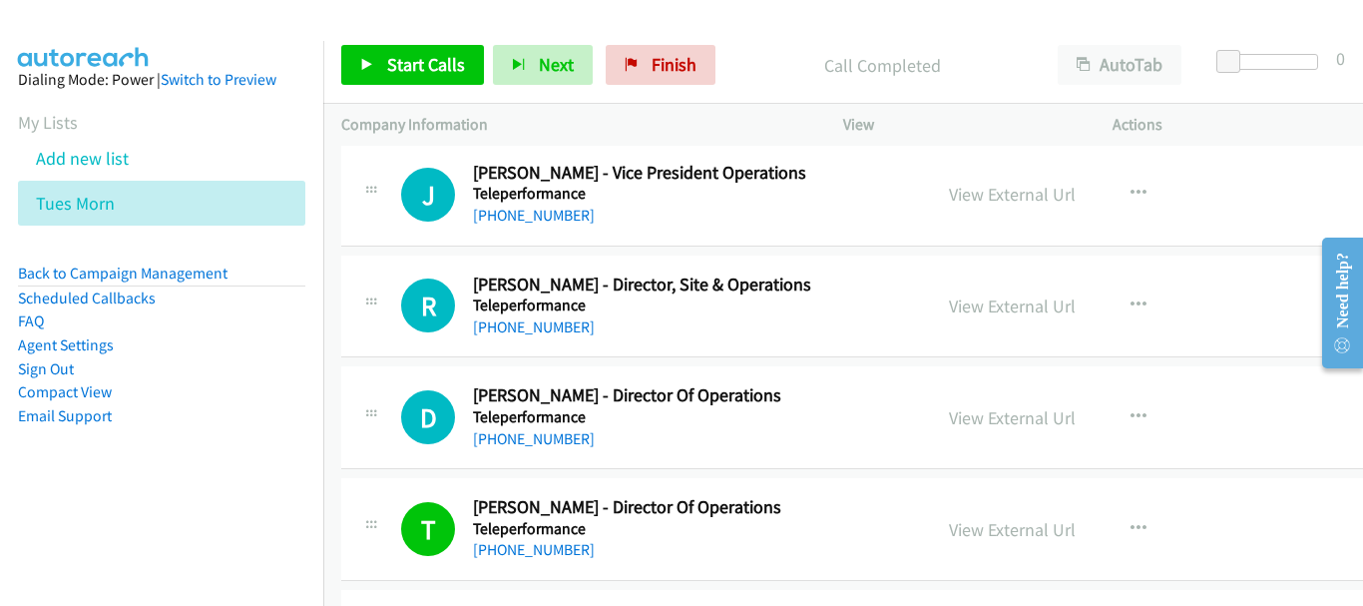
scroll to position [19700, 0]
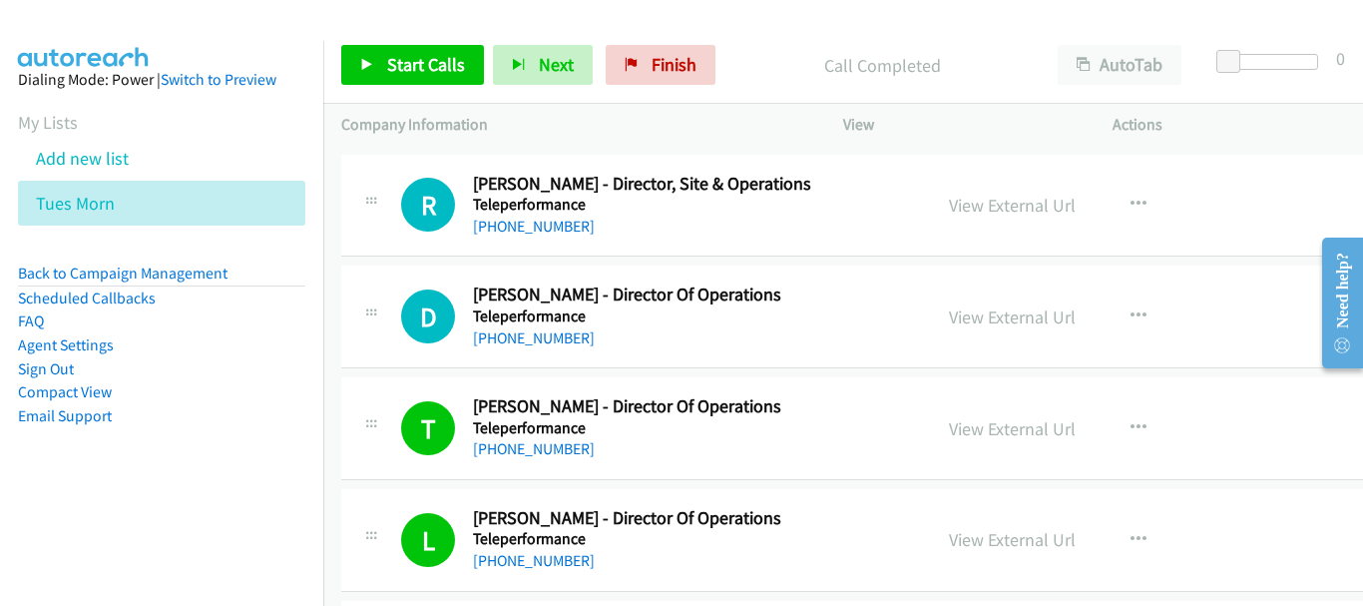
click at [554, 349] on div "[PHONE_NUMBER]" at bounding box center [693, 338] width 440 height 24
click at [549, 342] on link "[PHONE_NUMBER]" at bounding box center [534, 337] width 122 height 19
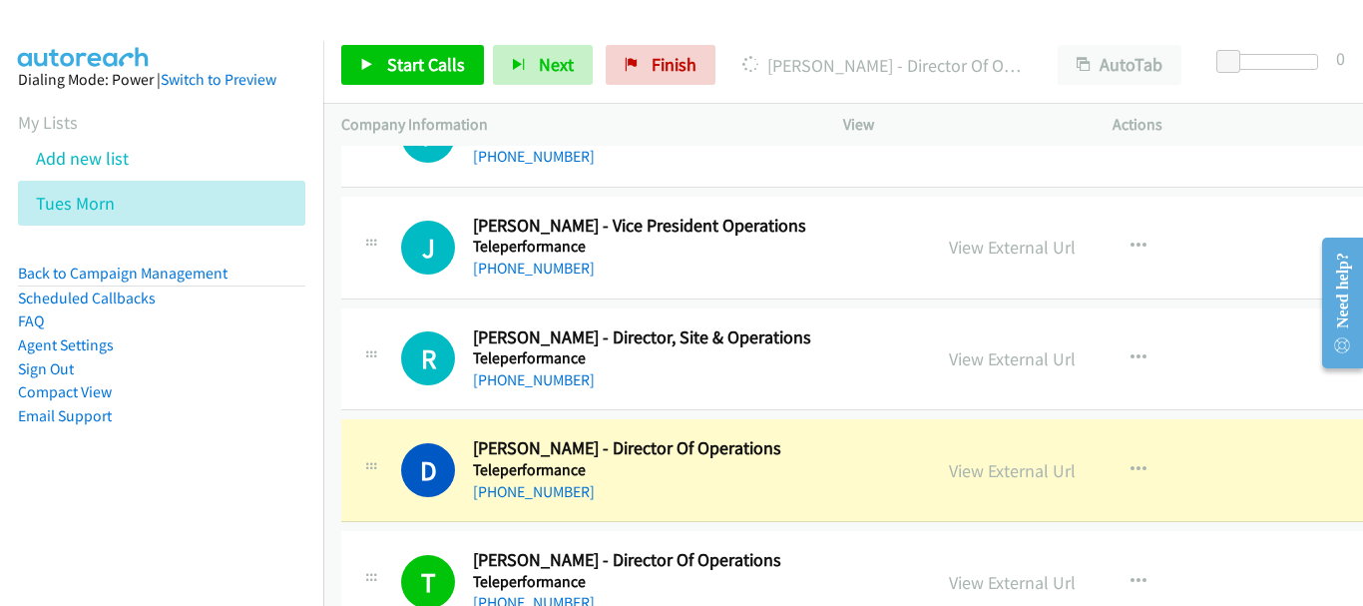
scroll to position [19600, 0]
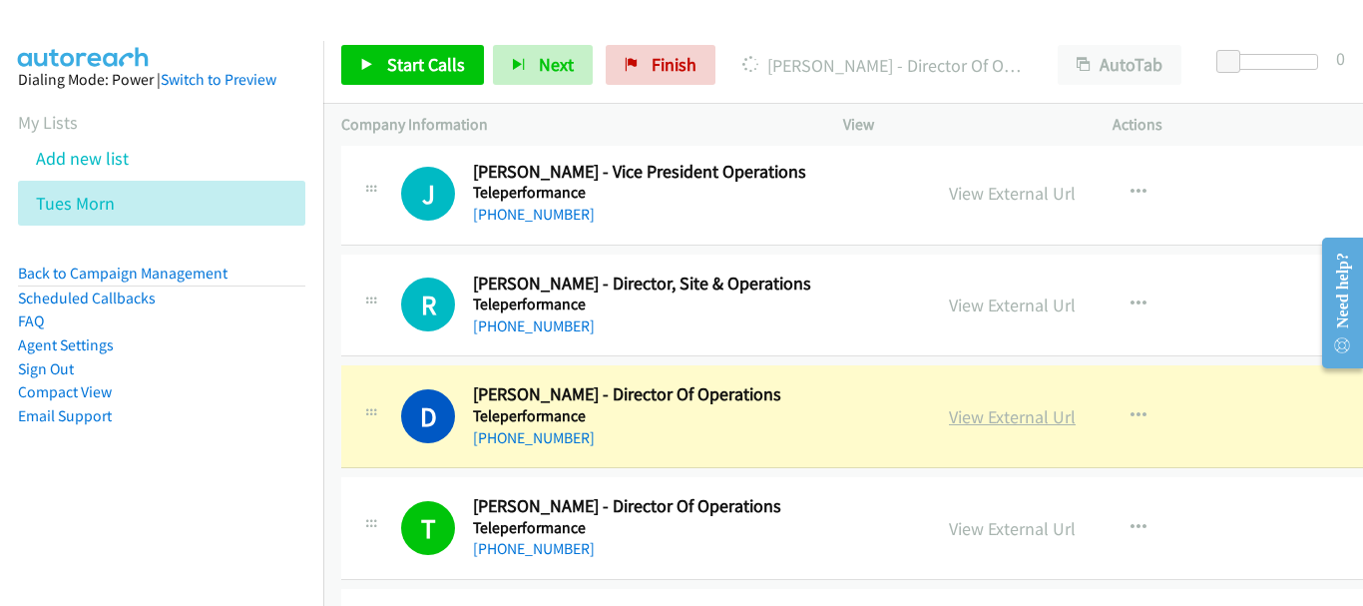
click at [982, 425] on link "View External Url" at bounding box center [1012, 416] width 127 height 23
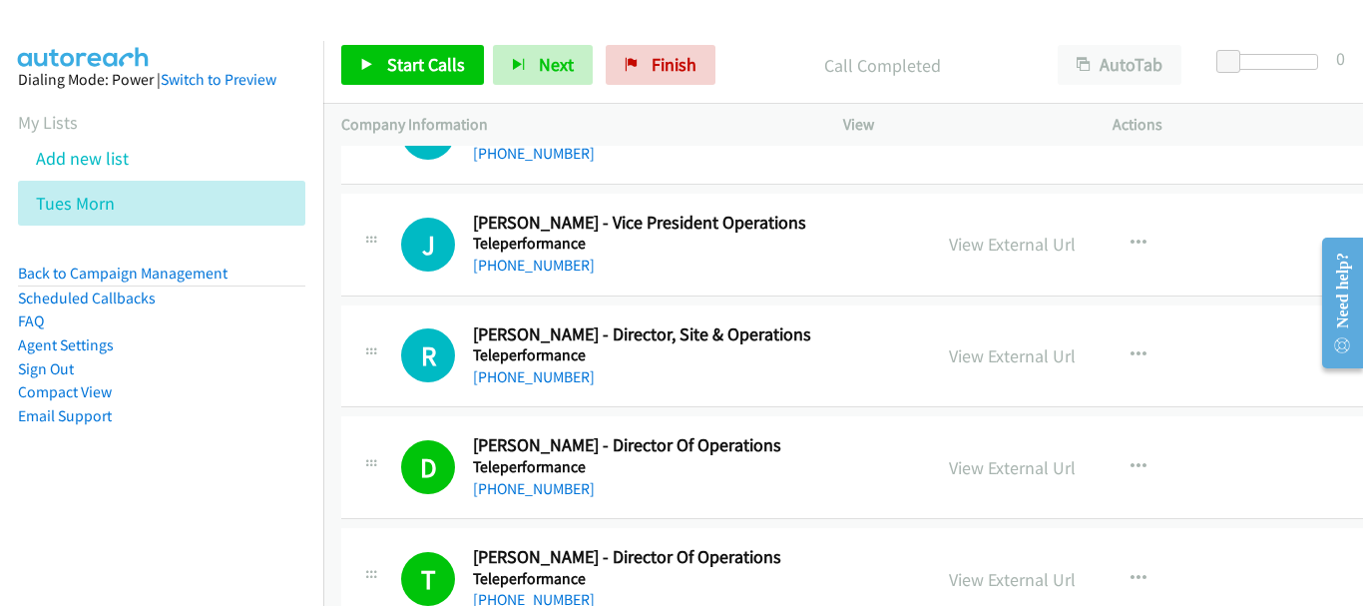
scroll to position [19500, 0]
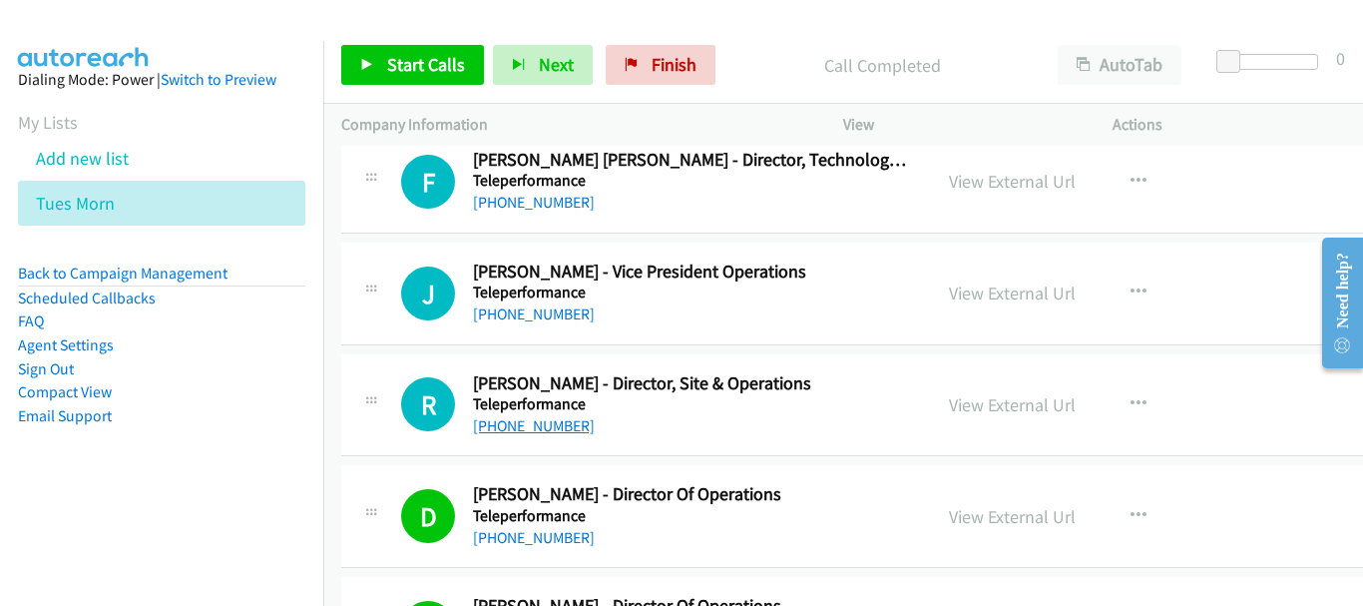
click at [520, 419] on link "[PHONE_NUMBER]" at bounding box center [534, 425] width 122 height 19
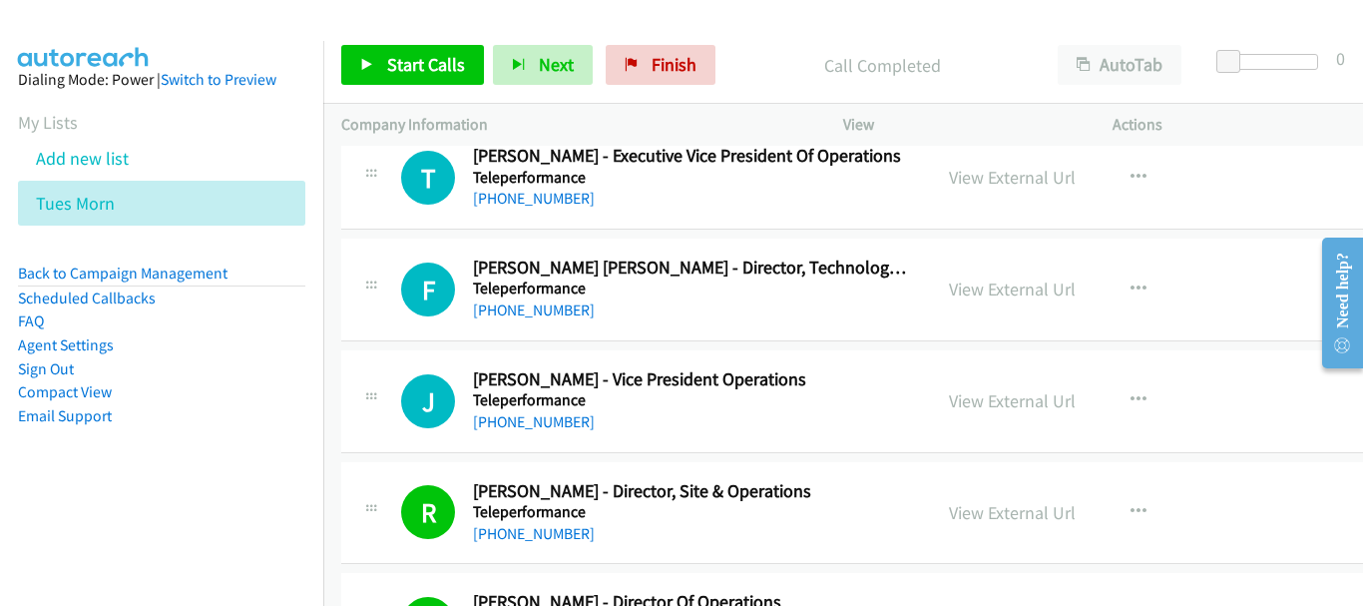
scroll to position [19400, 0]
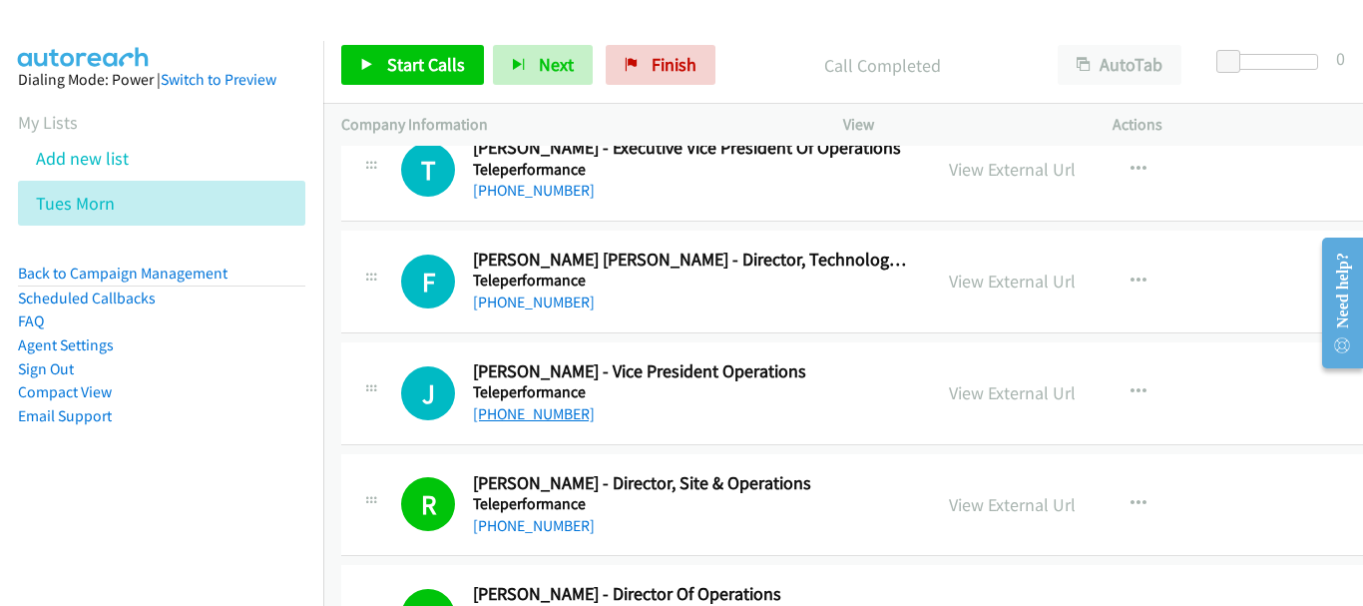
click at [570, 411] on link "[PHONE_NUMBER]" at bounding box center [534, 413] width 122 height 19
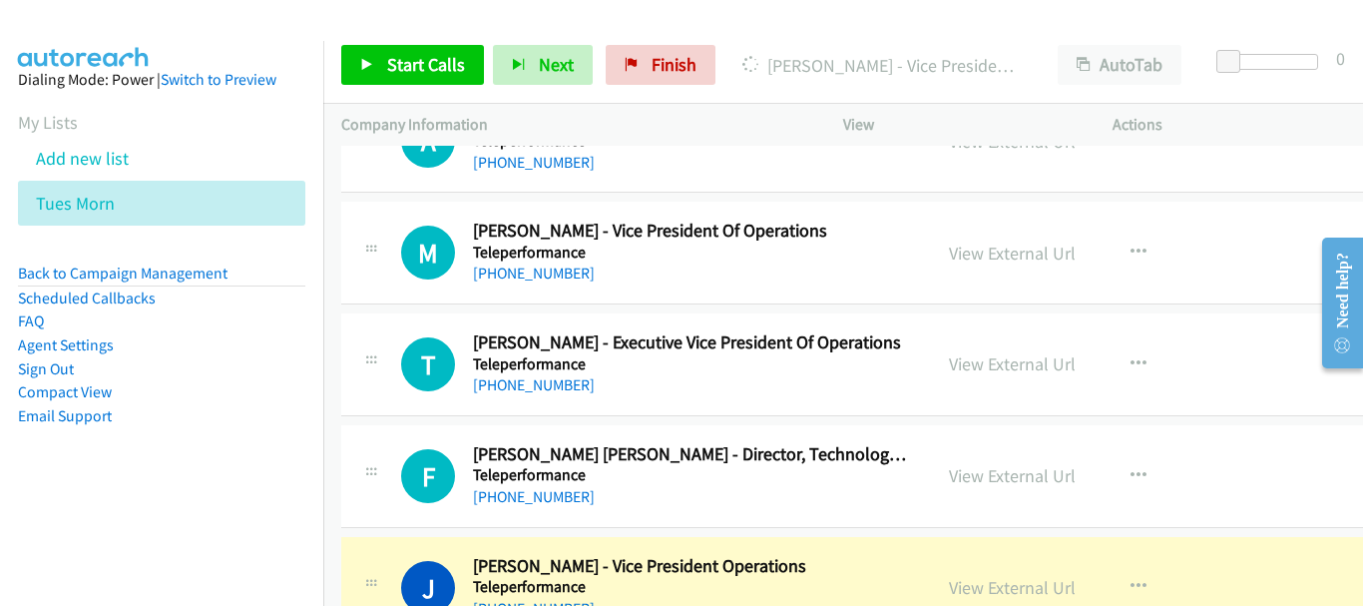
scroll to position [19201, 0]
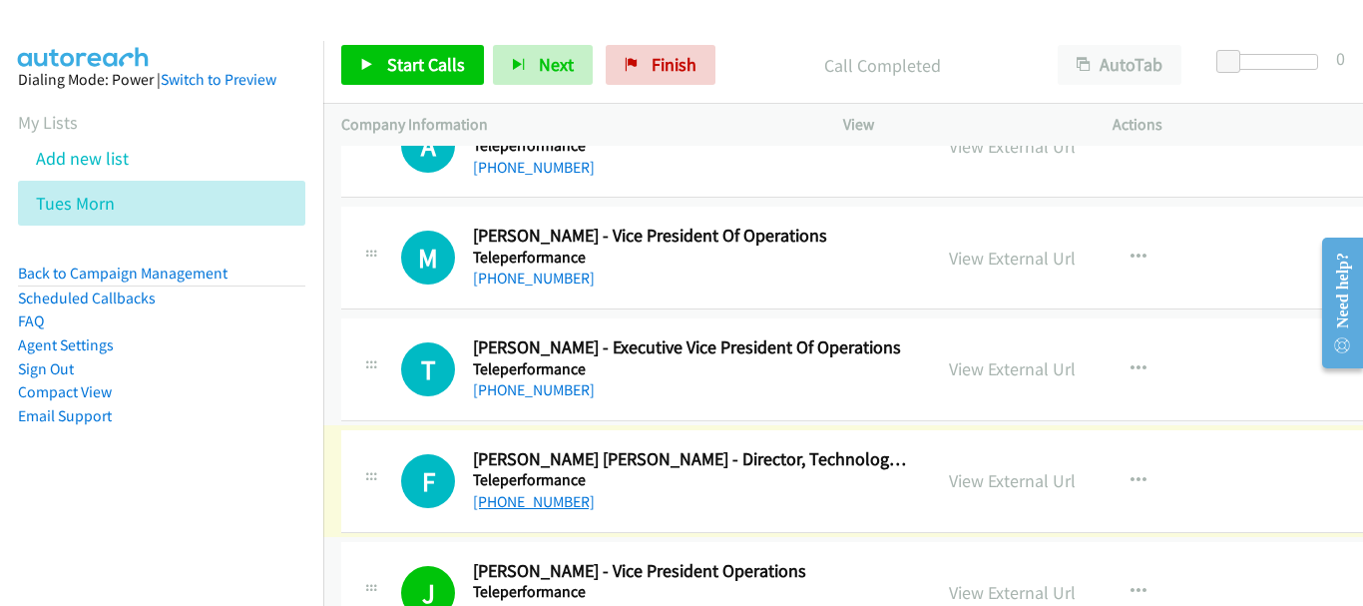
click at [536, 499] on link "[PHONE_NUMBER]" at bounding box center [534, 501] width 122 height 19
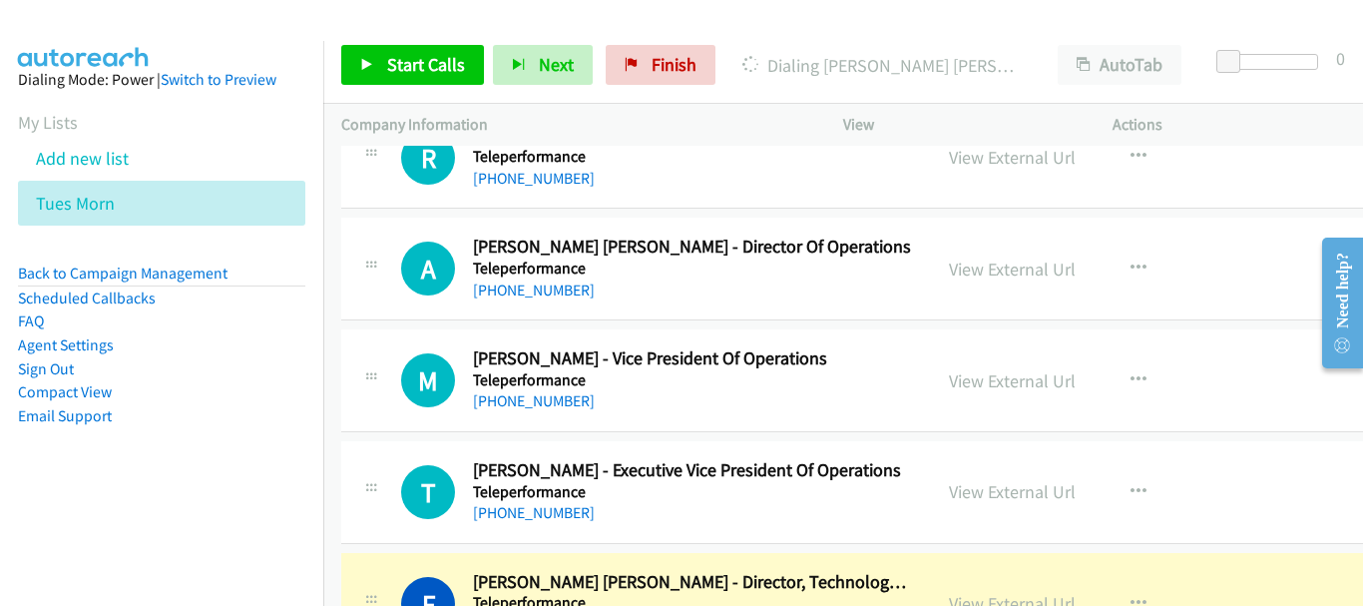
scroll to position [19101, 0]
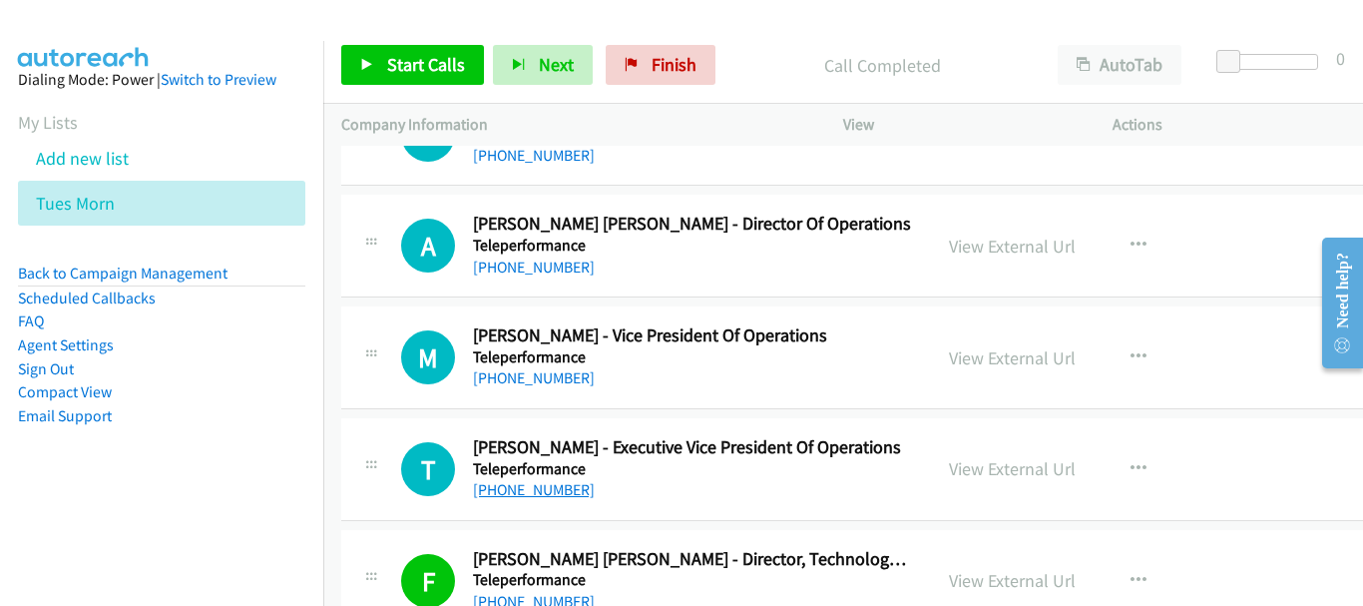
click at [554, 493] on link "[PHONE_NUMBER]" at bounding box center [534, 489] width 122 height 19
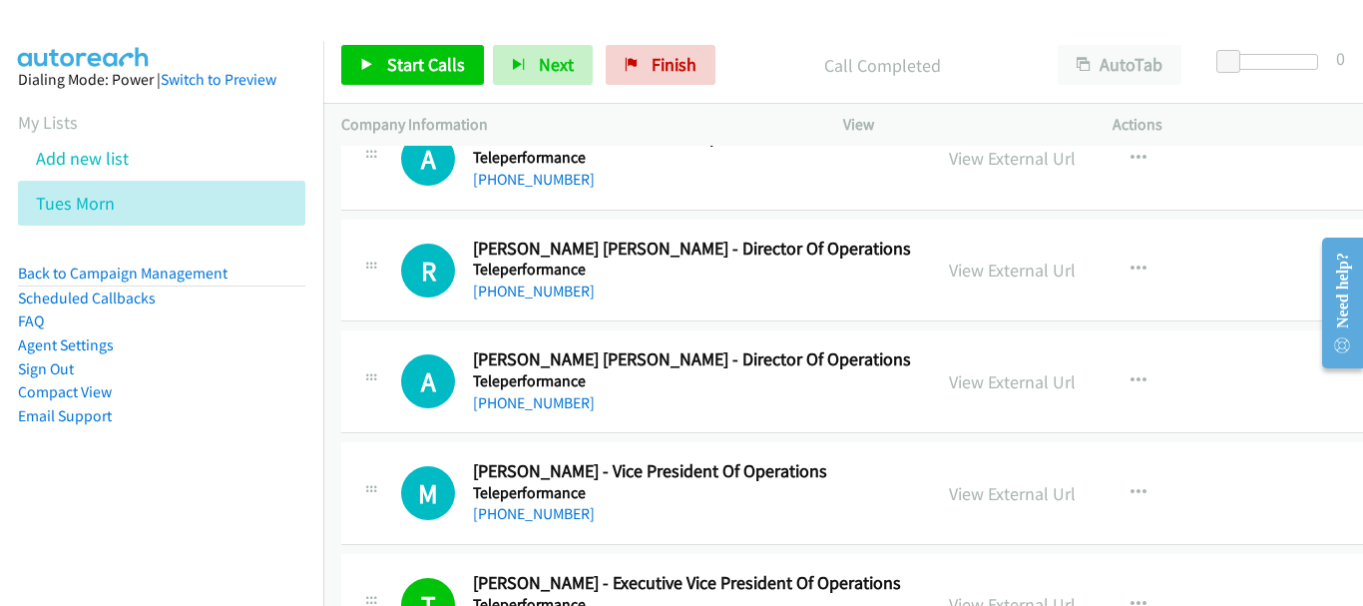
scroll to position [19001, 0]
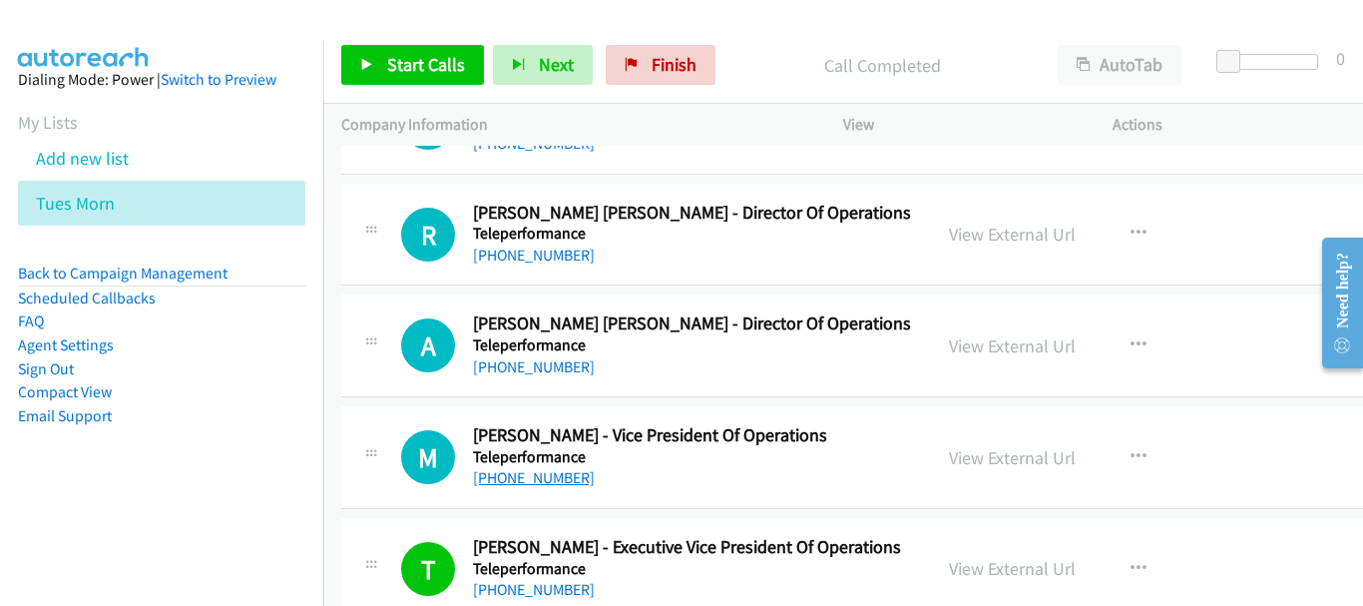
click at [545, 475] on link "[PHONE_NUMBER]" at bounding box center [534, 477] width 122 height 19
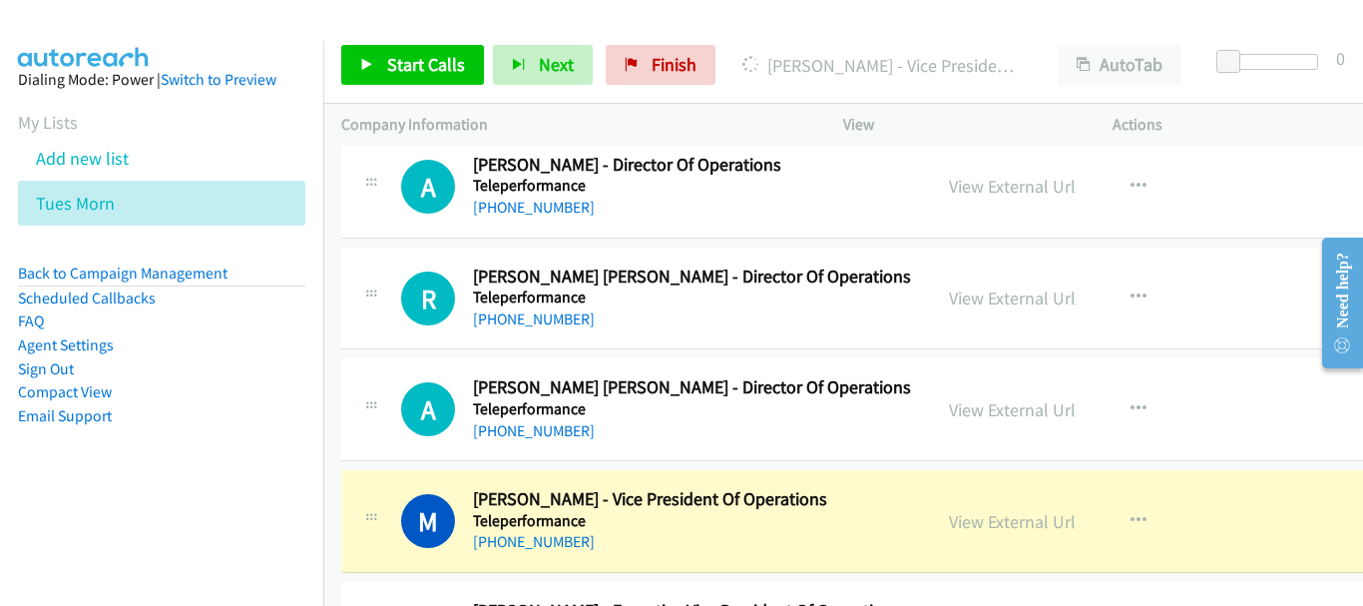
scroll to position [18901, 0]
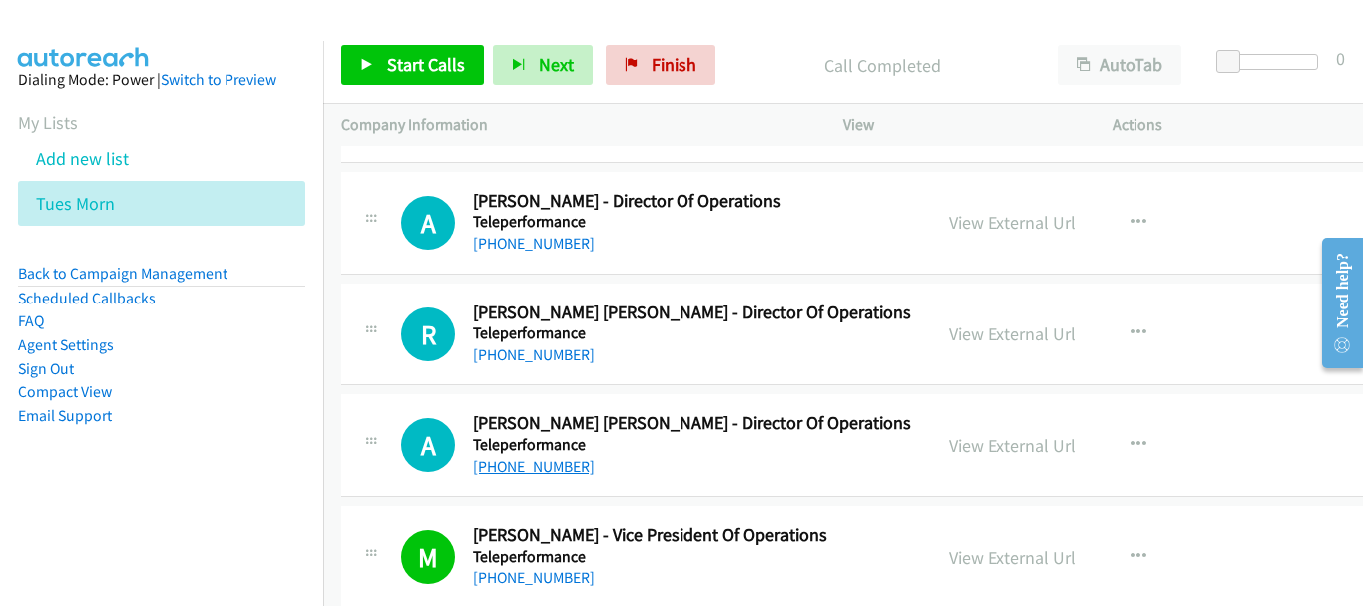
click at [497, 462] on link "[PHONE_NUMBER]" at bounding box center [534, 466] width 122 height 19
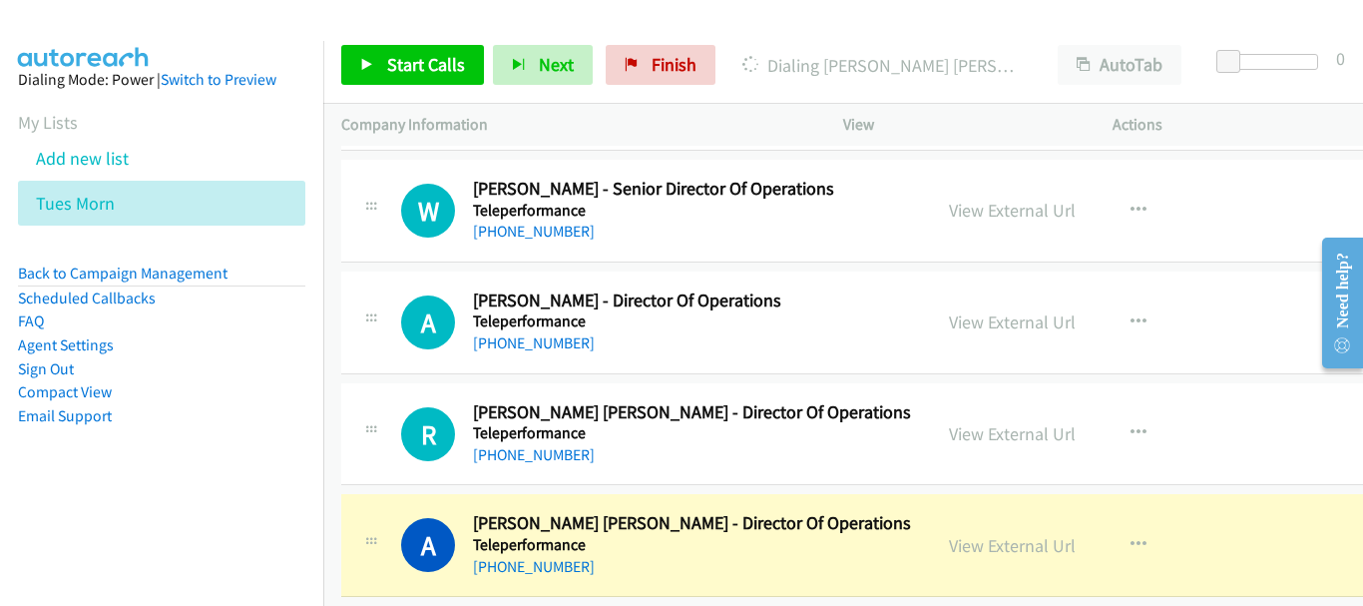
scroll to position [18702, 0]
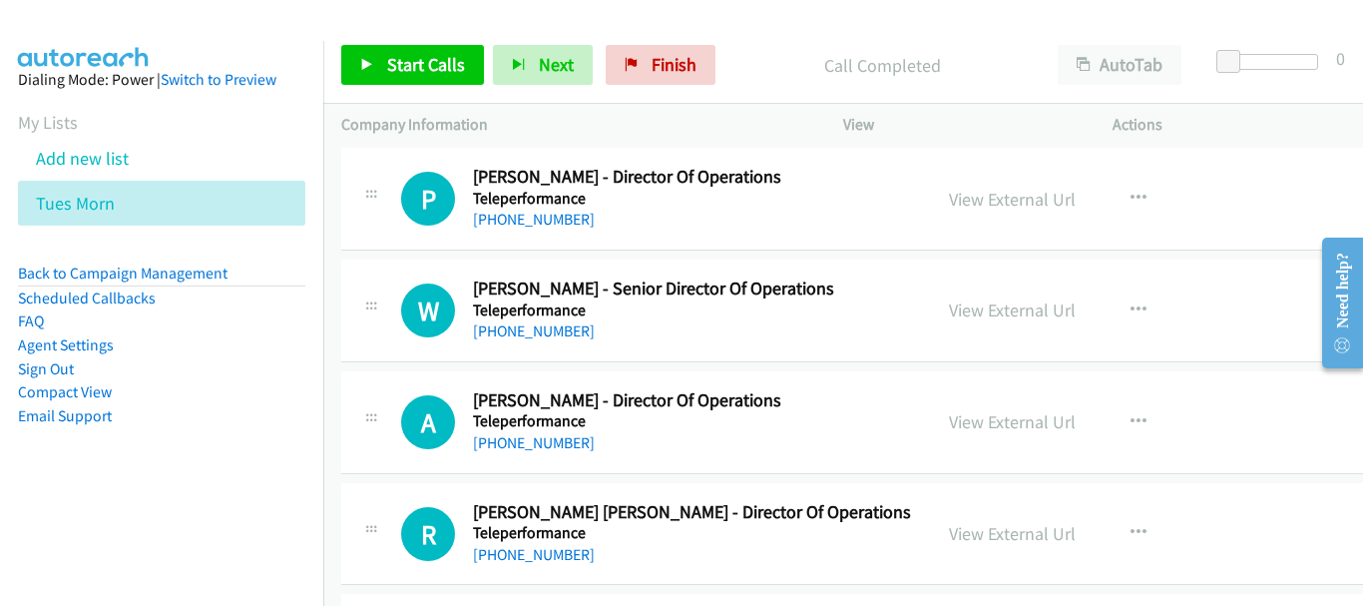
click at [520, 565] on div "[PHONE_NUMBER]" at bounding box center [693, 555] width 440 height 24
click at [522, 552] on link "[PHONE_NUMBER]" at bounding box center [534, 554] width 122 height 19
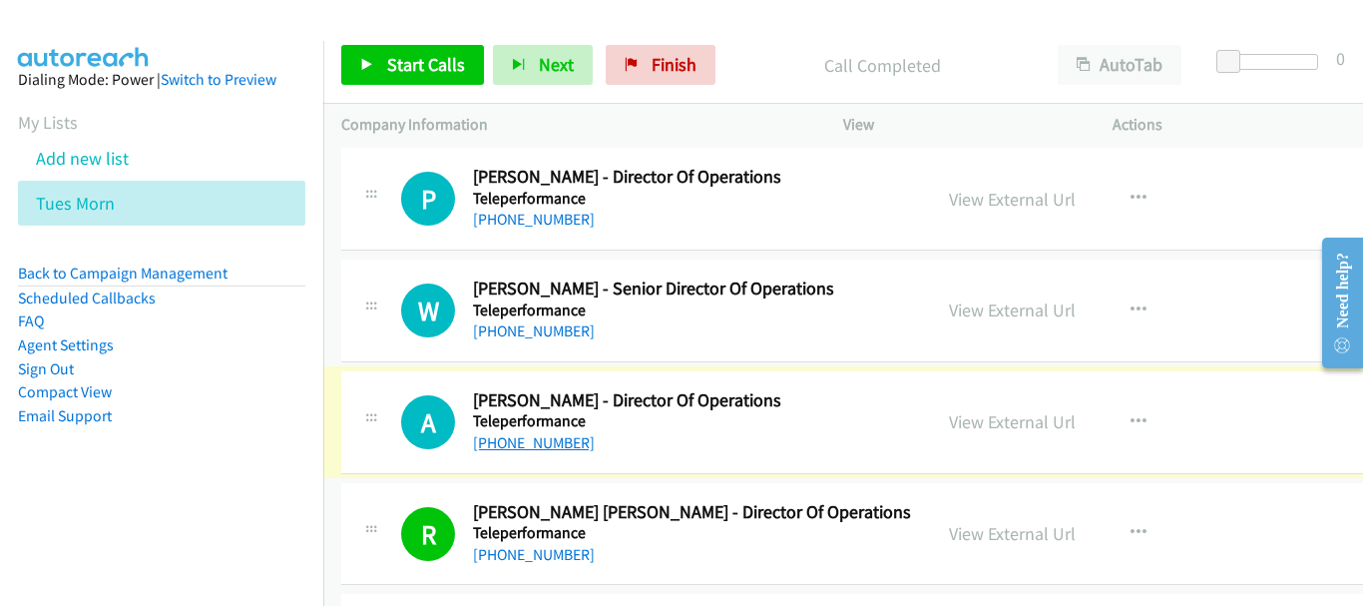
click at [549, 447] on link "[PHONE_NUMBER]" at bounding box center [534, 442] width 122 height 19
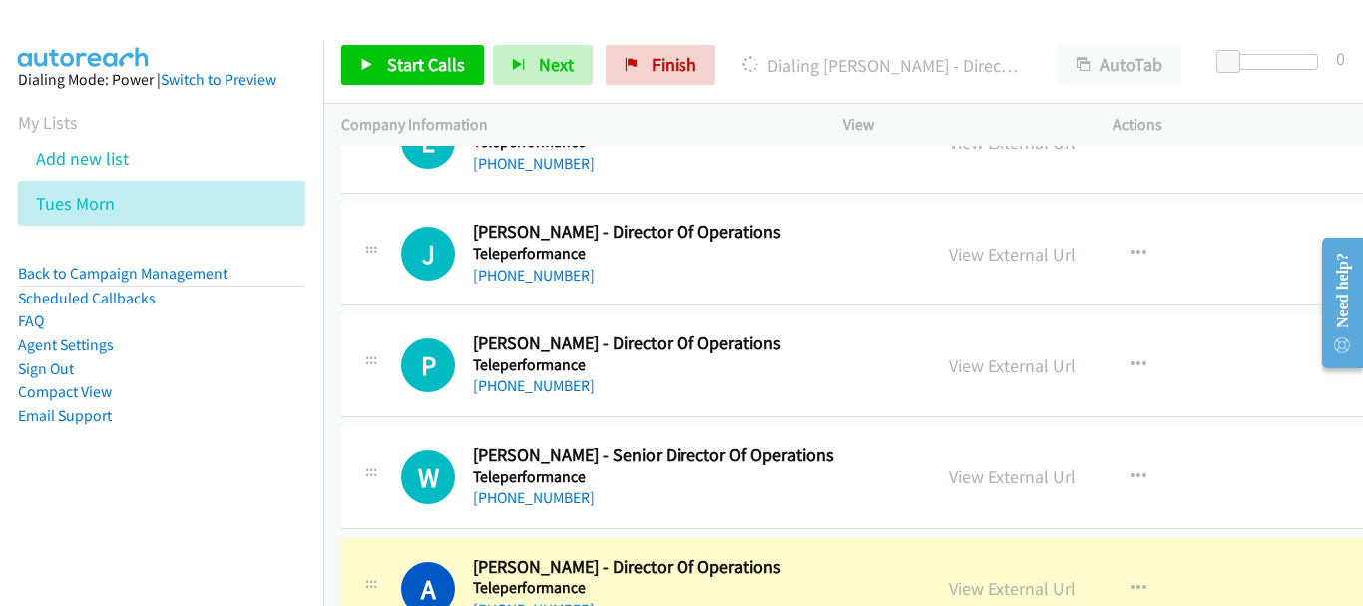
scroll to position [18502, 0]
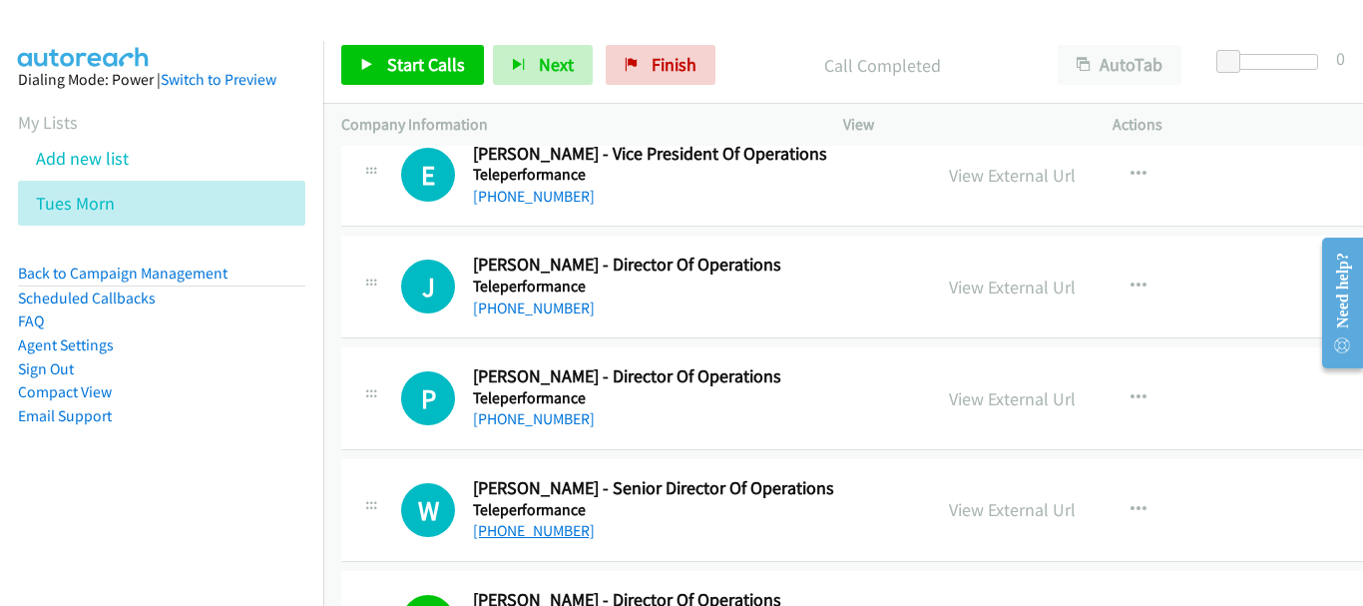
click at [556, 534] on link "[PHONE_NUMBER]" at bounding box center [534, 530] width 122 height 19
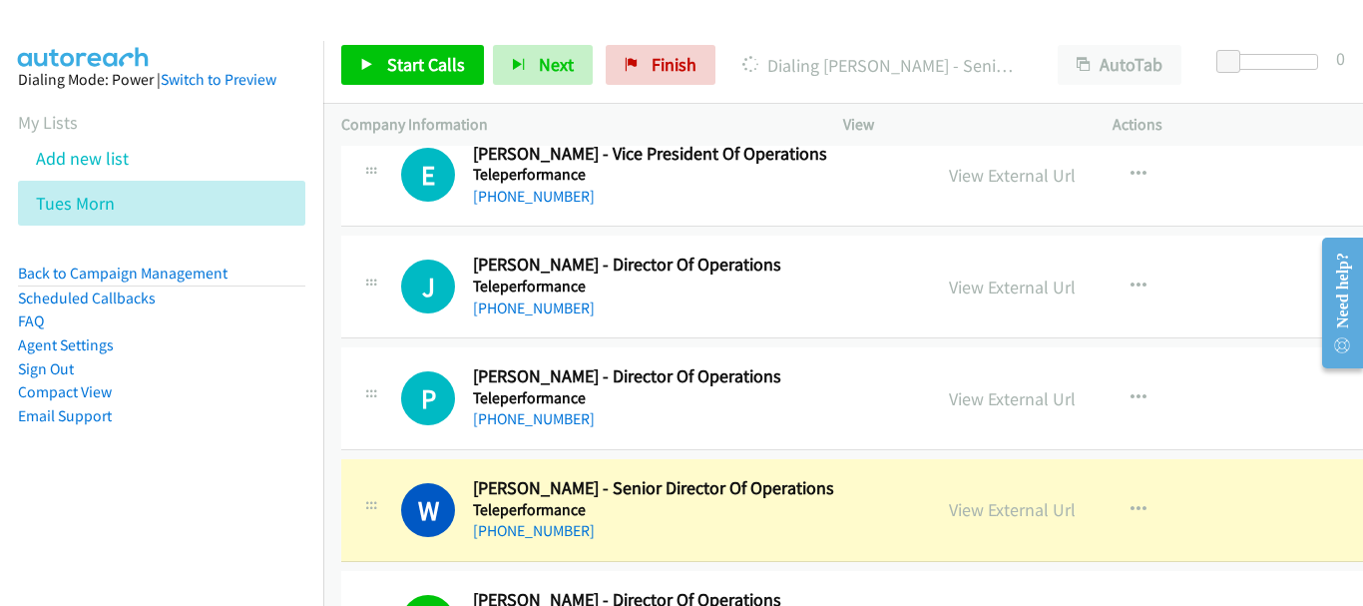
scroll to position [18402, 0]
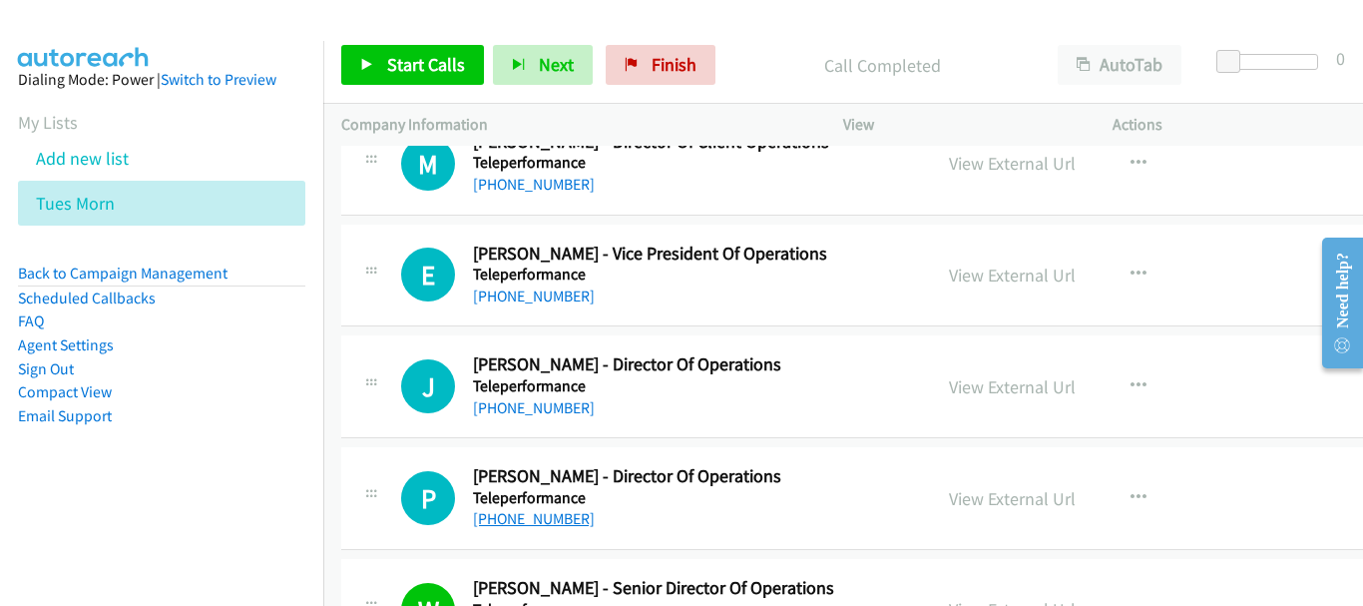
click at [570, 520] on link "[PHONE_NUMBER]" at bounding box center [534, 518] width 122 height 19
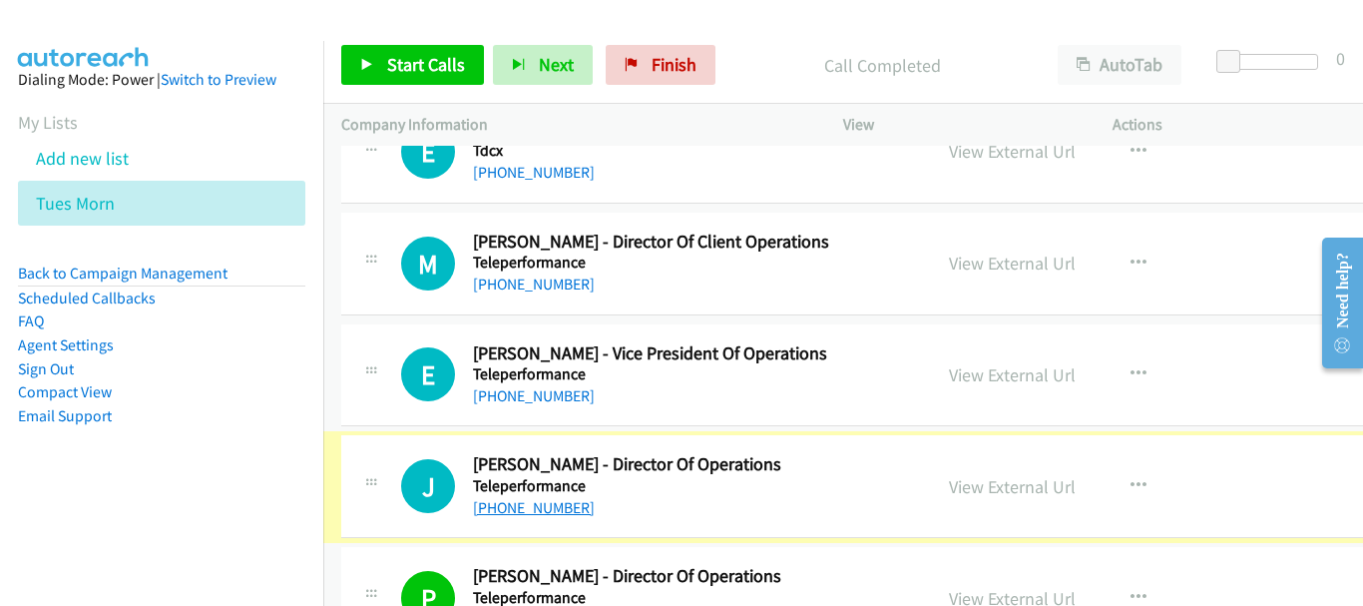
click at [554, 506] on link "[PHONE_NUMBER]" at bounding box center [534, 507] width 122 height 19
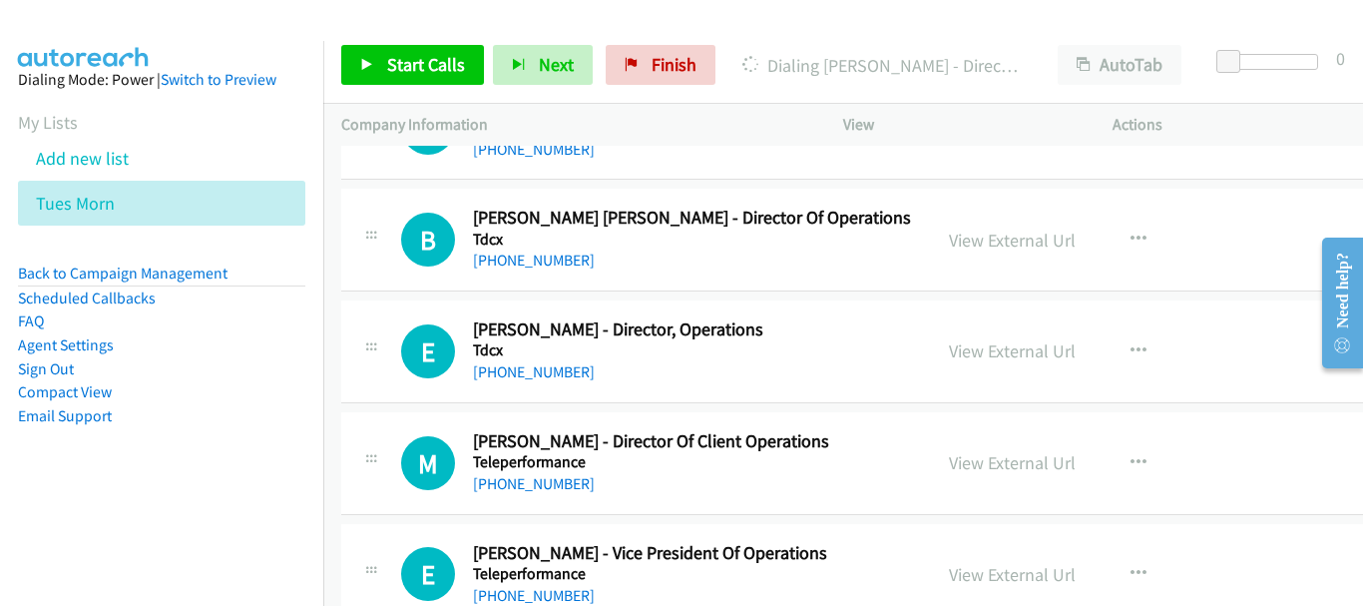
scroll to position [18203, 0]
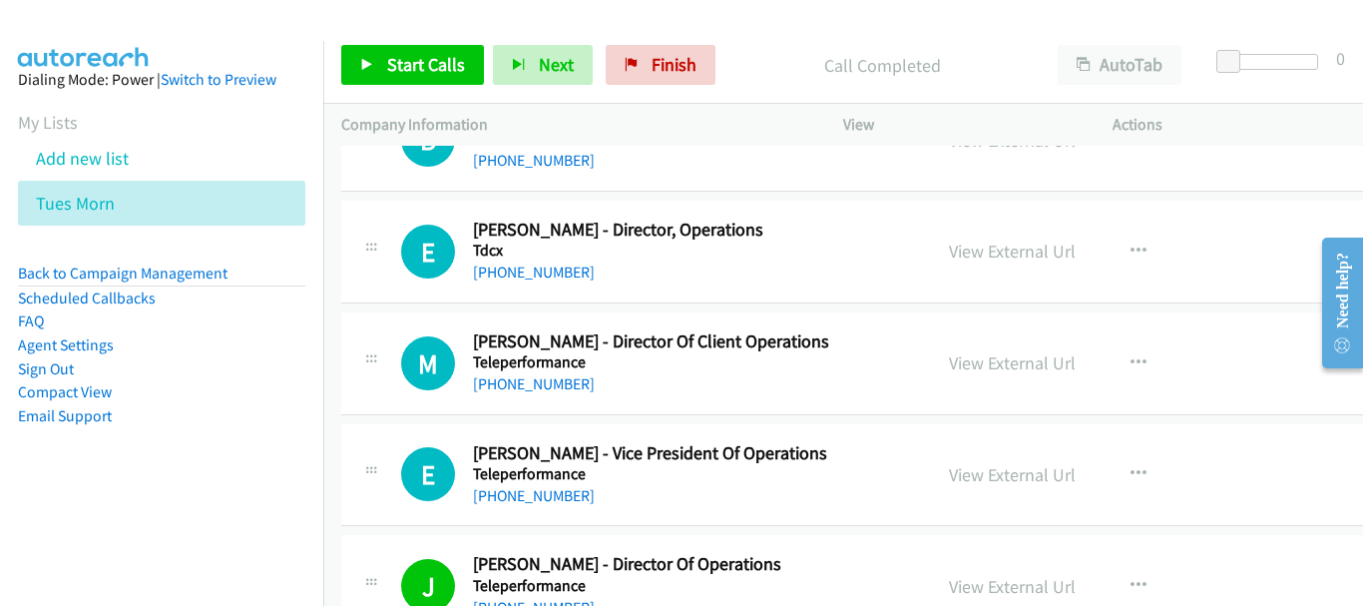
click at [561, 509] on div "E Callback Scheduled [PERSON_NAME] - Vice President Of Operations Teleperforman…" at bounding box center [895, 475] width 1108 height 103
click at [556, 504] on link "[PHONE_NUMBER]" at bounding box center [534, 495] width 122 height 19
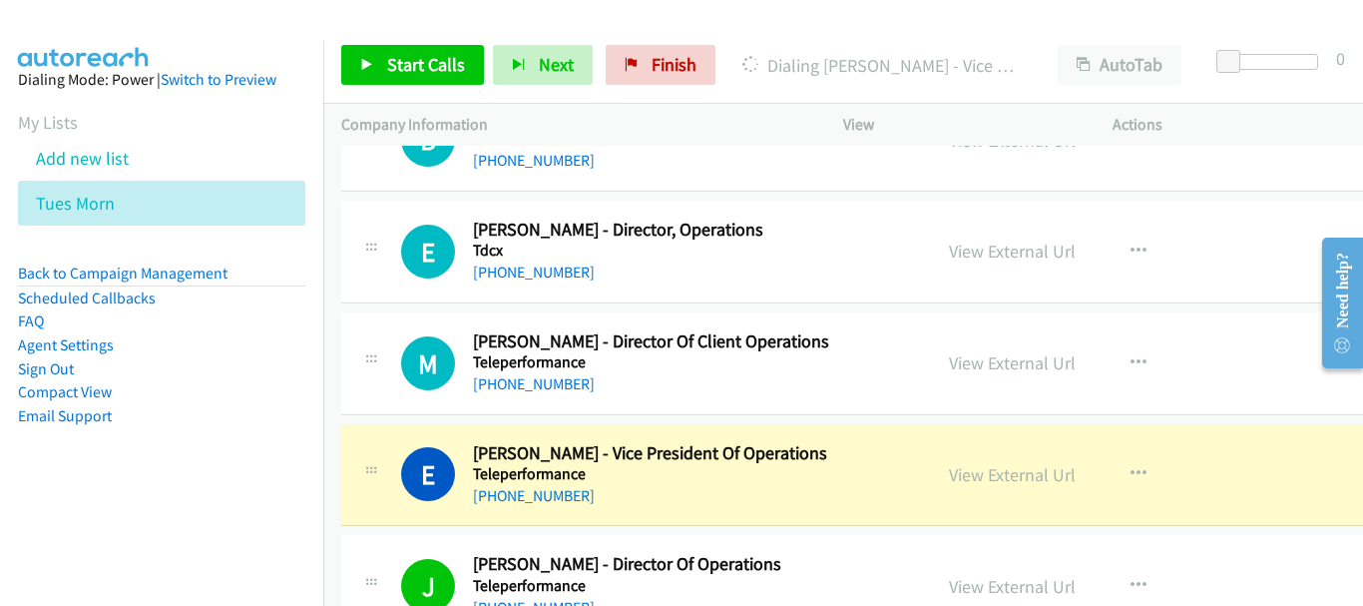
scroll to position [18103, 0]
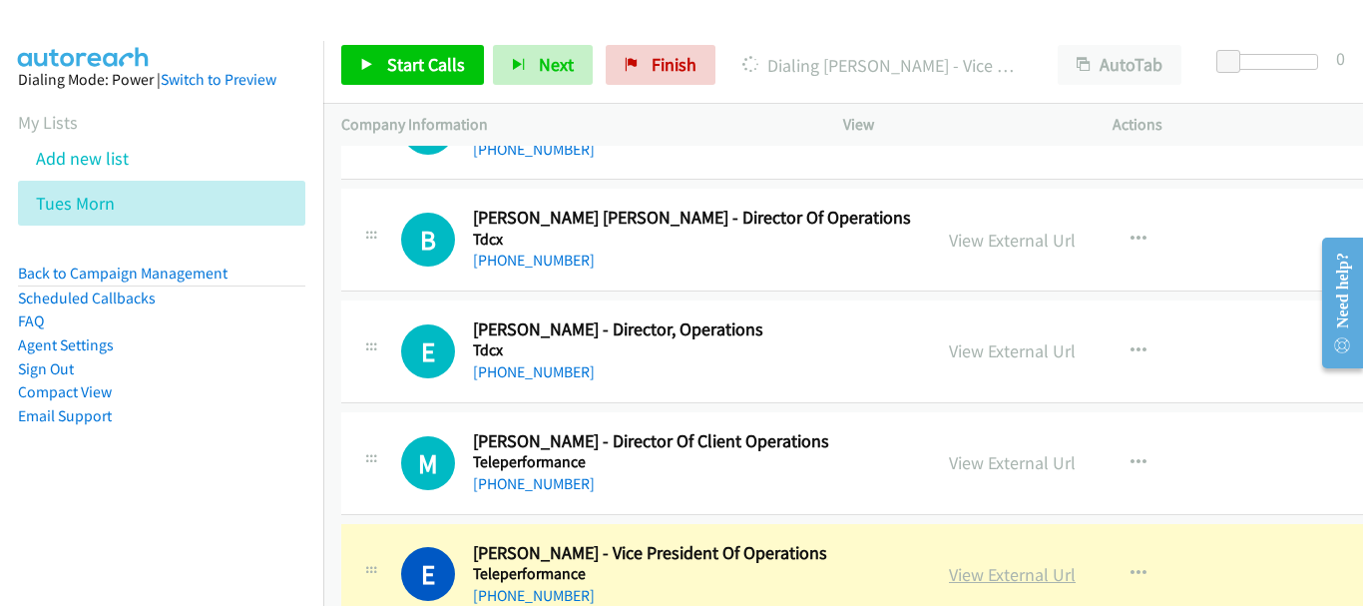
click at [1003, 580] on link "View External Url" at bounding box center [1012, 574] width 127 height 23
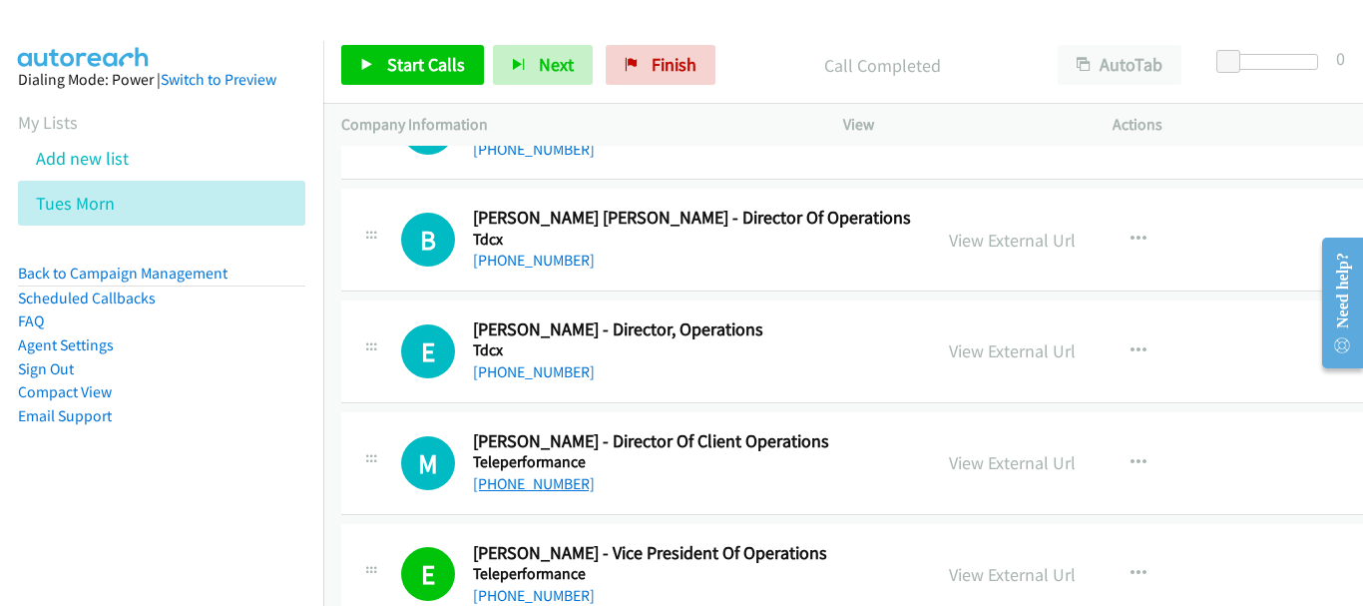
click at [569, 477] on link "[PHONE_NUMBER]" at bounding box center [534, 483] width 122 height 19
click at [568, 367] on link "[PHONE_NUMBER]" at bounding box center [534, 371] width 122 height 19
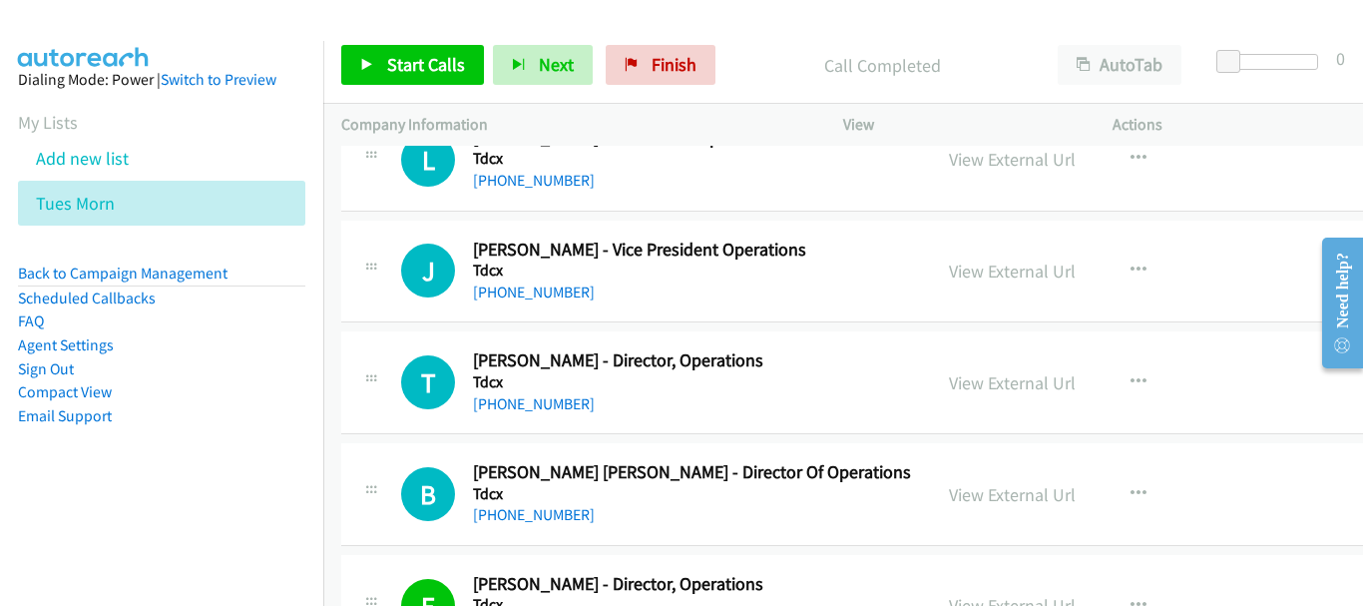
scroll to position [17804, 0]
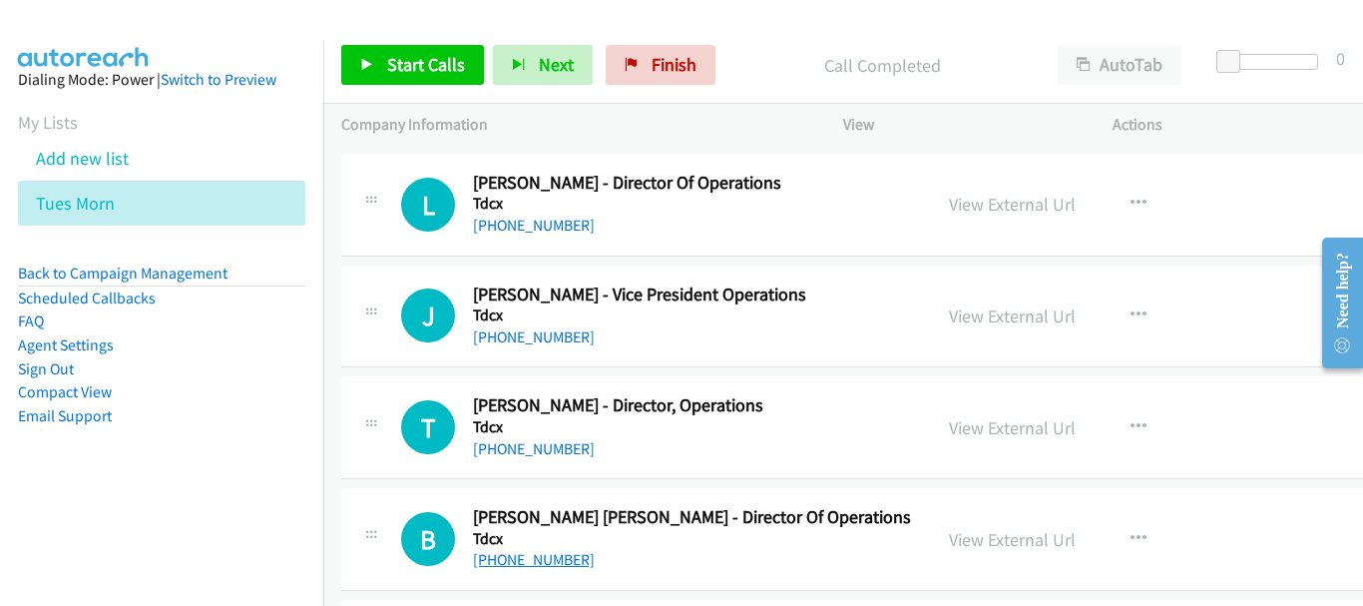
click at [509, 562] on link "[PHONE_NUMBER]" at bounding box center [534, 559] width 122 height 19
click at [550, 439] on link "[PHONE_NUMBER]" at bounding box center [534, 448] width 122 height 19
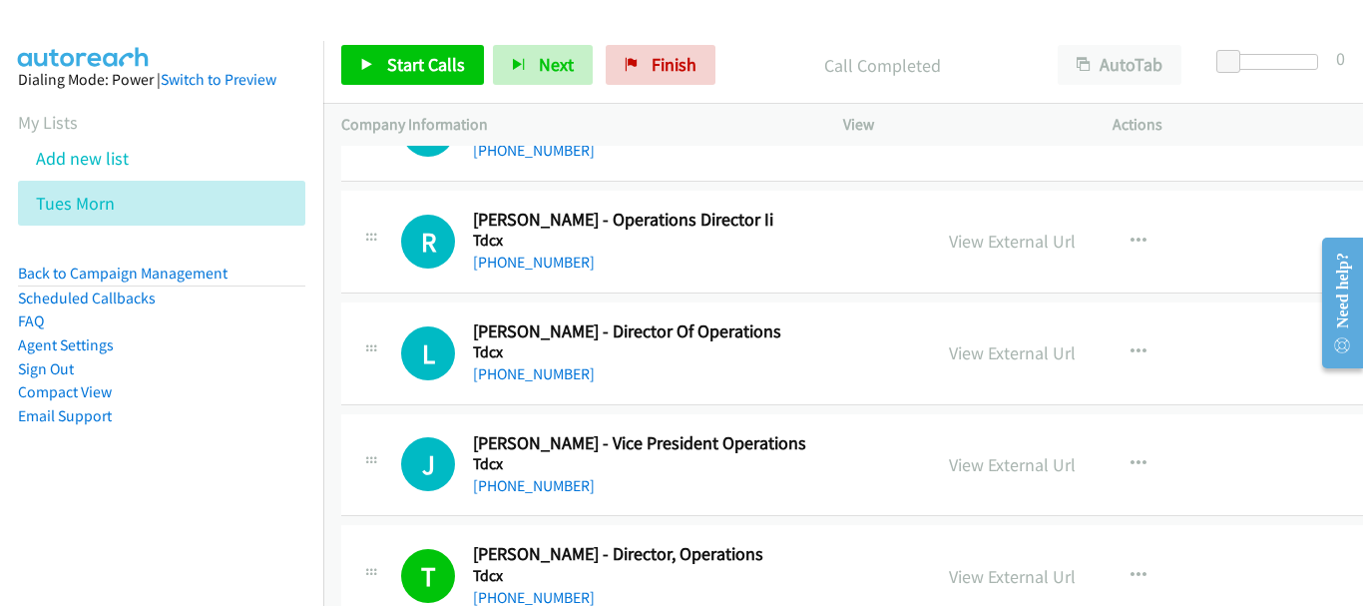
scroll to position [17704, 0]
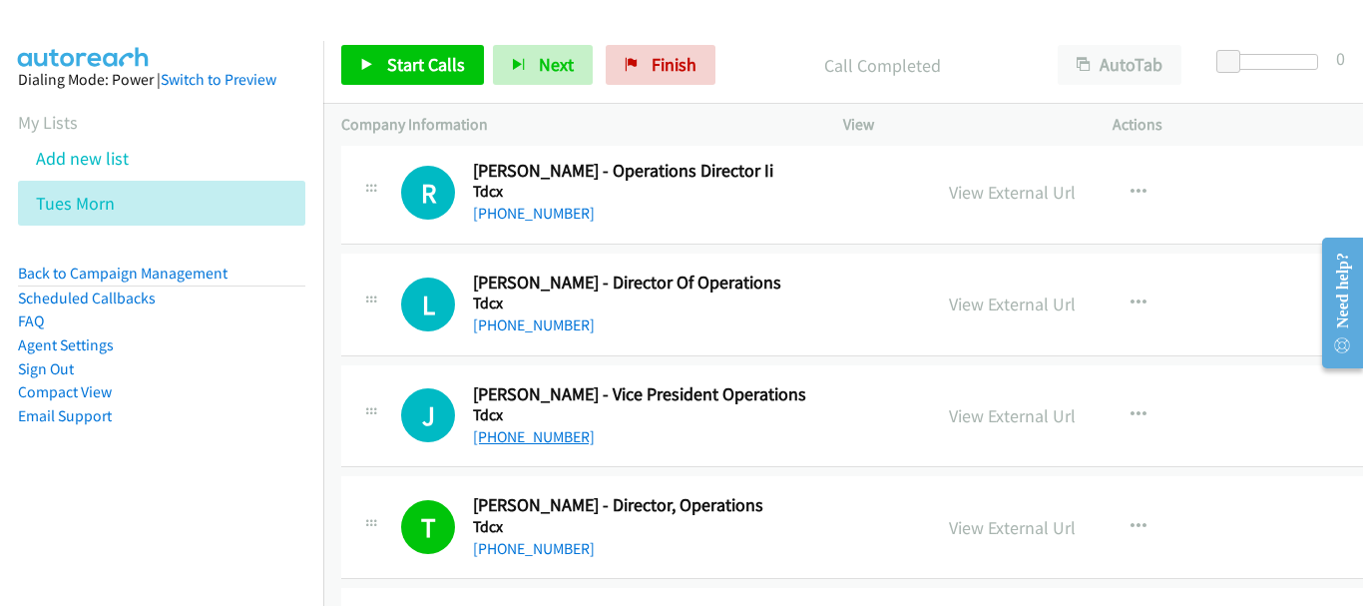
click at [541, 434] on link "[PHONE_NUMBER]" at bounding box center [534, 436] width 122 height 19
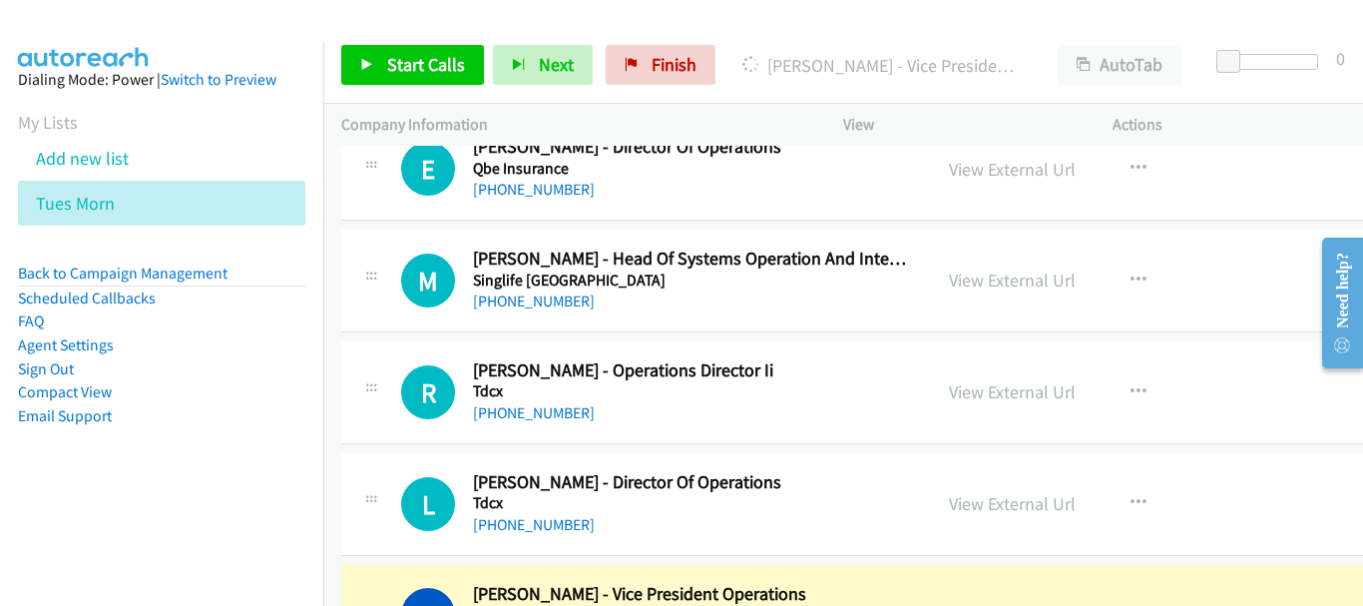
scroll to position [17604, 0]
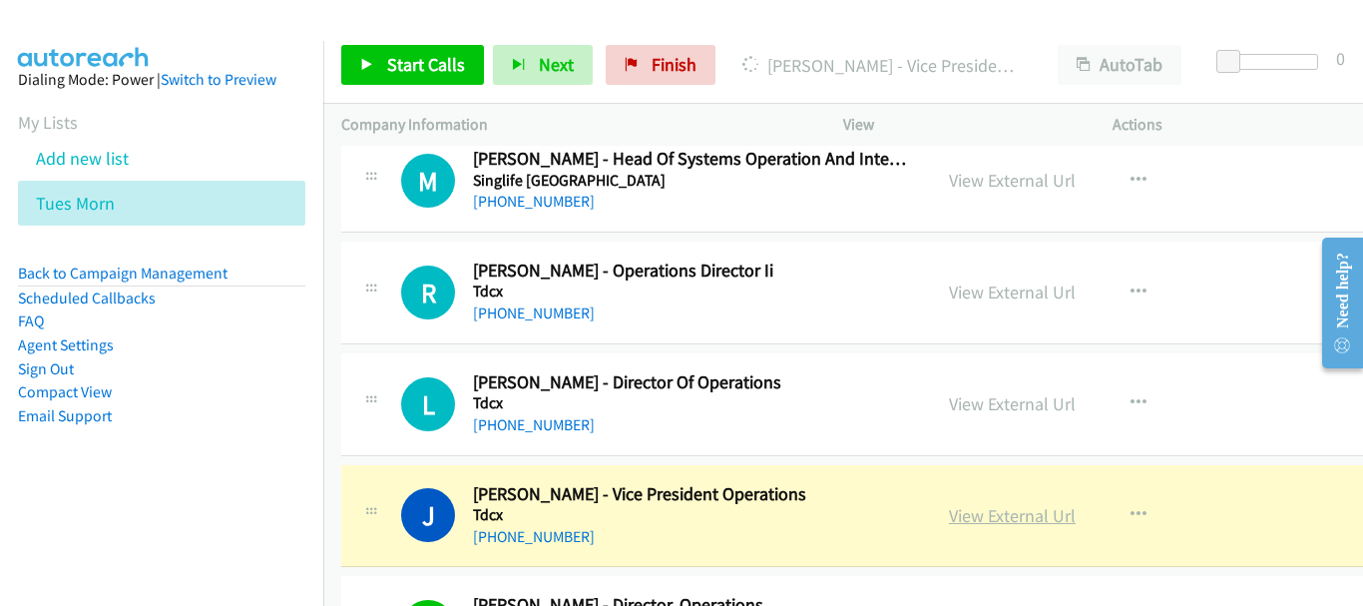
click at [1004, 515] on link "View External Url" at bounding box center [1012, 515] width 127 height 23
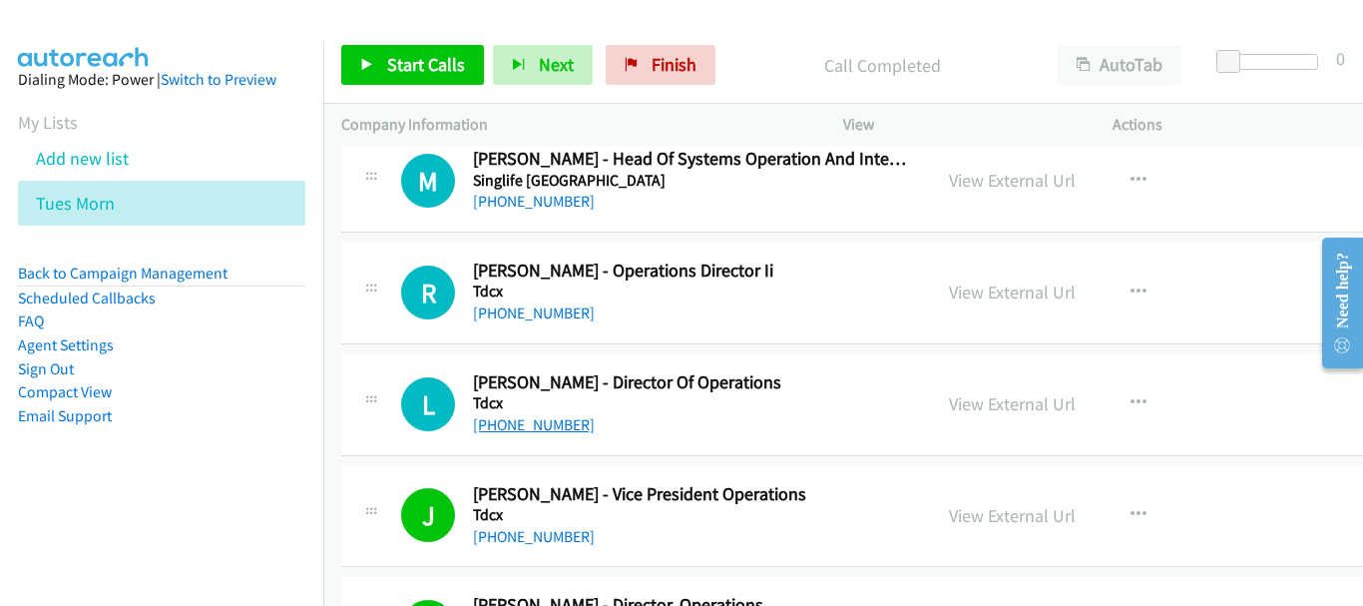
click at [537, 418] on link "[PHONE_NUMBER]" at bounding box center [534, 424] width 122 height 19
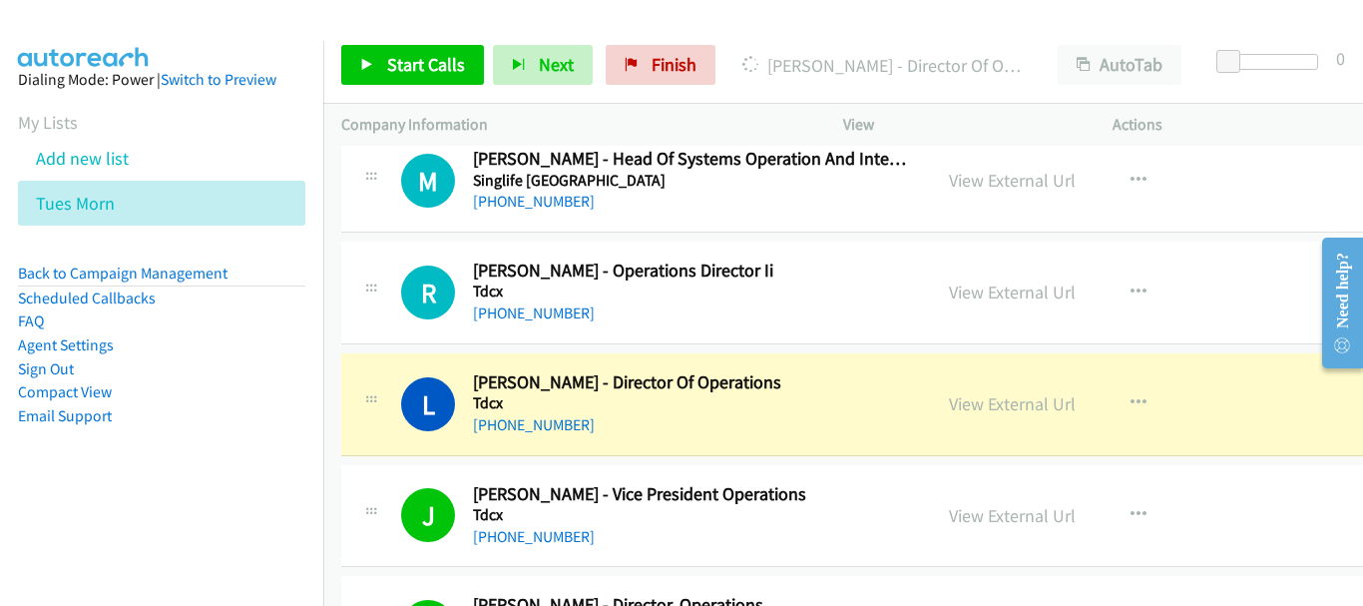
scroll to position [17504, 0]
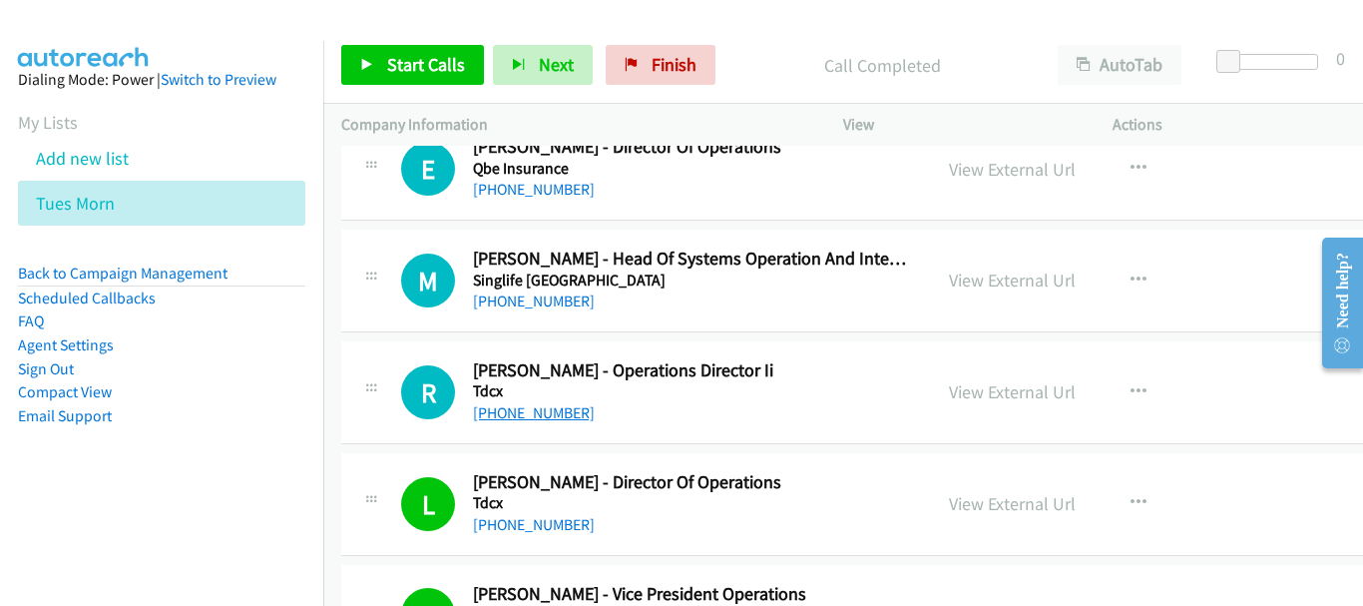
click at [550, 412] on link "[PHONE_NUMBER]" at bounding box center [534, 412] width 122 height 19
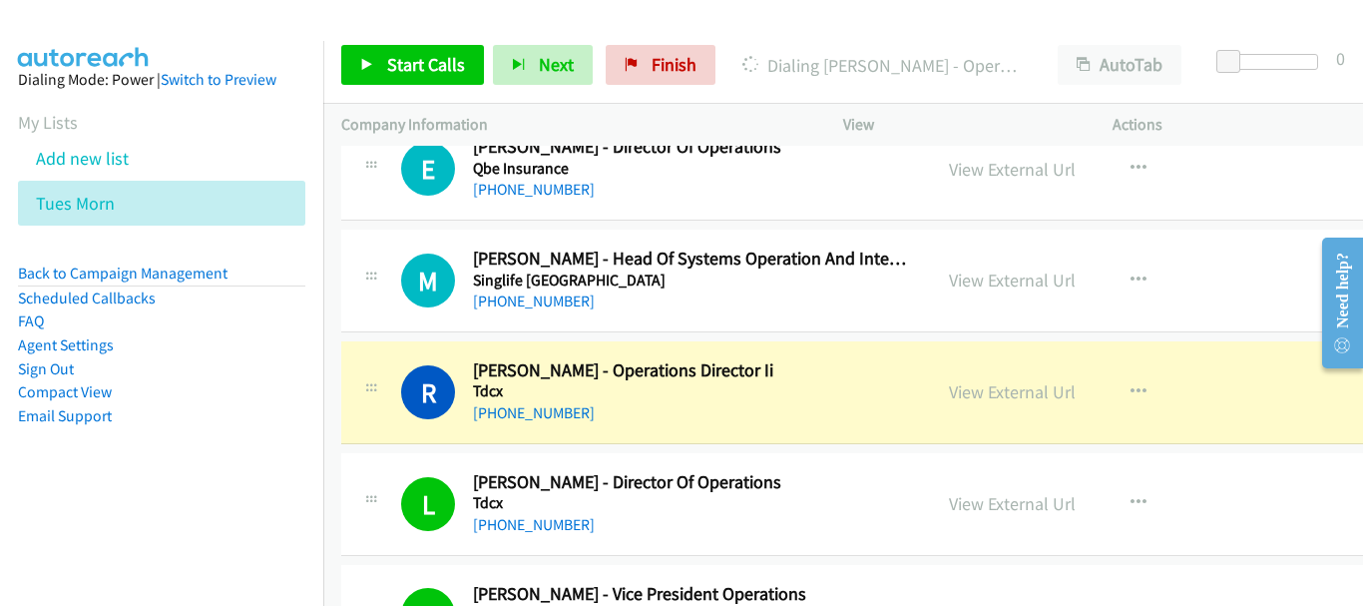
scroll to position [17305, 0]
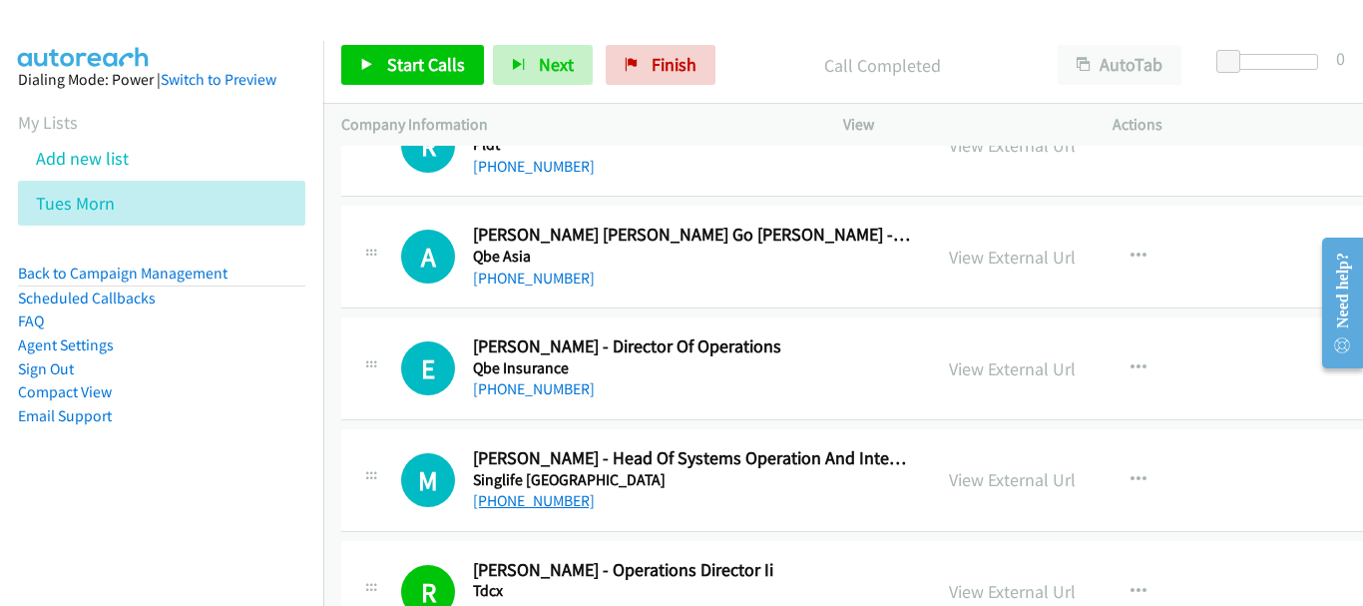
click at [568, 507] on link "[PHONE_NUMBER]" at bounding box center [534, 500] width 122 height 19
click at [548, 380] on link "[PHONE_NUMBER]" at bounding box center [534, 388] width 122 height 19
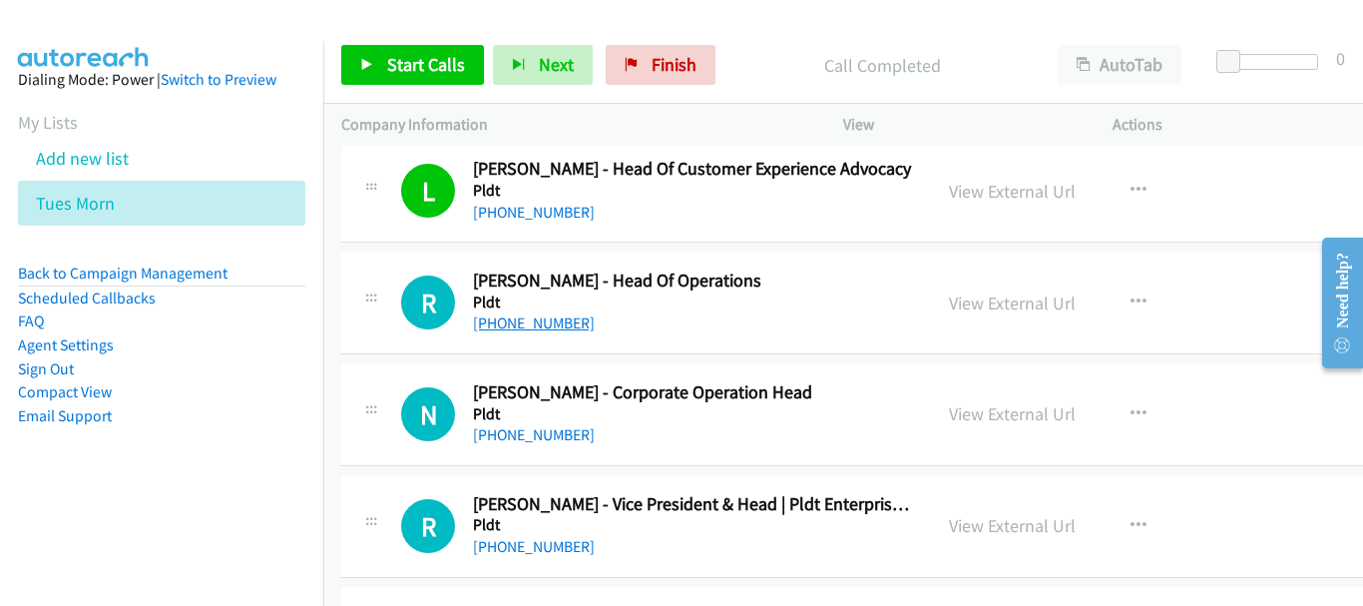
scroll to position [16806, 0]
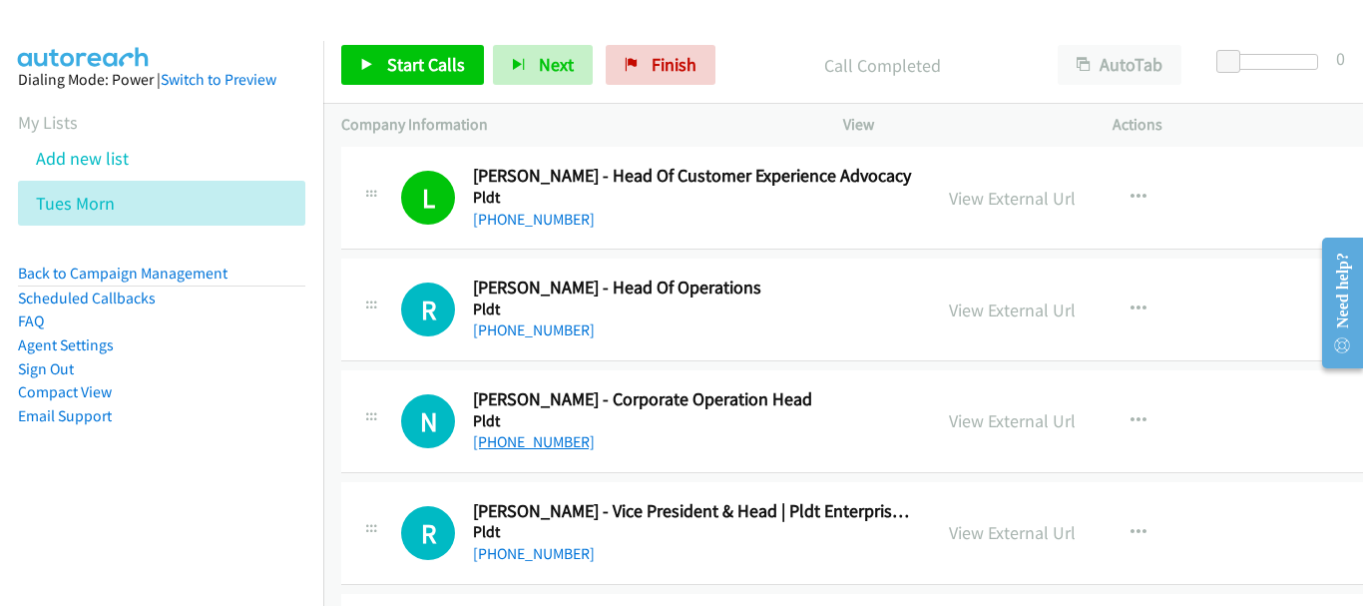
click at [563, 446] on link "[PHONE_NUMBER]" at bounding box center [534, 441] width 122 height 19
click at [524, 334] on link "[PHONE_NUMBER]" at bounding box center [534, 329] width 122 height 19
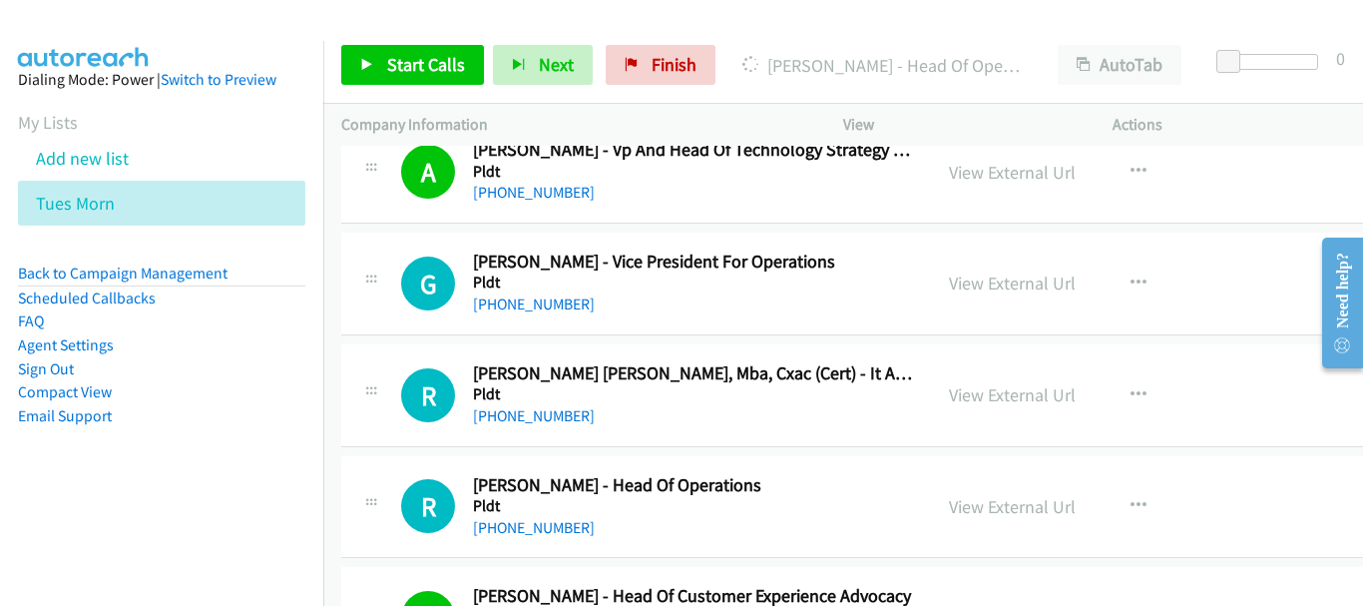
scroll to position [16367, 0]
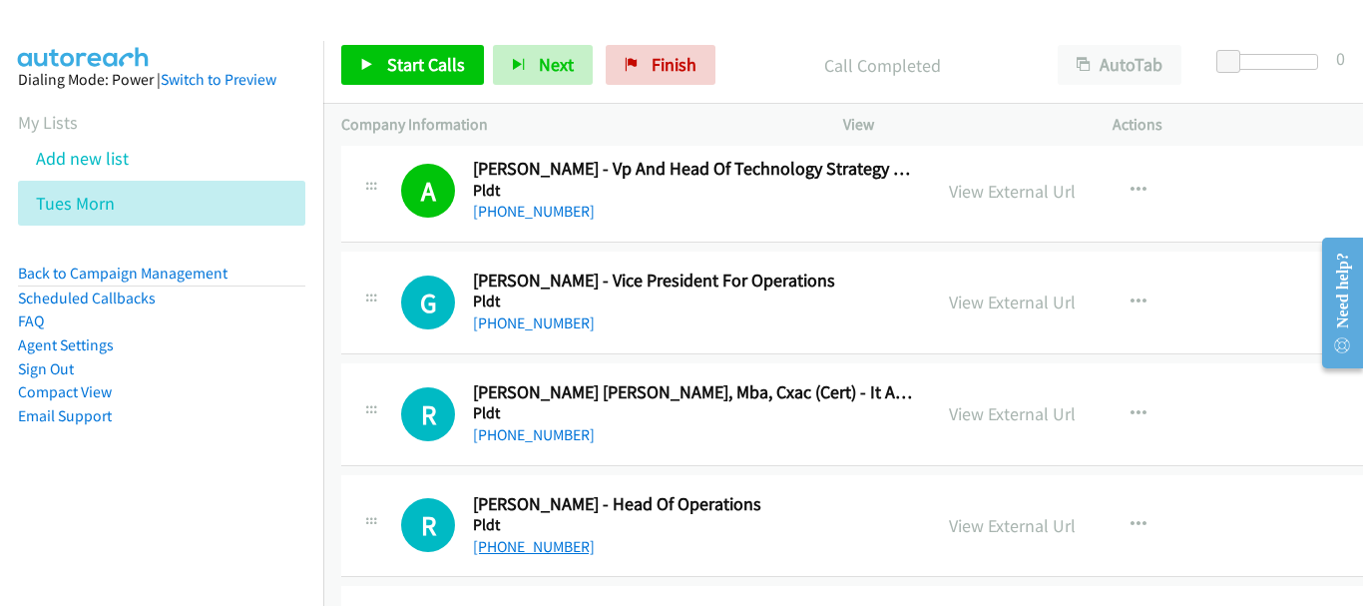
click at [546, 550] on link "[PHONE_NUMBER]" at bounding box center [534, 546] width 122 height 19
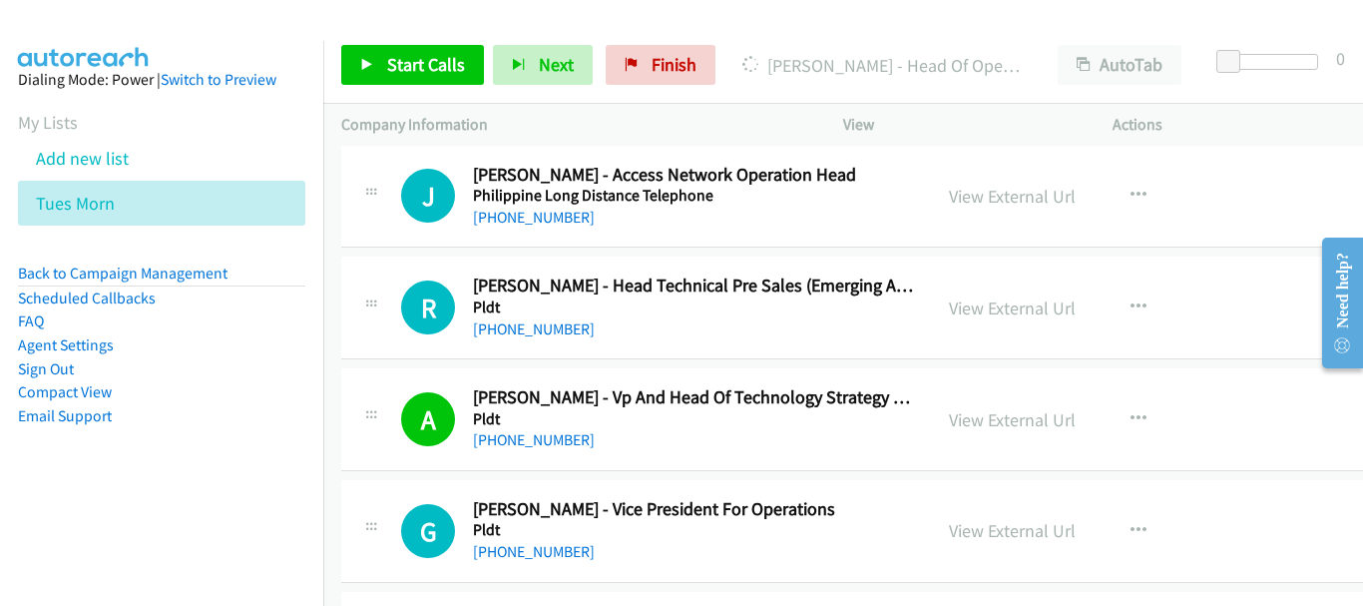
scroll to position [16127, 0]
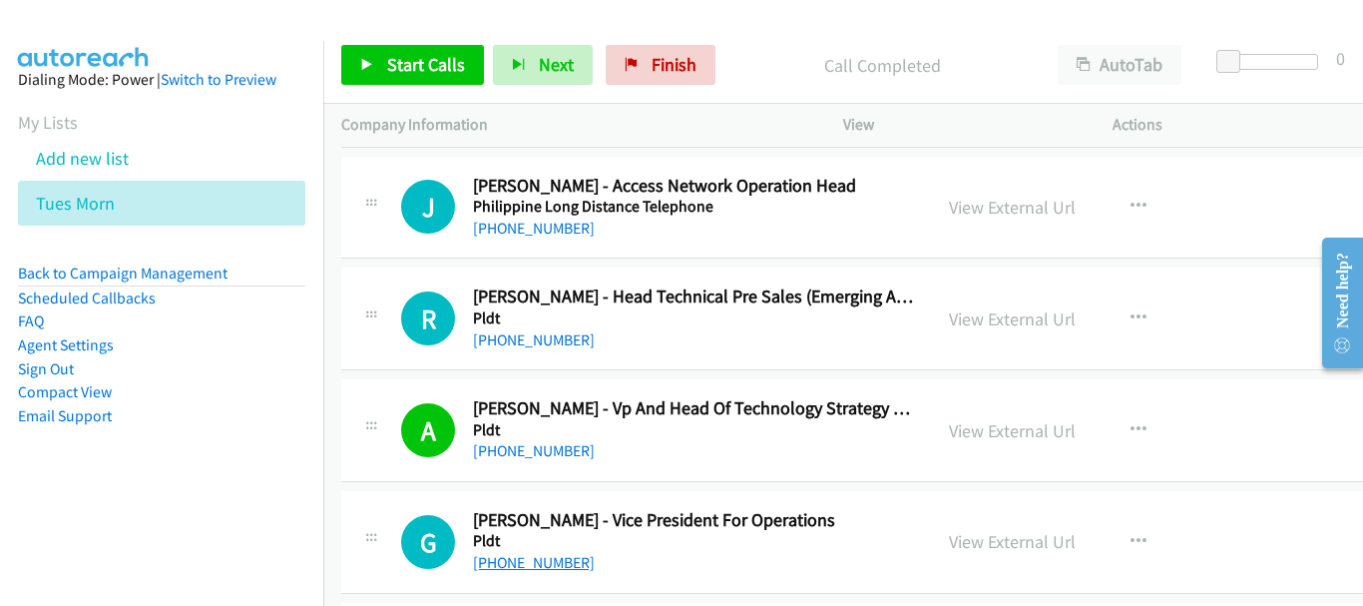
click at [521, 563] on link "[PHONE_NUMBER]" at bounding box center [534, 562] width 122 height 19
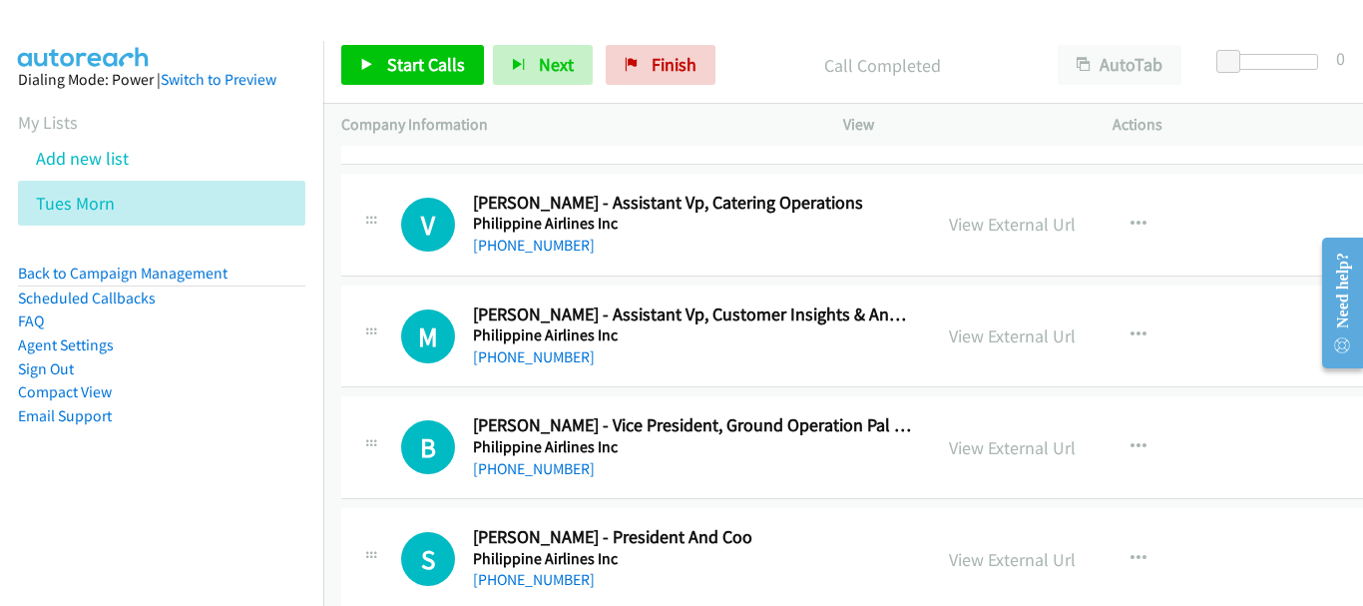
scroll to position [15428, 0]
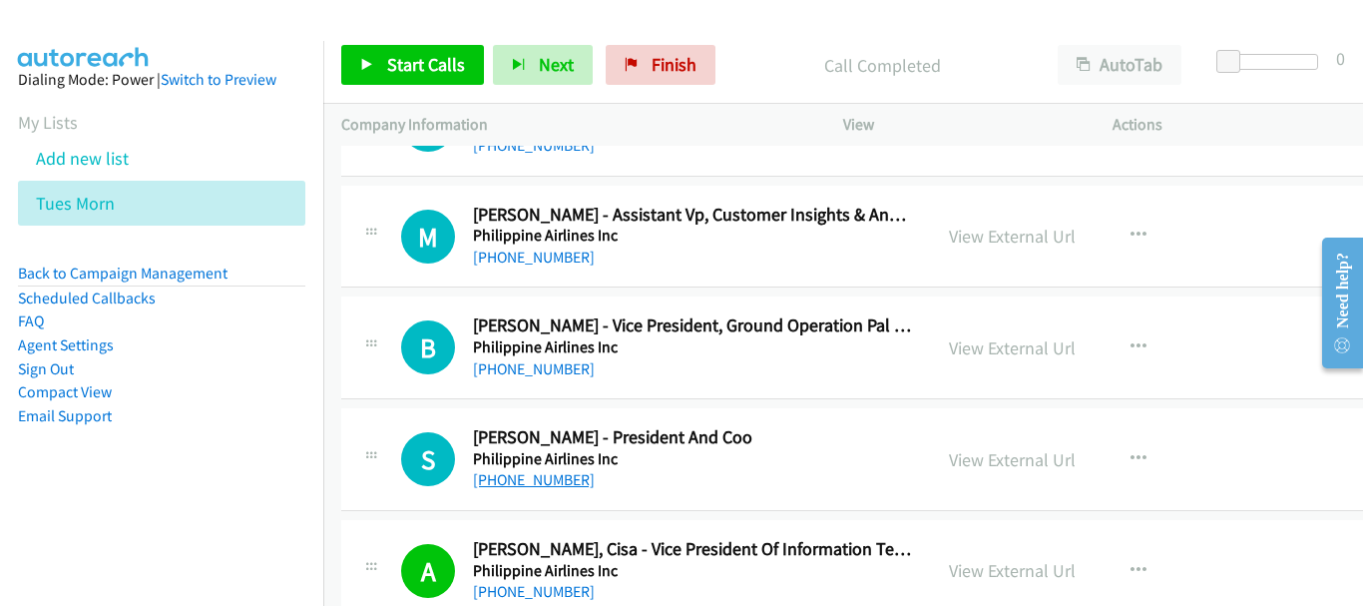
click at [519, 485] on link "[PHONE_NUMBER]" at bounding box center [534, 479] width 122 height 19
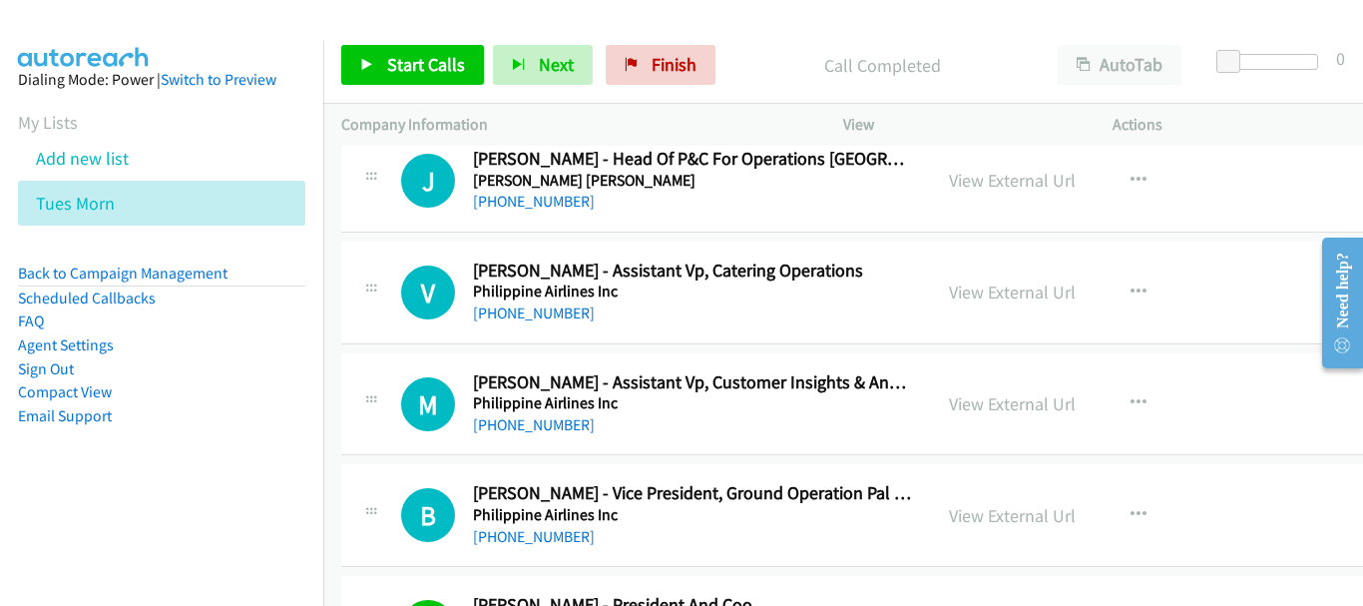
scroll to position [15229, 0]
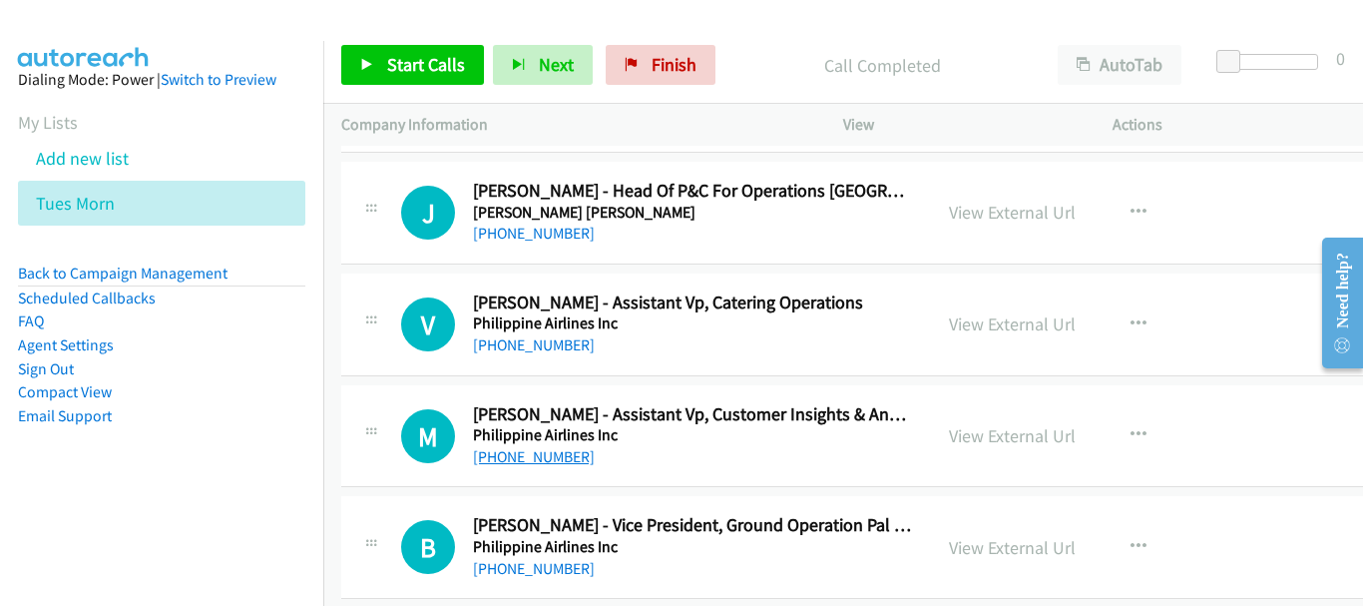
click at [566, 453] on link "[PHONE_NUMBER]" at bounding box center [534, 456] width 122 height 19
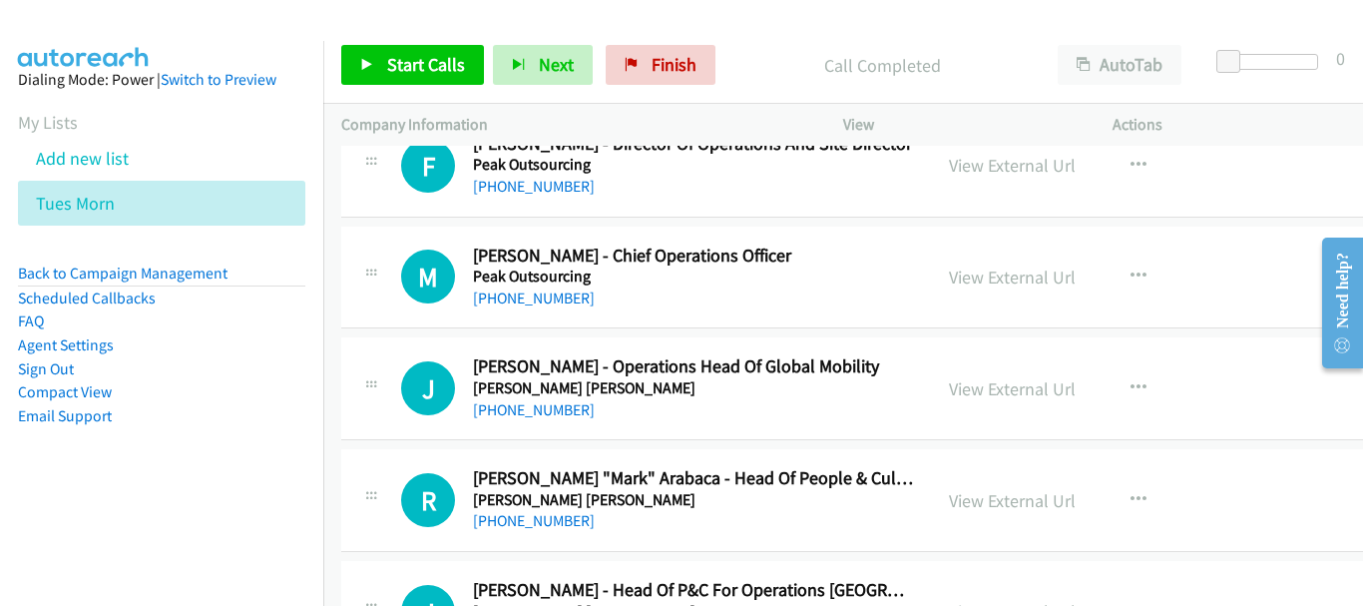
scroll to position [14730, 0]
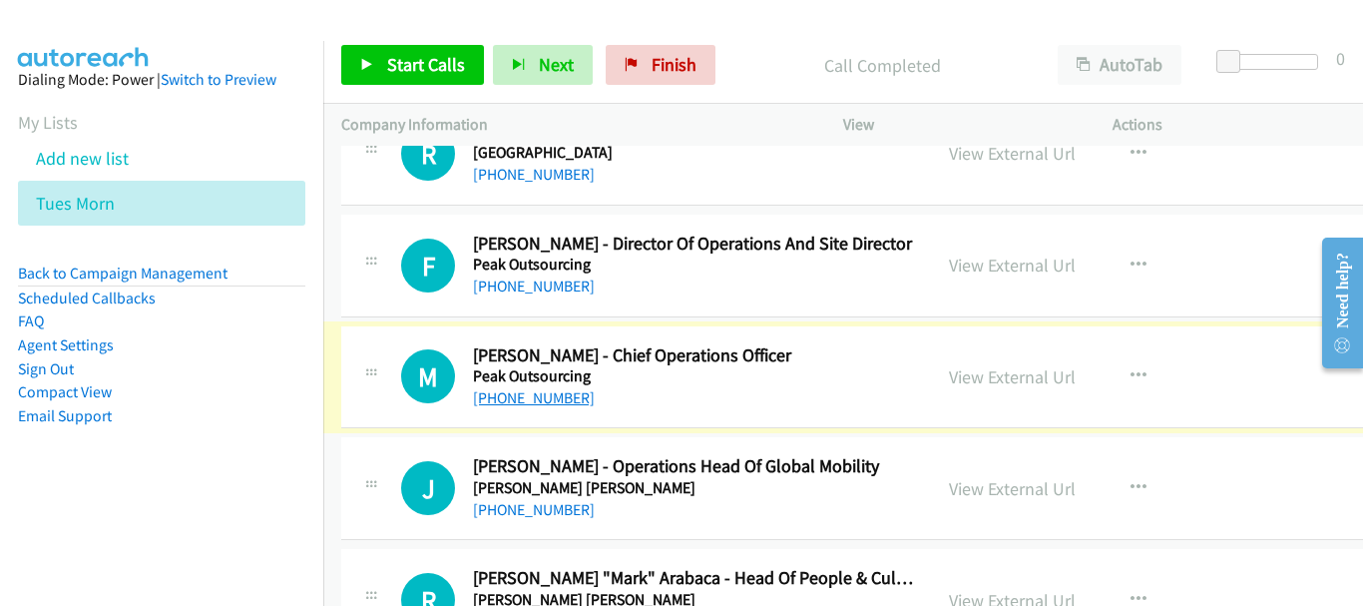
click at [529, 395] on link "[PHONE_NUMBER]" at bounding box center [534, 397] width 122 height 19
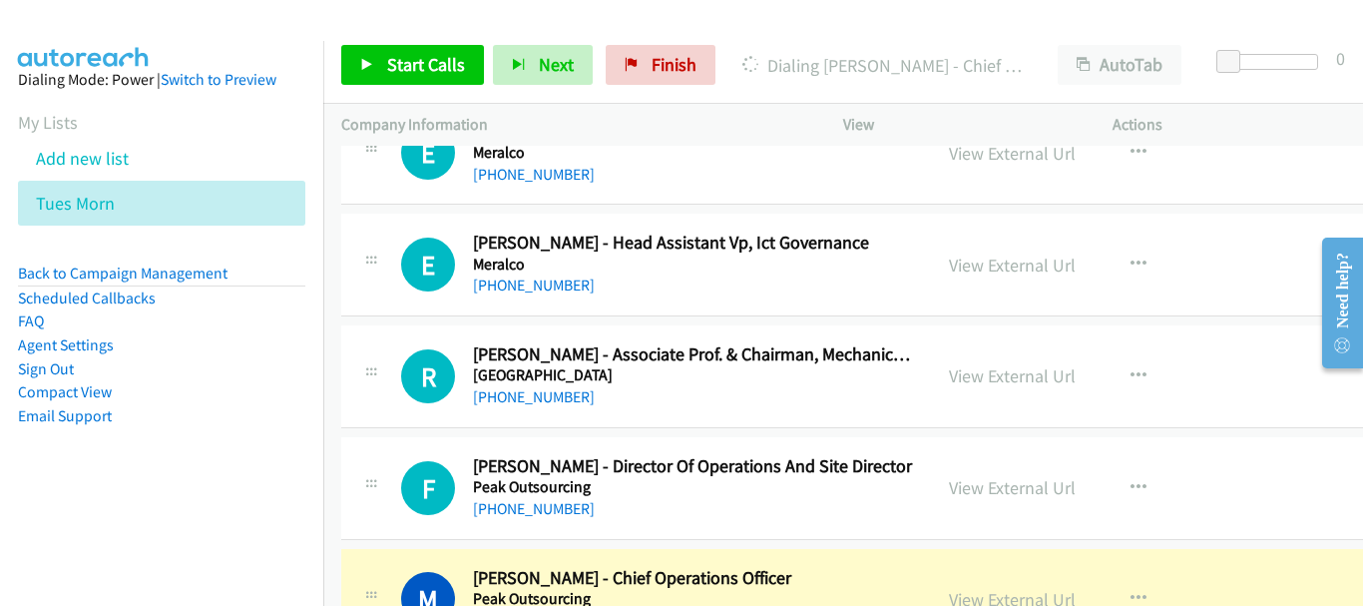
scroll to position [14530, 0]
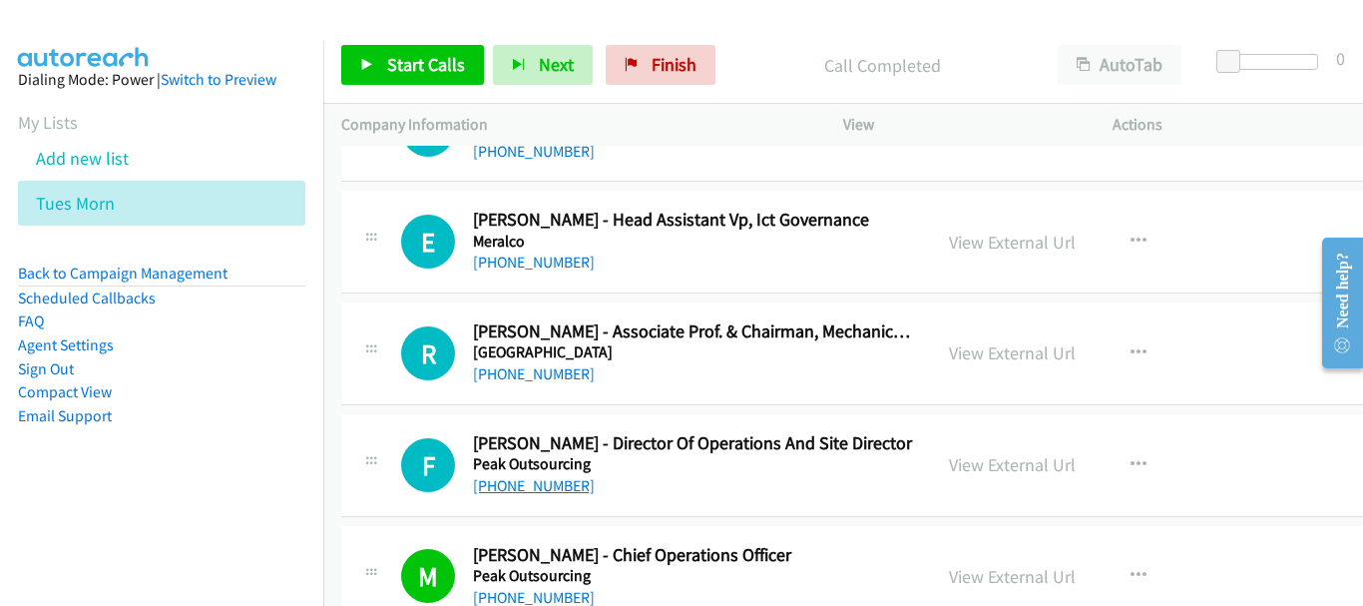
click at [546, 491] on link "[PHONE_NUMBER]" at bounding box center [534, 485] width 122 height 19
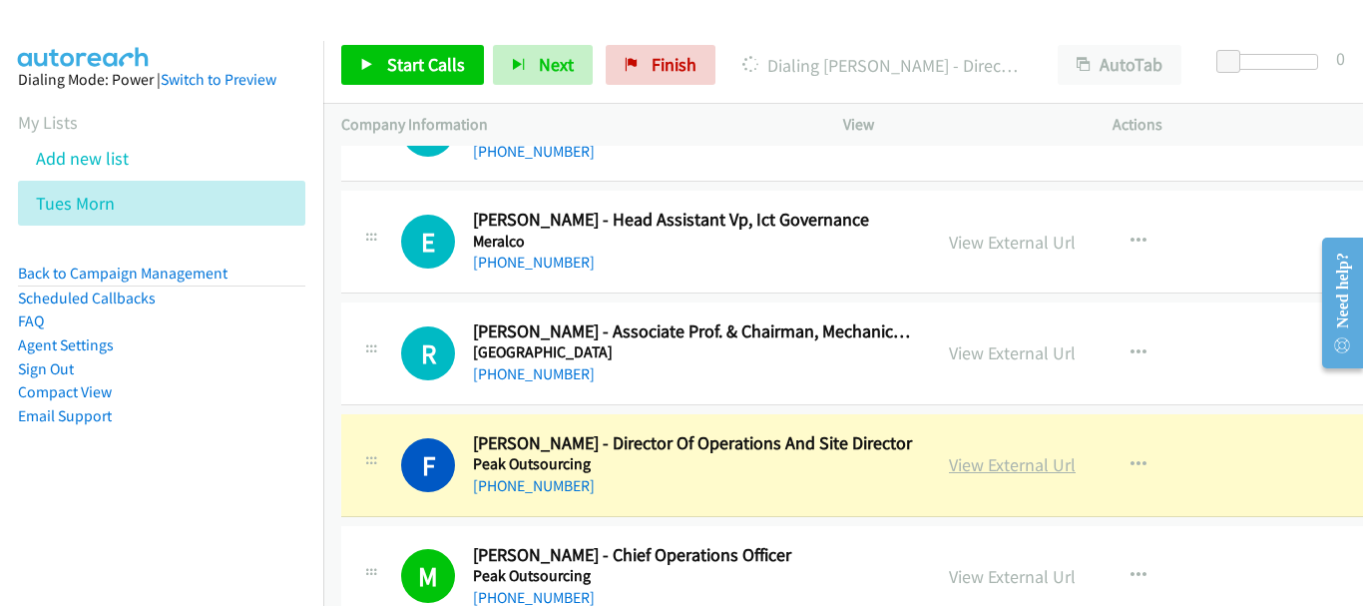
click at [990, 468] on link "View External Url" at bounding box center [1012, 464] width 127 height 23
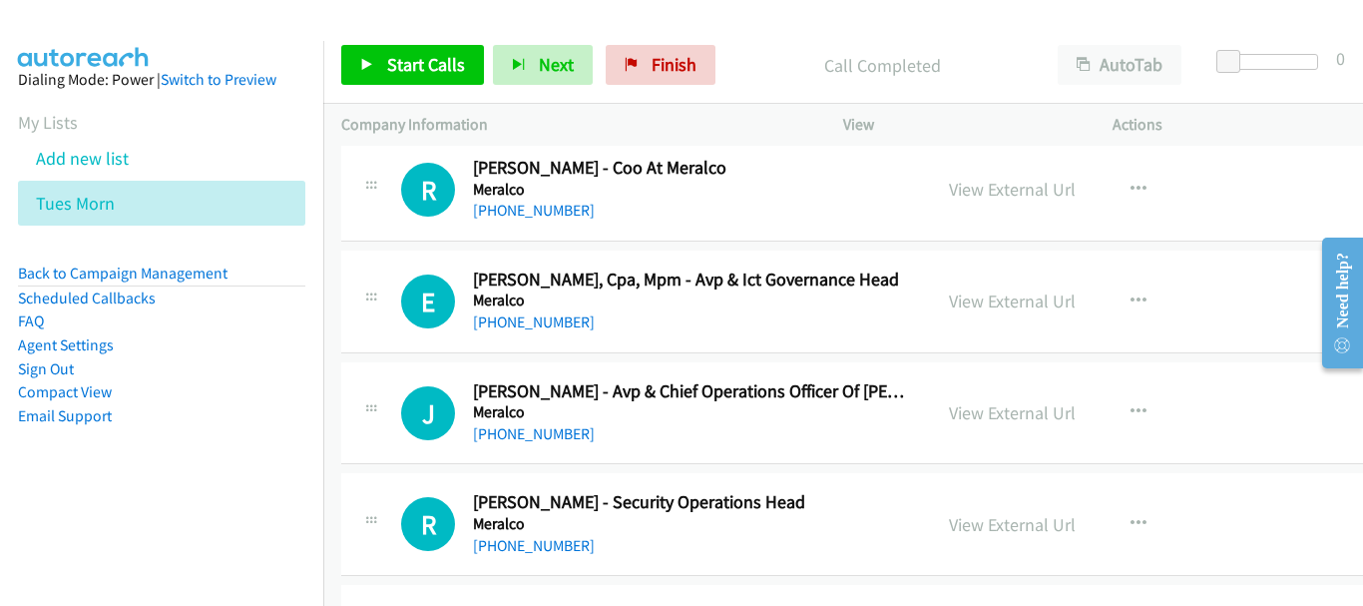
scroll to position [13432, 0]
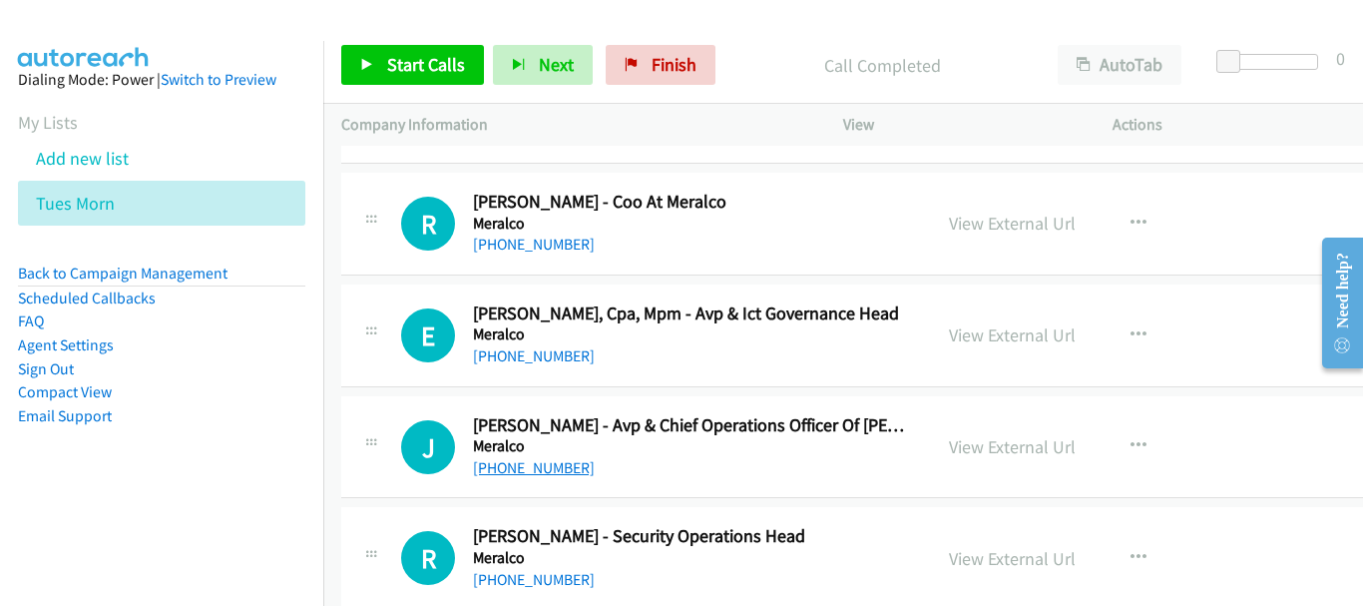
click at [545, 471] on link "[PHONE_NUMBER]" at bounding box center [534, 467] width 122 height 19
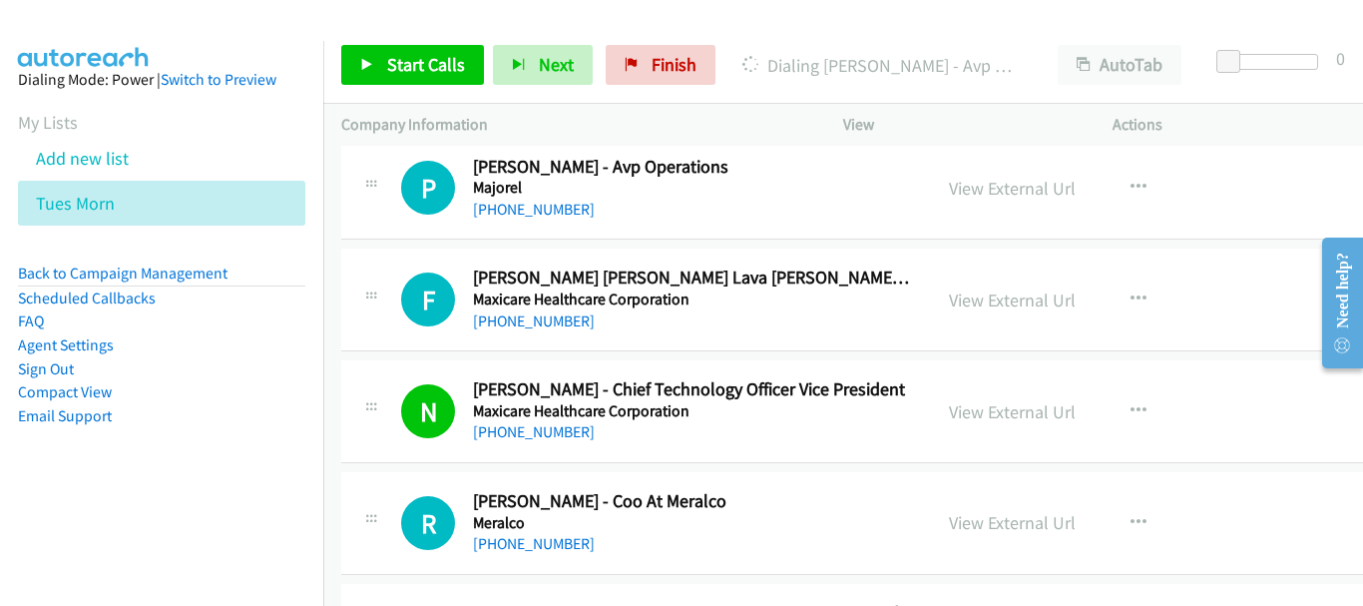
scroll to position [13333, 0]
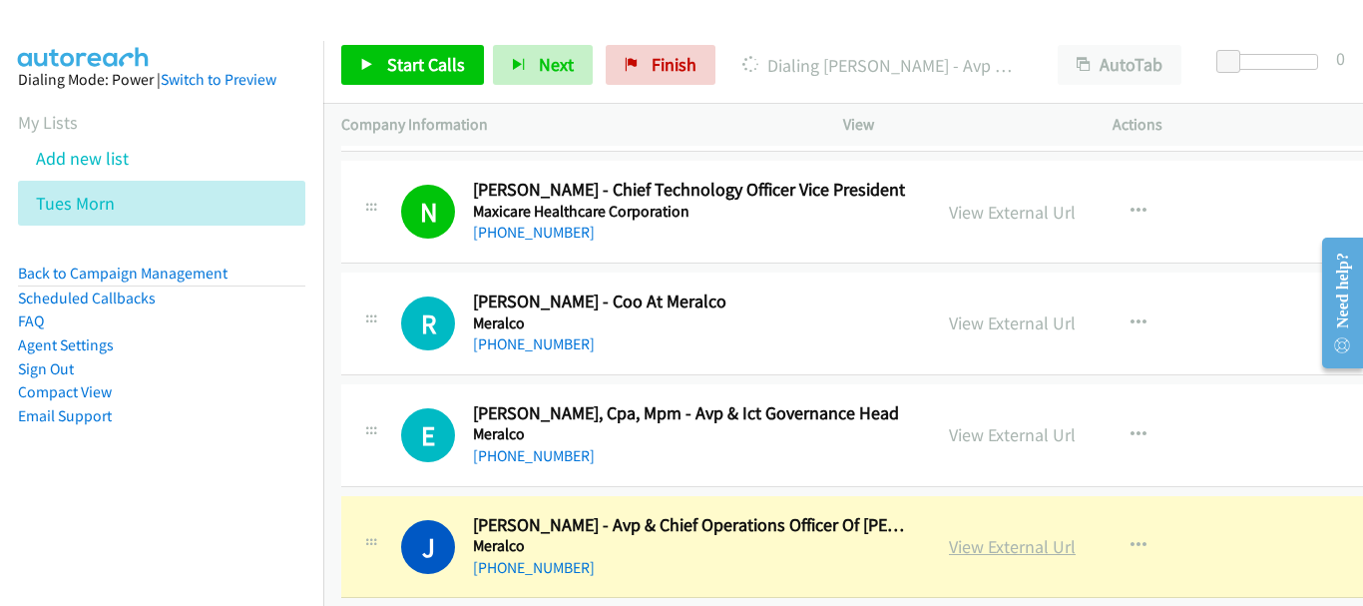
click at [1001, 544] on link "View External Url" at bounding box center [1012, 546] width 127 height 23
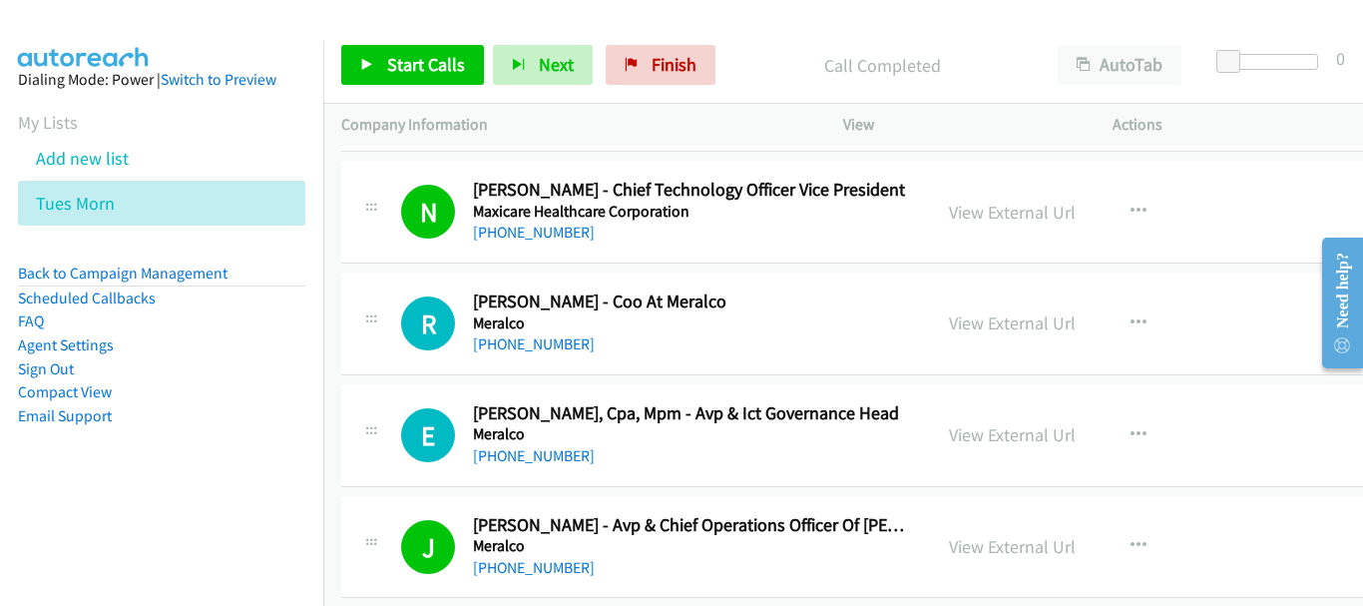
scroll to position [13233, 0]
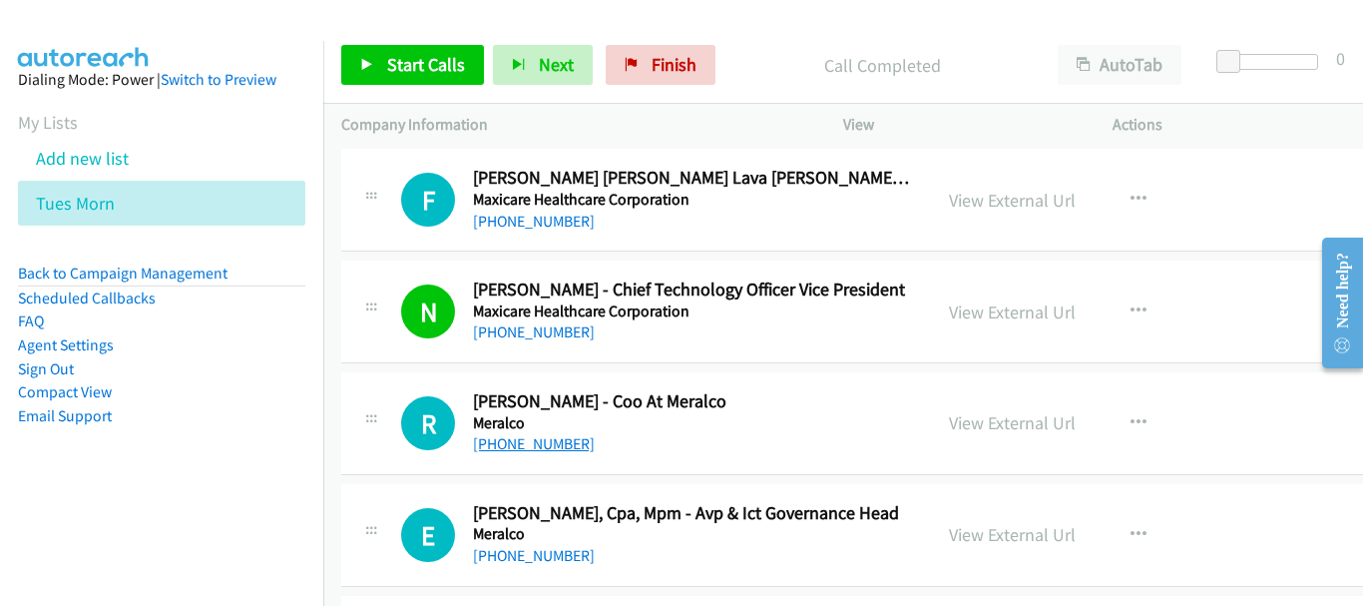
click at [545, 451] on link "[PHONE_NUMBER]" at bounding box center [534, 443] width 122 height 19
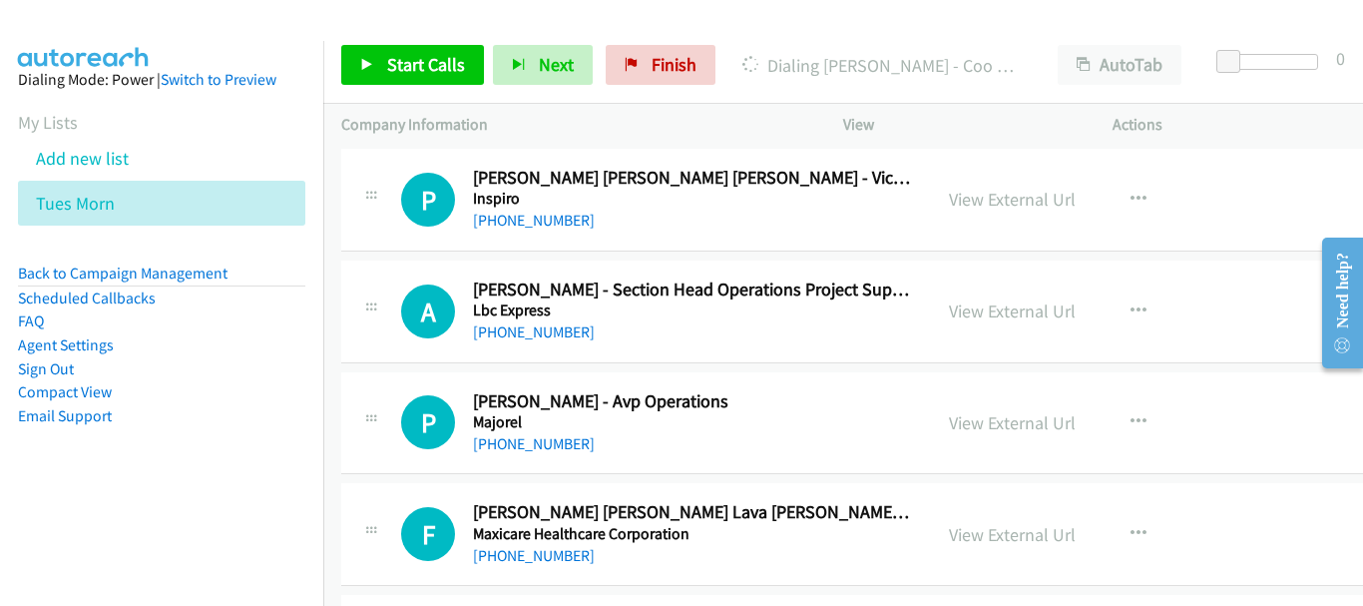
scroll to position [12933, 0]
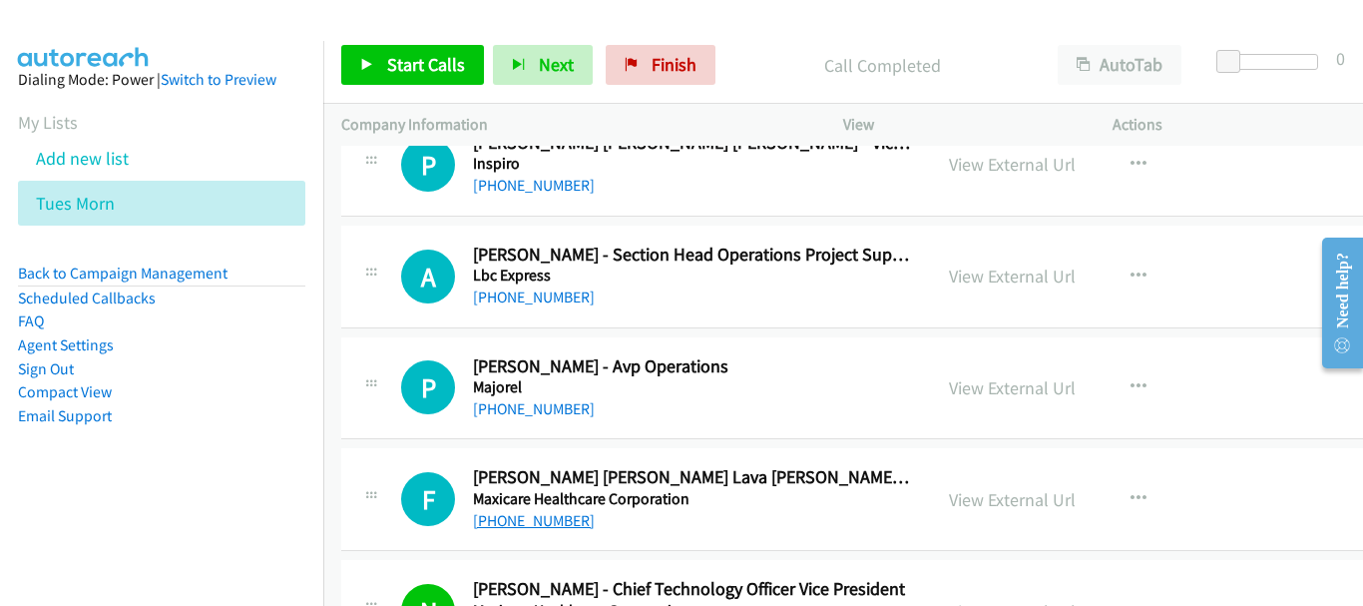
click at [578, 525] on link "[PHONE_NUMBER]" at bounding box center [534, 520] width 122 height 19
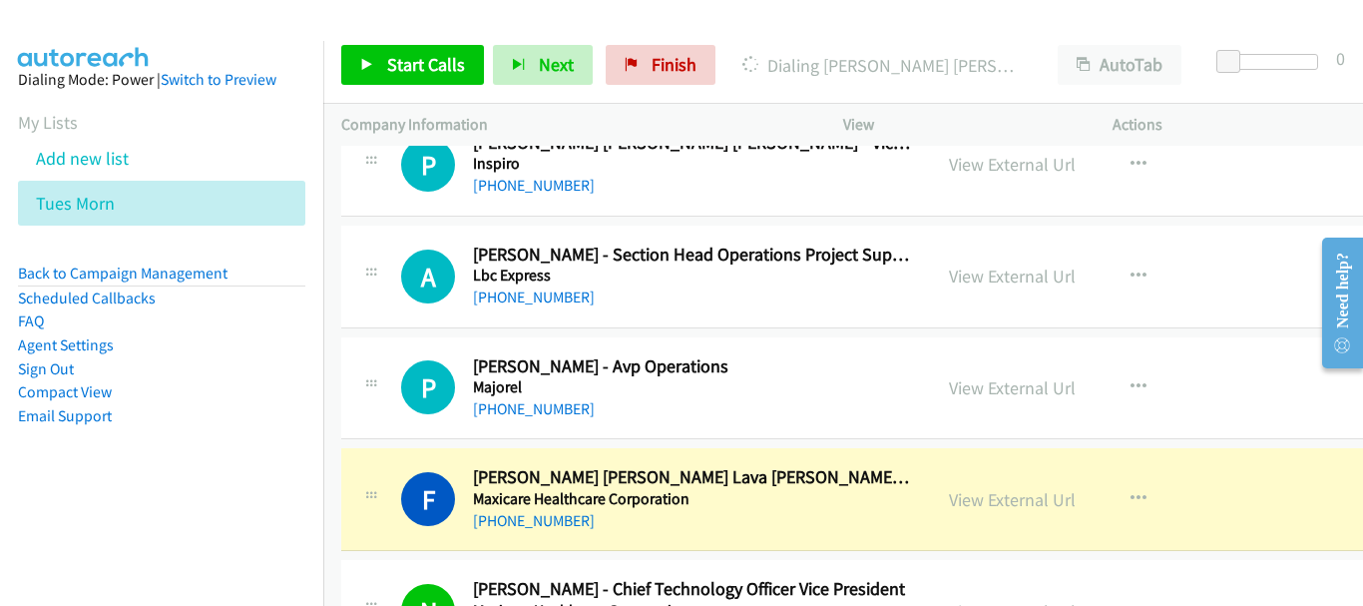
scroll to position [12834, 0]
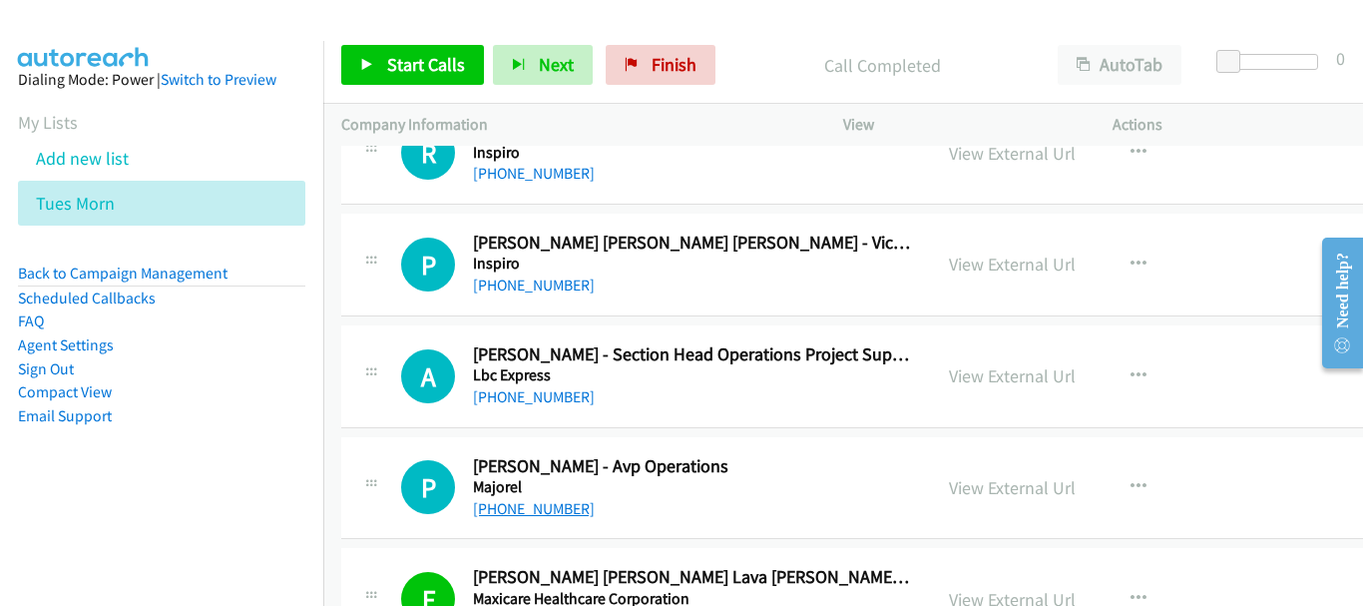
click at [529, 502] on link "[PHONE_NUMBER]" at bounding box center [534, 508] width 122 height 19
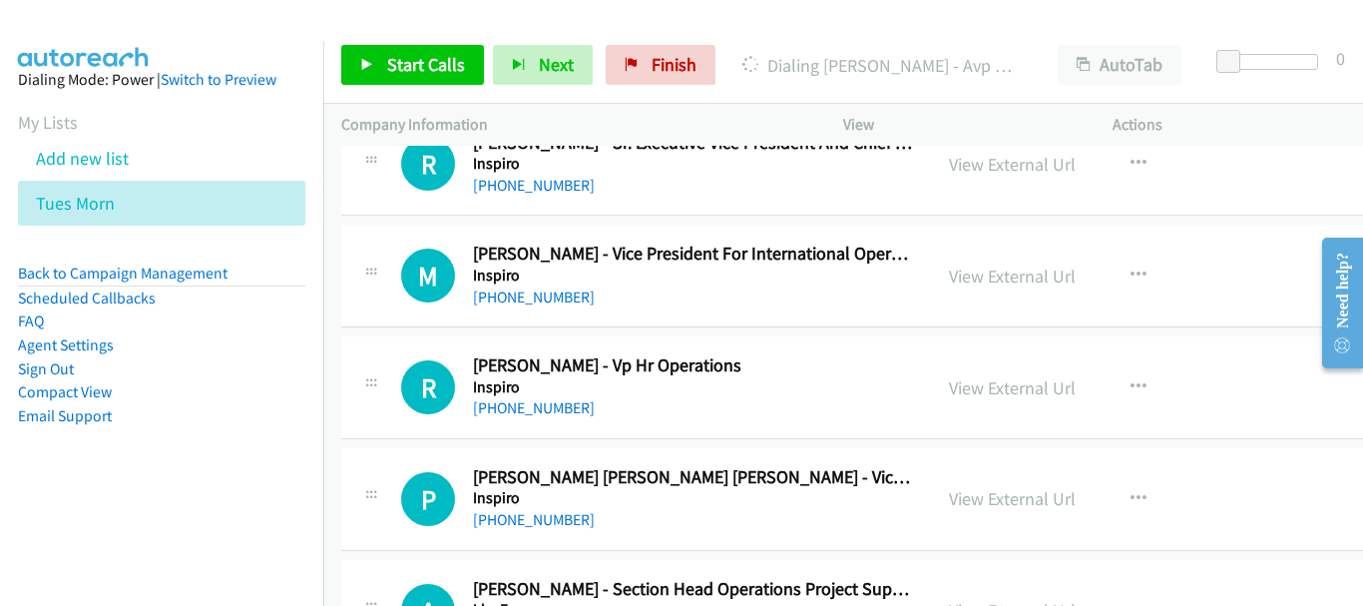
scroll to position [12634, 0]
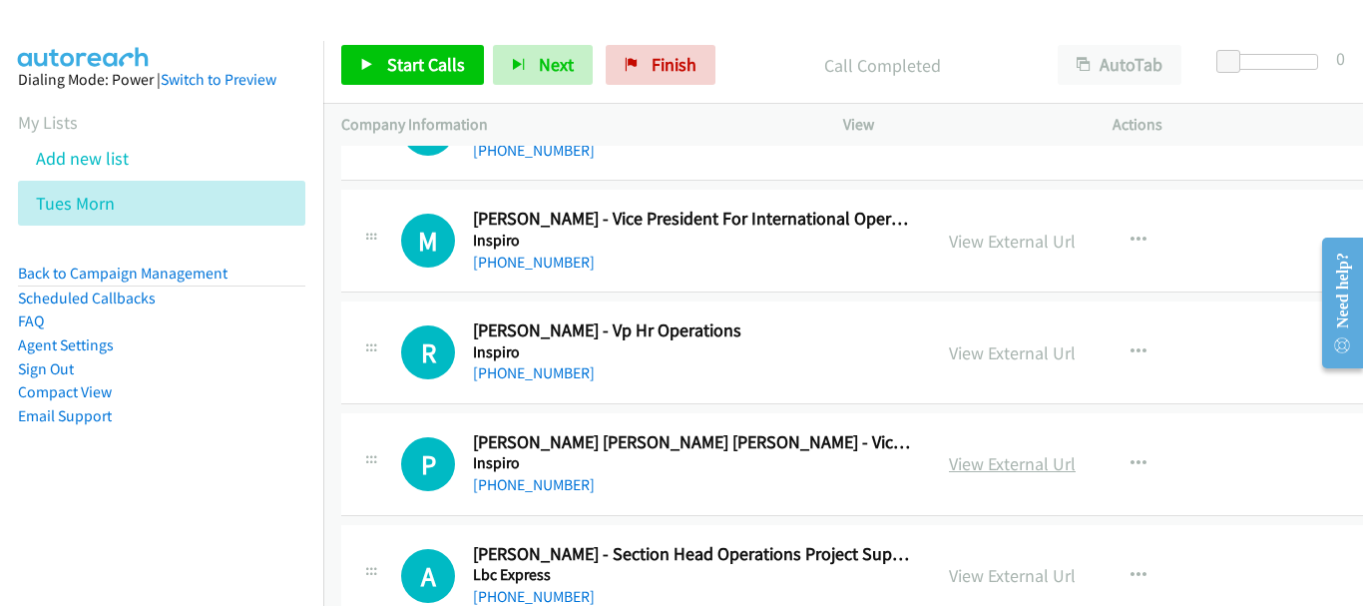
click at [959, 461] on link "View External Url" at bounding box center [1012, 463] width 127 height 23
click at [563, 480] on link "[PHONE_NUMBER]" at bounding box center [534, 484] width 122 height 19
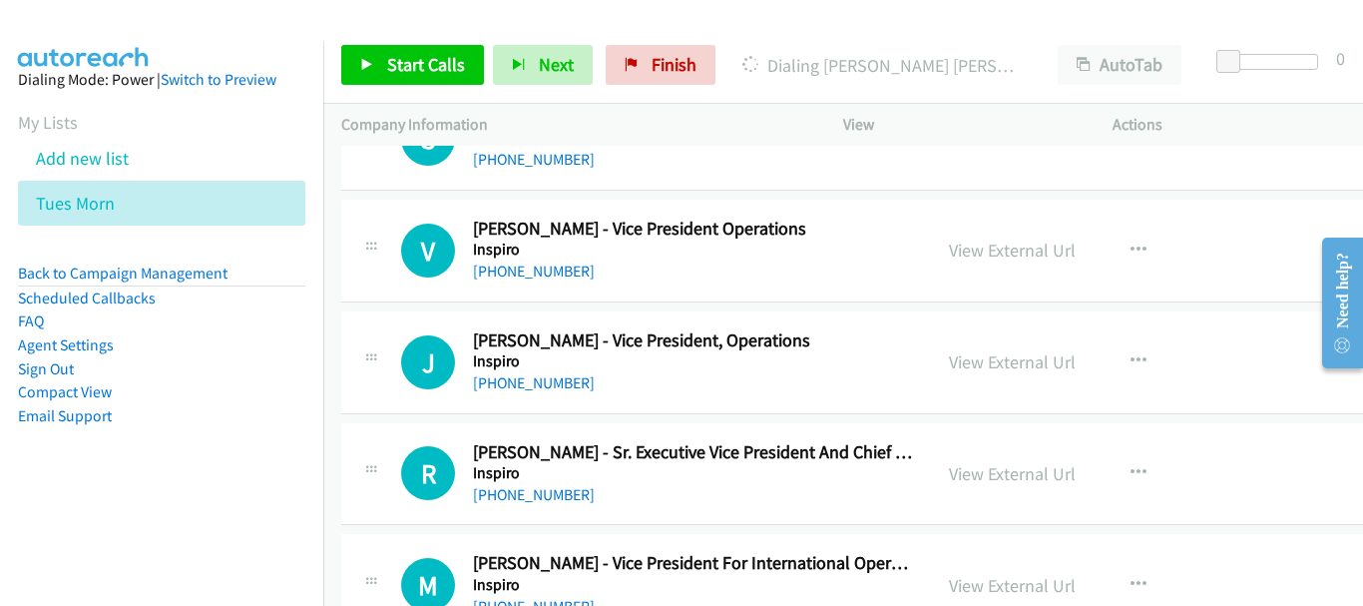
scroll to position [12235, 0]
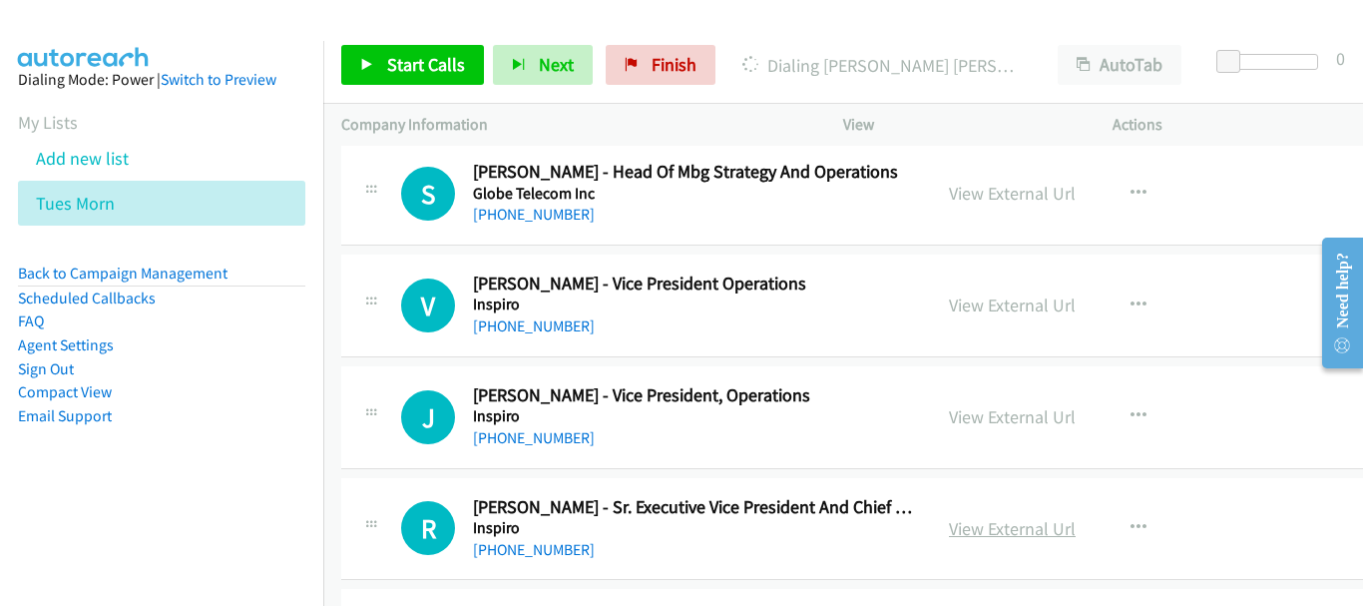
click at [998, 529] on link "View External Url" at bounding box center [1012, 528] width 127 height 23
click at [574, 554] on link "[PHONE_NUMBER]" at bounding box center [534, 549] width 122 height 19
click at [582, 448] on div "[PHONE_NUMBER]" at bounding box center [693, 438] width 440 height 24
click at [575, 434] on link "[PHONE_NUMBER]" at bounding box center [534, 437] width 122 height 19
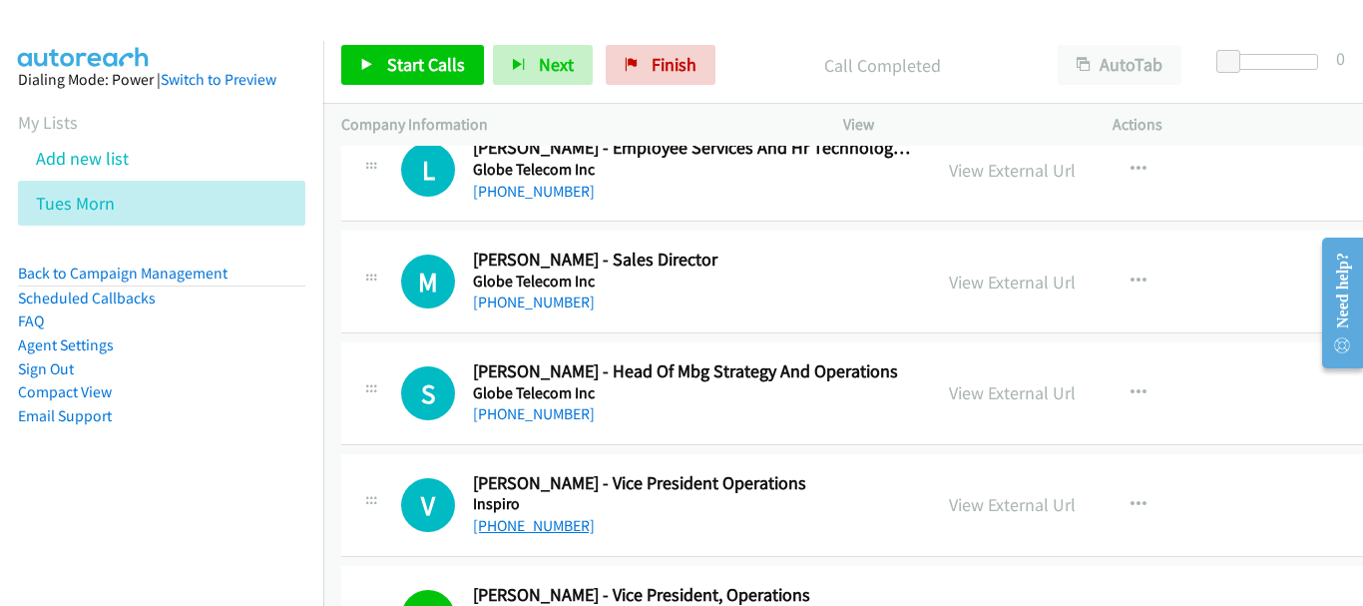
click at [568, 529] on link "[PHONE_NUMBER]" at bounding box center [534, 525] width 122 height 19
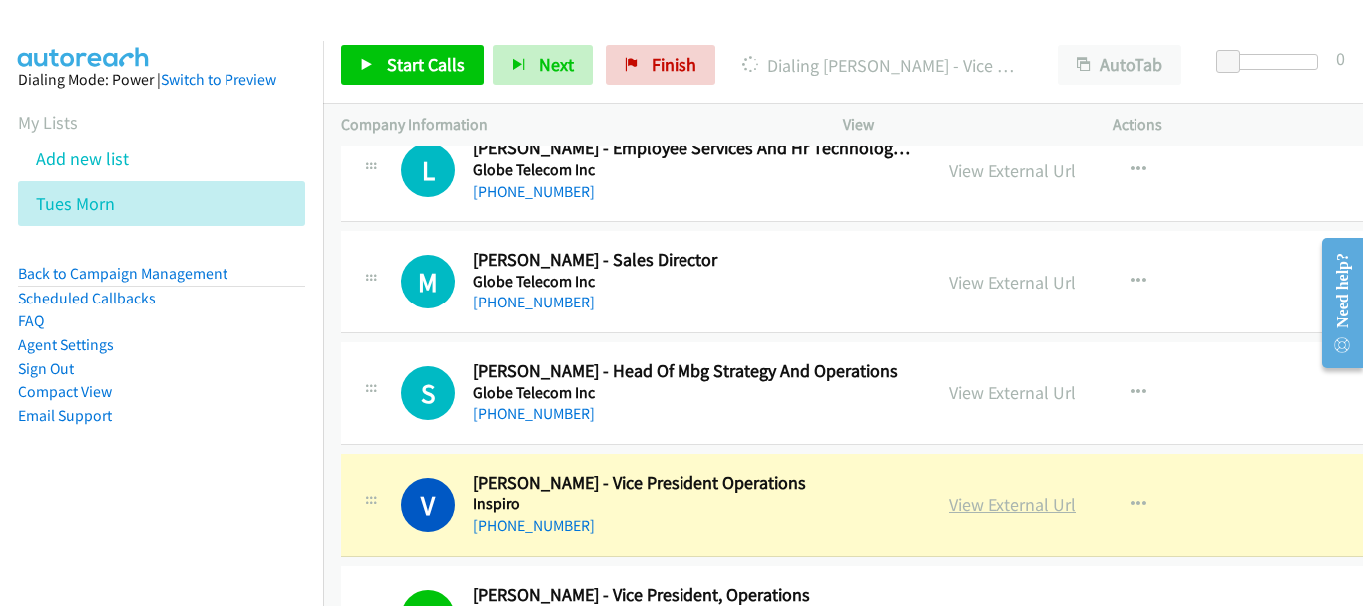
click at [961, 509] on link "View External Url" at bounding box center [1012, 504] width 127 height 23
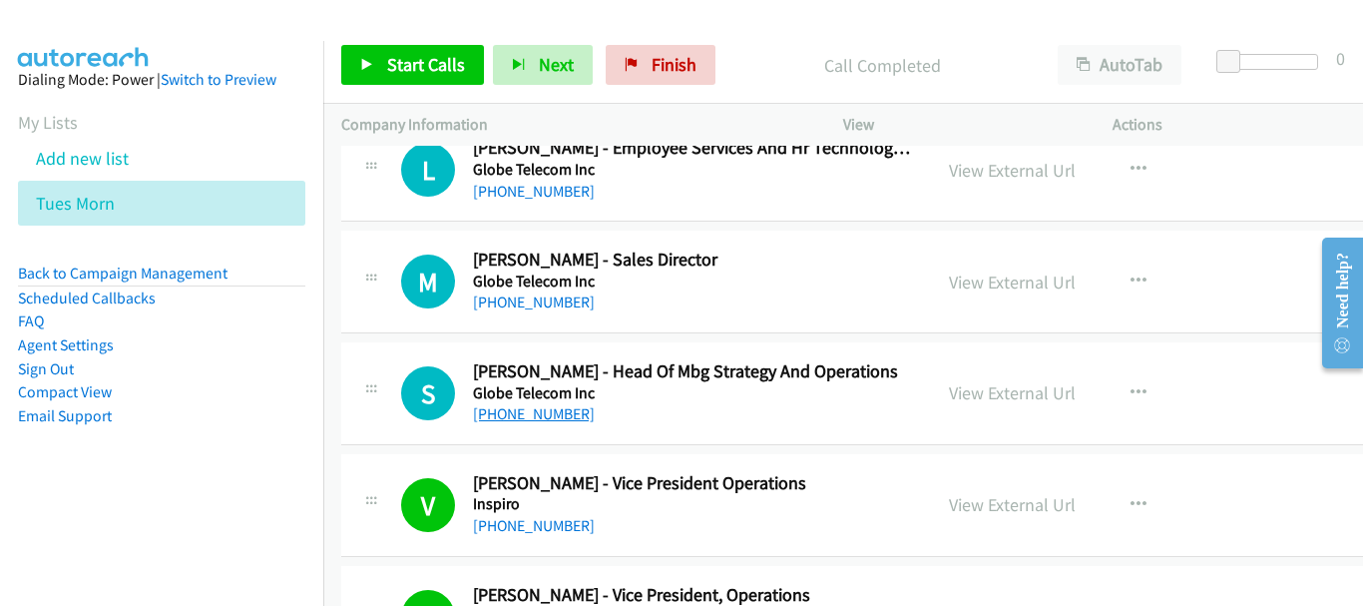
click at [547, 415] on link "[PHONE_NUMBER]" at bounding box center [534, 413] width 122 height 19
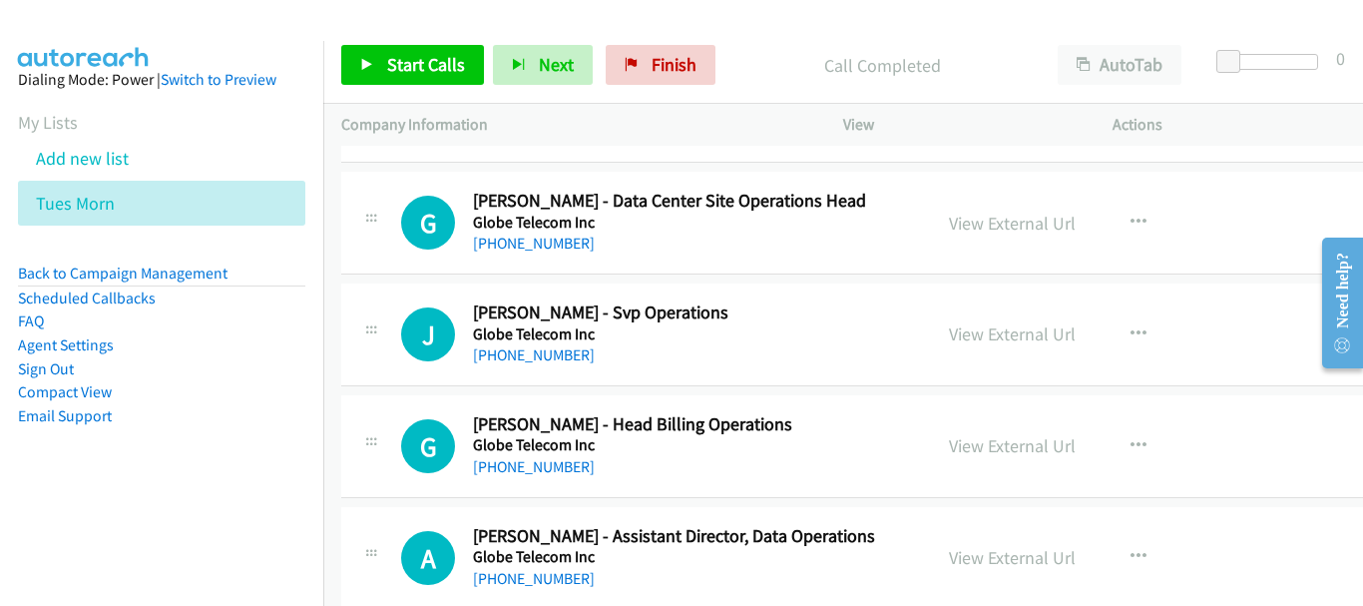
scroll to position [11436, 0]
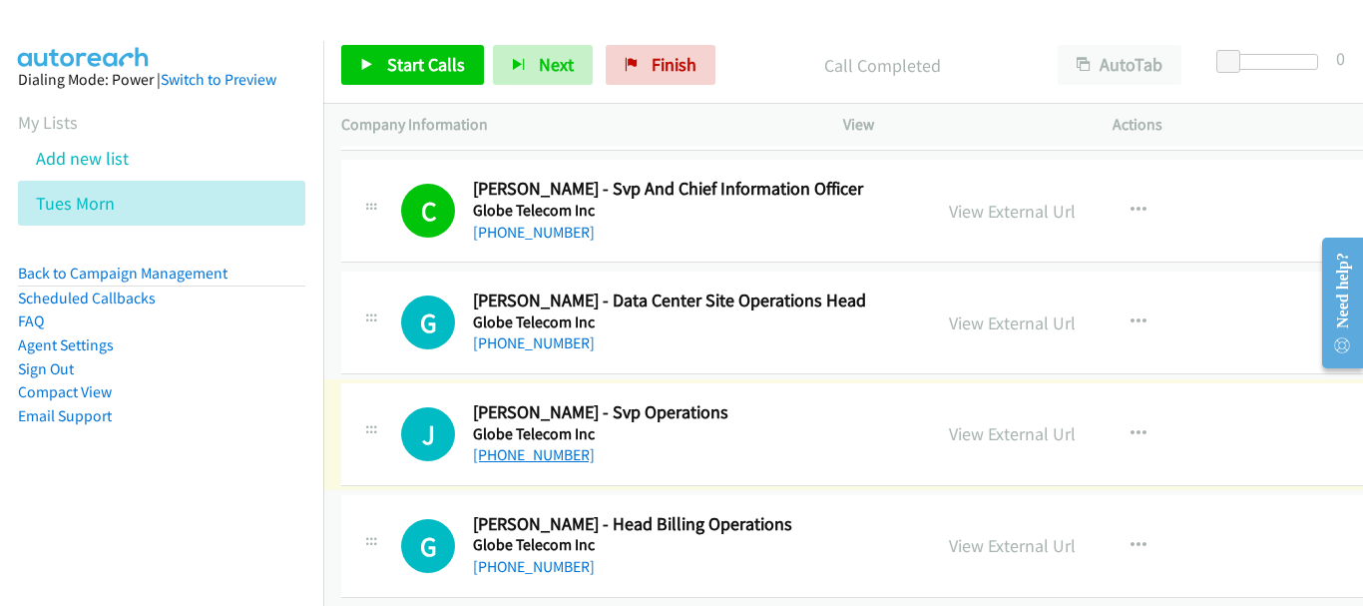
click at [562, 454] on link "[PHONE_NUMBER]" at bounding box center [534, 454] width 122 height 19
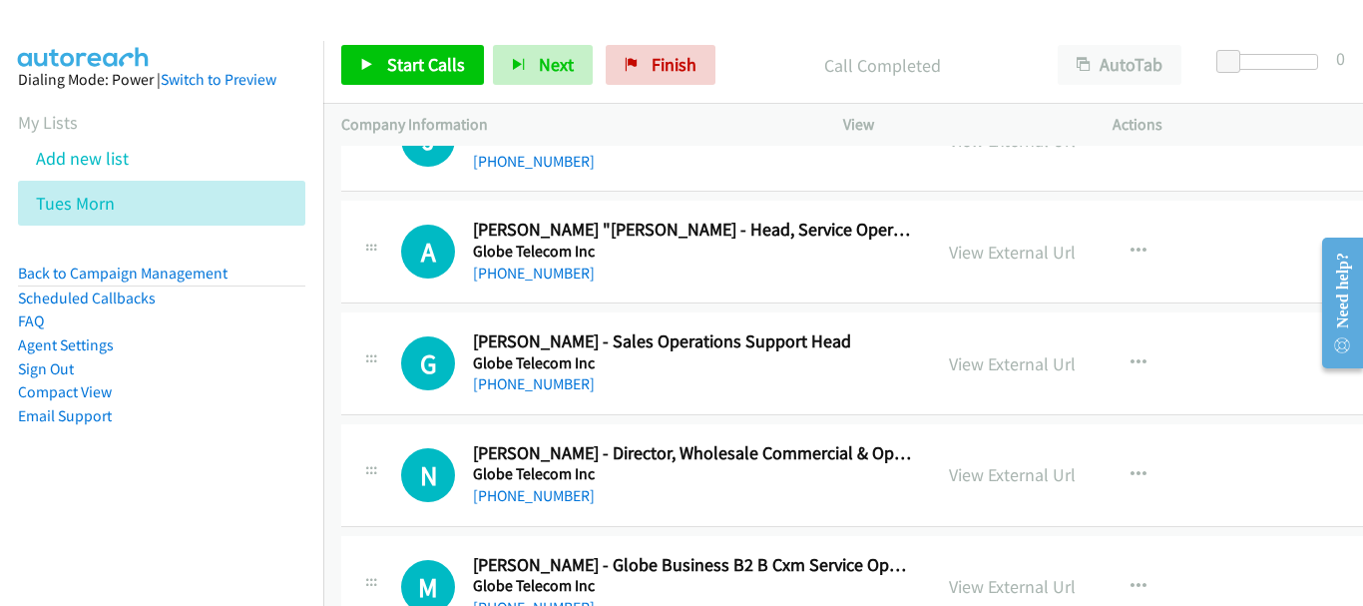
scroll to position [10738, 0]
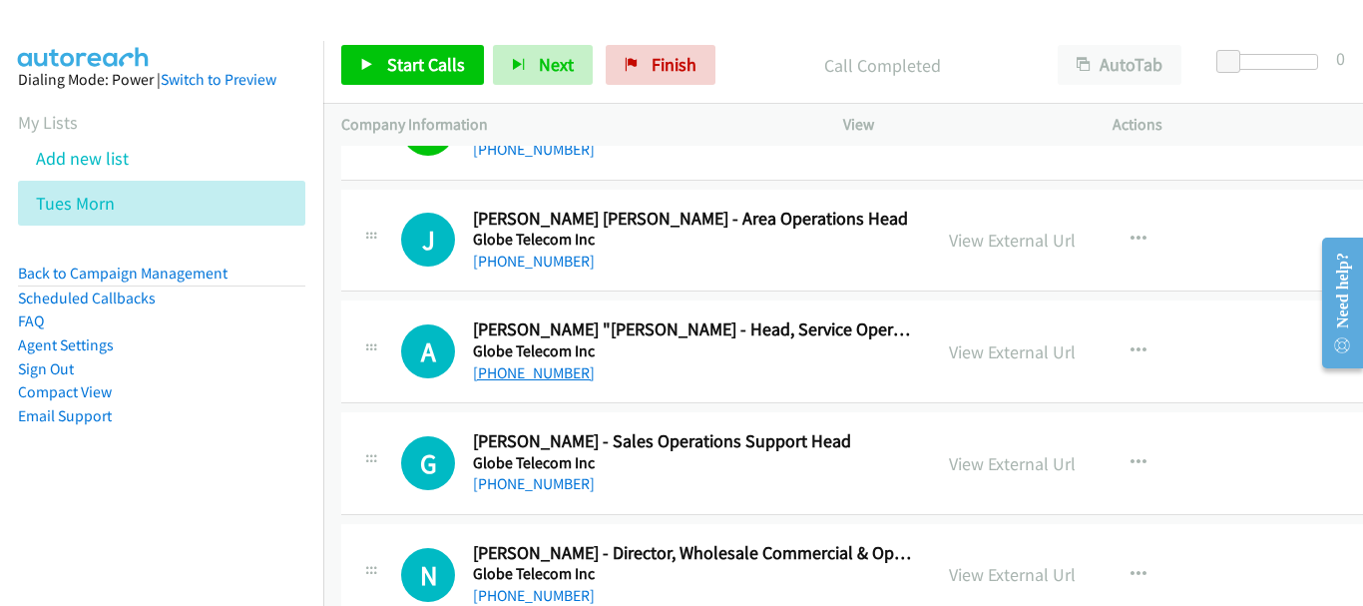
click at [549, 378] on link "[PHONE_NUMBER]" at bounding box center [534, 372] width 122 height 19
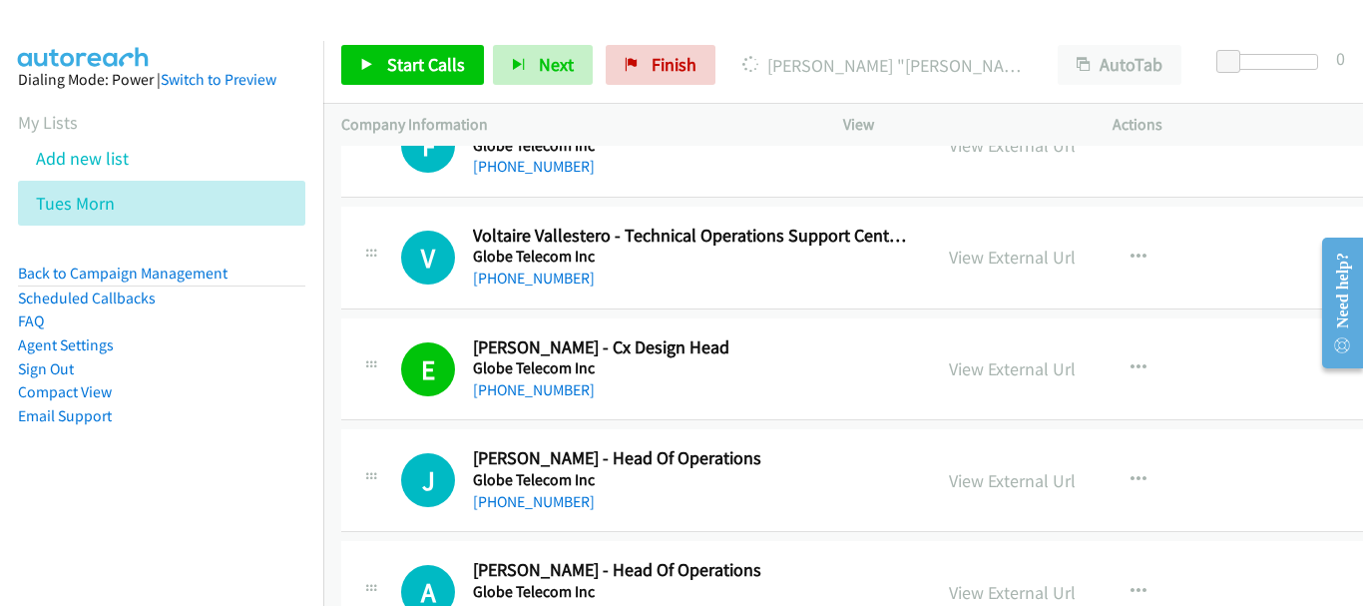
scroll to position [10039, 0]
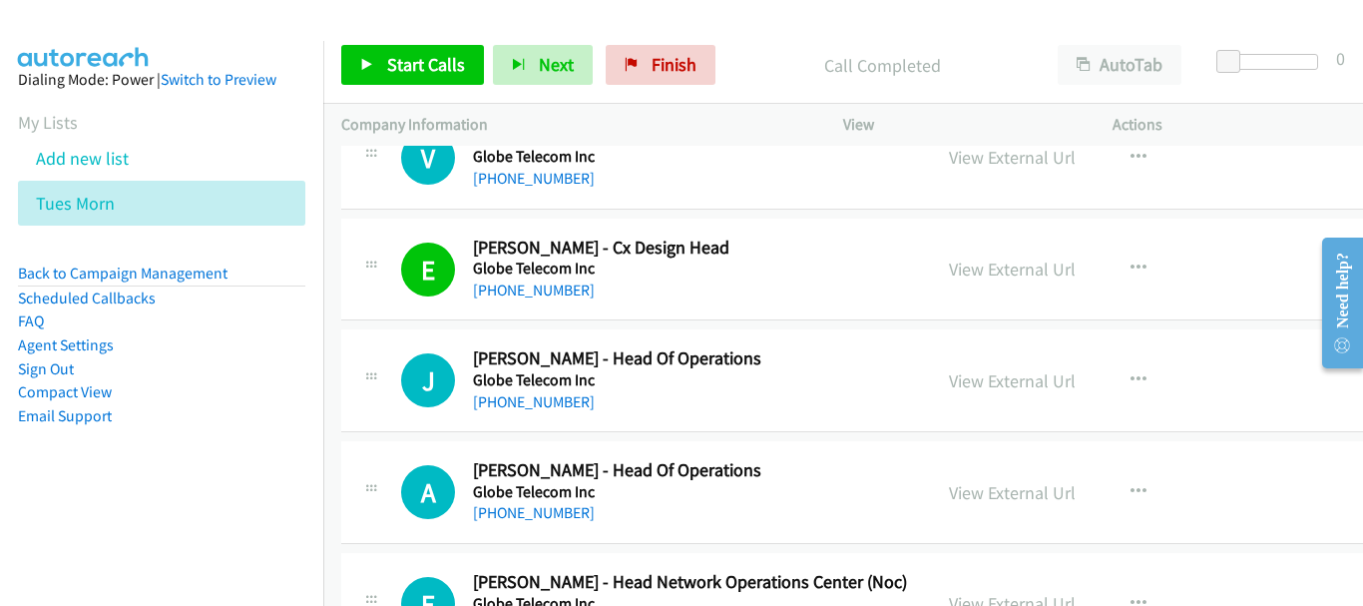
click at [531, 527] on div "A Callback Scheduled [PERSON_NAME] - Head Of Operations Globe Telecom Inc [GEOG…" at bounding box center [895, 492] width 1108 height 103
click at [533, 519] on link "[PHONE_NUMBER]" at bounding box center [534, 512] width 122 height 19
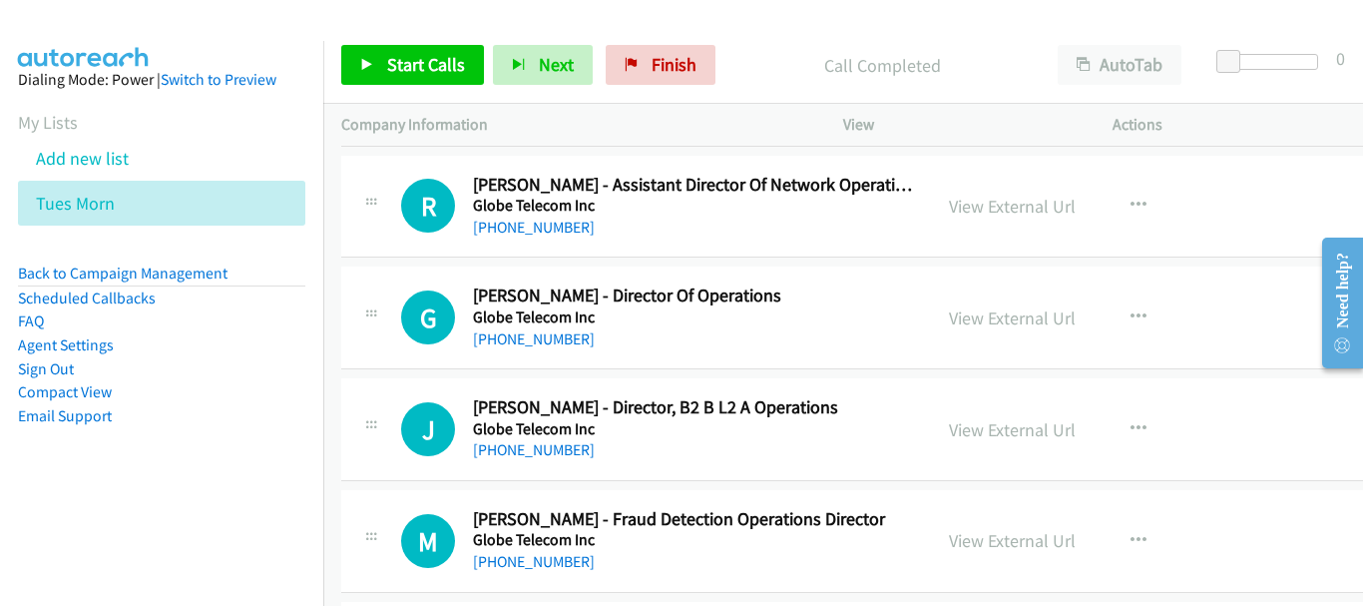
scroll to position [8941, 0]
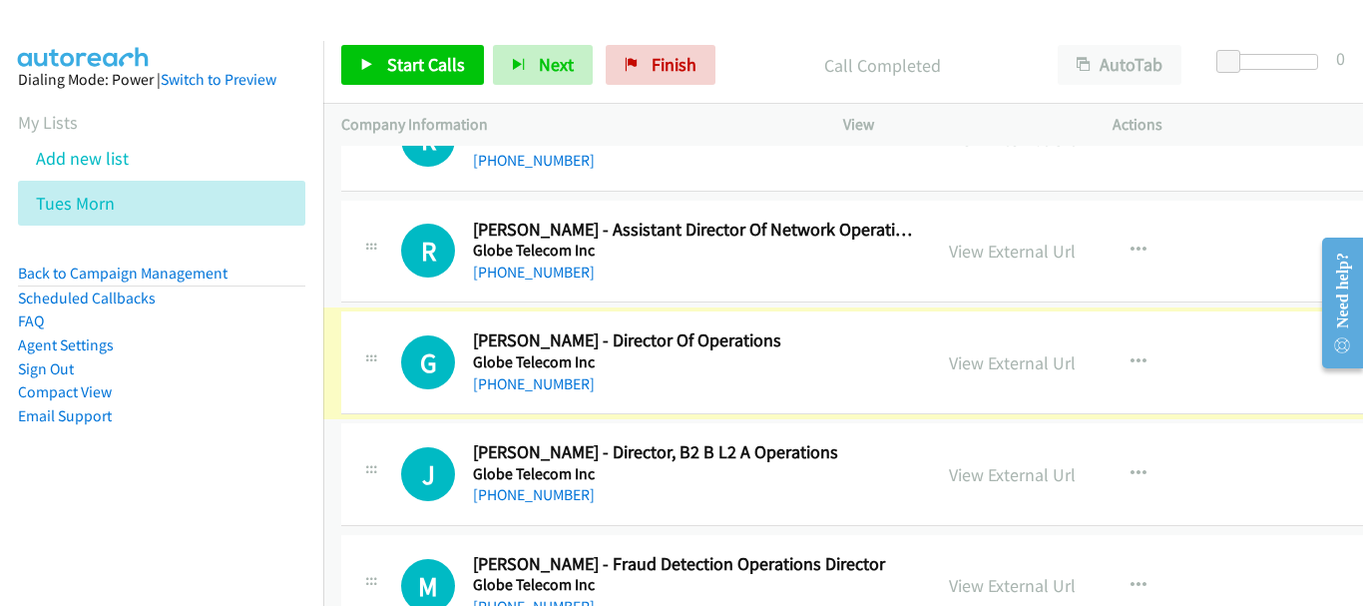
click at [563, 382] on link "[PHONE_NUMBER]" at bounding box center [534, 383] width 122 height 19
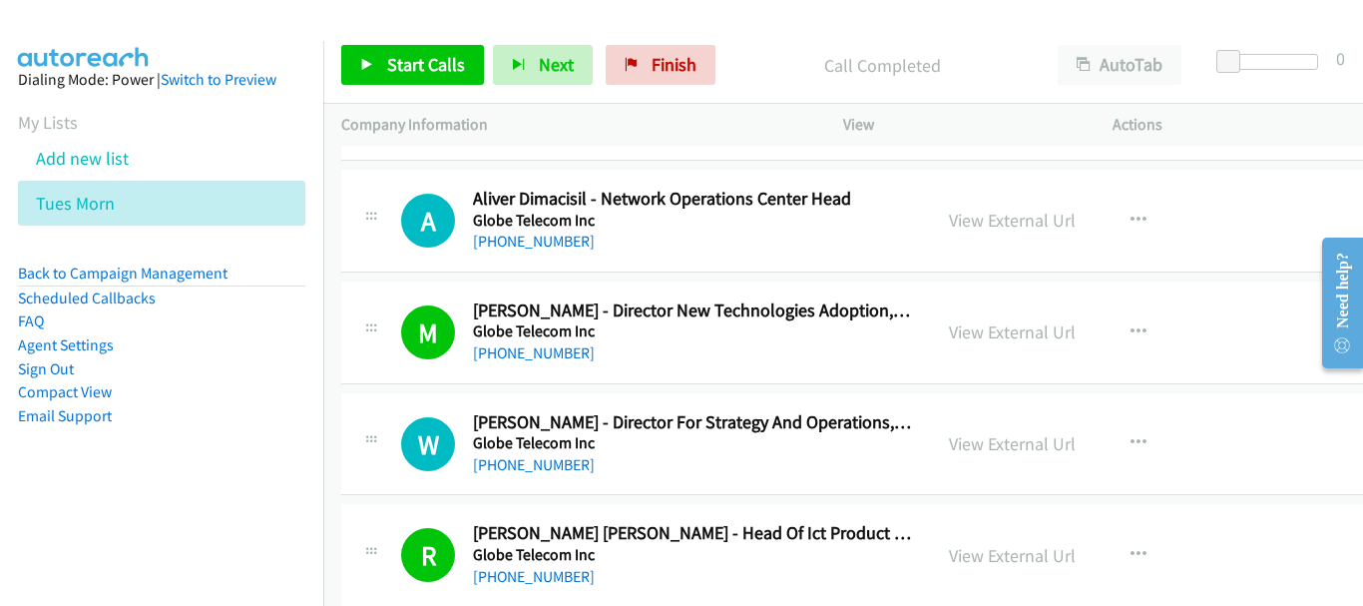
scroll to position [8043, 0]
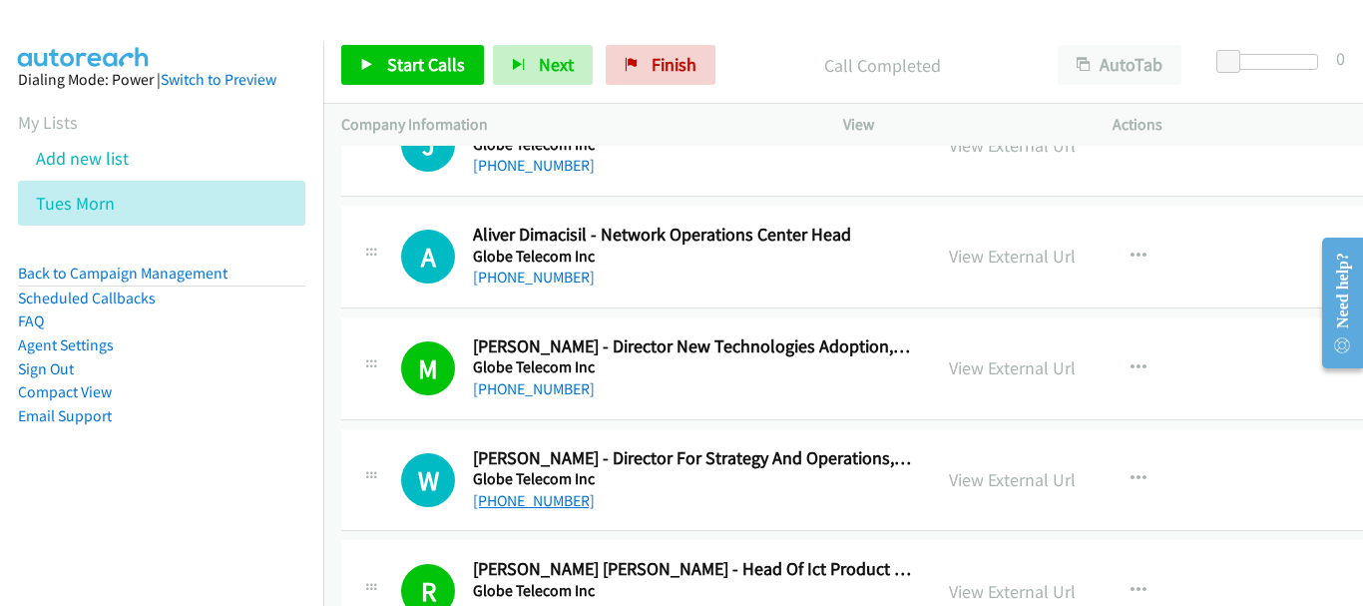
click at [520, 505] on link "[PHONE_NUMBER]" at bounding box center [534, 500] width 122 height 19
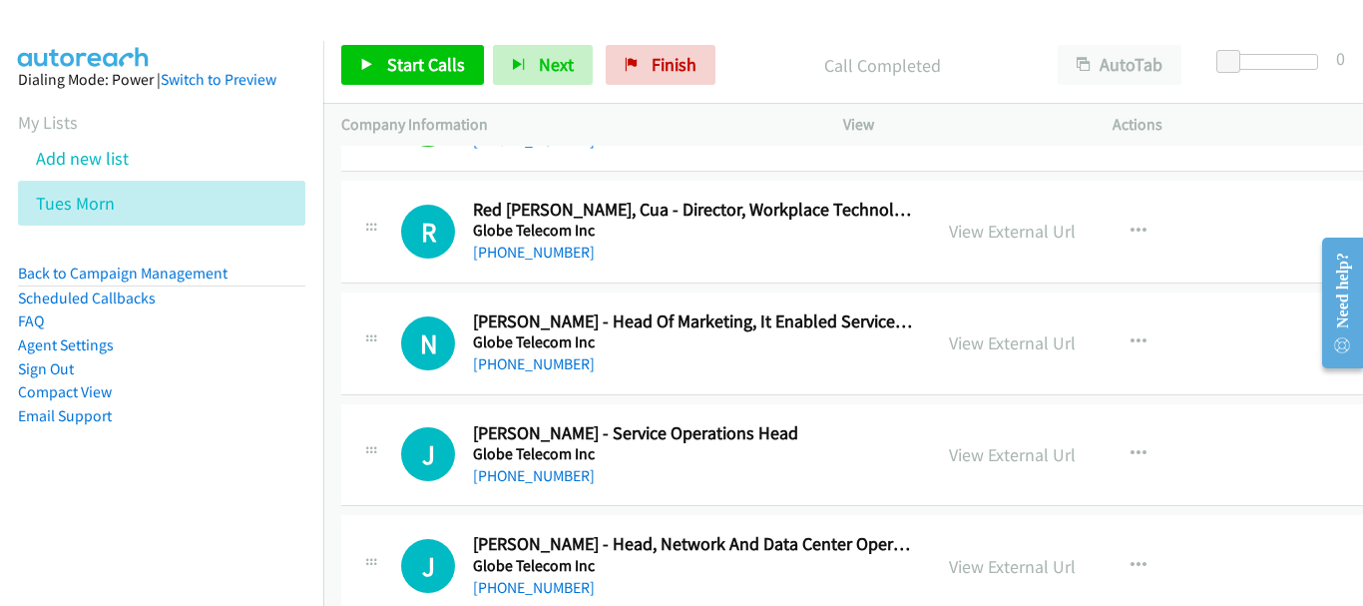
scroll to position [6945, 0]
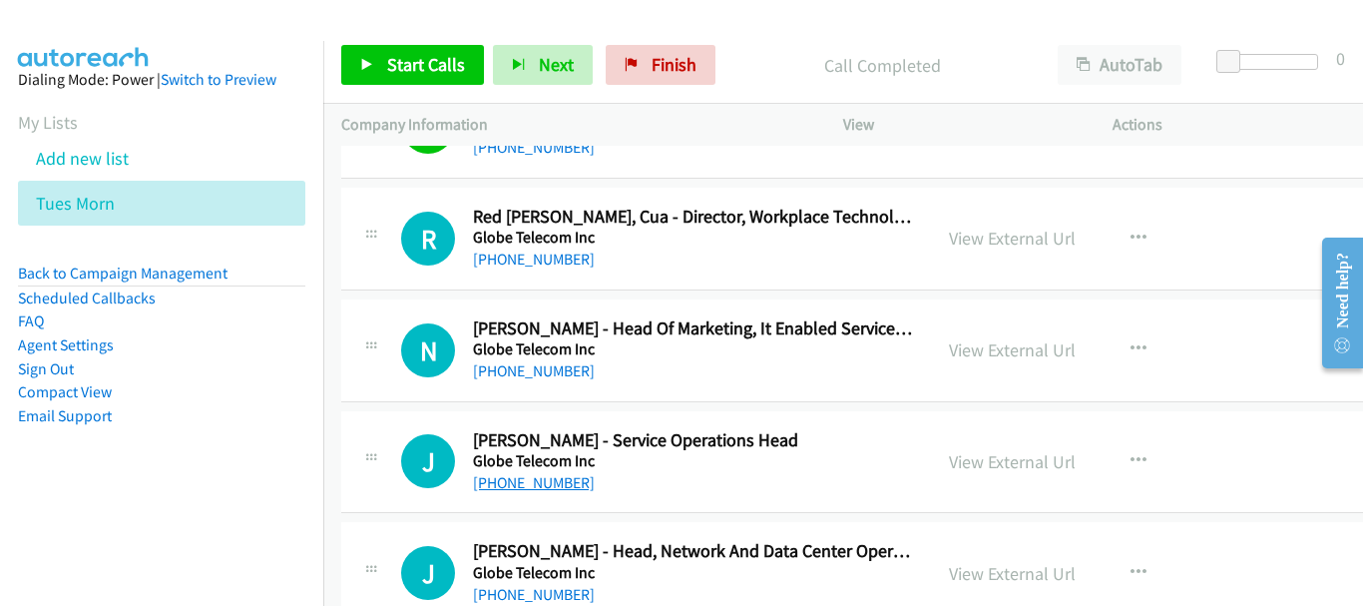
click at [566, 478] on link "[PHONE_NUMBER]" at bounding box center [534, 482] width 122 height 19
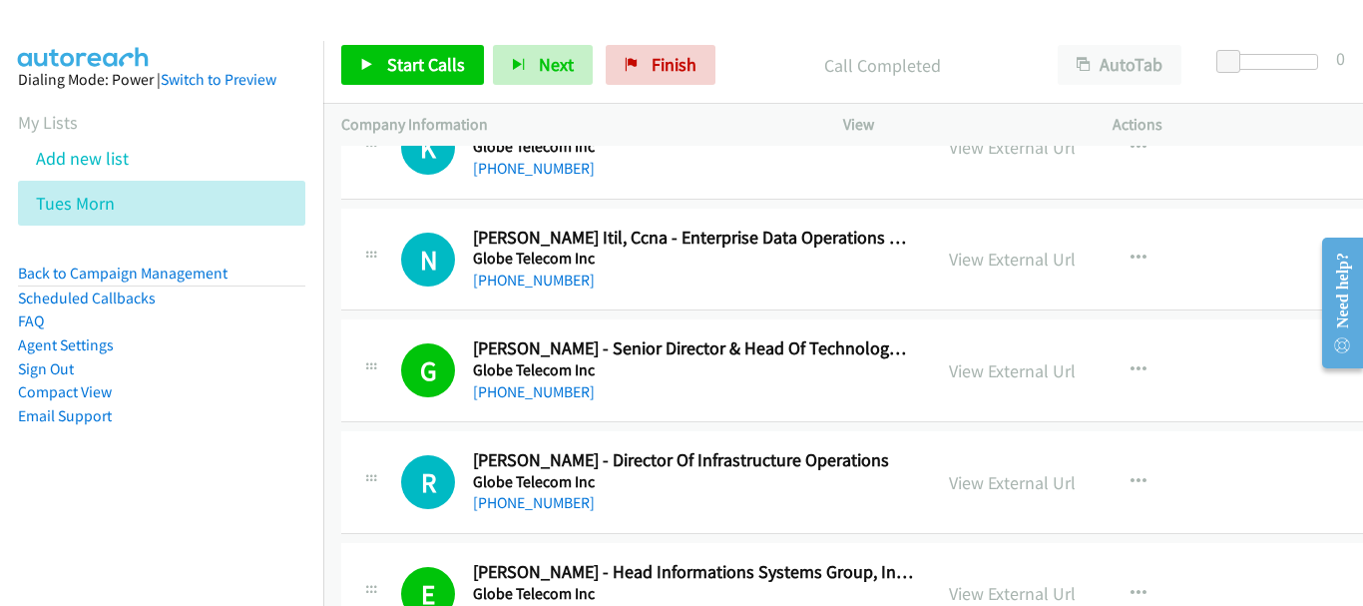
scroll to position [6446, 0]
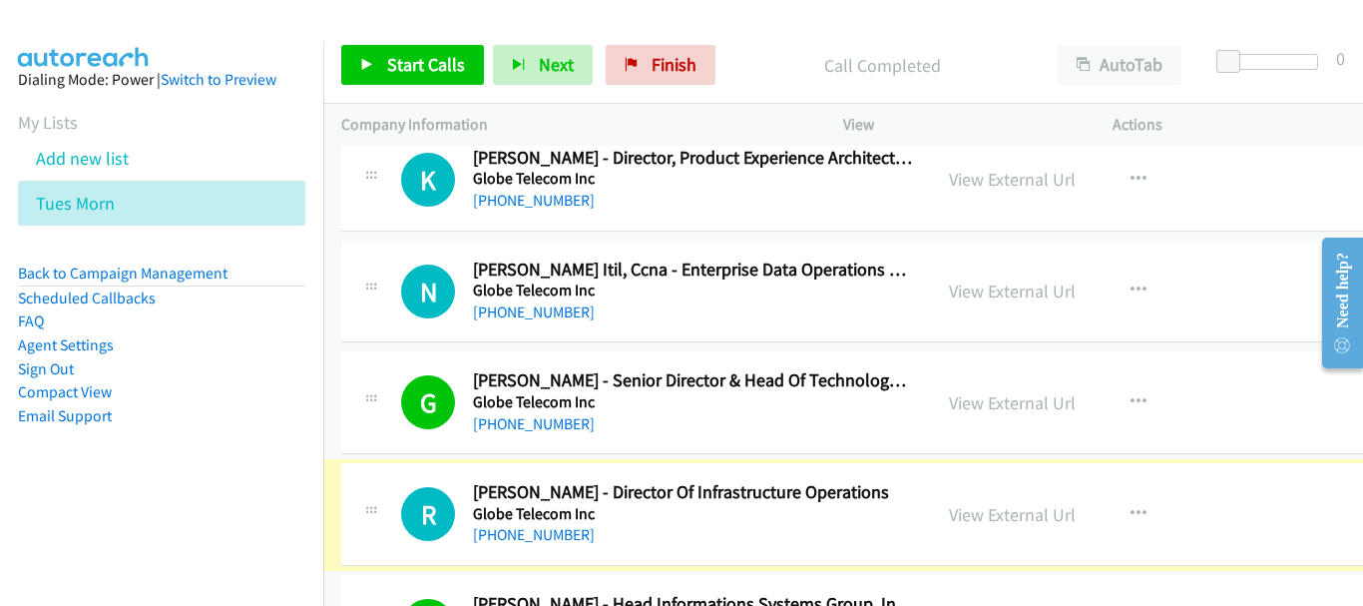
click at [489, 533] on link "[PHONE_NUMBER]" at bounding box center [534, 534] width 122 height 19
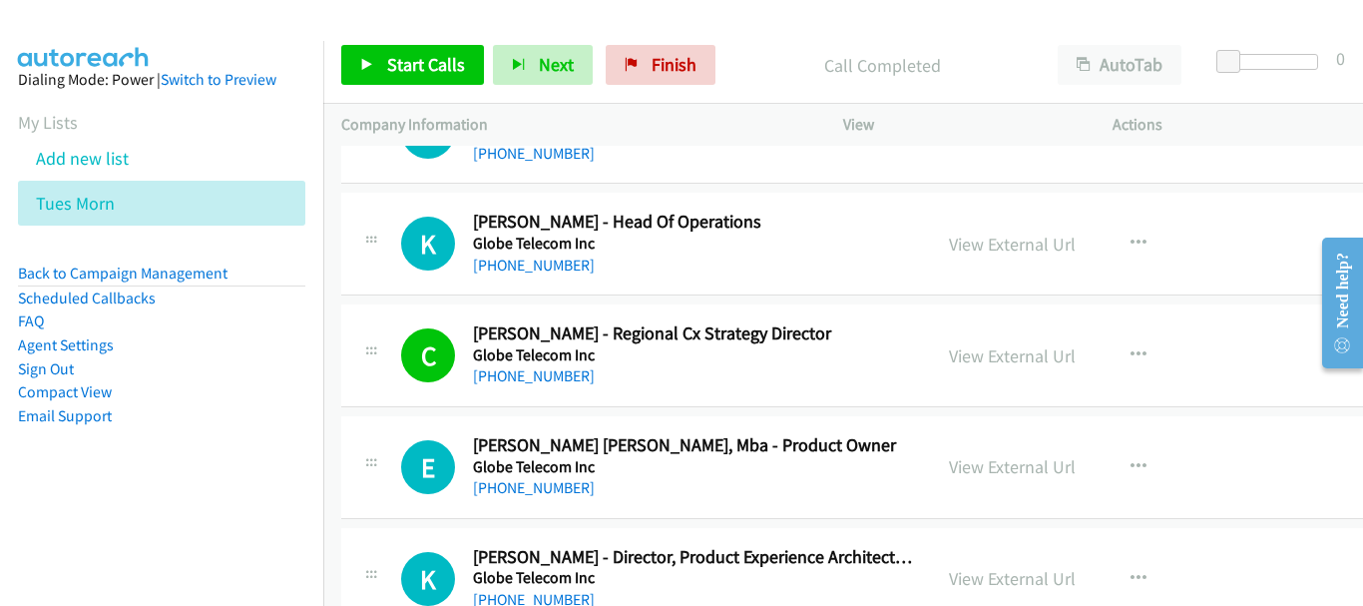
scroll to position [5947, 0]
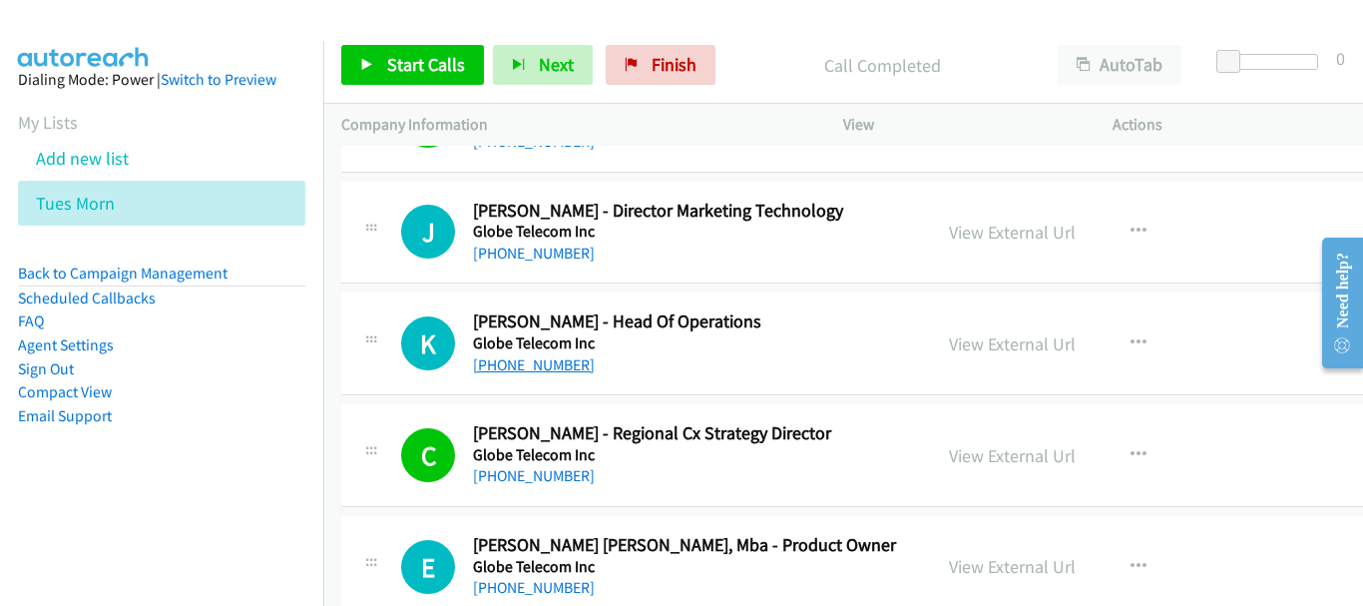
click at [544, 359] on link "[PHONE_NUMBER]" at bounding box center [534, 364] width 122 height 19
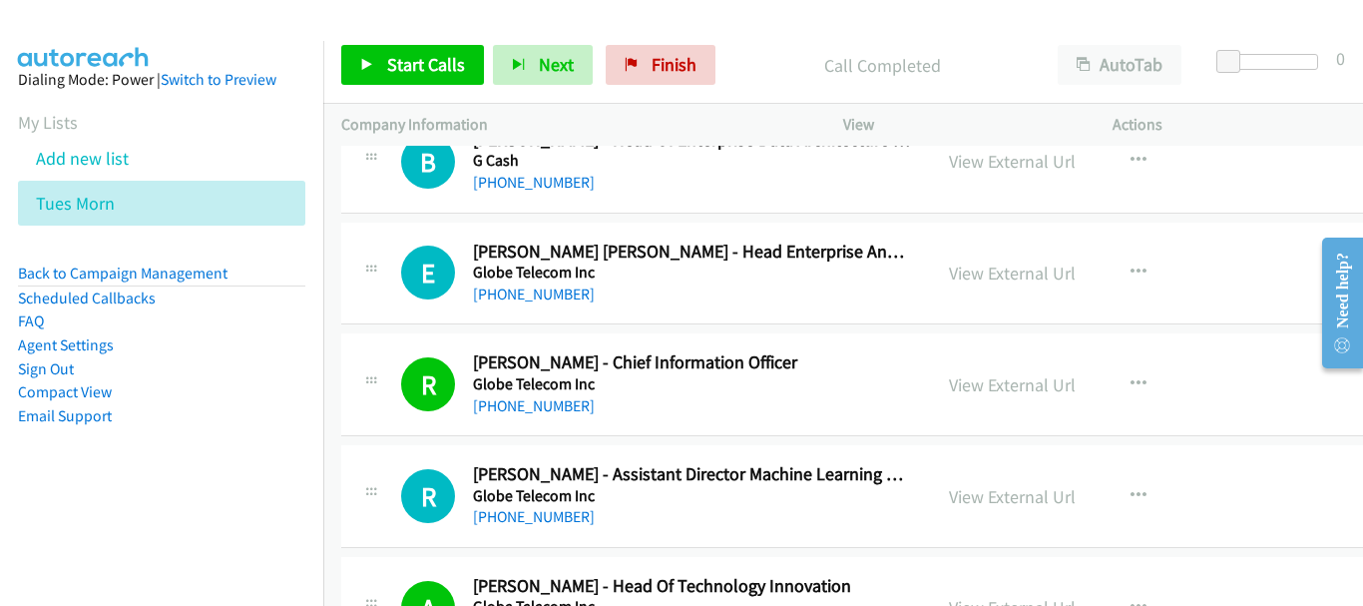
scroll to position [5249, 0]
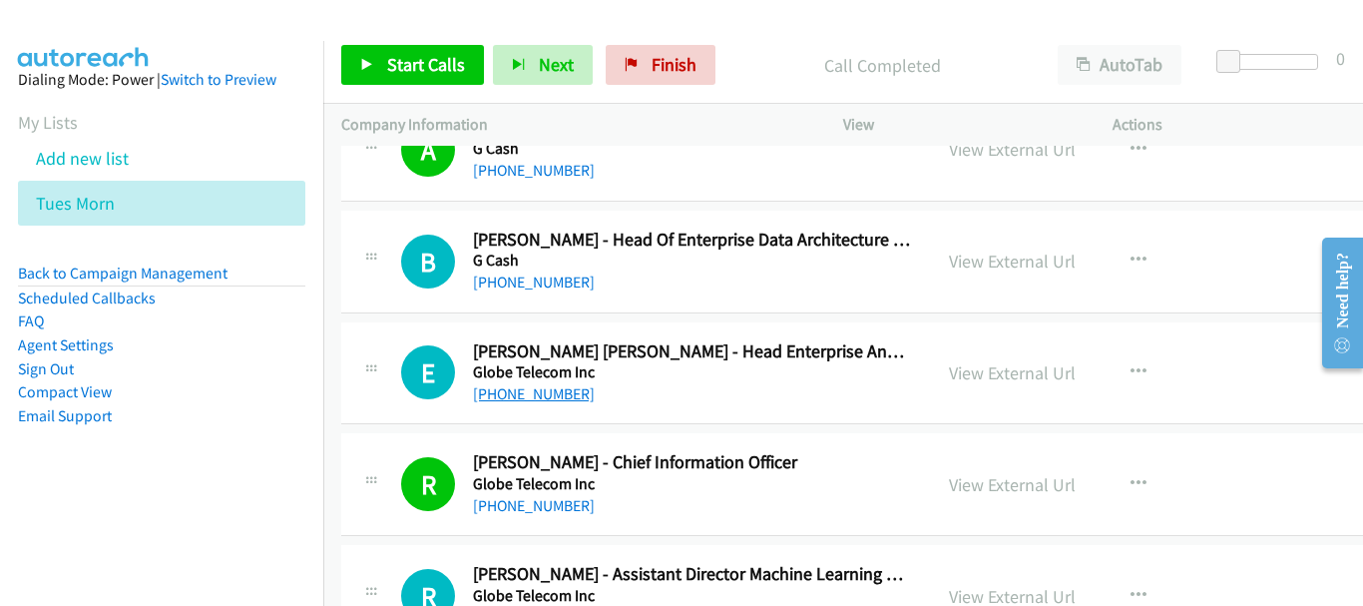
click at [555, 396] on link "[PHONE_NUMBER]" at bounding box center [534, 393] width 122 height 19
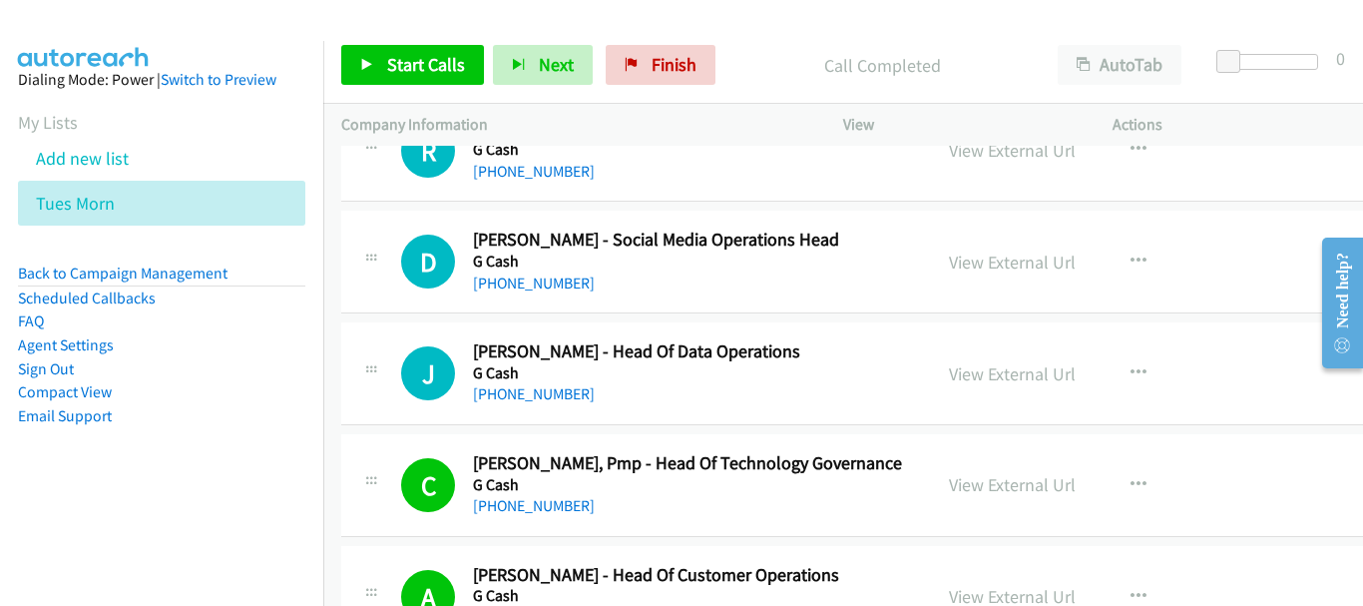
scroll to position [4750, 0]
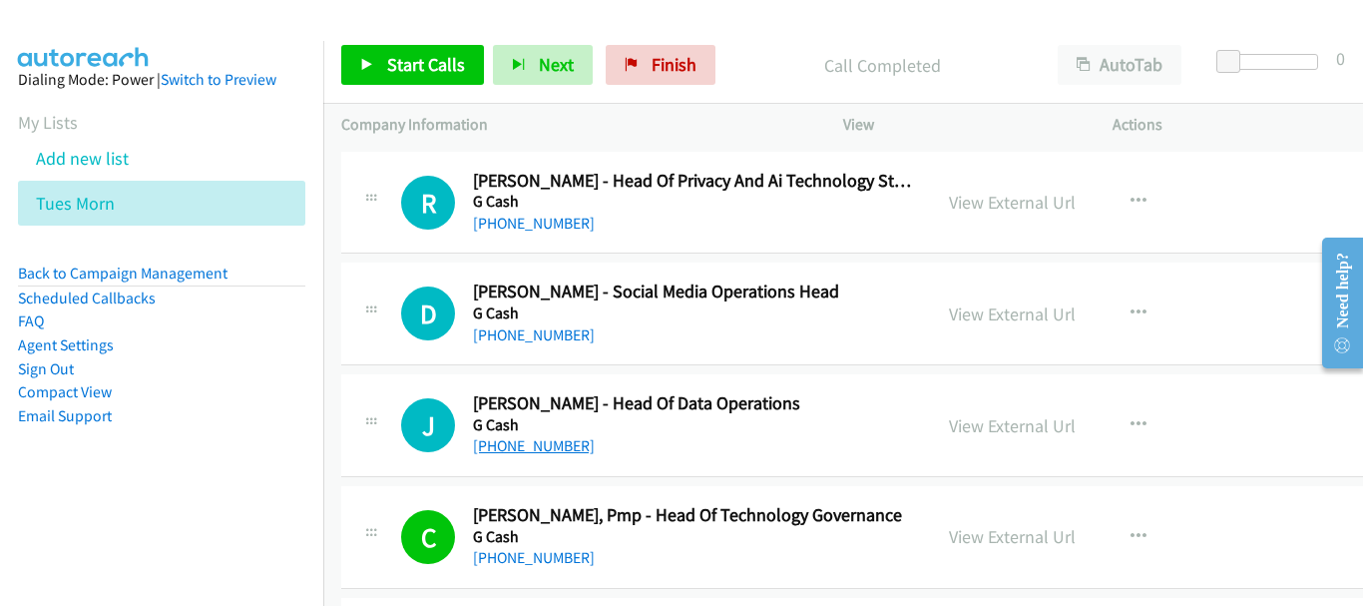
click at [564, 446] on link "[PHONE_NUMBER]" at bounding box center [534, 445] width 122 height 19
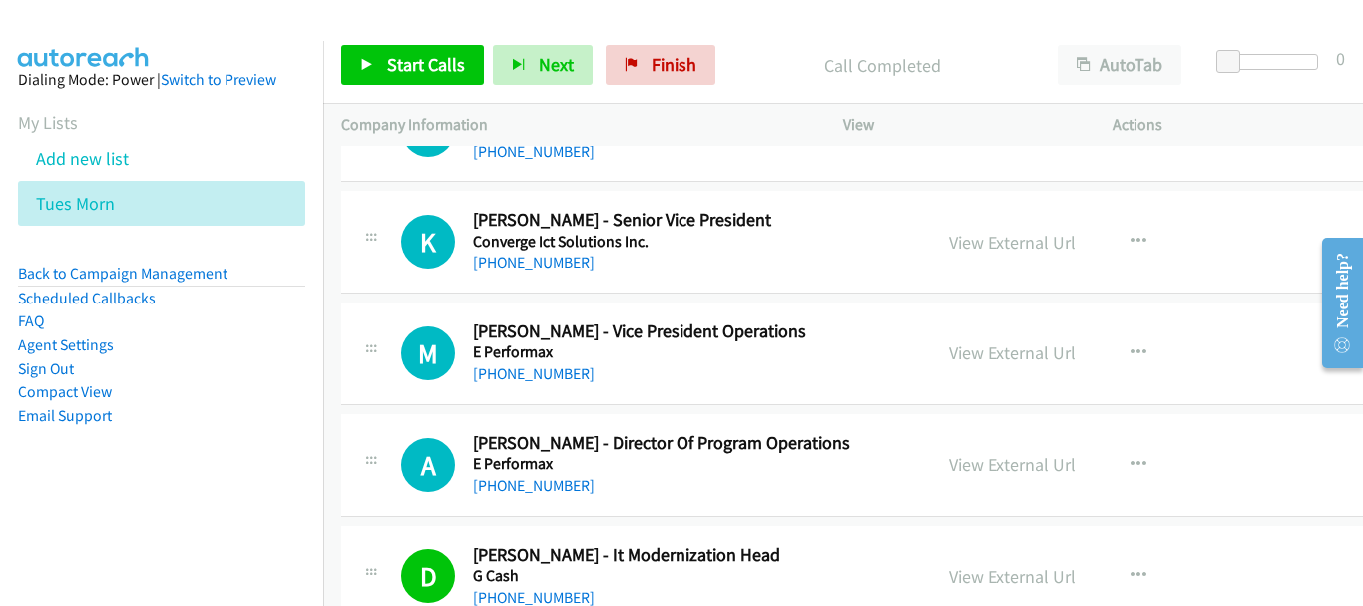
scroll to position [3851, 0]
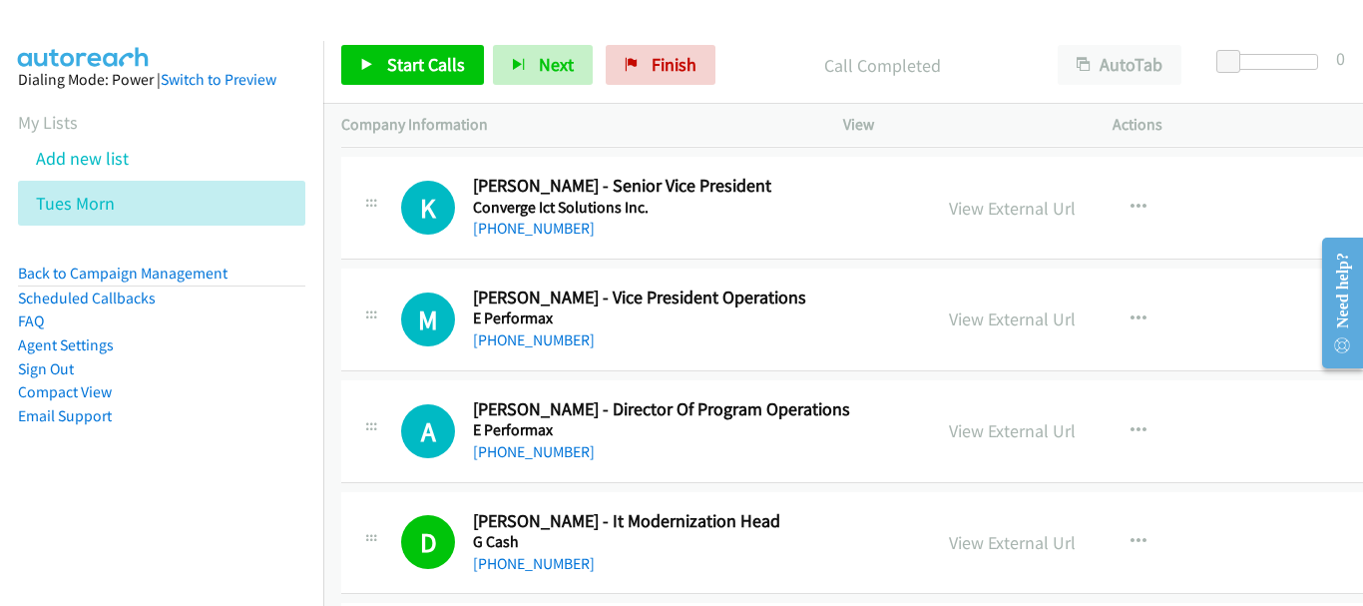
click at [522, 350] on div "[PHONE_NUMBER]" at bounding box center [693, 340] width 440 height 24
click at [522, 341] on link "[PHONE_NUMBER]" at bounding box center [534, 339] width 122 height 19
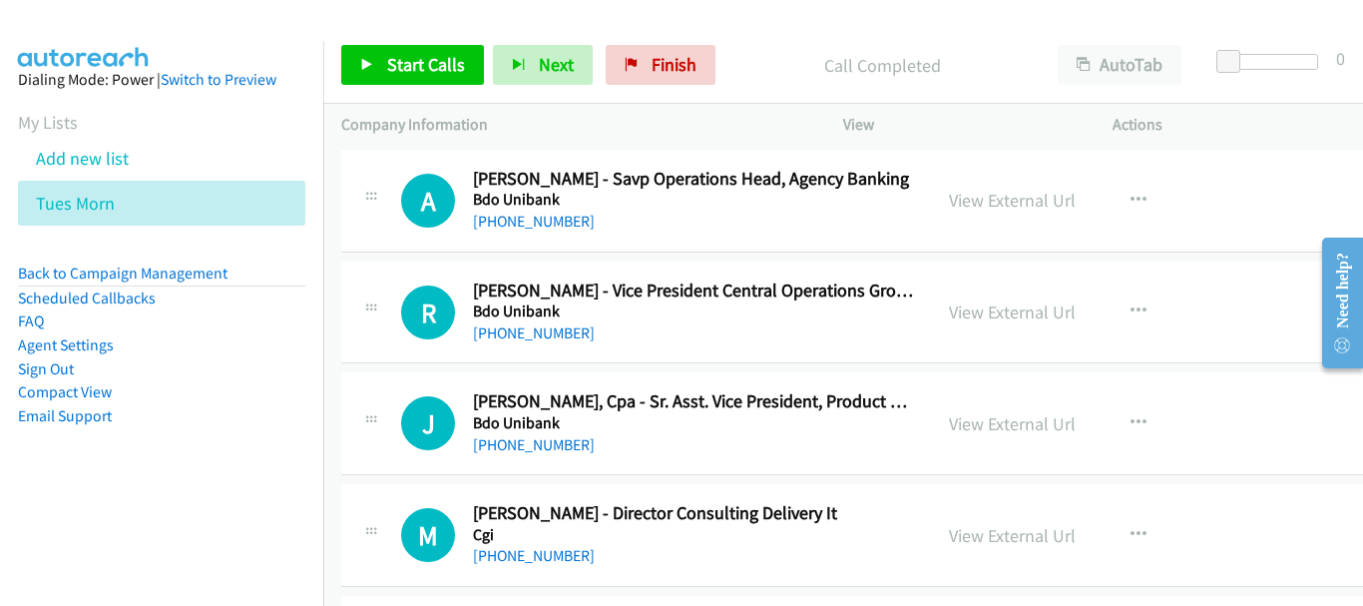
scroll to position [2853, 0]
click at [568, 332] on link "[PHONE_NUMBER]" at bounding box center [534, 333] width 122 height 19
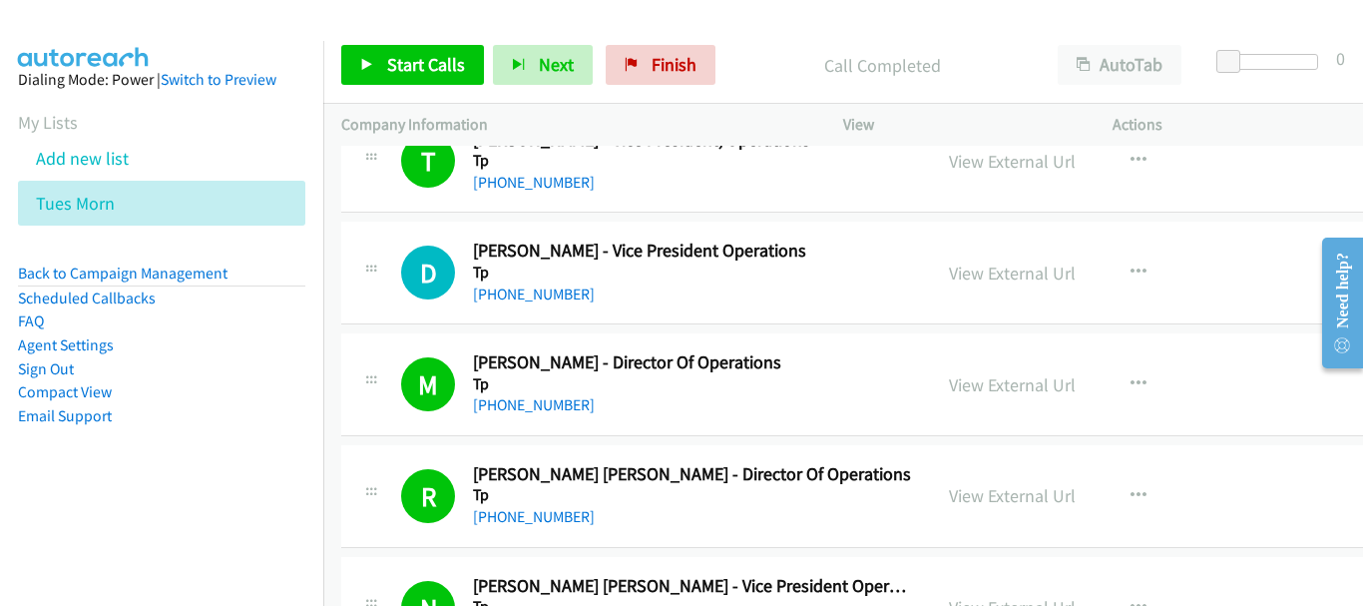
scroll to position [23279, 0]
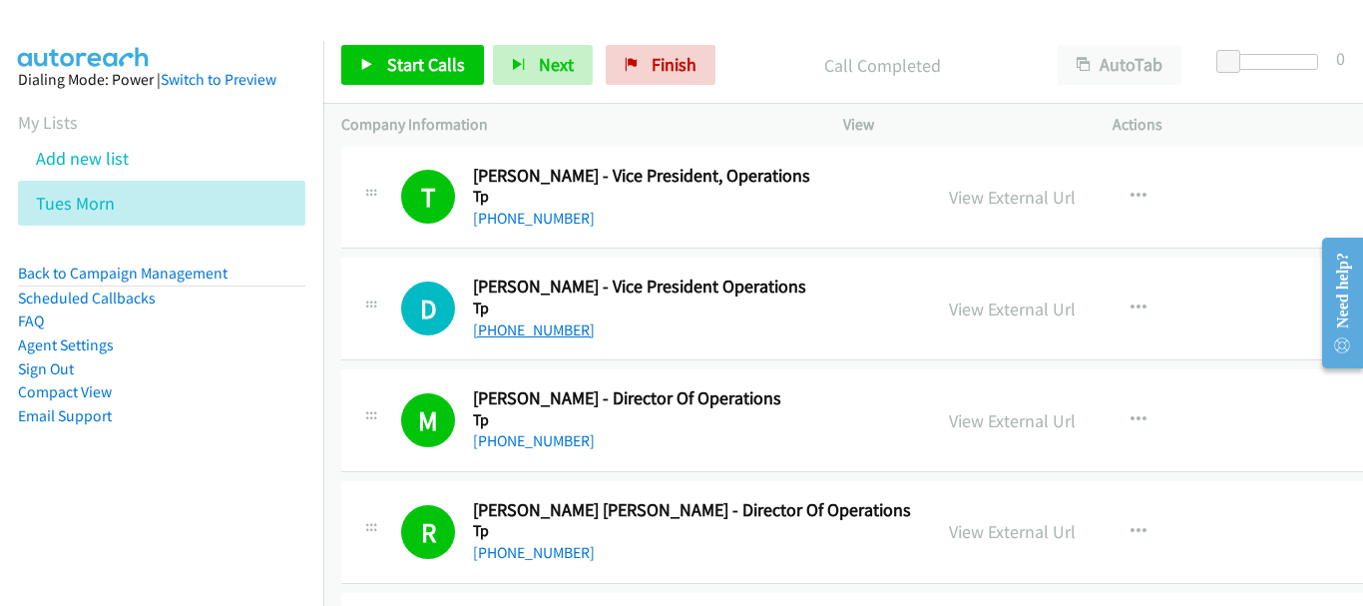
click at [548, 335] on link "[PHONE_NUMBER]" at bounding box center [534, 329] width 122 height 19
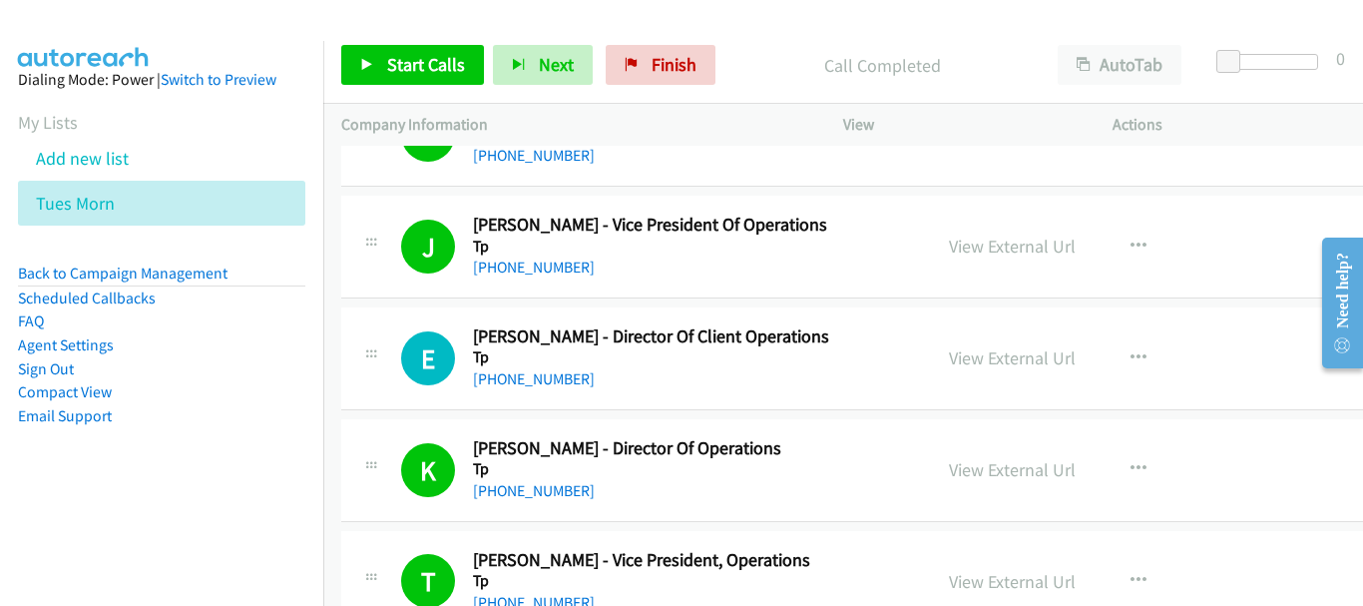
scroll to position [22880, 0]
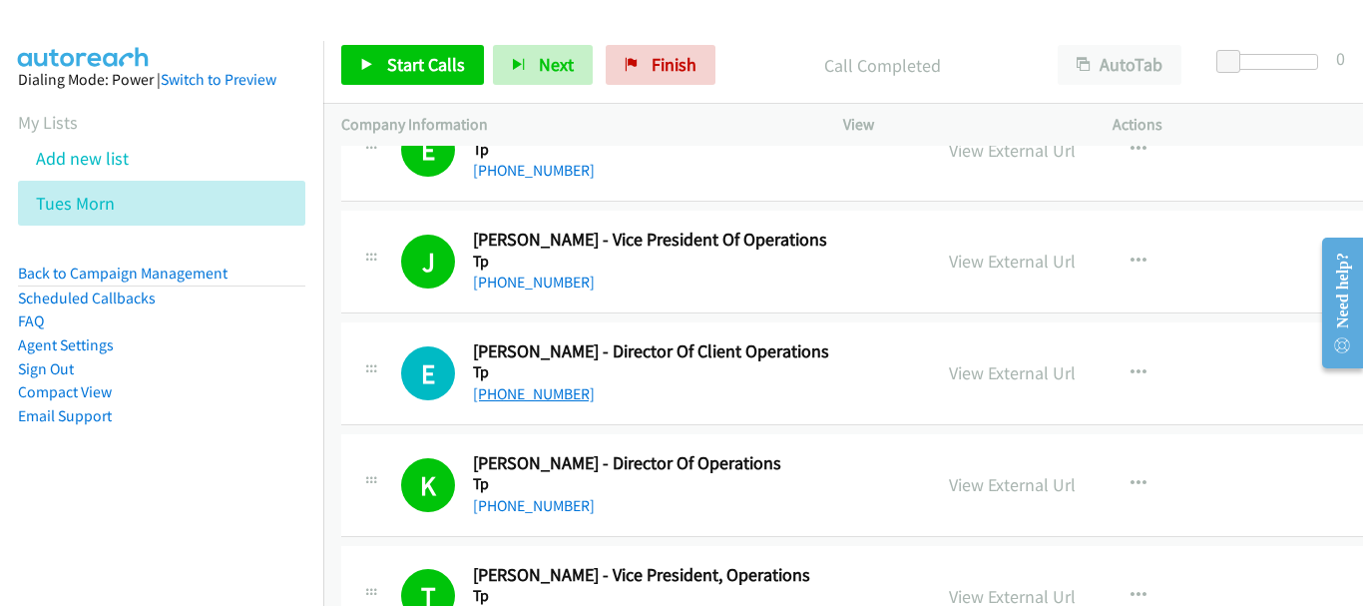
click at [566, 390] on link "[PHONE_NUMBER]" at bounding box center [534, 393] width 122 height 19
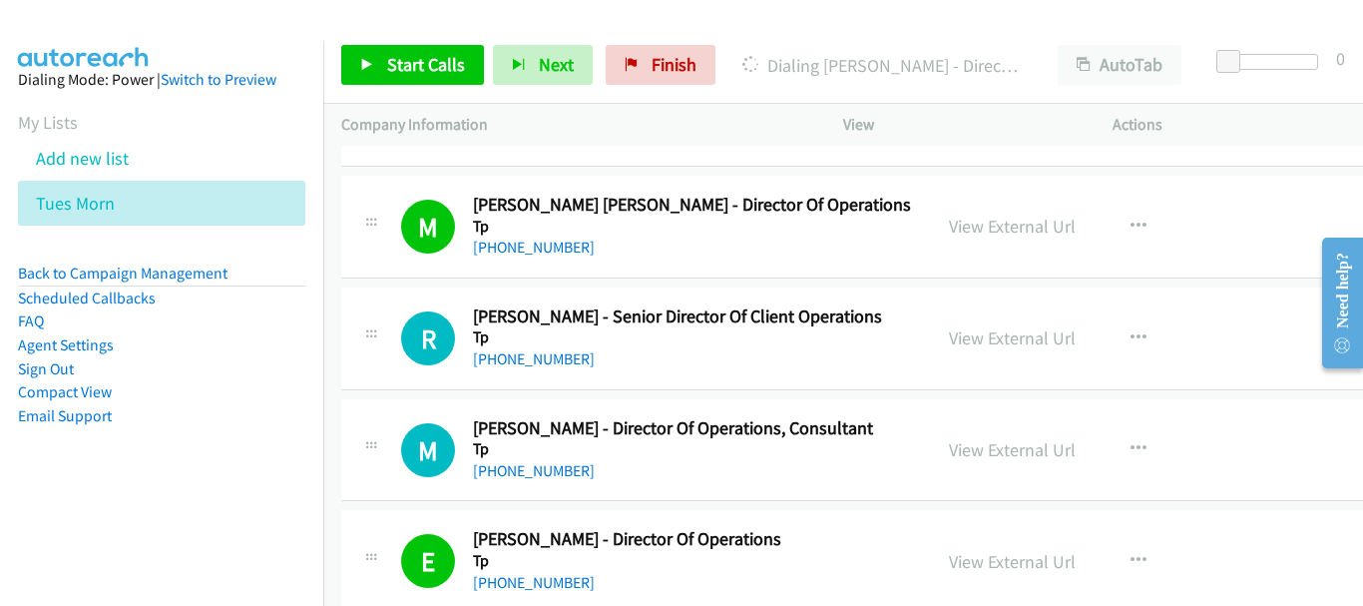
scroll to position [22281, 0]
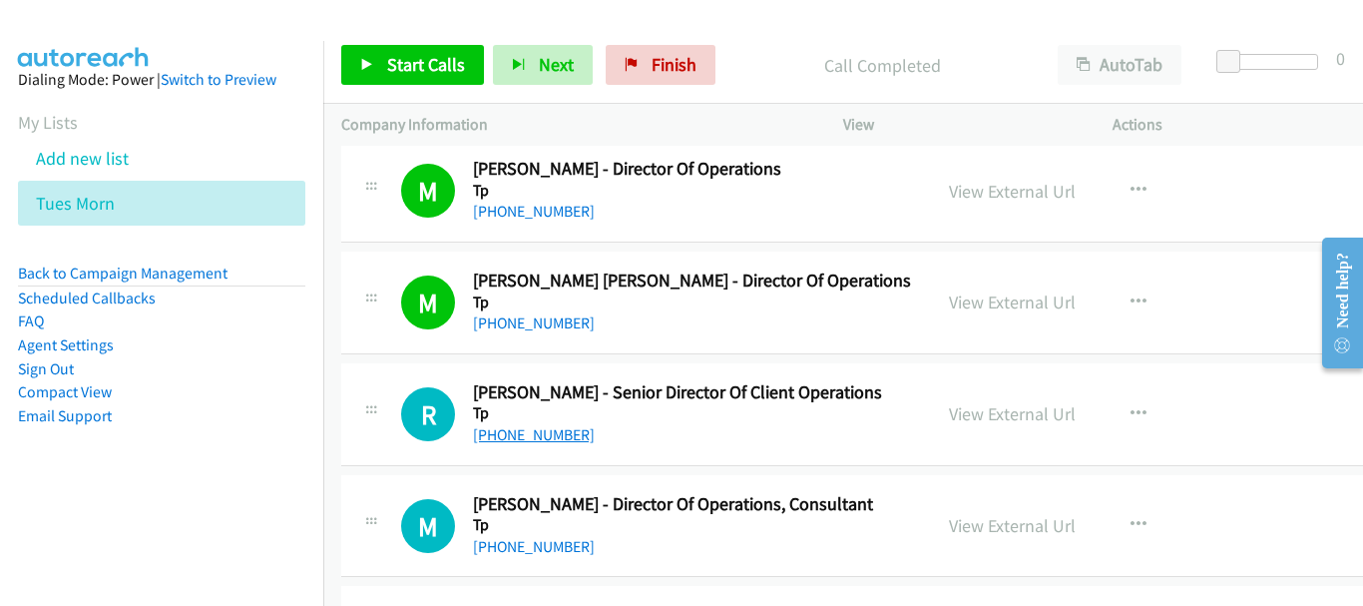
click at [499, 425] on link "[PHONE_NUMBER]" at bounding box center [534, 434] width 122 height 19
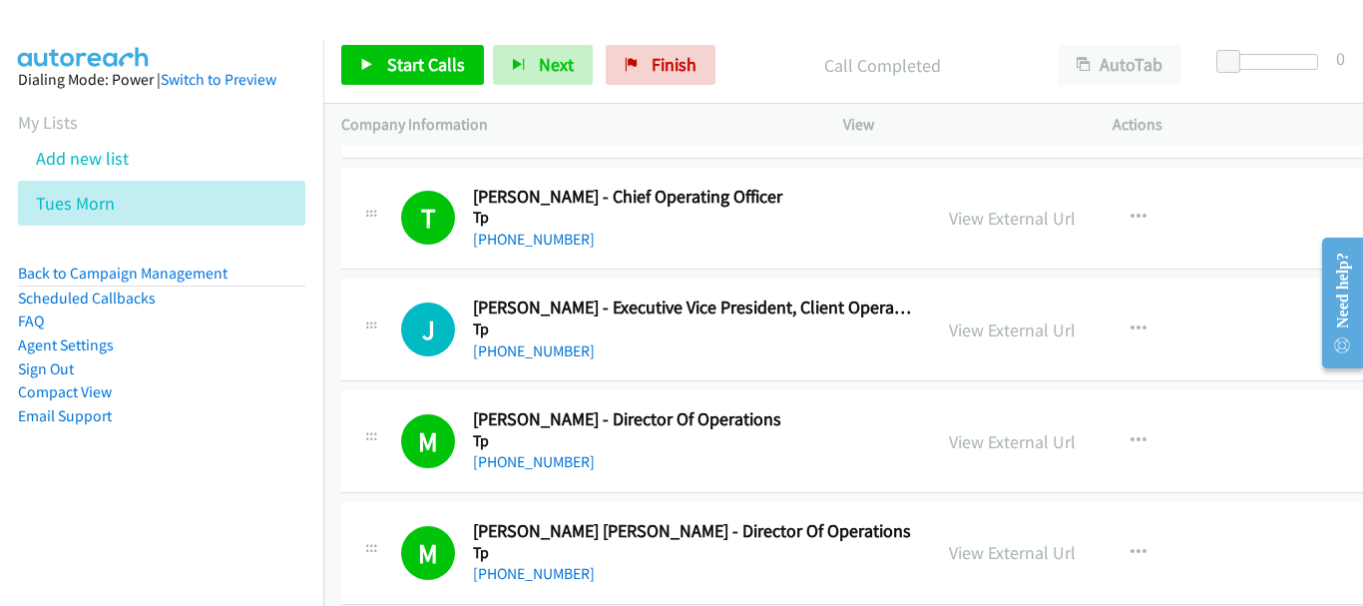
scroll to position [21981, 0]
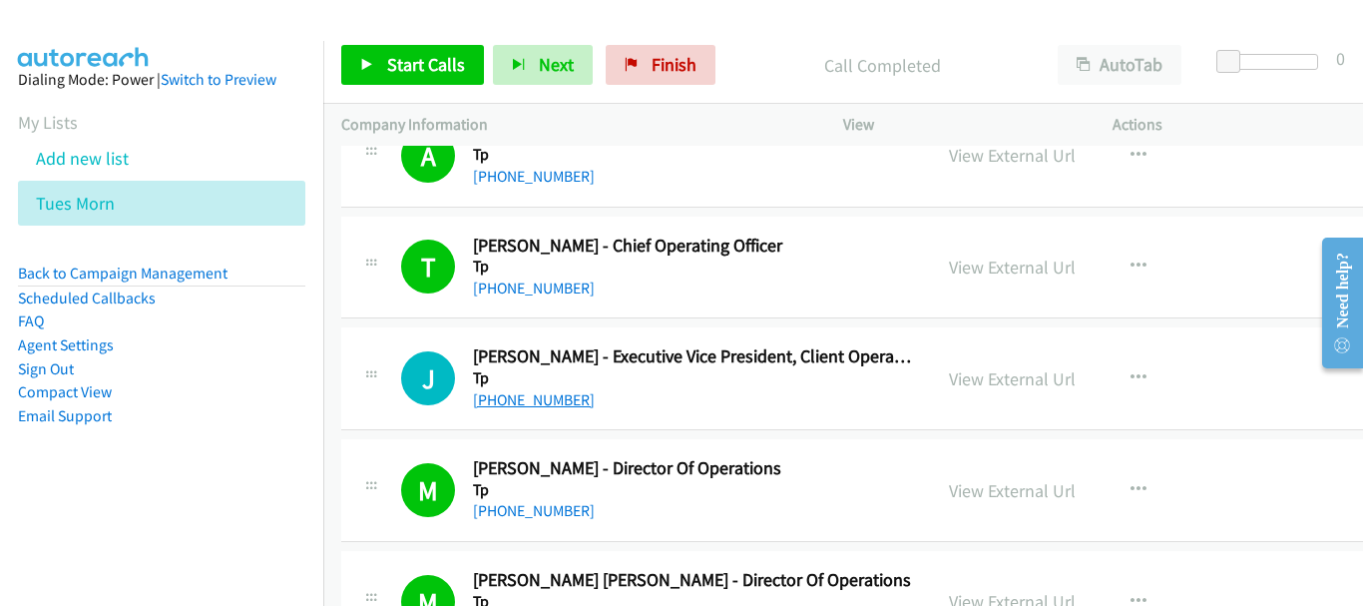
click at [560, 402] on link "[PHONE_NUMBER]" at bounding box center [534, 399] width 122 height 19
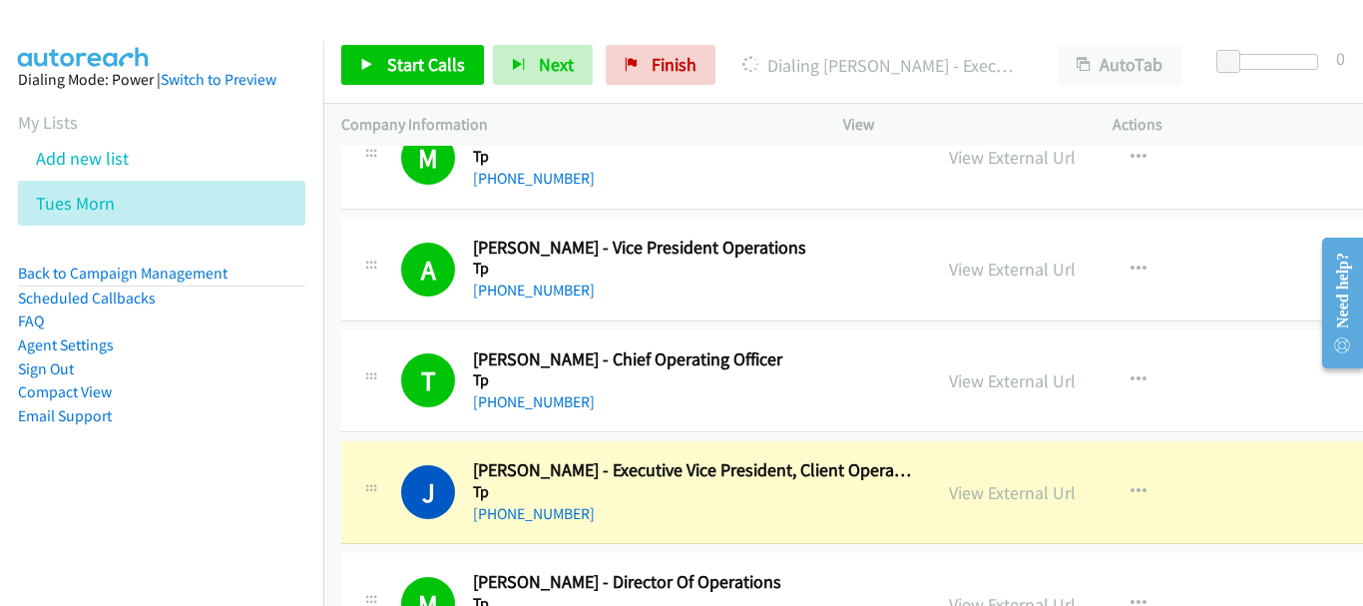
scroll to position [21882, 0]
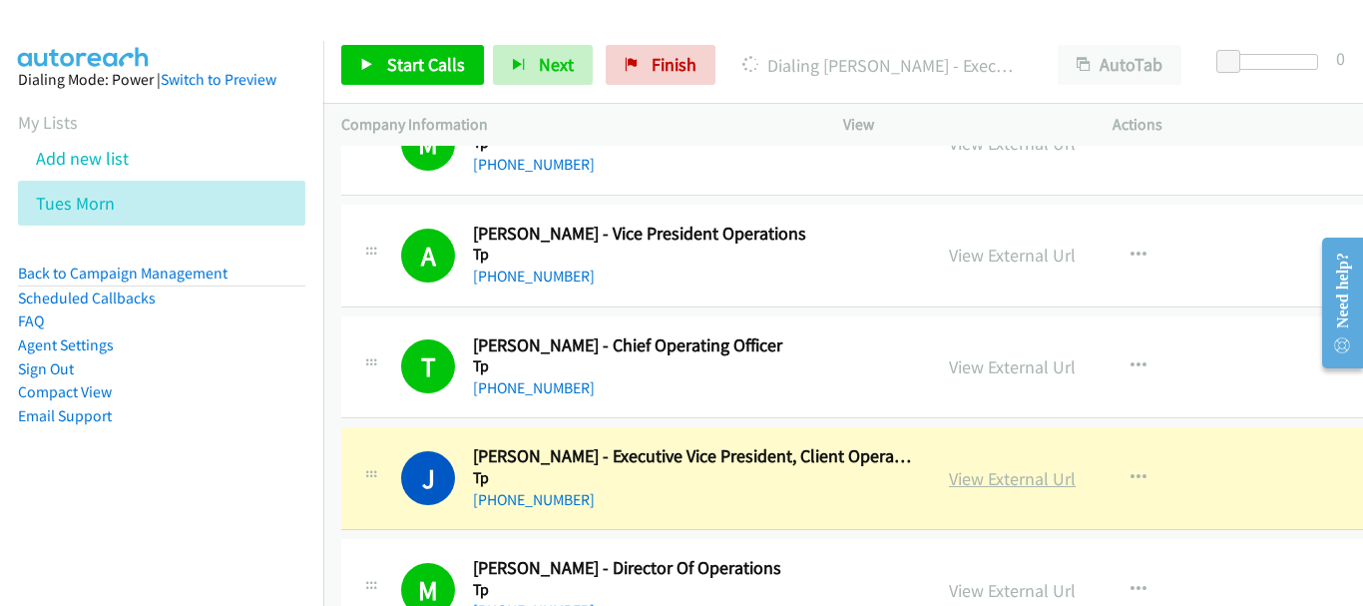
click at [1023, 470] on link "View External Url" at bounding box center [1012, 478] width 127 height 23
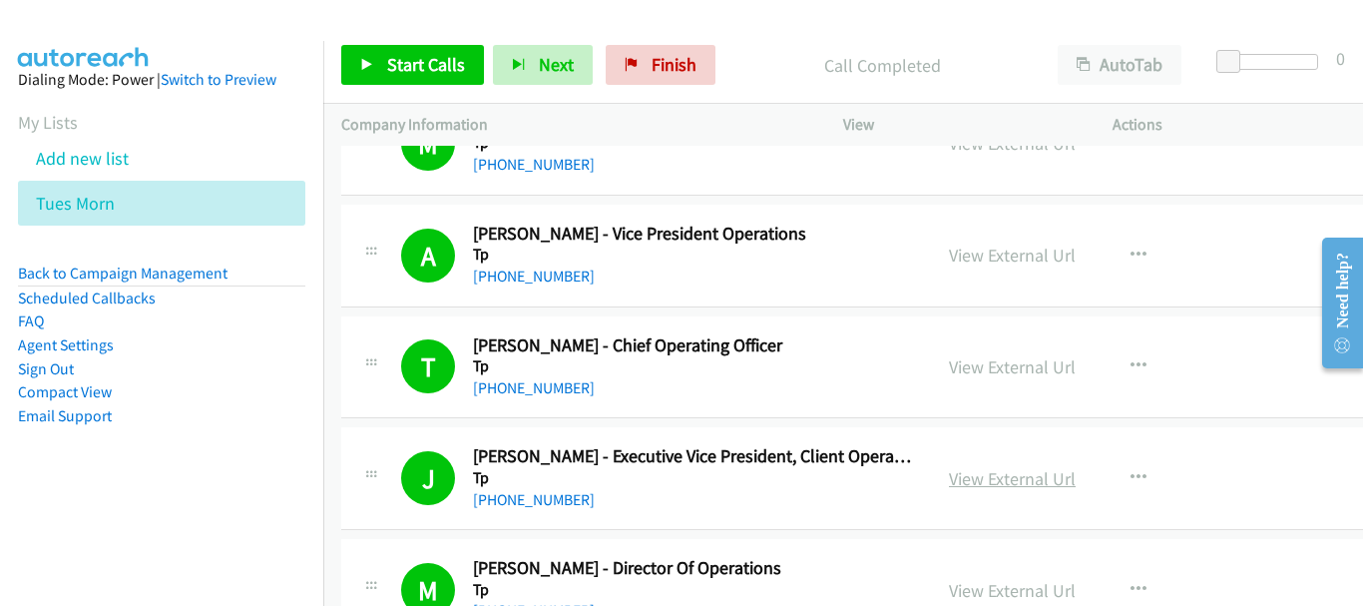
click at [988, 478] on link "View External Url" at bounding box center [1012, 478] width 127 height 23
